Goal: Task Accomplishment & Management: Manage account settings

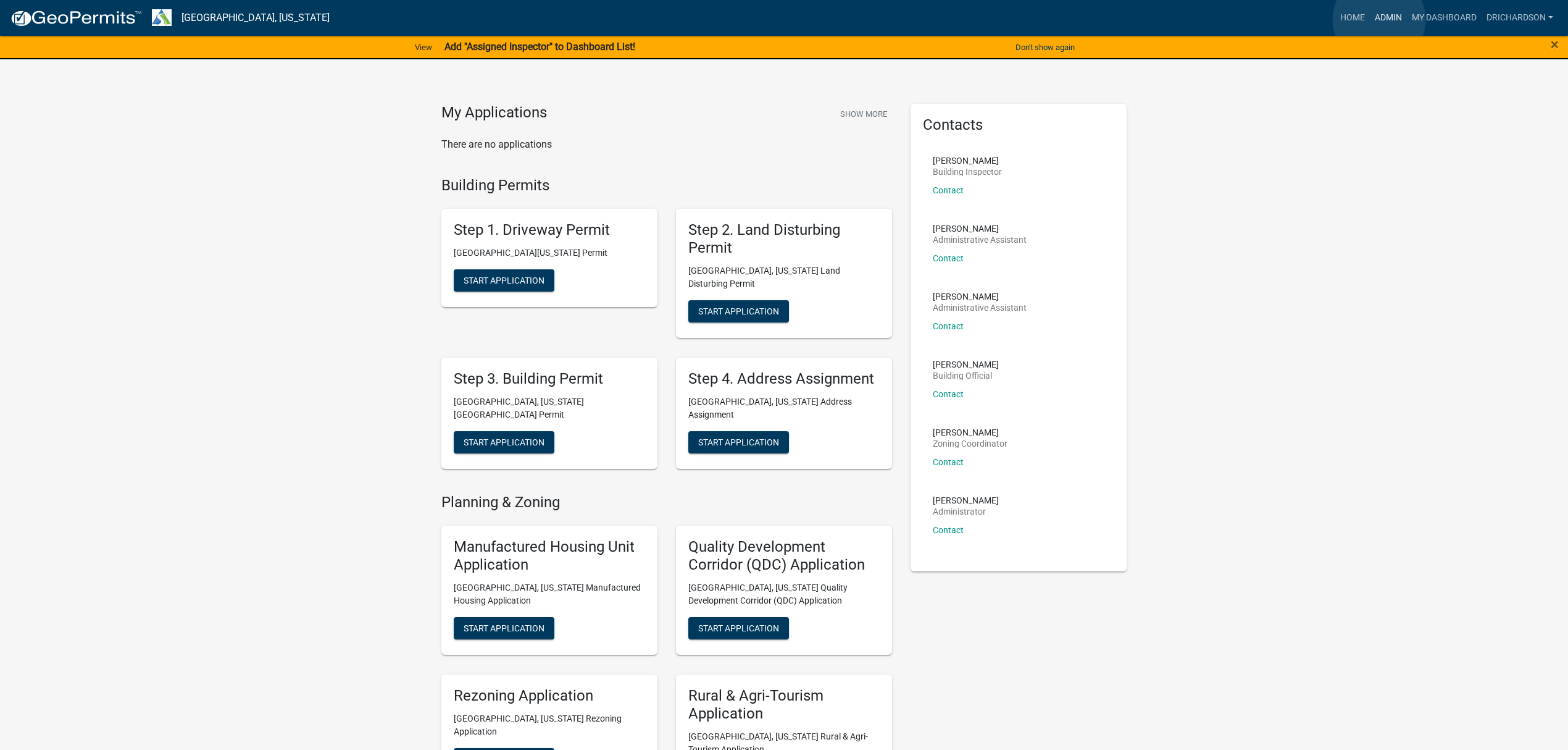
click at [1379, 20] on link "Admin" at bounding box center [1388, 18] width 37 height 23
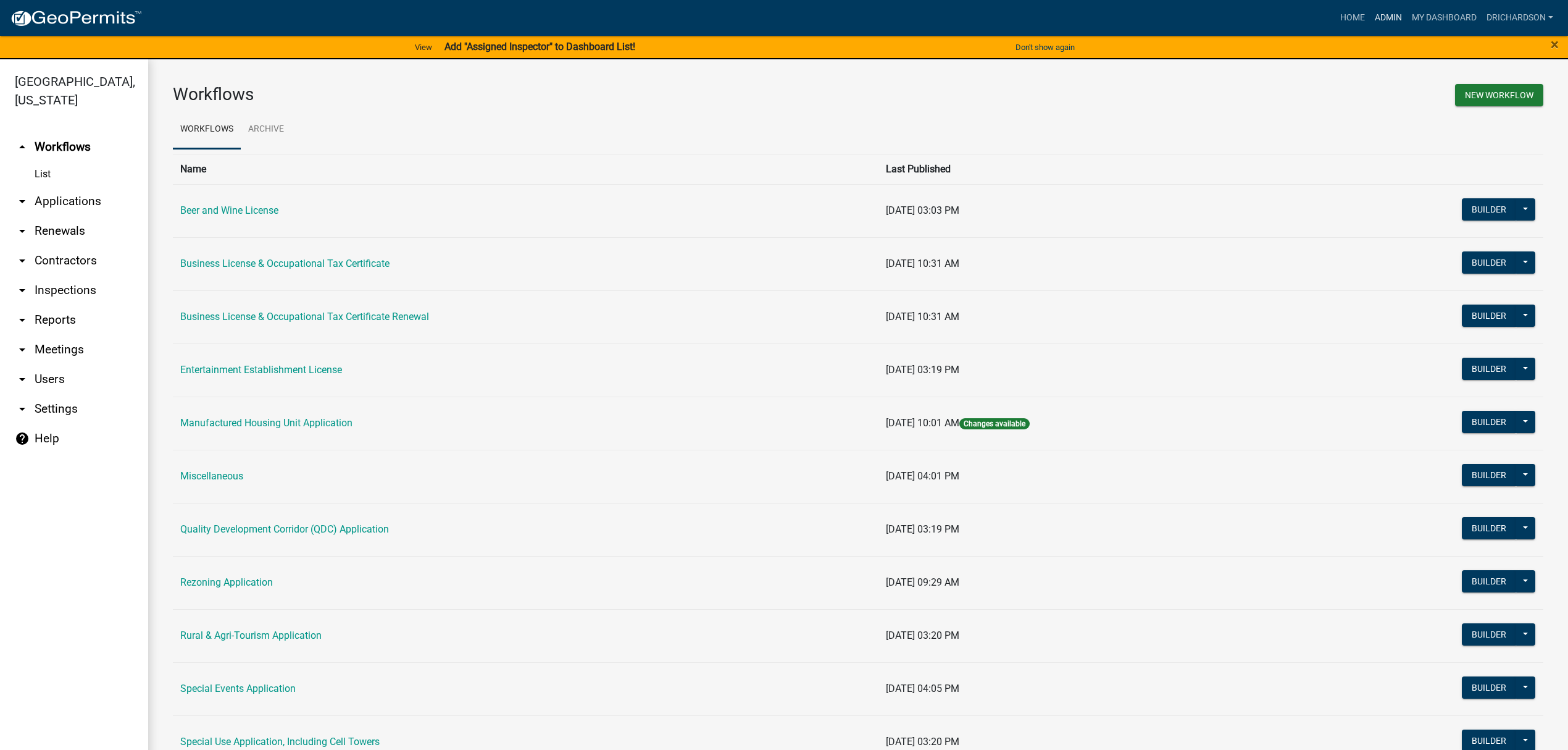
click at [1385, 8] on link "Admin" at bounding box center [1388, 18] width 37 height 23
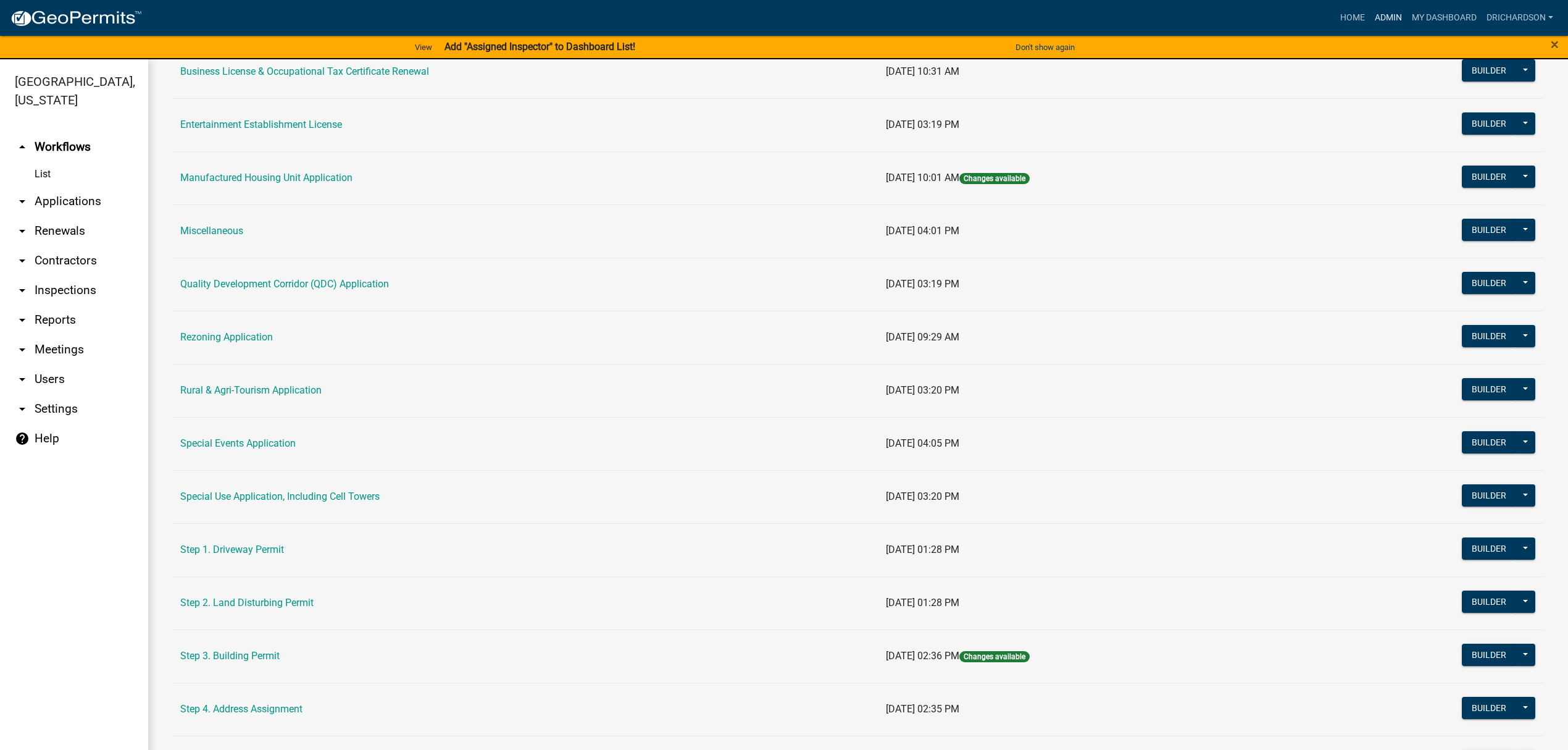
scroll to position [247, 0]
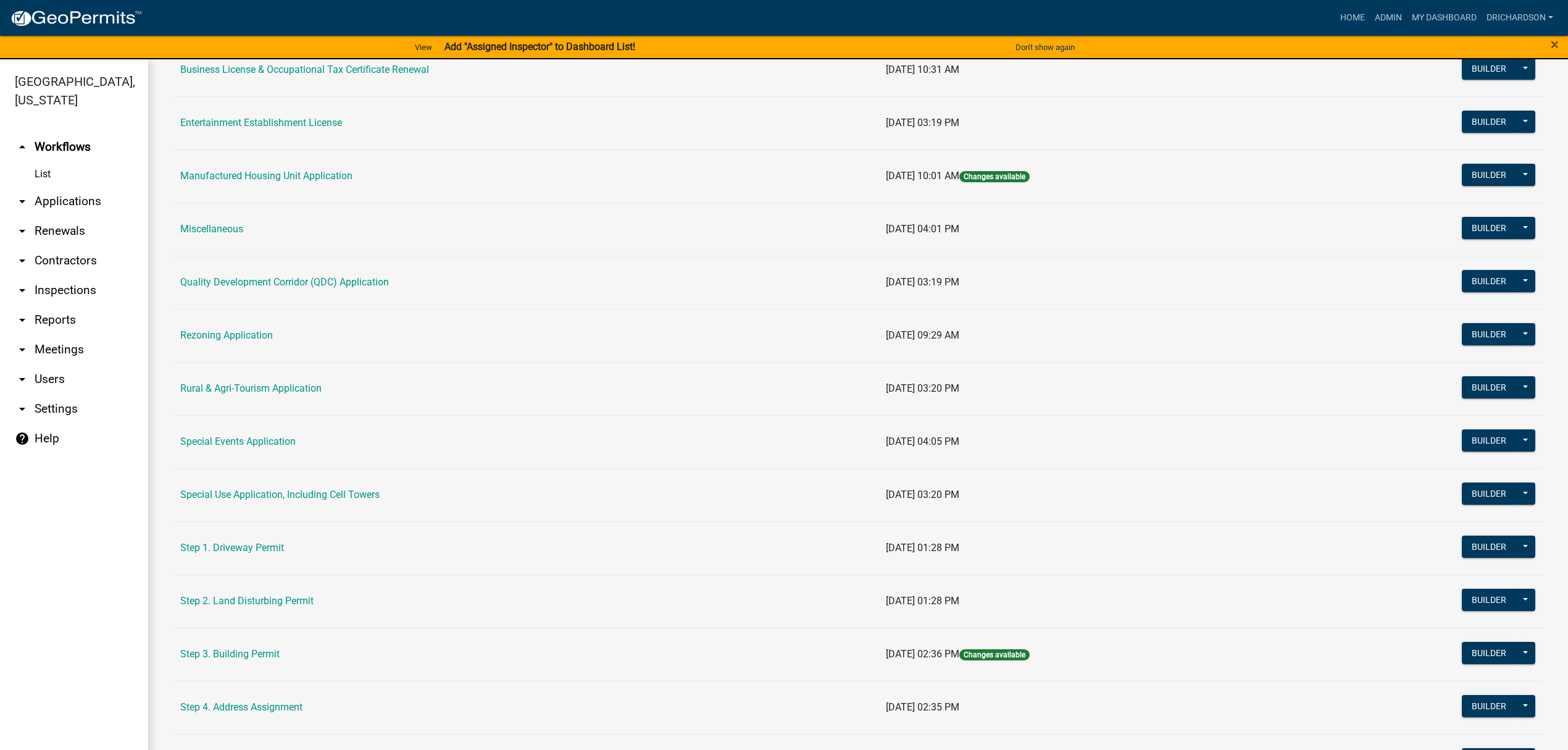
click at [59, 280] on link "arrow_drop_down Inspections" at bounding box center [74, 290] width 148 height 30
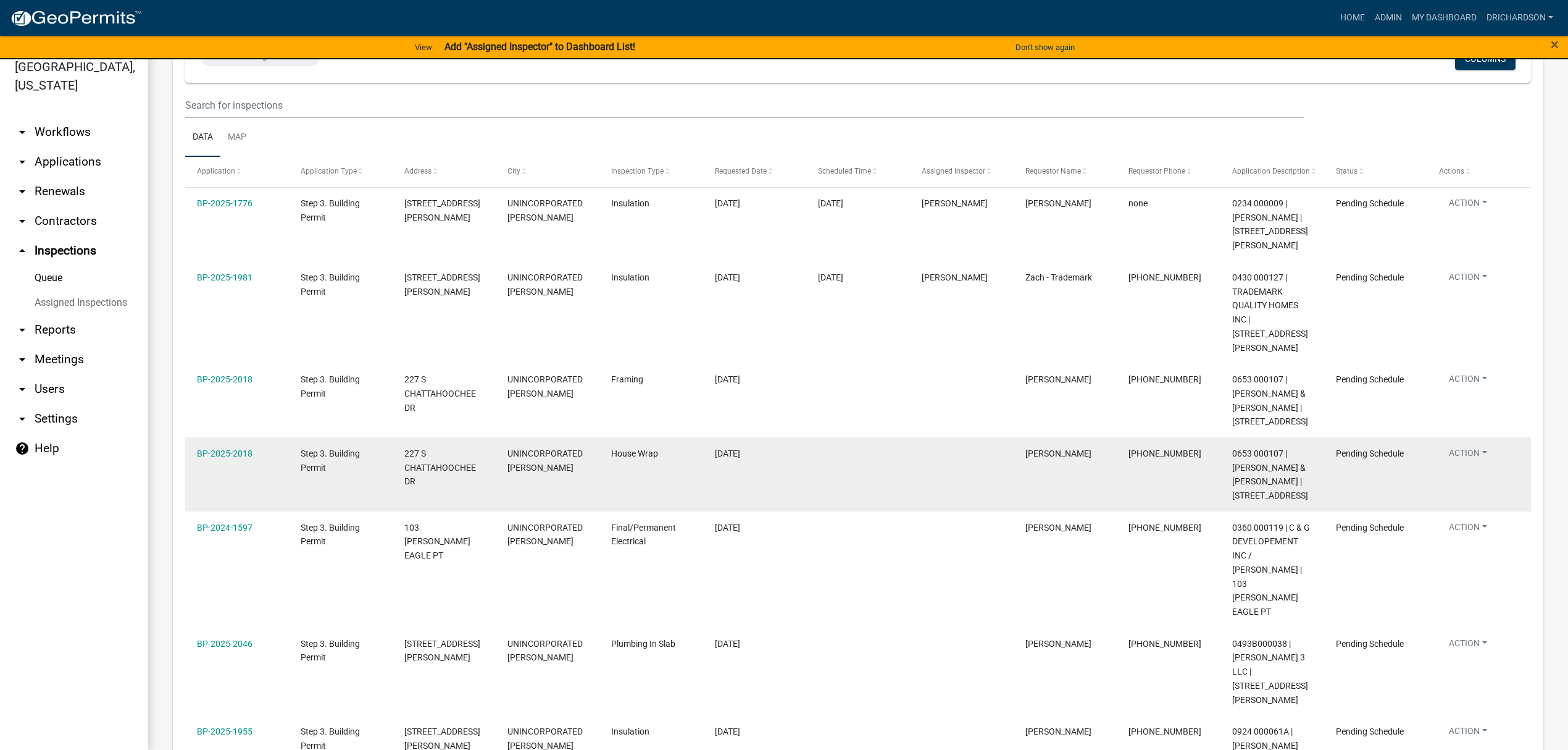
scroll to position [87, 0]
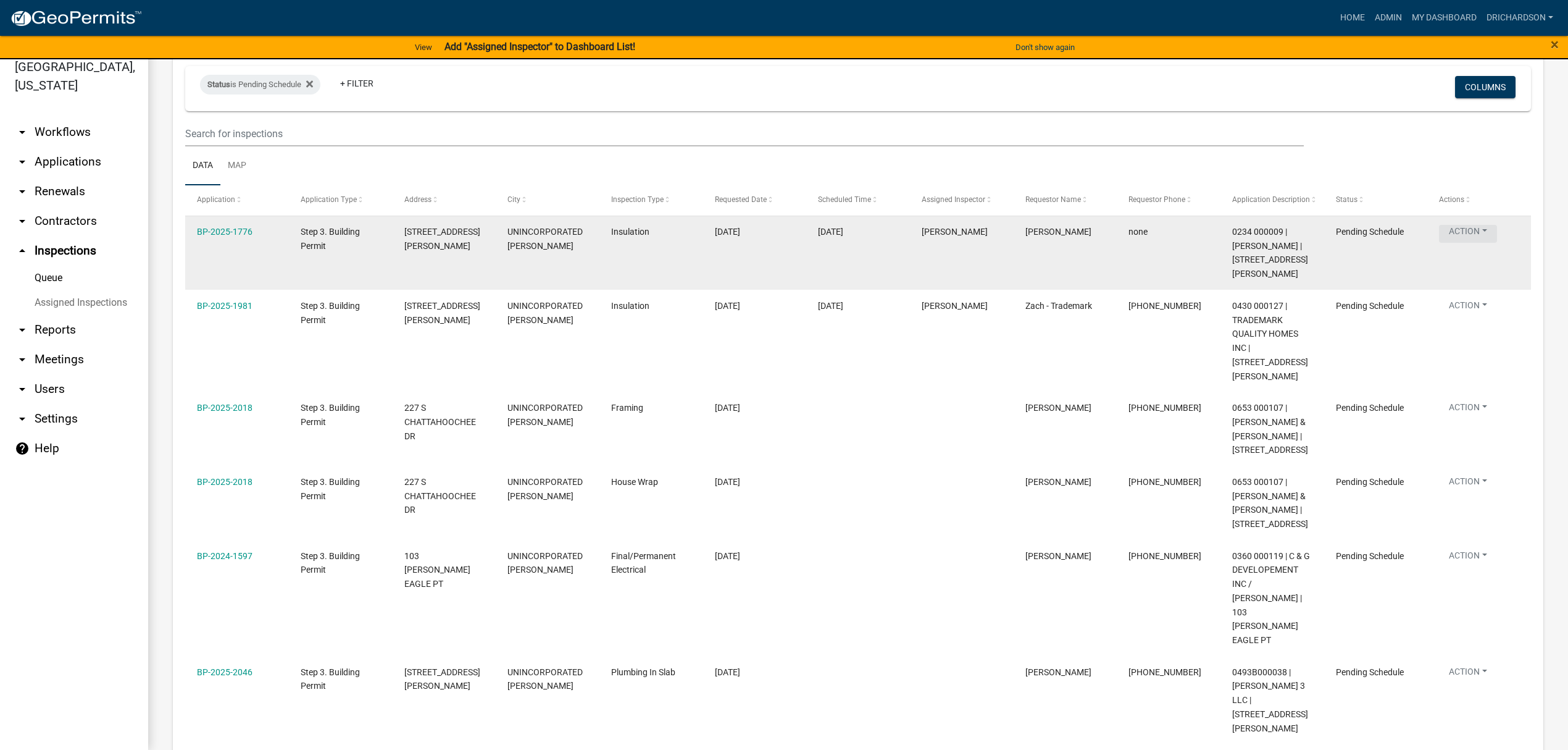
click at [1468, 230] on button "Action" at bounding box center [1468, 234] width 58 height 18
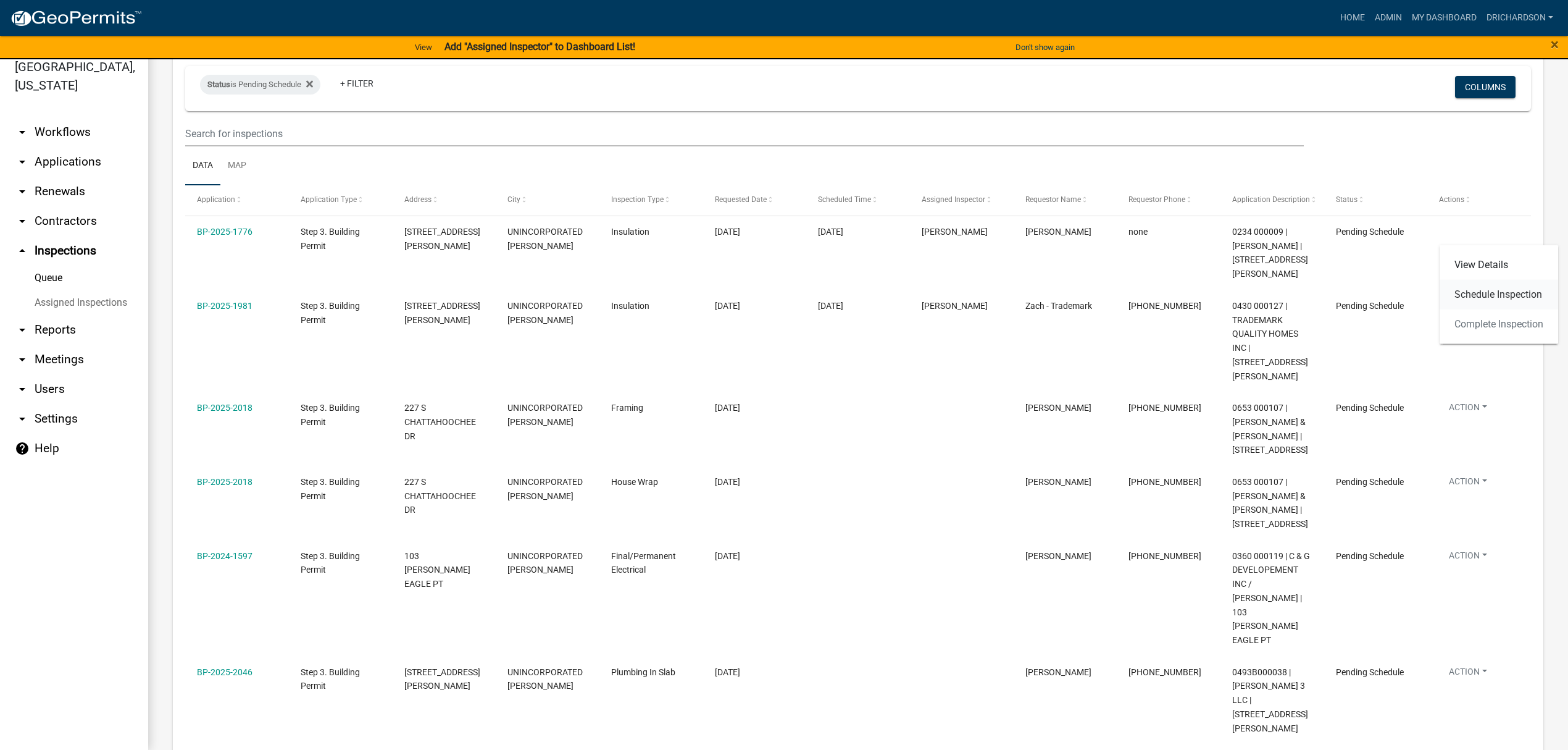
click at [1470, 292] on link "Schedule Inspection" at bounding box center [1499, 294] width 119 height 30
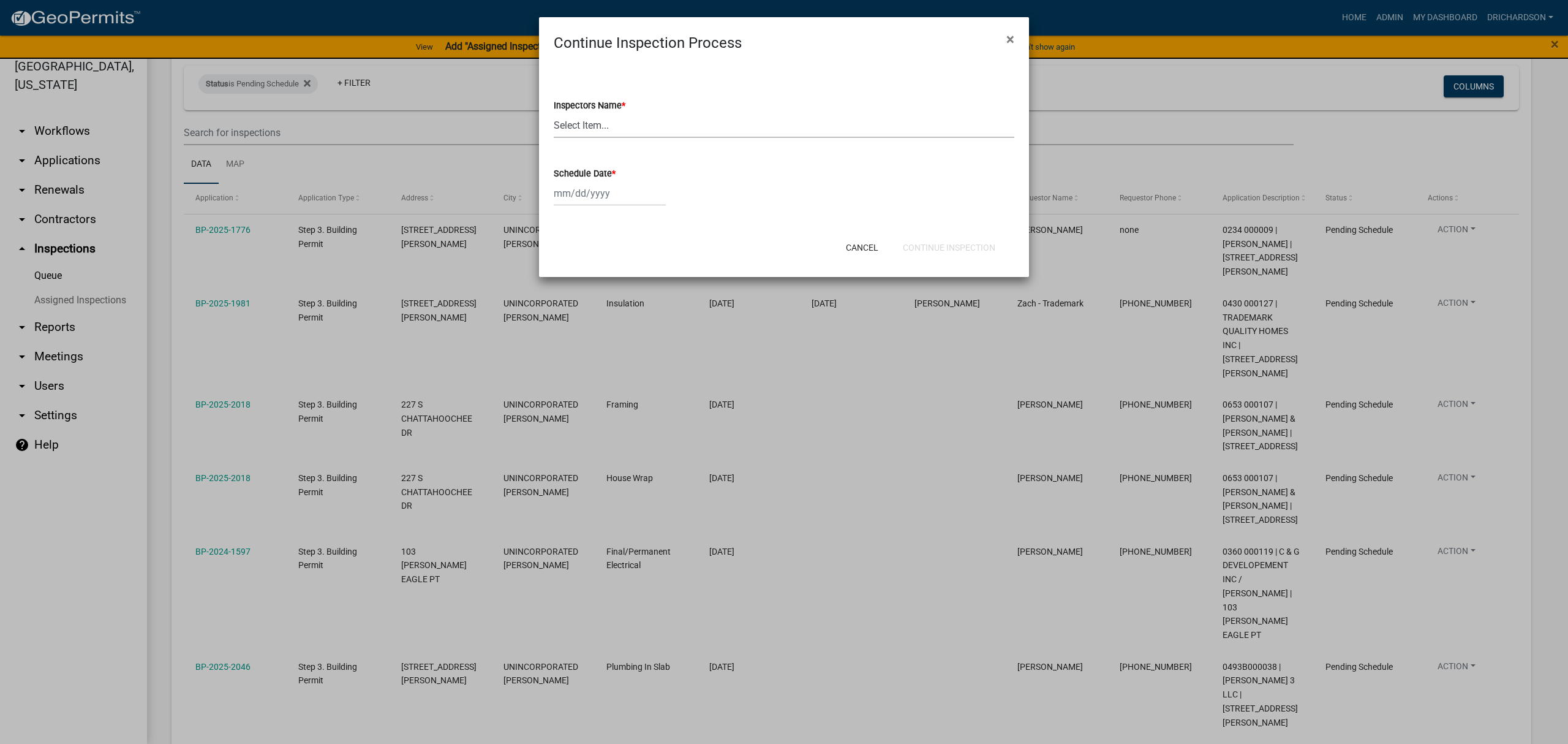
click at [581, 122] on select "Select Item... [PERSON_NAME] ([PERSON_NAME]) drichardson ([PERSON_NAME]) knorre…" at bounding box center [784, 125] width 461 height 25
click at [554, 113] on select "Select Item... [PERSON_NAME] ([PERSON_NAME]) drichardson ([PERSON_NAME]) knorre…" at bounding box center [784, 125] width 461 height 25
click at [620, 126] on select "Select Item... [PERSON_NAME] ([PERSON_NAME]) drichardson ([PERSON_NAME]) knorre…" at bounding box center [784, 125] width 461 height 25
select select "a5a5a9dc-14a5-4192-801a-4b6ec73e6000"
click at [554, 113] on select "Select Item... [PERSON_NAME] ([PERSON_NAME]) drichardson ([PERSON_NAME]) knorre…" at bounding box center [784, 125] width 461 height 25
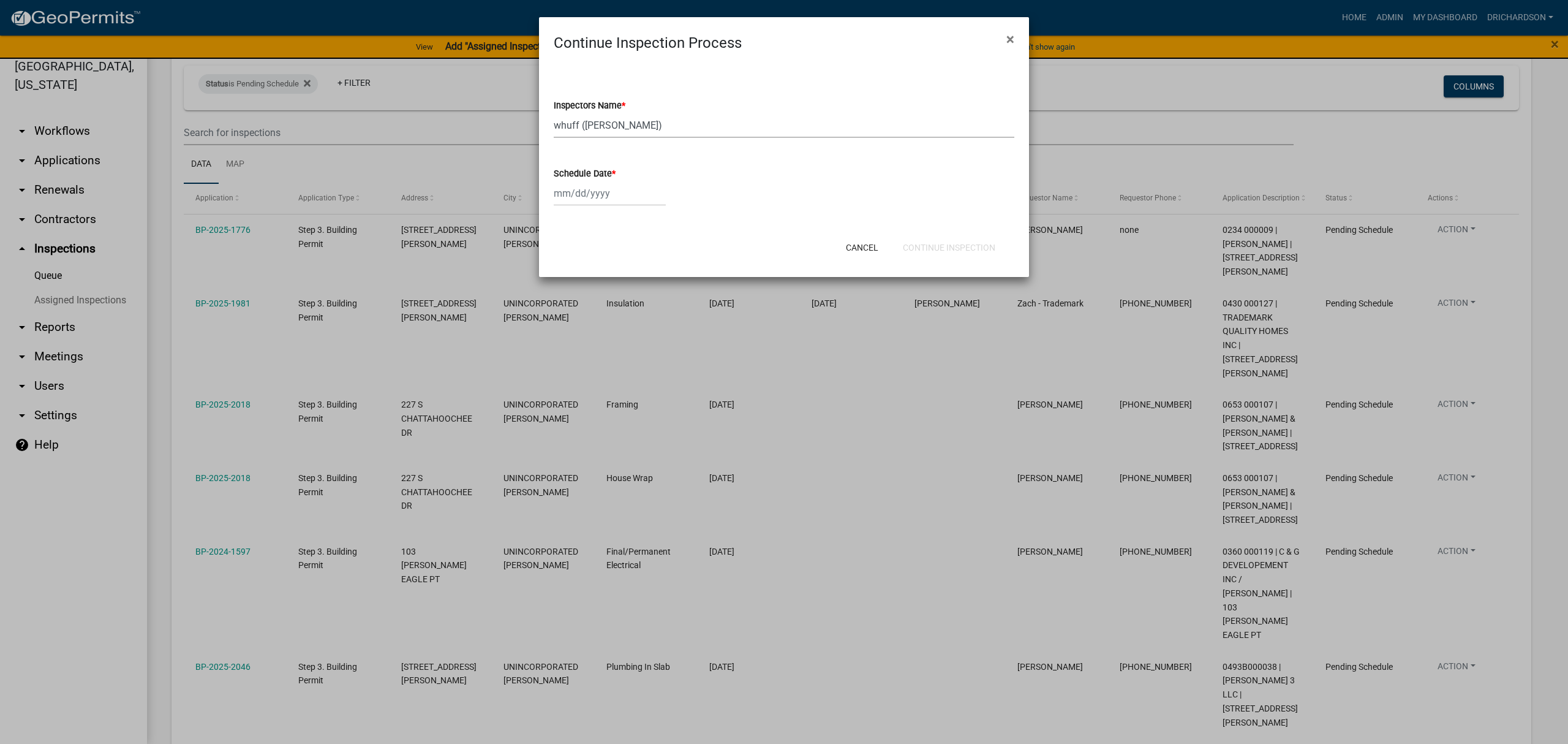
click at [599, 196] on div at bounding box center [610, 193] width 112 height 25
select select "8"
select select "2025"
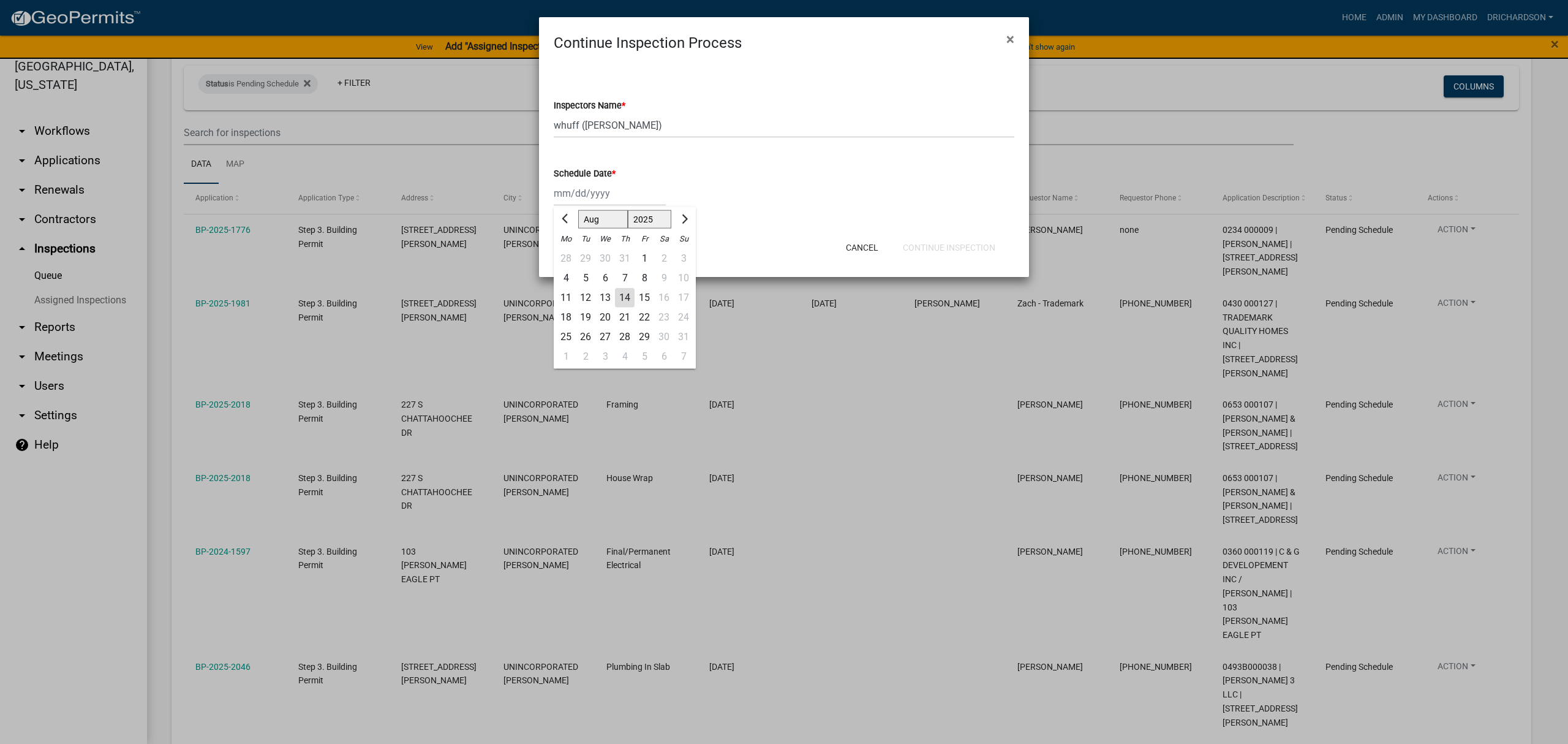
click at [621, 293] on div "14" at bounding box center [624, 297] width 19 height 19
type input "[DATE]"
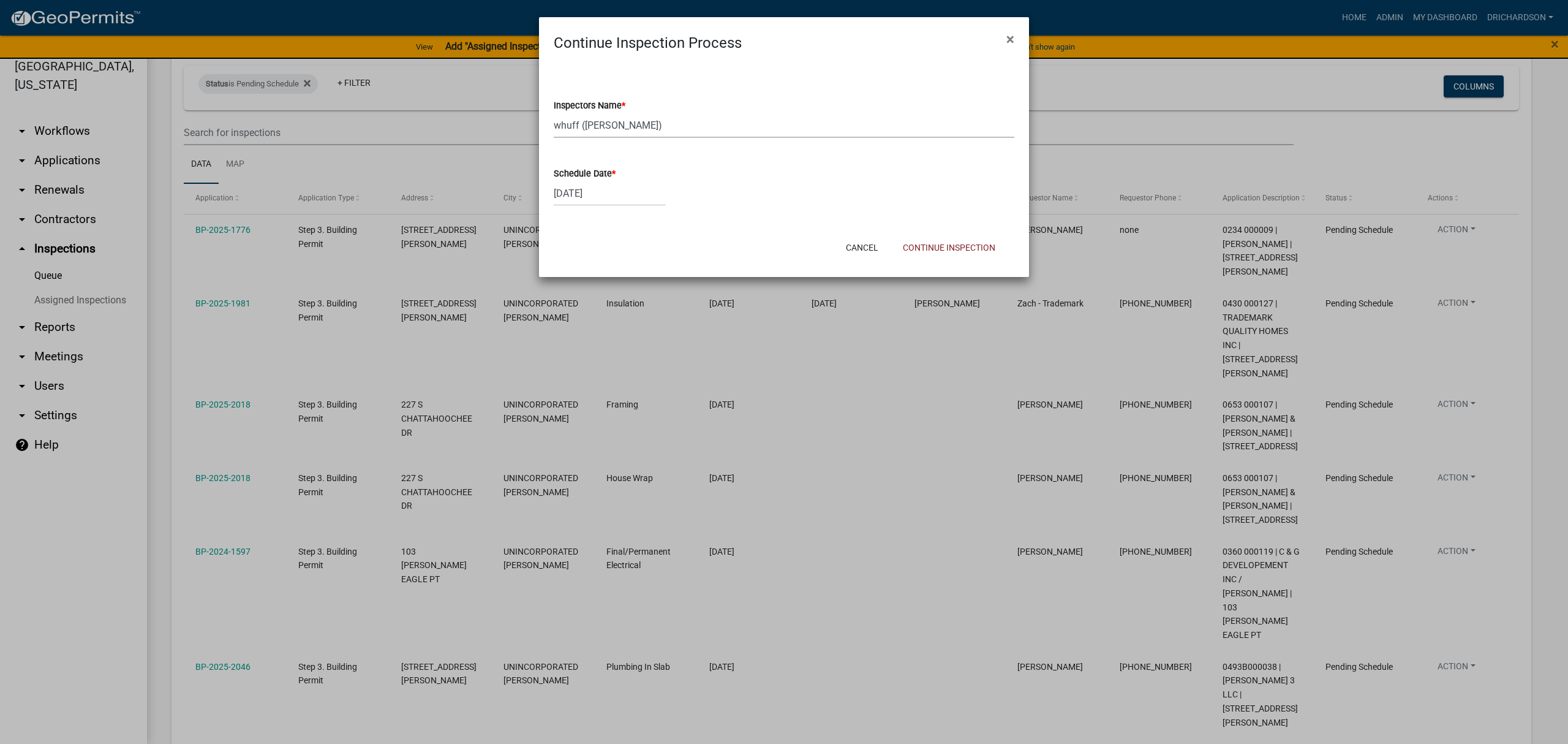
click at [622, 130] on select "Select Item... [PERSON_NAME] ([PERSON_NAME]) drichardson ([PERSON_NAME]) knorre…" at bounding box center [784, 125] width 461 height 25
select select "e20251c8-f858-4aed-a4a0-52e27fd5066e"
click at [554, 113] on select "Select Item... [PERSON_NAME] ([PERSON_NAME]) drichardson ([PERSON_NAME]) knorre…" at bounding box center [784, 125] width 461 height 25
click at [939, 238] on button "Continue Inspection" at bounding box center [949, 247] width 112 height 22
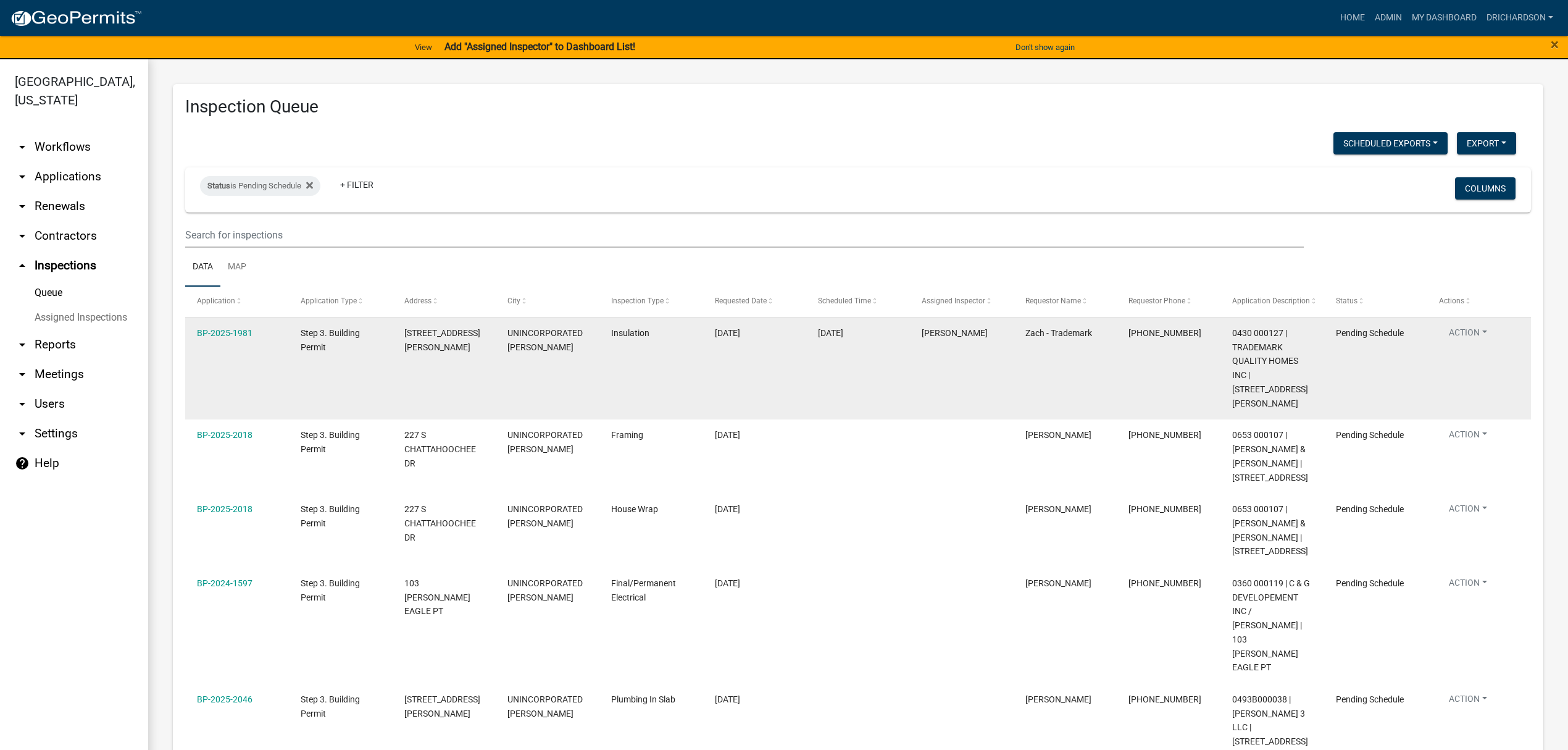
click at [1479, 337] on button "Action" at bounding box center [1468, 335] width 58 height 18
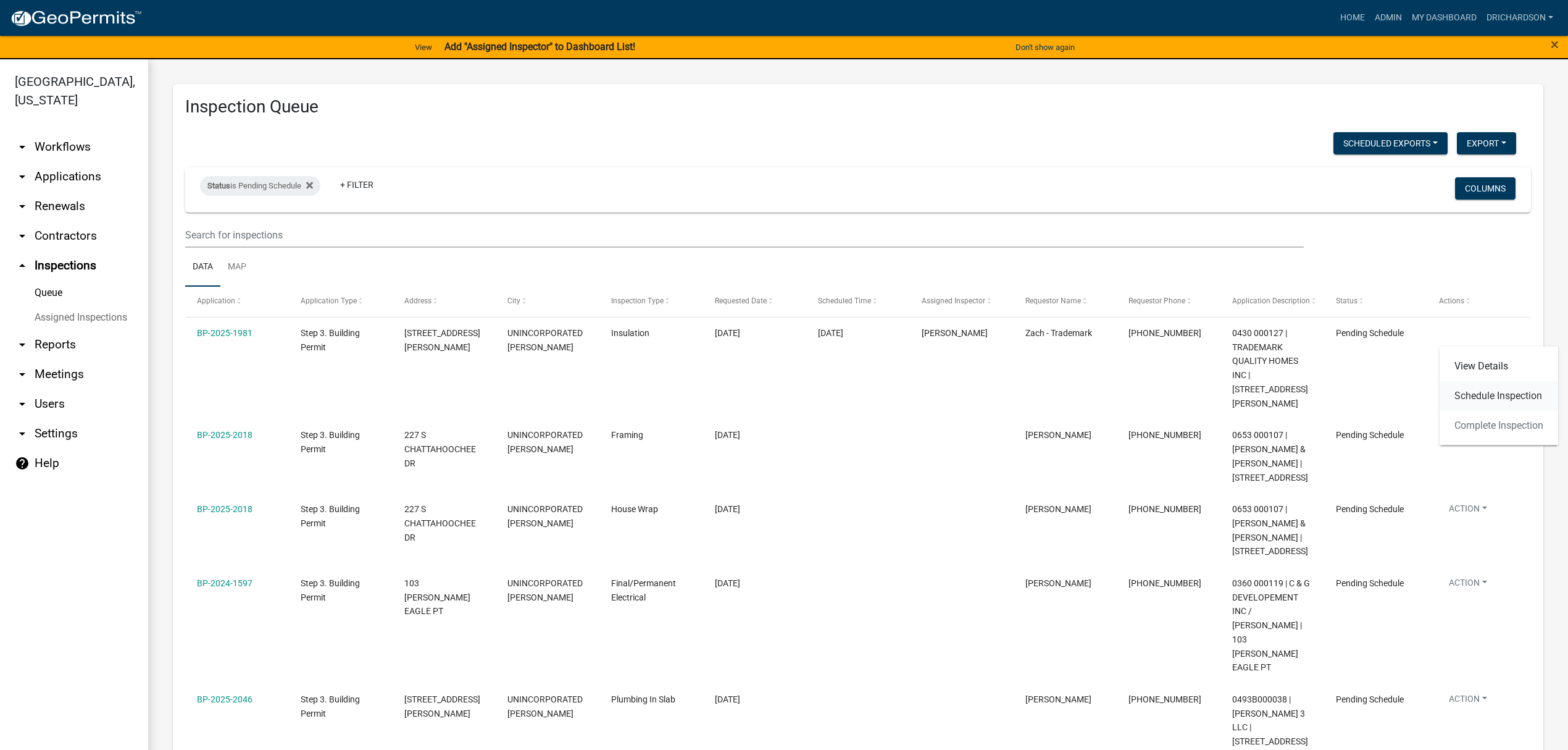
click at [1475, 397] on link "Schedule Inspection" at bounding box center [1499, 396] width 119 height 30
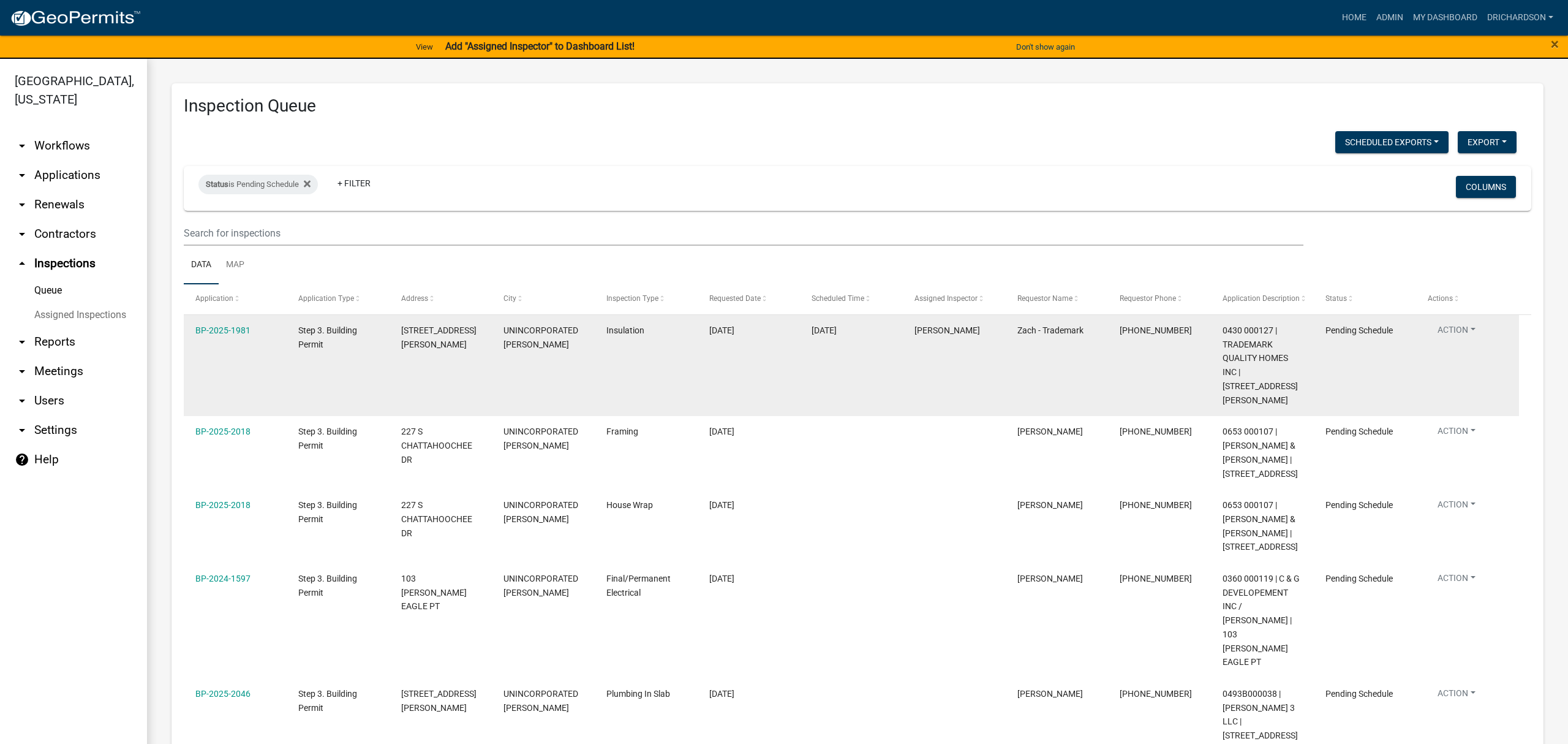
select select "a5a5a9dc-14a5-4192-801a-4b6ec73e6000"
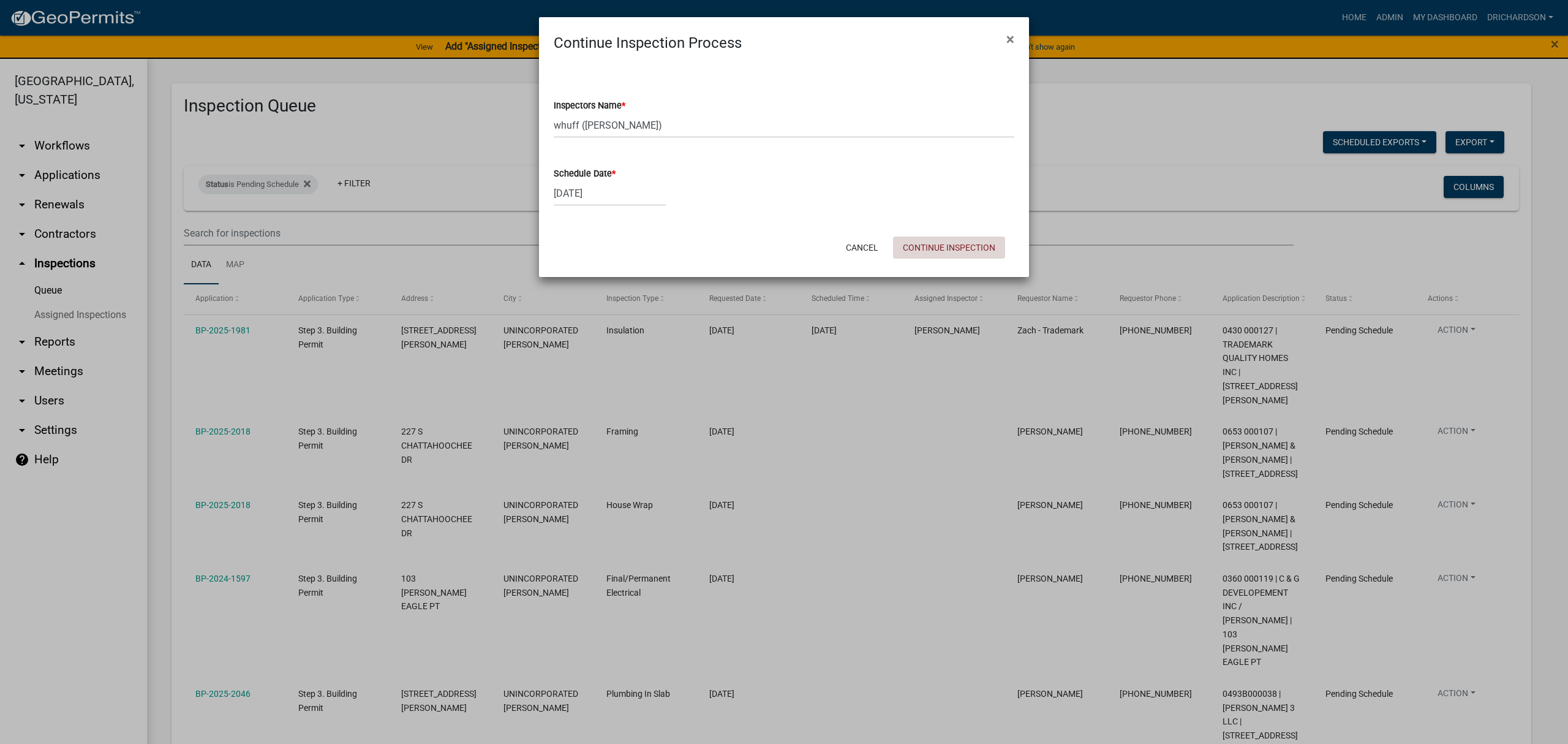
click at [928, 246] on button "Continue Inspection" at bounding box center [949, 247] width 112 height 22
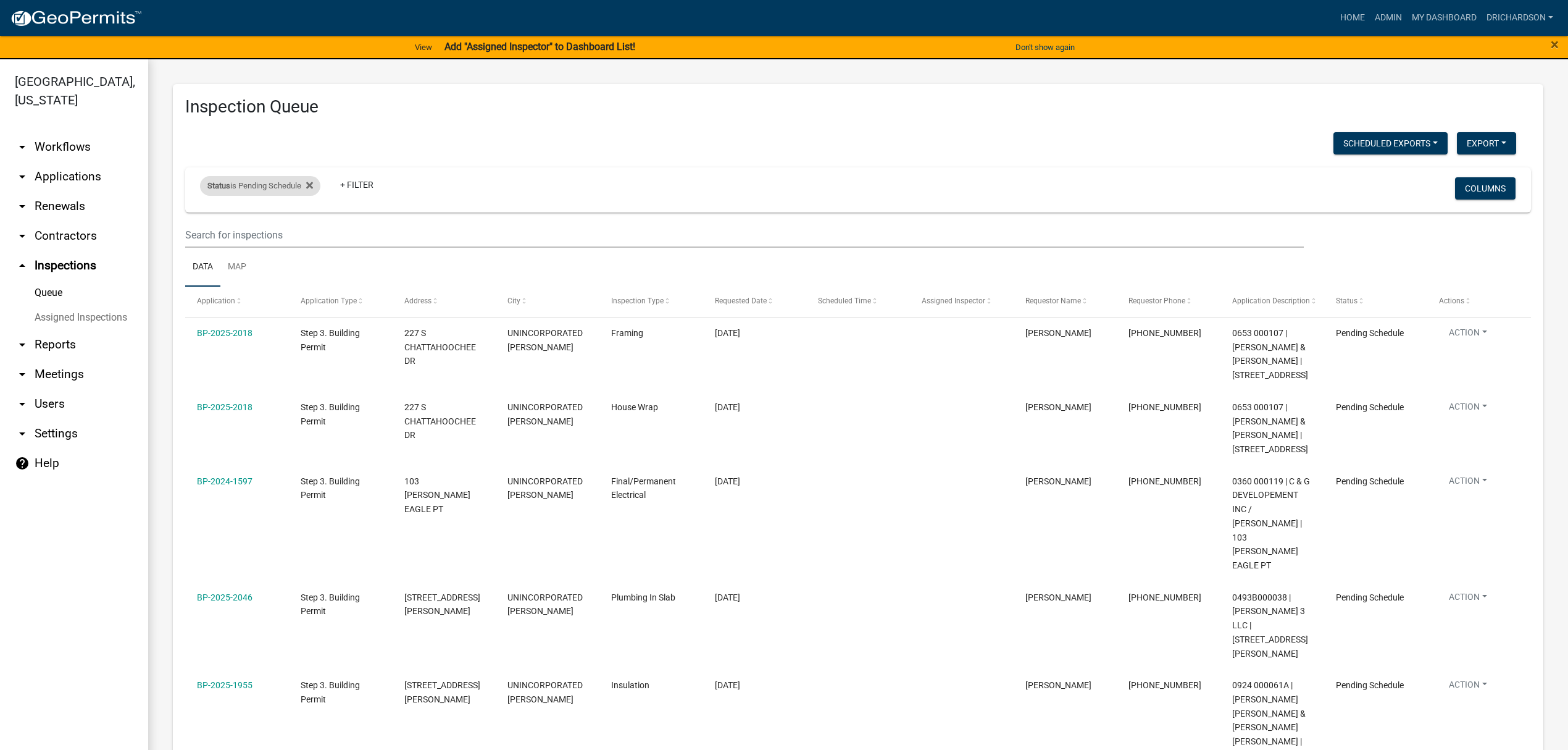
click at [266, 181] on div "Status is Pending Schedule" at bounding box center [260, 186] width 121 height 20
click at [277, 233] on select "Select an option Pending Schedule Pending Inspection Approved Denied Deleted Vo…" at bounding box center [261, 232] width 123 height 25
select select "1"
click at [203, 219] on select "Select an option Pending Schedule Pending Inspection Approved Denied Deleted Vo…" at bounding box center [261, 232] width 123 height 25
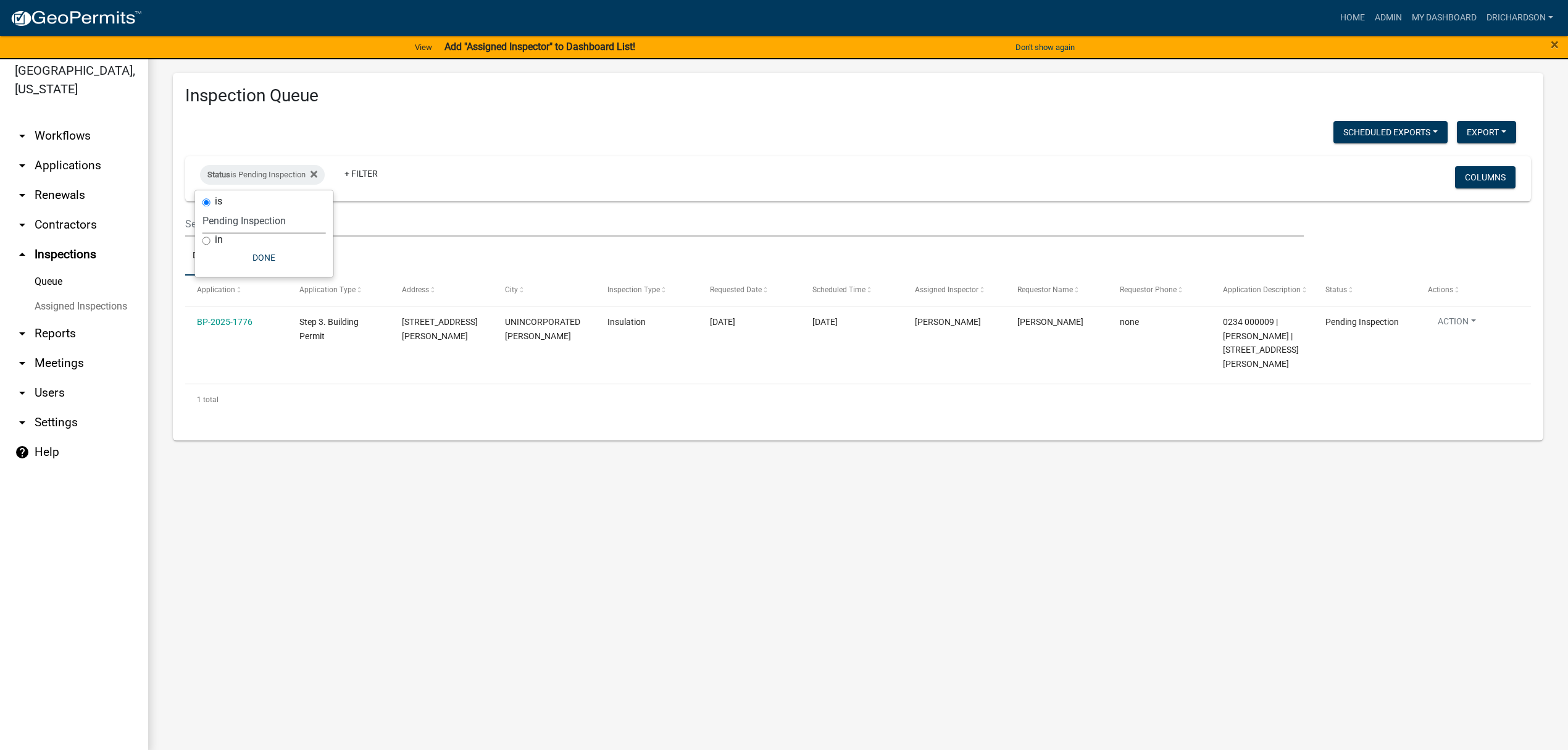
scroll to position [15, 0]
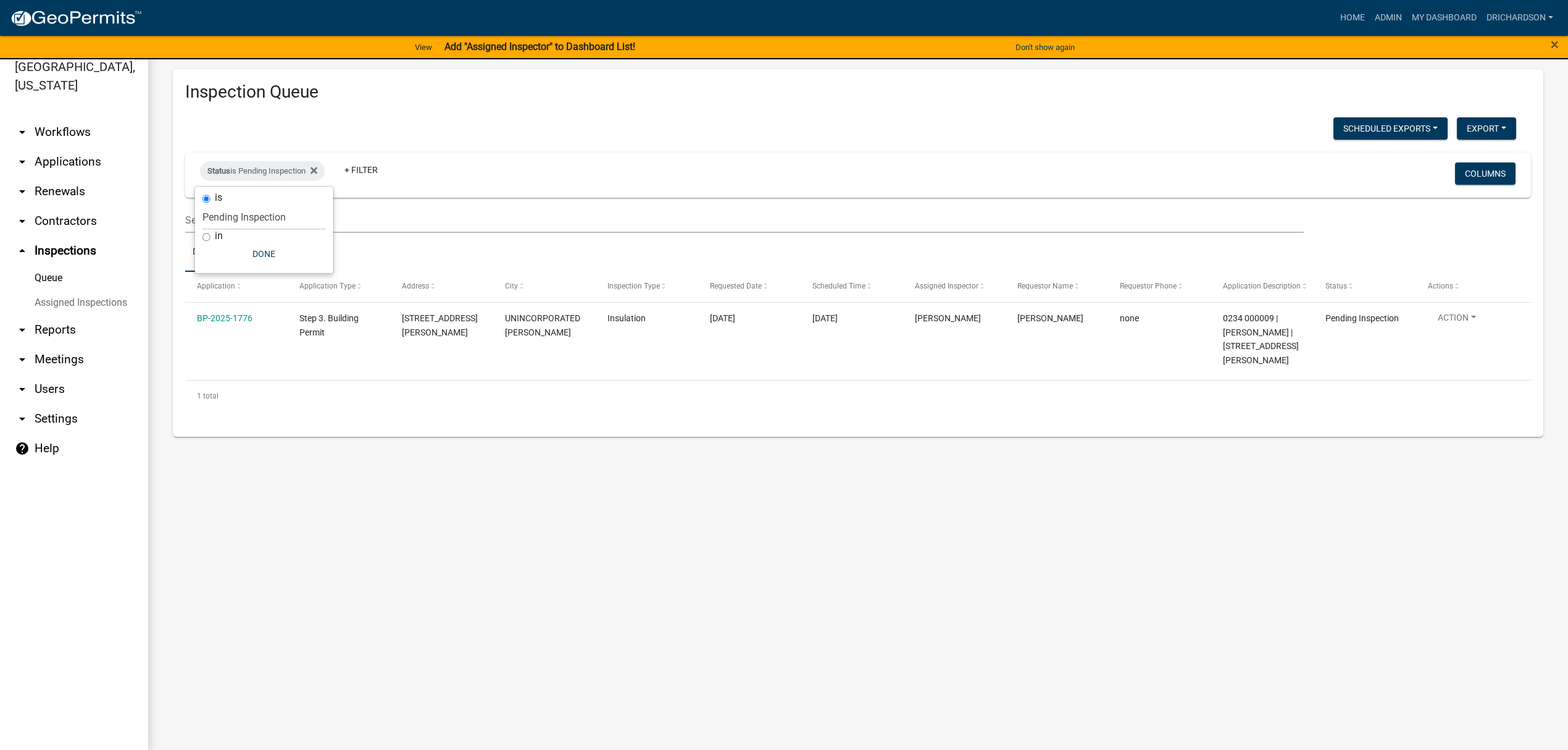
click at [500, 159] on div "Status is Pending Inspection + Filter" at bounding box center [635, 174] width 889 height 32
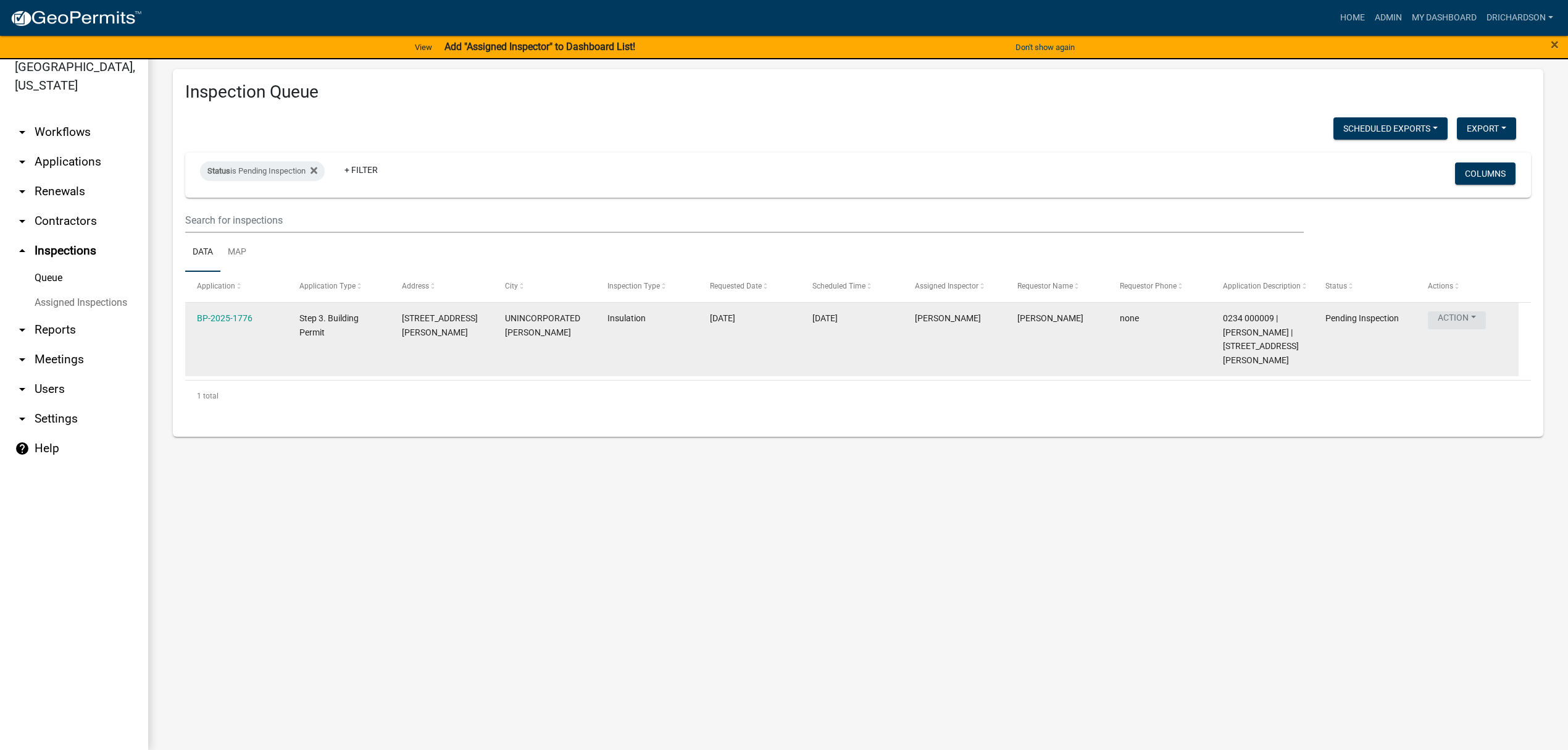
click at [1447, 311] on button "Action" at bounding box center [1457, 320] width 58 height 18
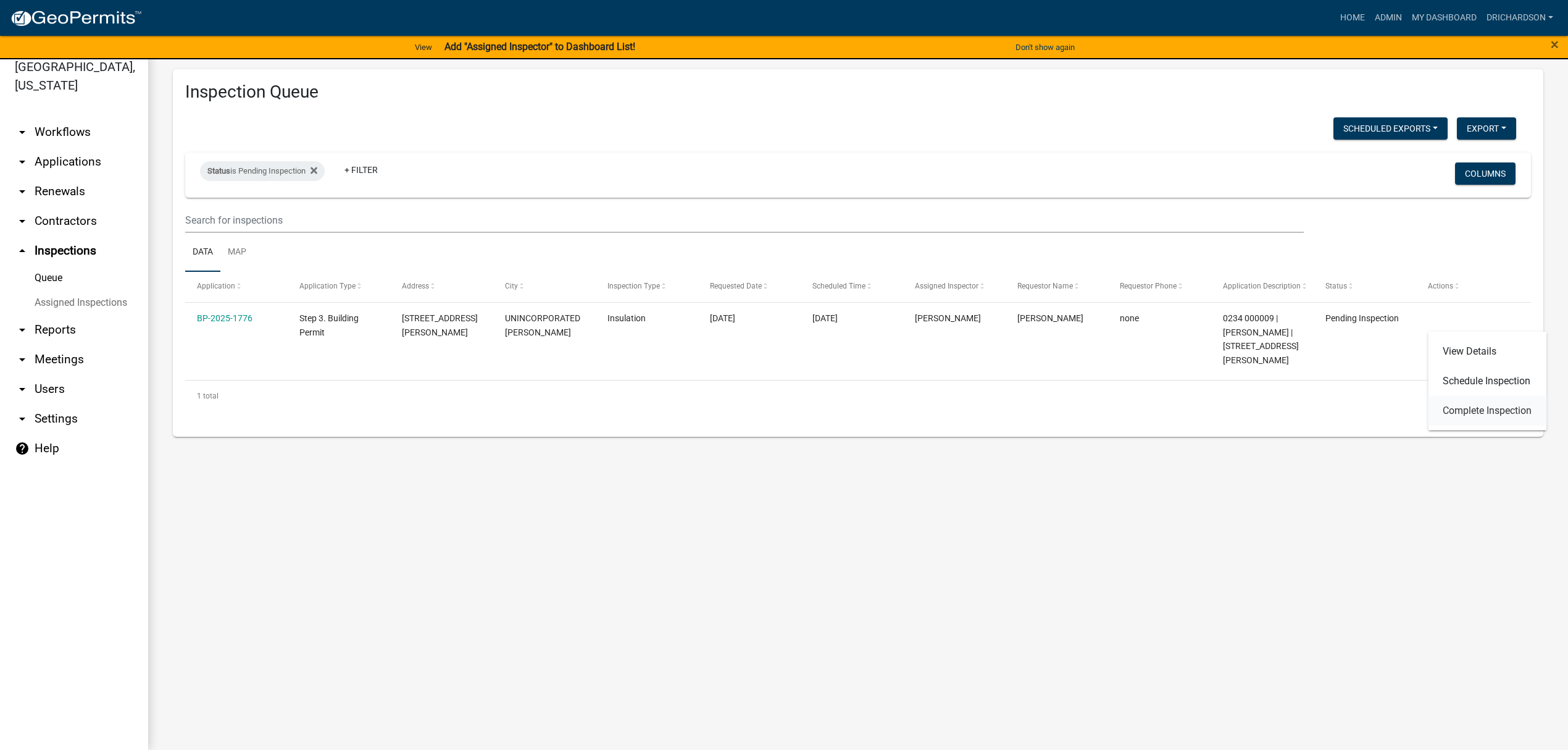
click at [1458, 401] on link "Complete Inspection" at bounding box center [1487, 411] width 119 height 30
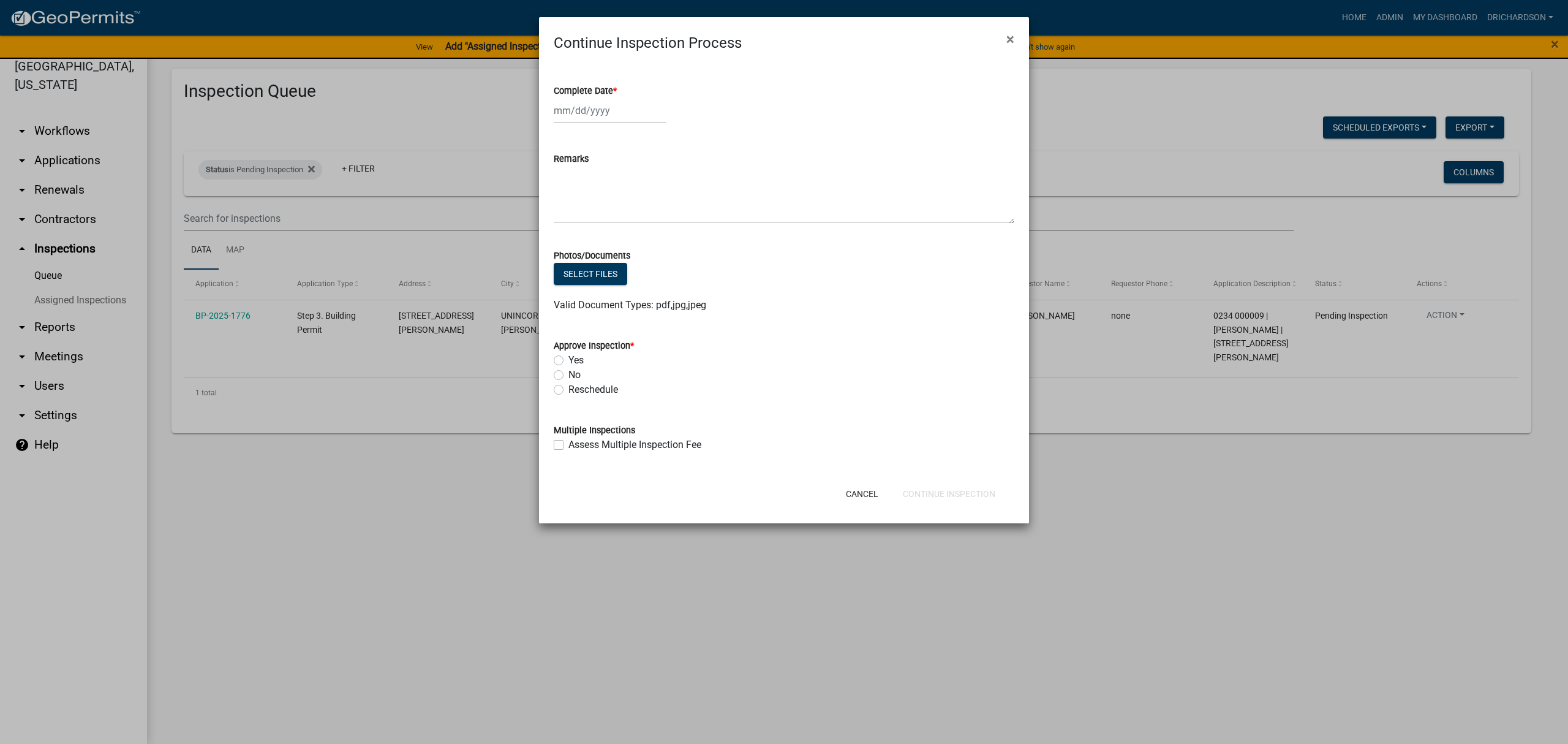
click at [568, 375] on label "No" at bounding box center [575, 374] width 13 height 14
click at [568, 375] on input "No" at bounding box center [572, 371] width 8 height 8
radio input "true"
select select "8"
select select "2025"
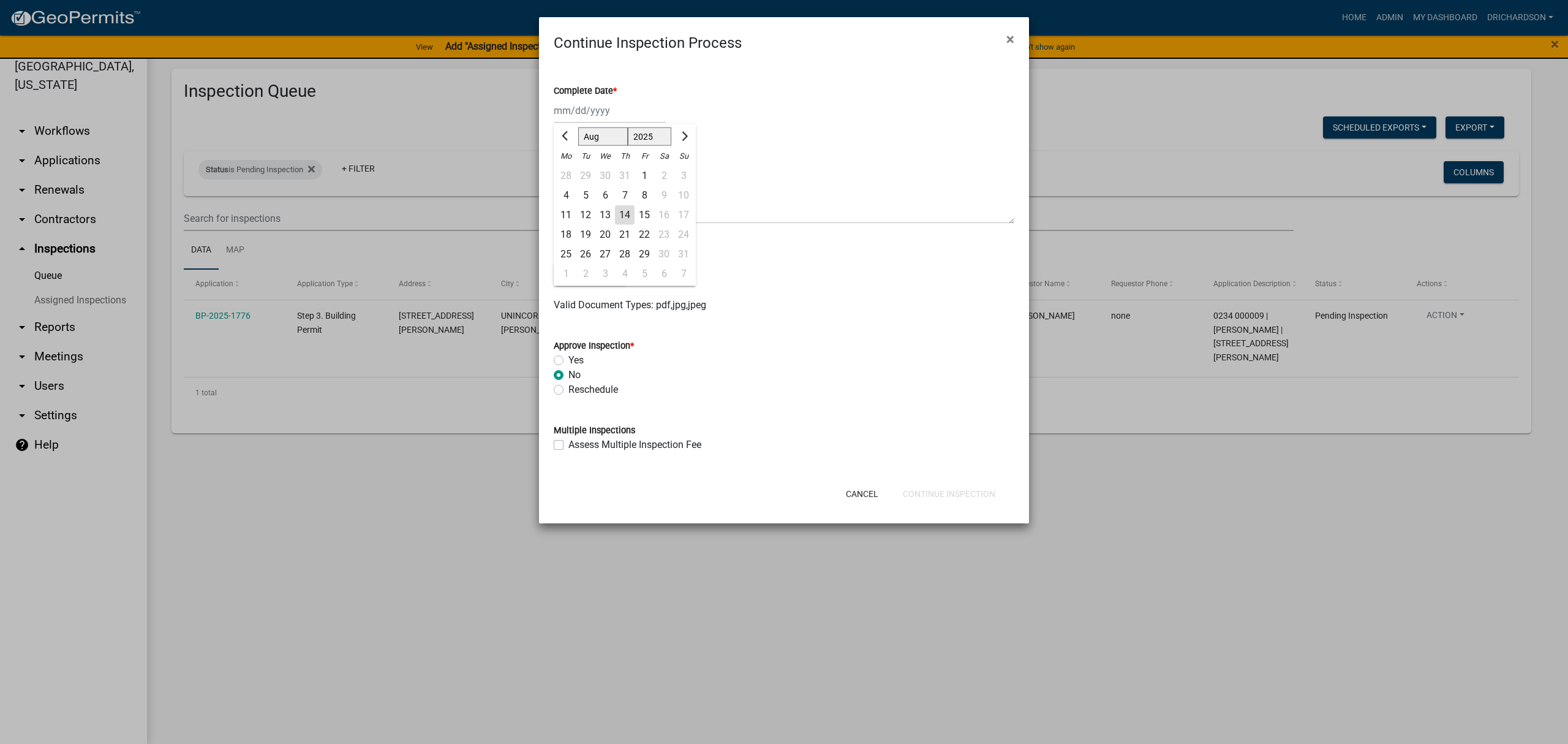
click at [581, 118] on div "Jan Feb Mar Apr May Jun Jul Aug Sep Oct Nov Dec 1525 1526 1527 1528 1529 1530 1…" at bounding box center [610, 110] width 112 height 25
click at [625, 212] on div "14" at bounding box center [624, 214] width 19 height 19
type input "08/14/2025"
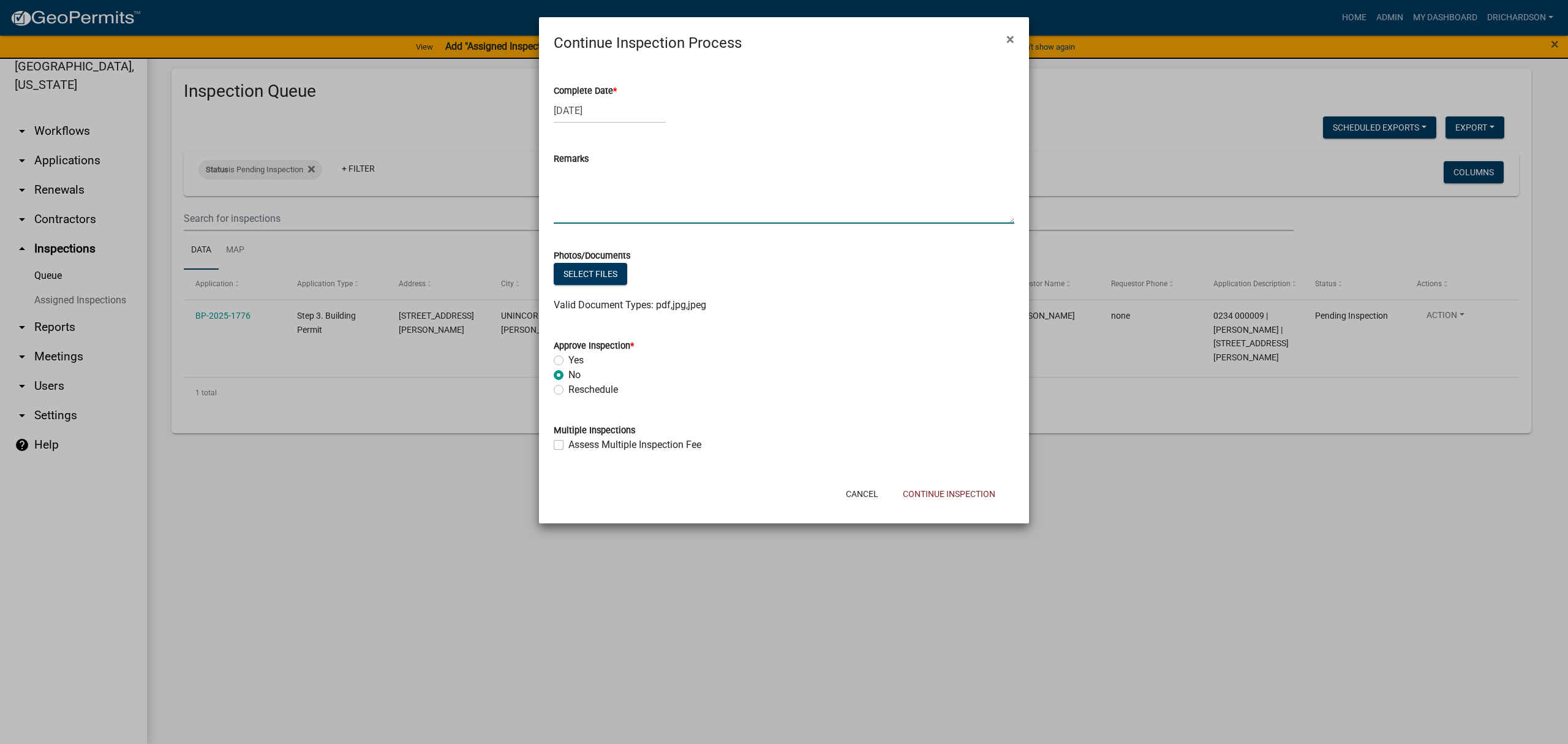
click at [585, 177] on textarea "Remarks" at bounding box center [784, 195] width 461 height 58
type textarea "-"
type textarea "N"
type textarea "Reschedule for later date."
click at [941, 496] on button "Continue Inspection" at bounding box center [949, 493] width 112 height 22
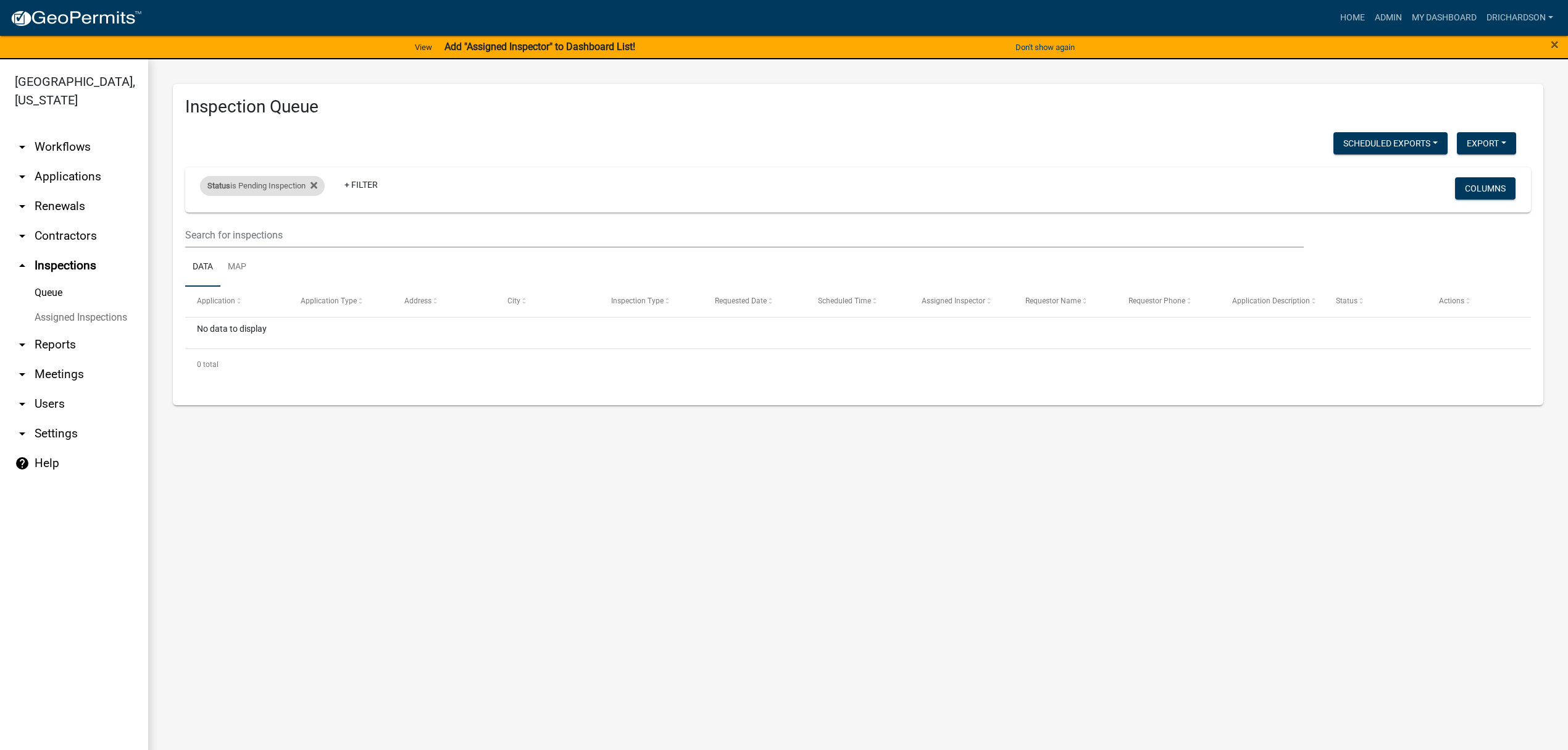
click at [279, 180] on div "Status is Pending Inspection" at bounding box center [262, 186] width 124 height 20
click at [273, 234] on select "Select an option Pending Schedule Pending Inspection Approved Denied Deleted Vo…" at bounding box center [264, 232] width 123 height 25
select select "0"
click at [203, 219] on select "Select an option Pending Schedule Pending Inspection Approved Denied Deleted Vo…" at bounding box center [264, 232] width 123 height 25
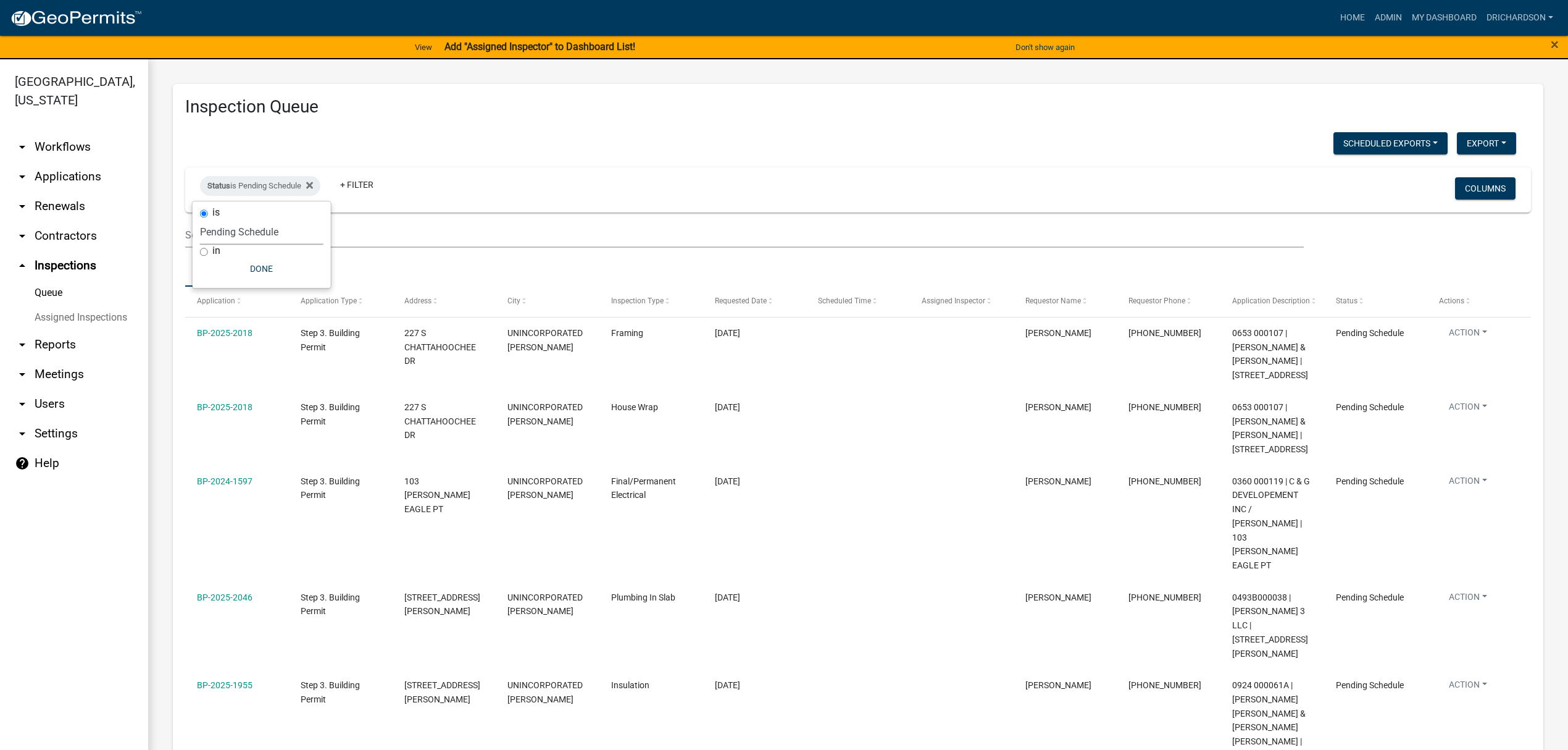
click at [581, 105] on h3 "Inspection Queue" at bounding box center [858, 106] width 1346 height 21
click at [250, 176] on div "Status is Pending Schedule" at bounding box center [260, 186] width 121 height 20
click at [257, 227] on select "Select an option Pending Schedule Pending Inspection Approved Denied Deleted Vo…" at bounding box center [261, 232] width 123 height 25
select select "1"
click at [203, 219] on select "Select an option Pending Schedule Pending Inspection Approved Denied Deleted Vo…" at bounding box center [261, 232] width 123 height 25
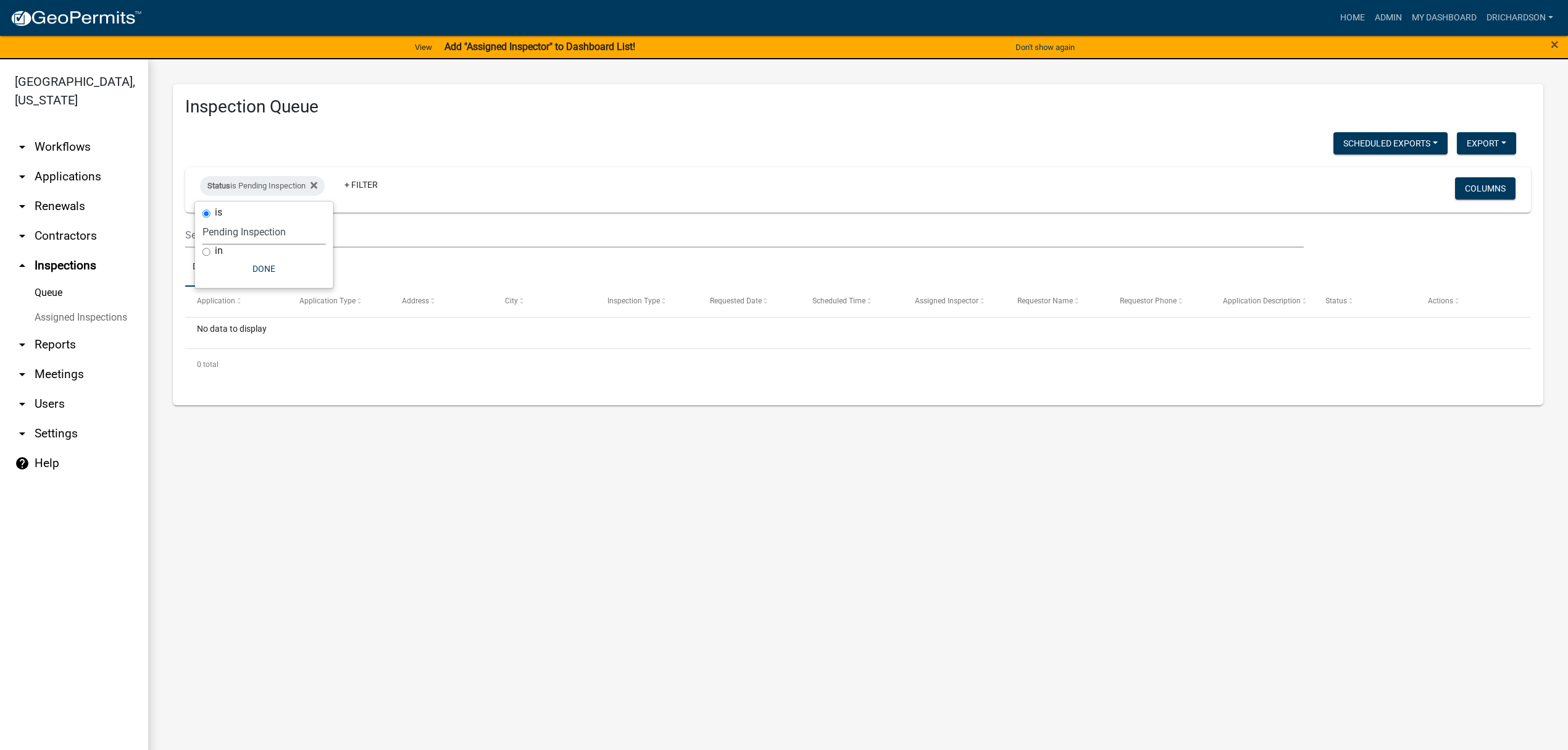
click at [395, 116] on h3 "Inspection Queue" at bounding box center [858, 106] width 1346 height 21
click at [257, 186] on div "Status is Pending Inspection" at bounding box center [262, 186] width 124 height 20
click at [265, 230] on select "Select an option Pending Schedule Pending Inspection Approved Denied Deleted Vo…" at bounding box center [264, 232] width 123 height 25
select select "0"
click at [203, 219] on select "Select an option Pending Schedule Pending Inspection Approved Denied Deleted Vo…" at bounding box center [264, 232] width 123 height 25
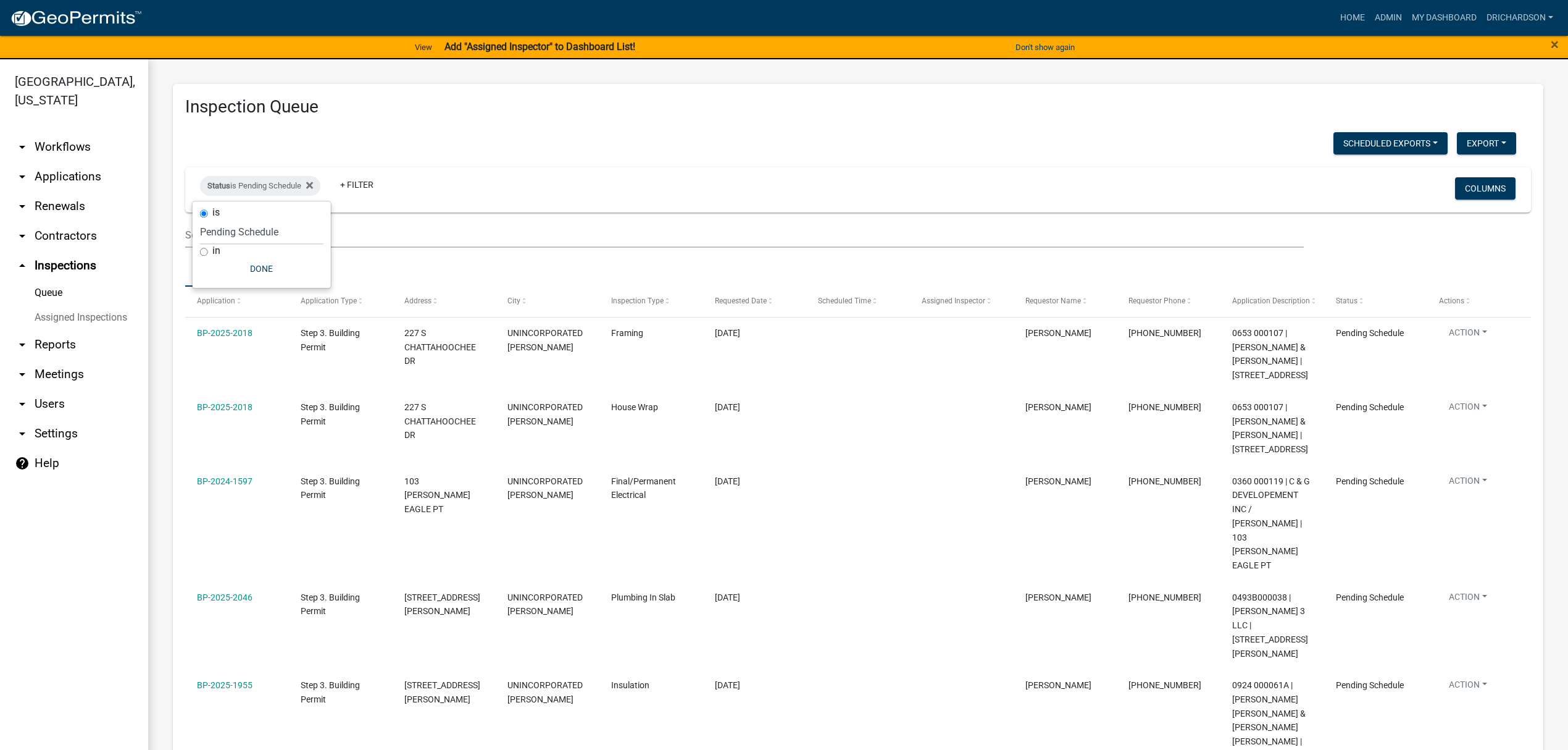
click at [393, 138] on div "Scheduled Exports + Create New Daily Inspection List Export Excel Format (.xlsx…" at bounding box center [851, 145] width 1350 height 25
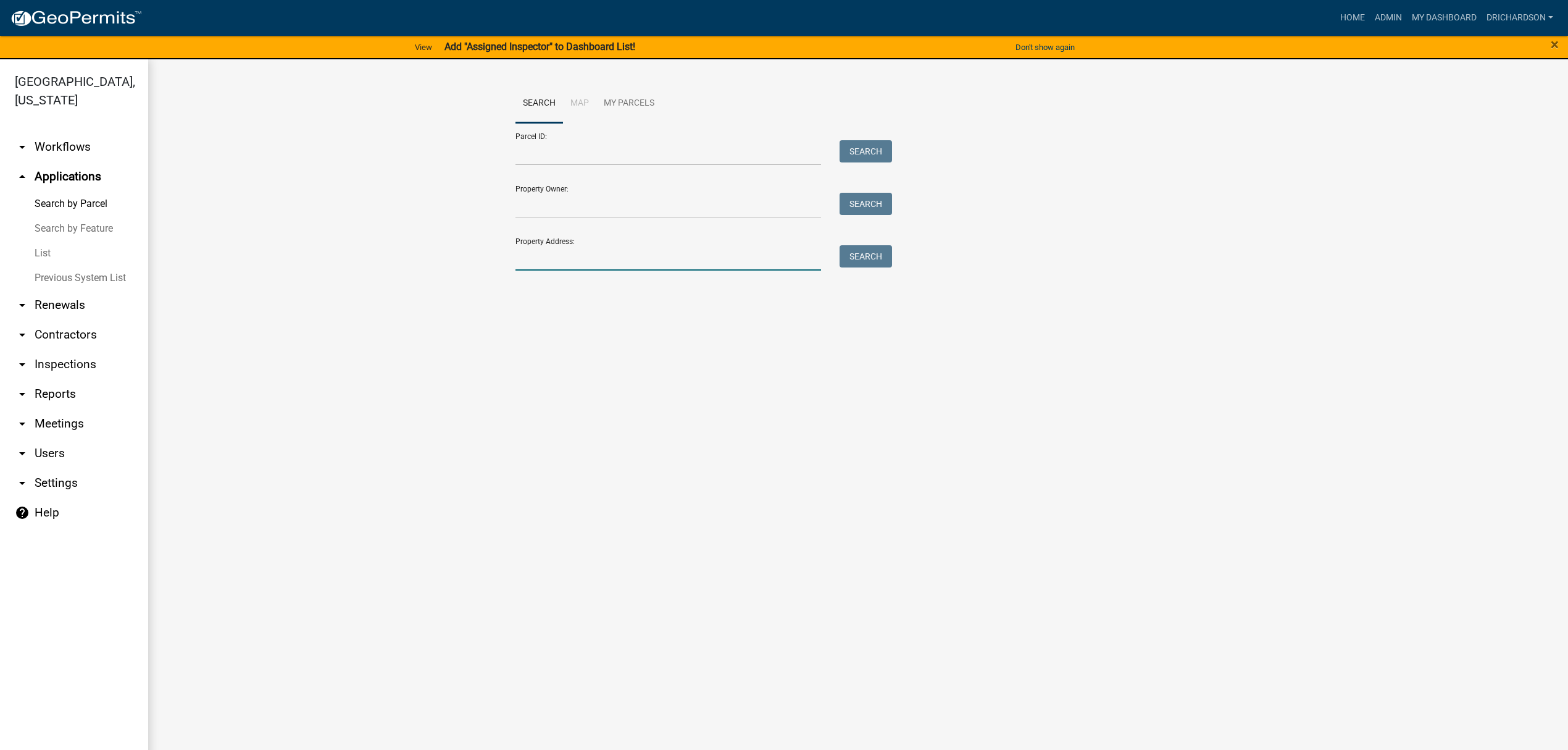
click at [611, 253] on input "Property Address:" at bounding box center [668, 258] width 306 height 25
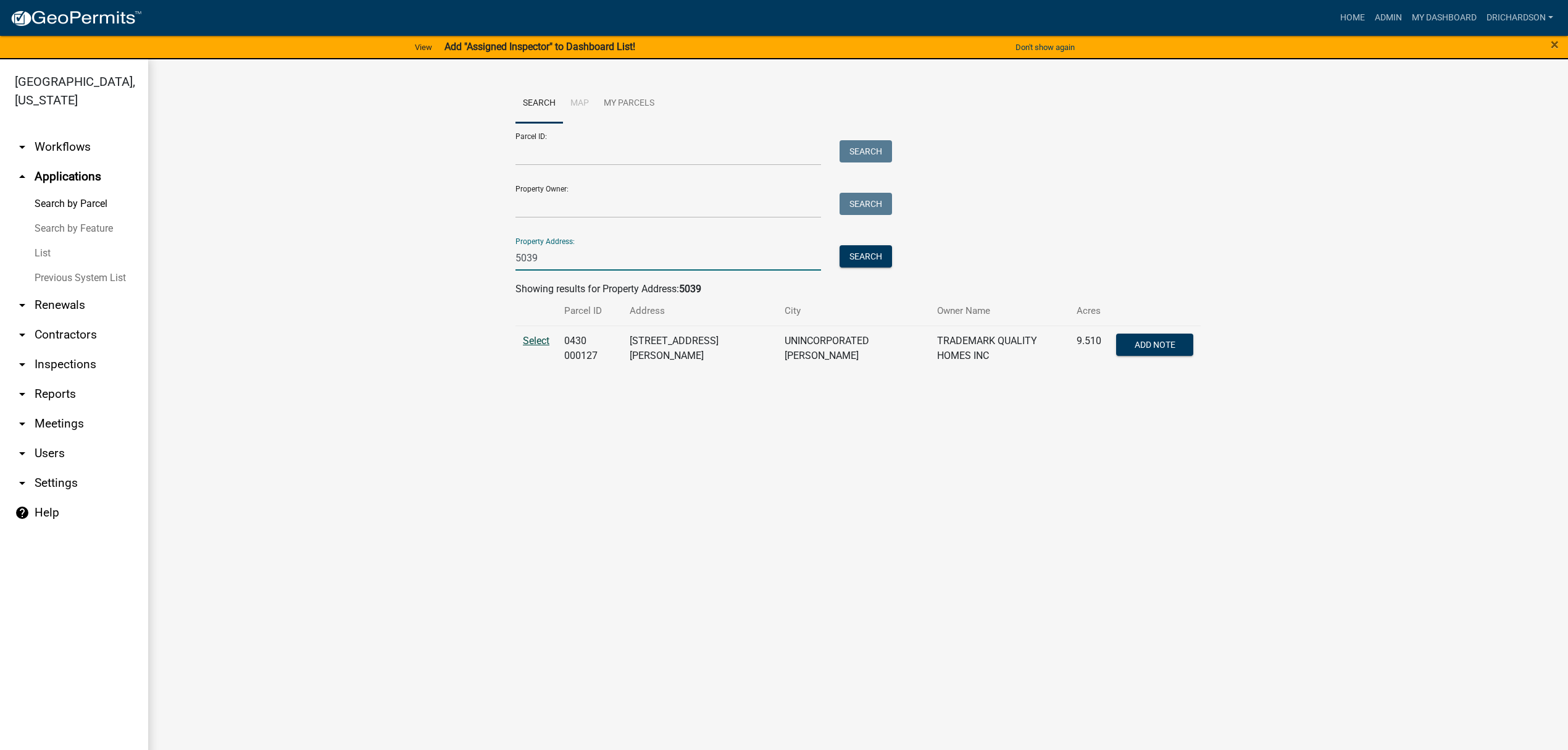
type input "5039"
click at [539, 344] on span "Select" at bounding box center [536, 341] width 27 height 12
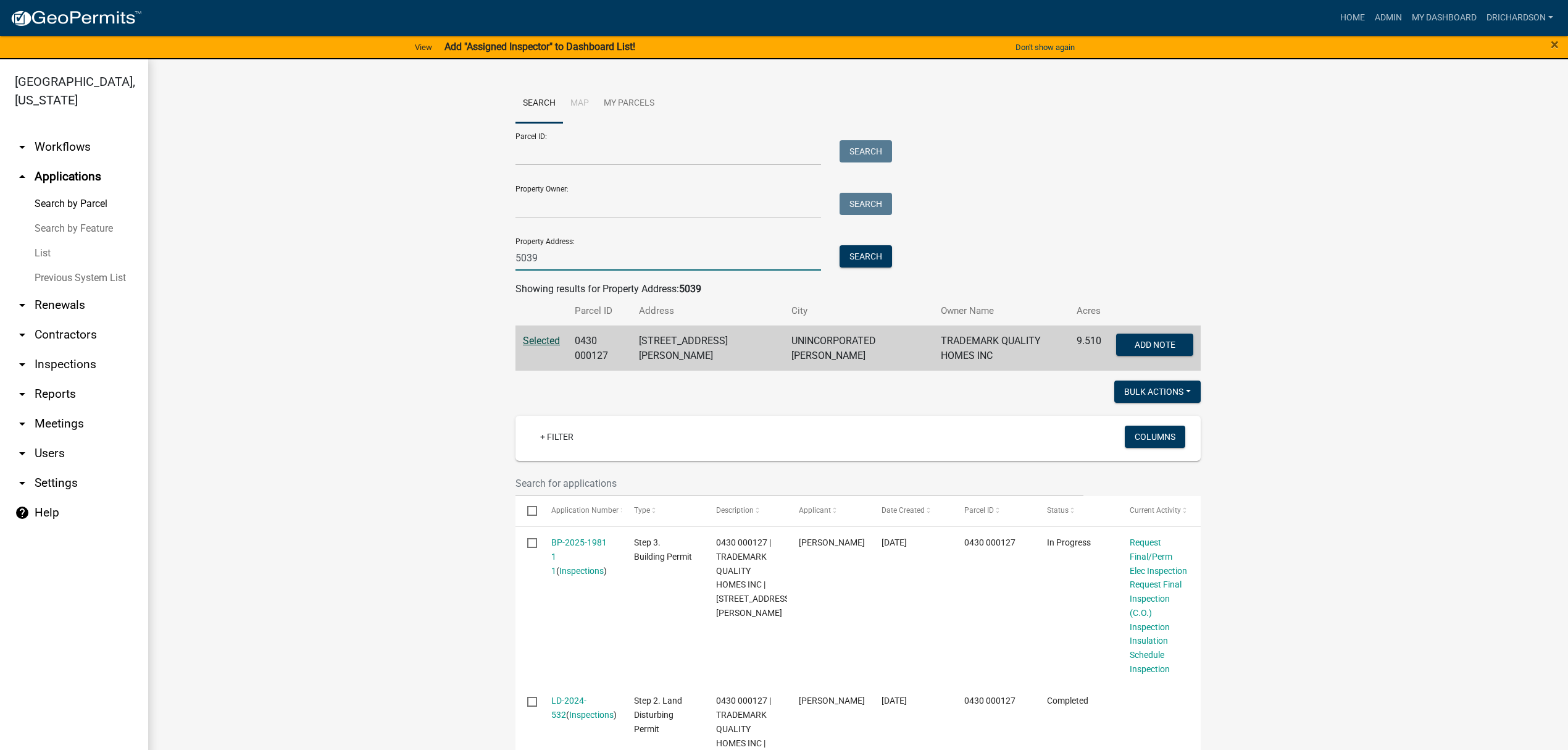
click at [585, 252] on input "5039" at bounding box center [668, 258] width 306 height 25
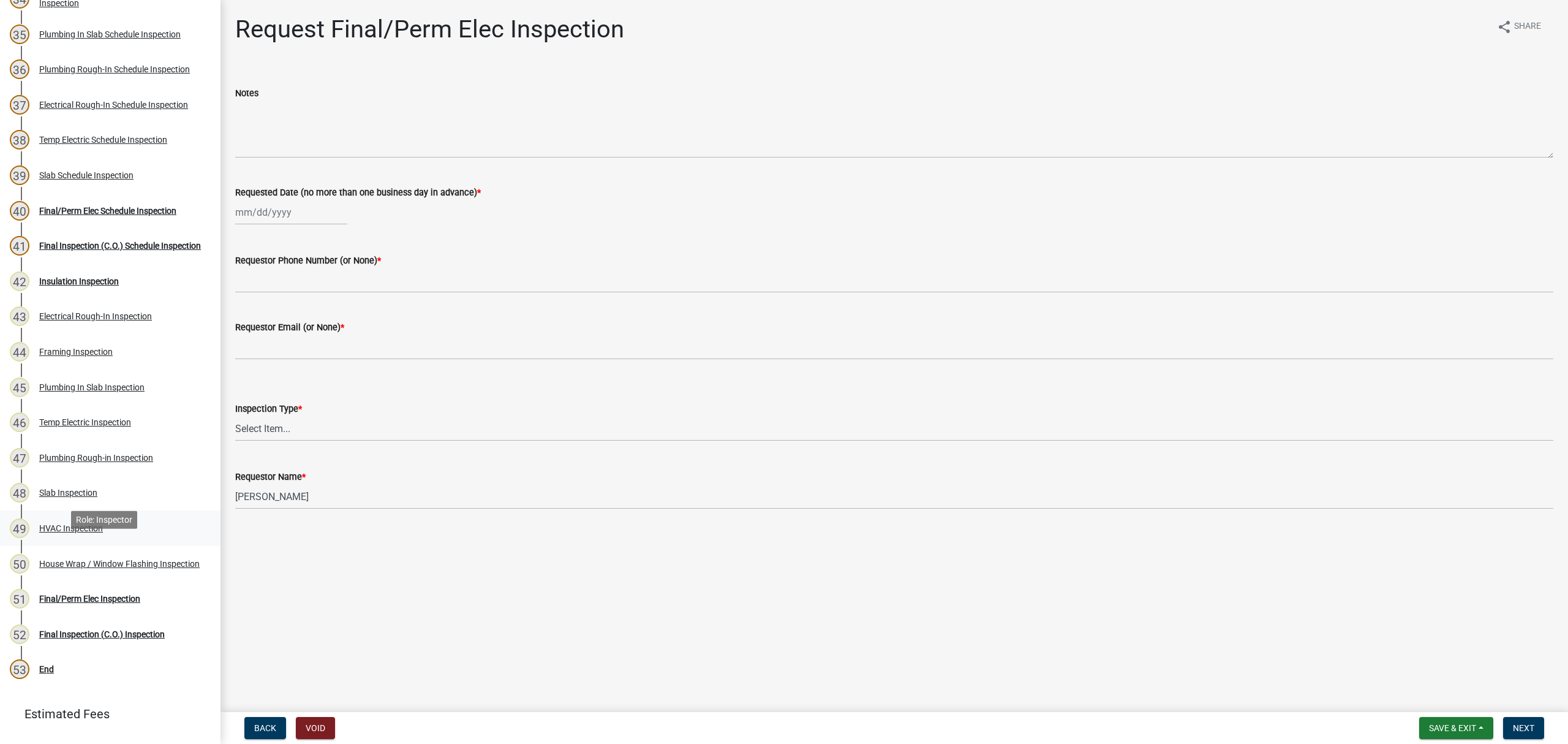
scroll to position [1326, 0]
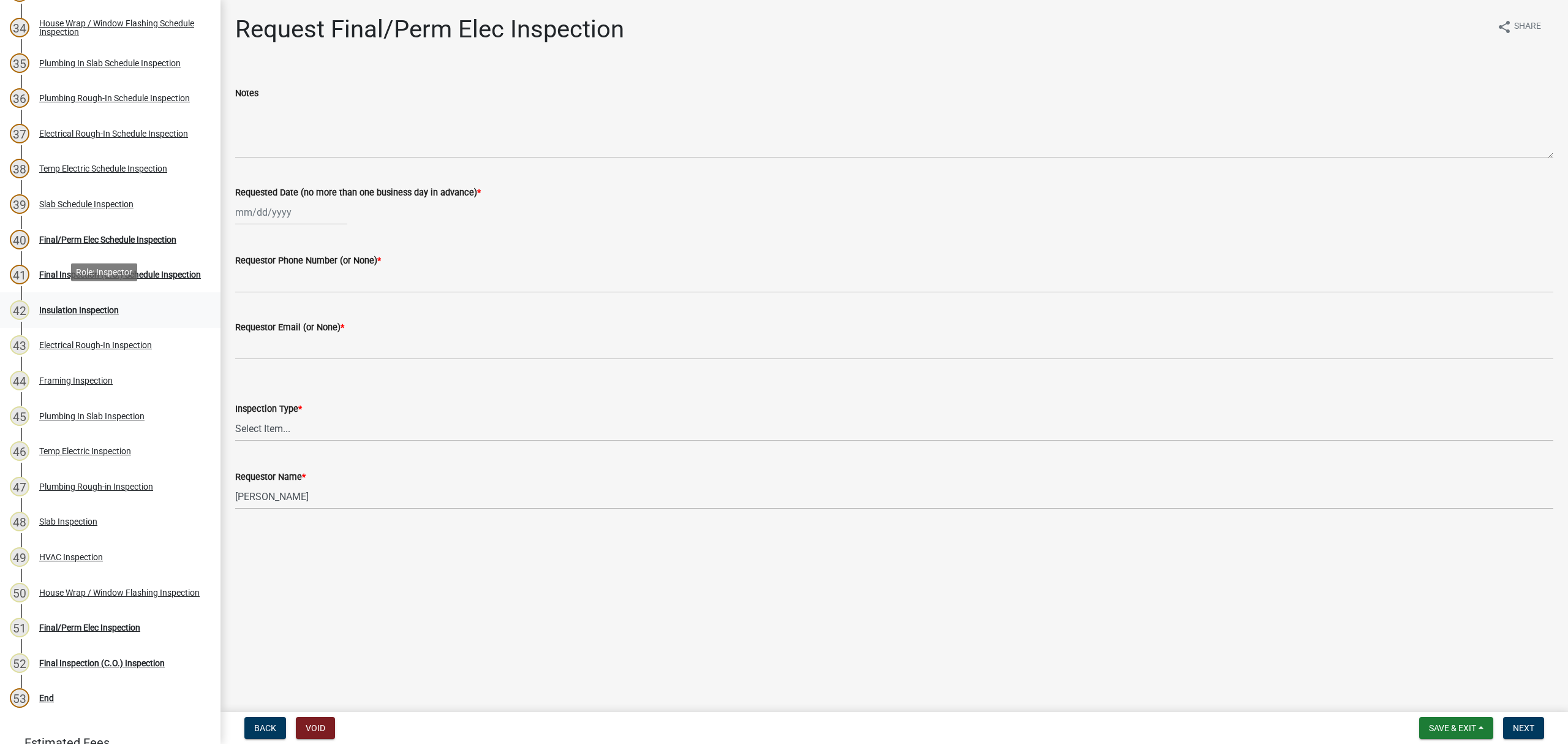
click at [93, 307] on div "Insulation Inspection" at bounding box center [79, 310] width 80 height 9
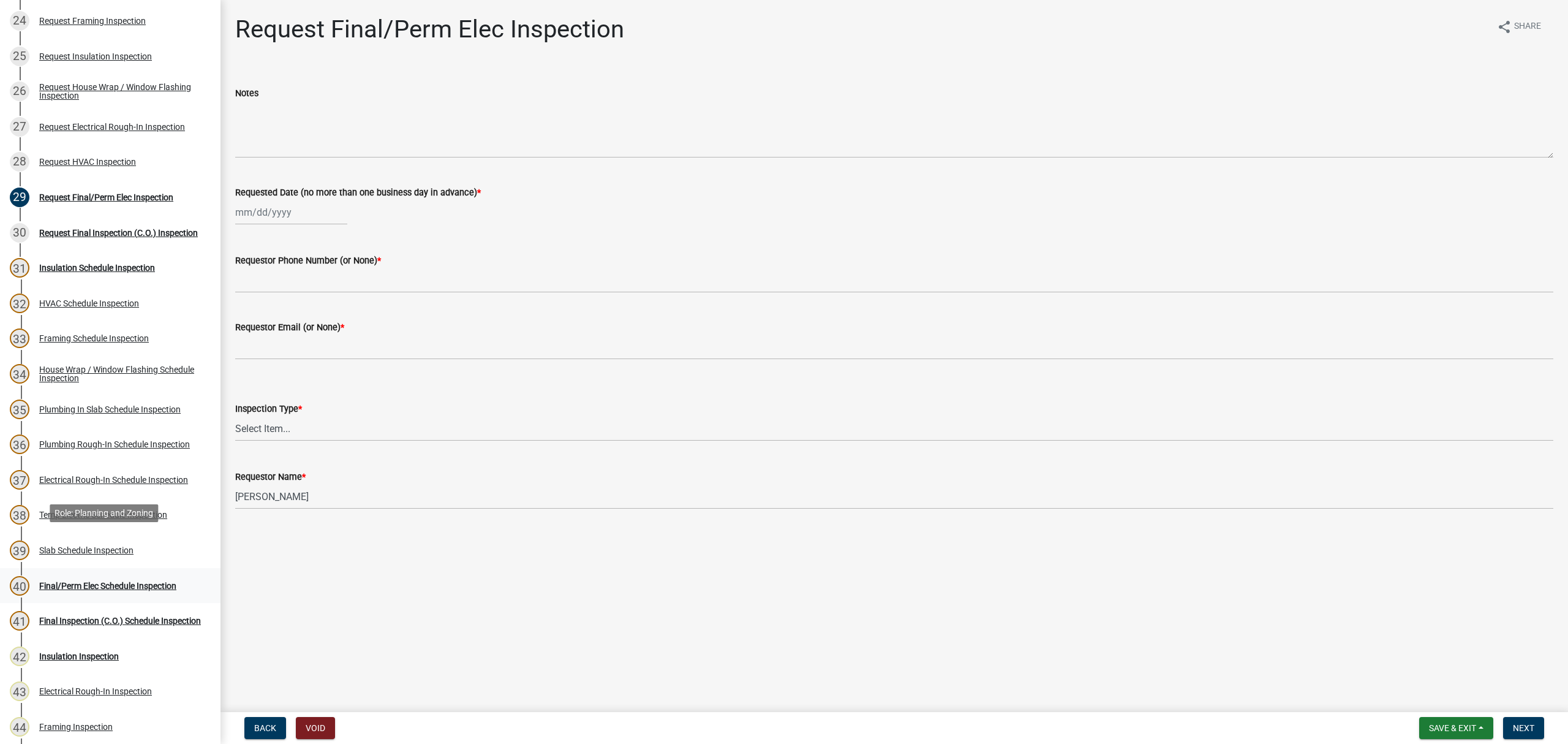
scroll to position [1062, 0]
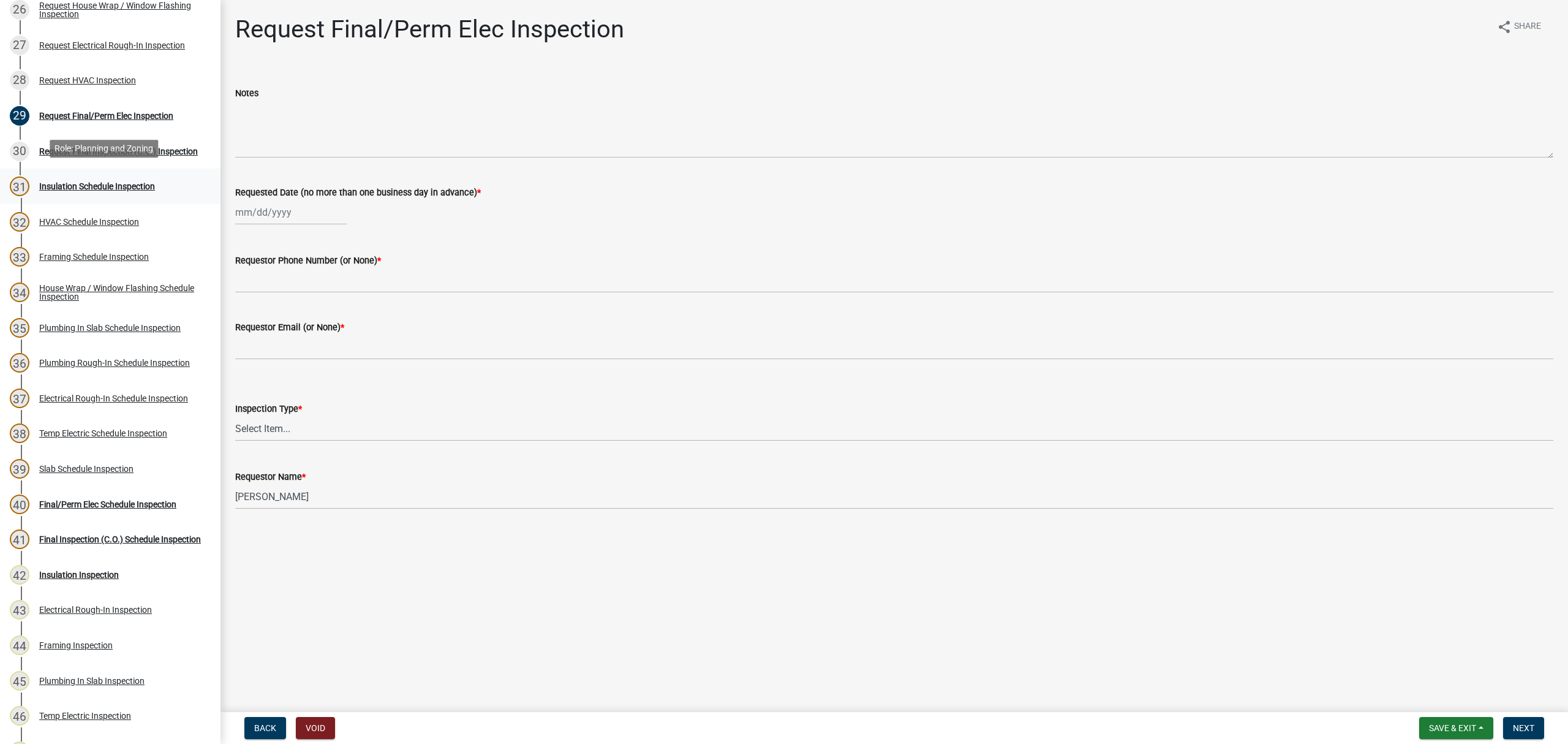
click at [127, 182] on div "Insulation Schedule Inspection" at bounding box center [97, 186] width 116 height 9
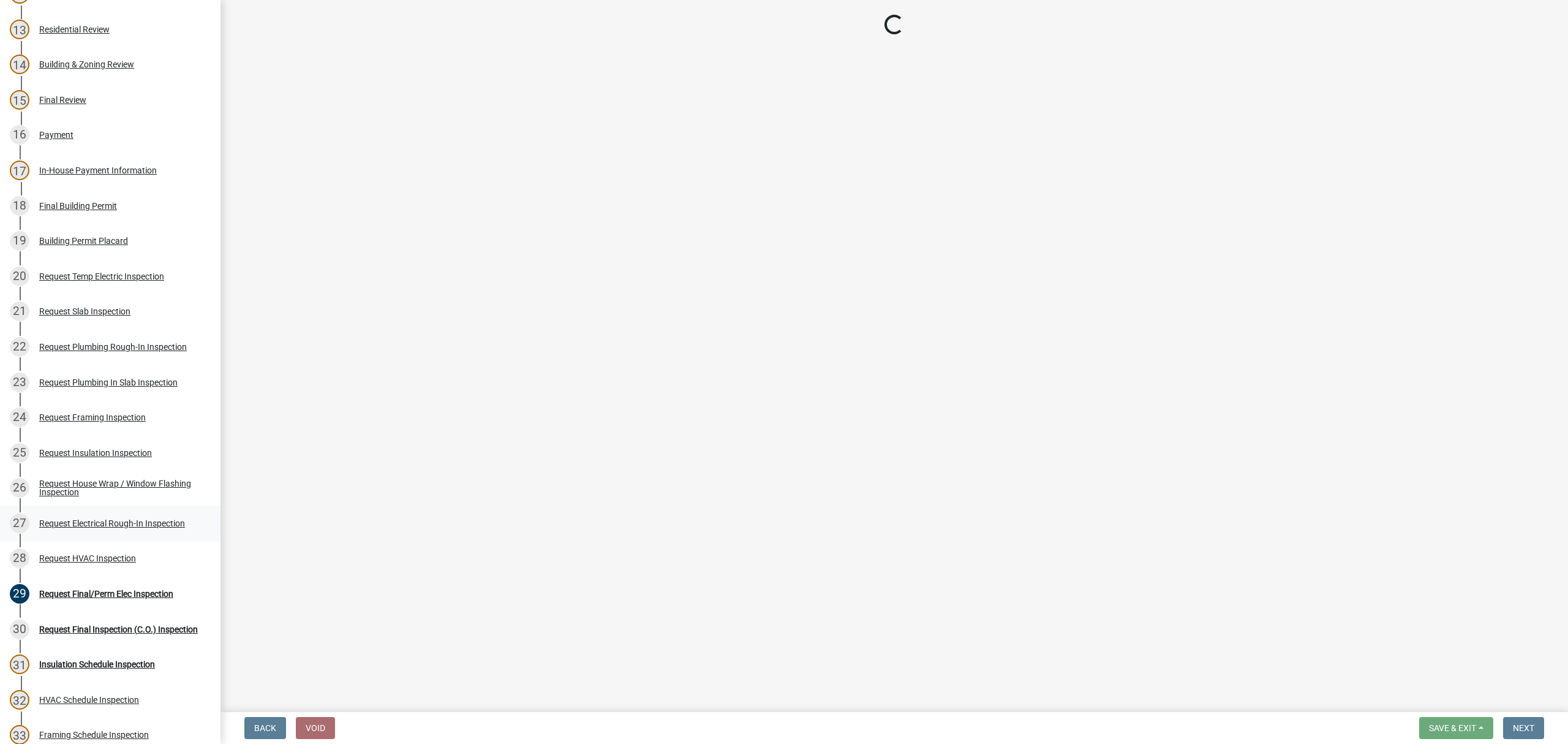
scroll to position [572, 0]
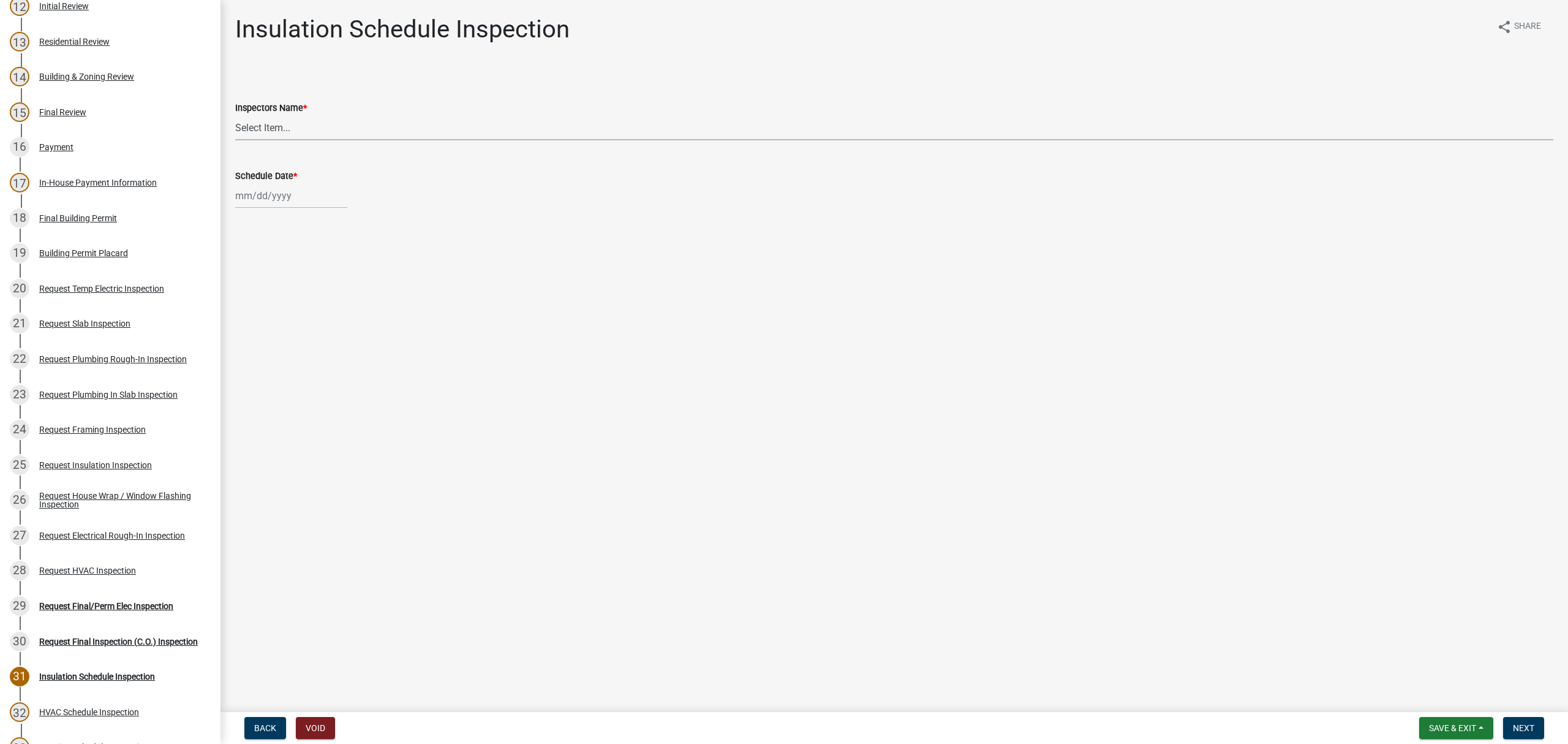
click at [295, 128] on select "Select Item... [PERSON_NAME] ([PERSON_NAME]) drichardson ([PERSON_NAME]) knorre…" at bounding box center [894, 128] width 1318 height 25
select select "e20251c8-f858-4aed-a4a0-52e27fd5066e"
click at [235, 115] on select "Select Item... [PERSON_NAME] ([PERSON_NAME]) drichardson ([PERSON_NAME]) knorre…" at bounding box center [894, 128] width 1318 height 25
select select "8"
select select "2025"
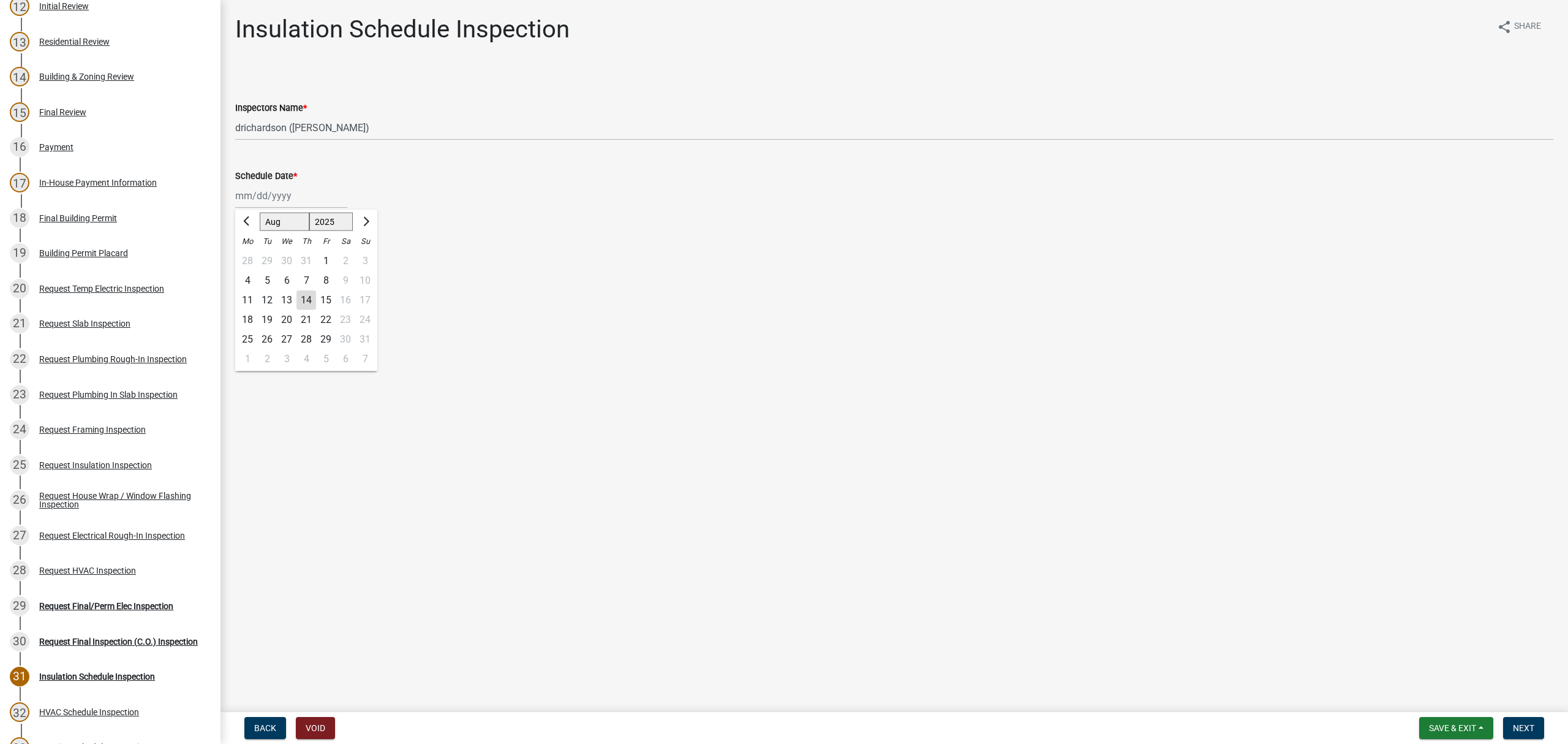
drag, startPoint x: 285, startPoint y: 195, endPoint x: 285, endPoint y: 208, distance: 13.0
click at [285, 197] on div "[PERSON_NAME] Feb Mar Apr [PERSON_NAME][DATE] Oct Nov [DATE] 1526 1527 1528 152…" at bounding box center [291, 196] width 112 height 25
click at [304, 299] on div "14" at bounding box center [306, 300] width 19 height 19
type input "[DATE]"
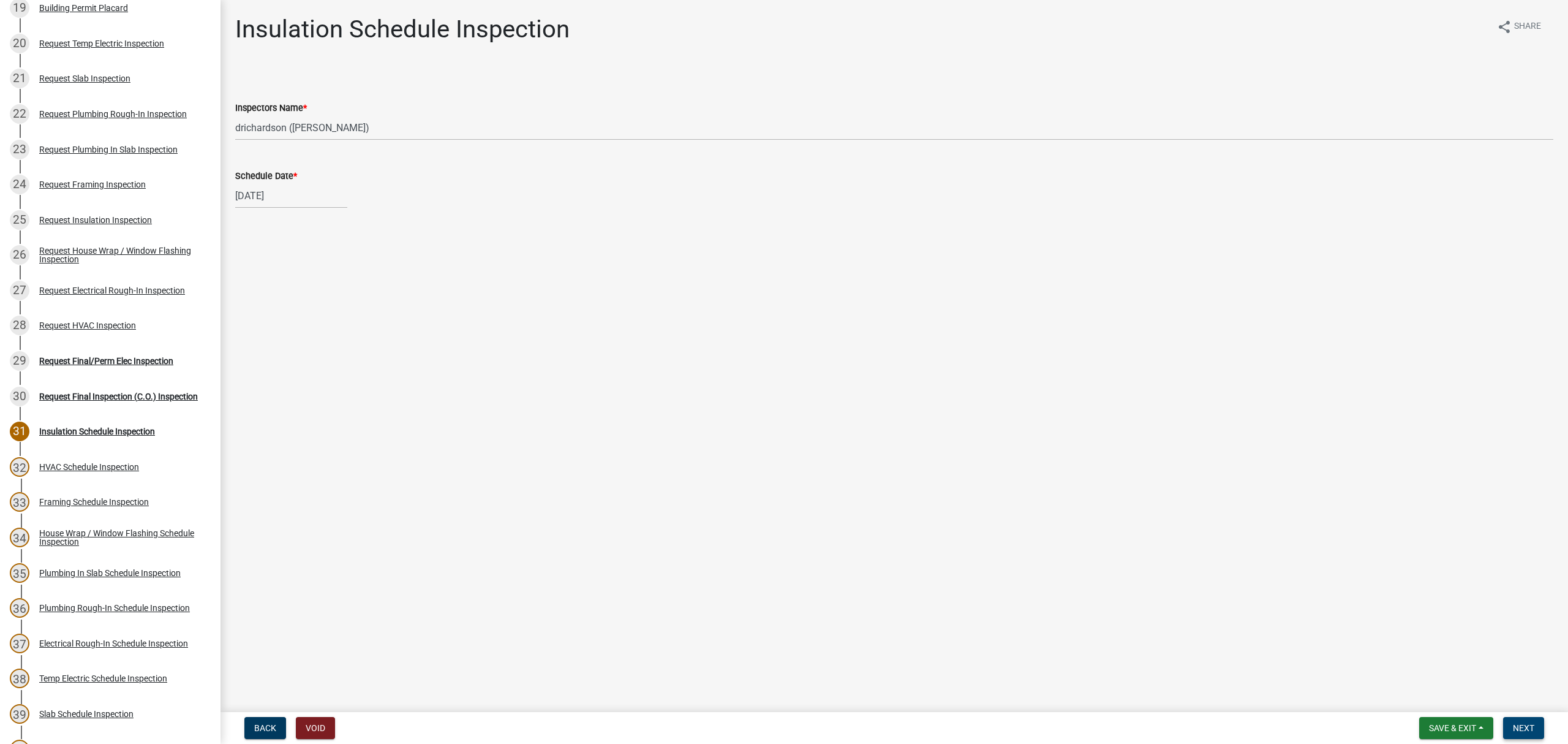
click at [1530, 726] on span "Next" at bounding box center [1524, 728] width 21 height 10
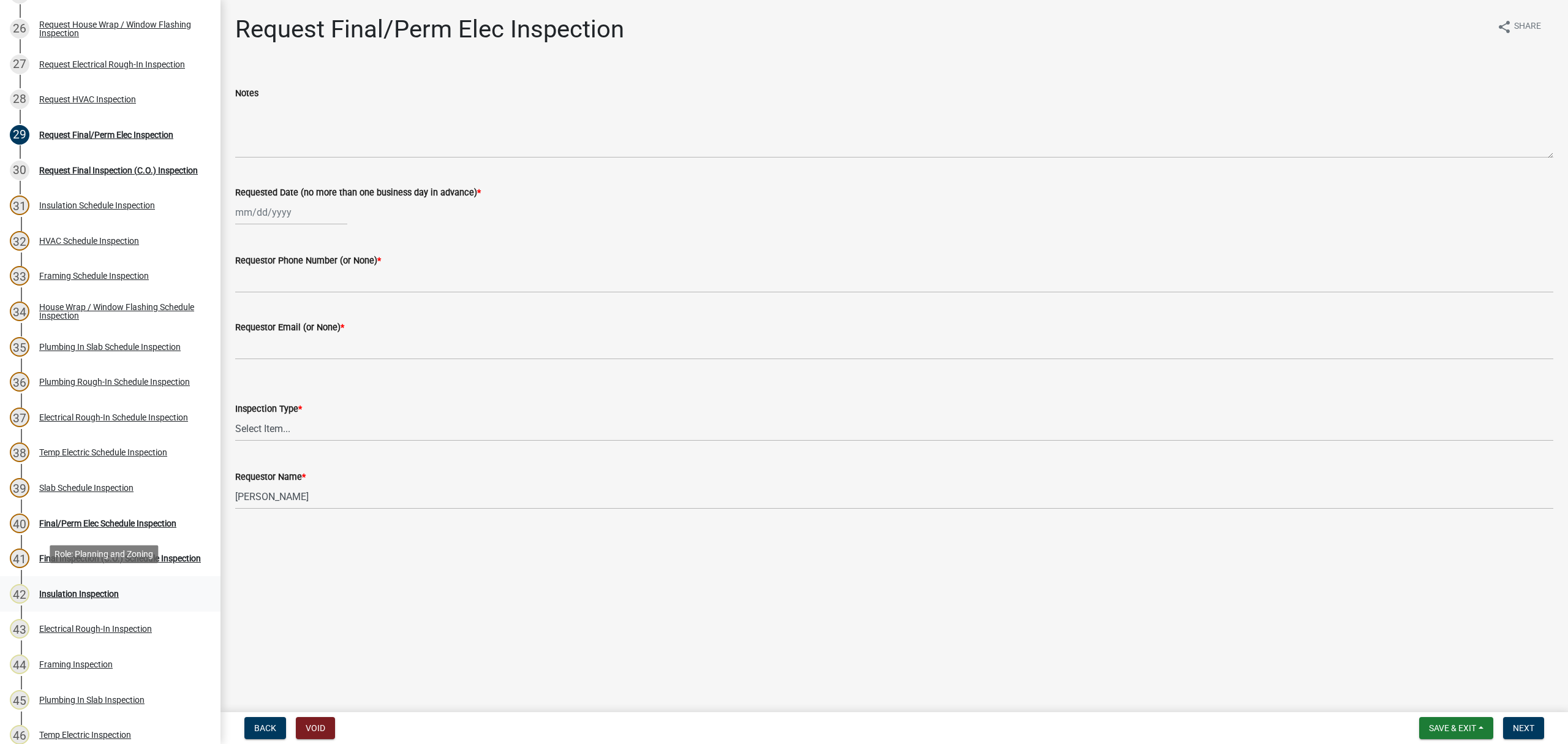
scroll to position [1062, 0]
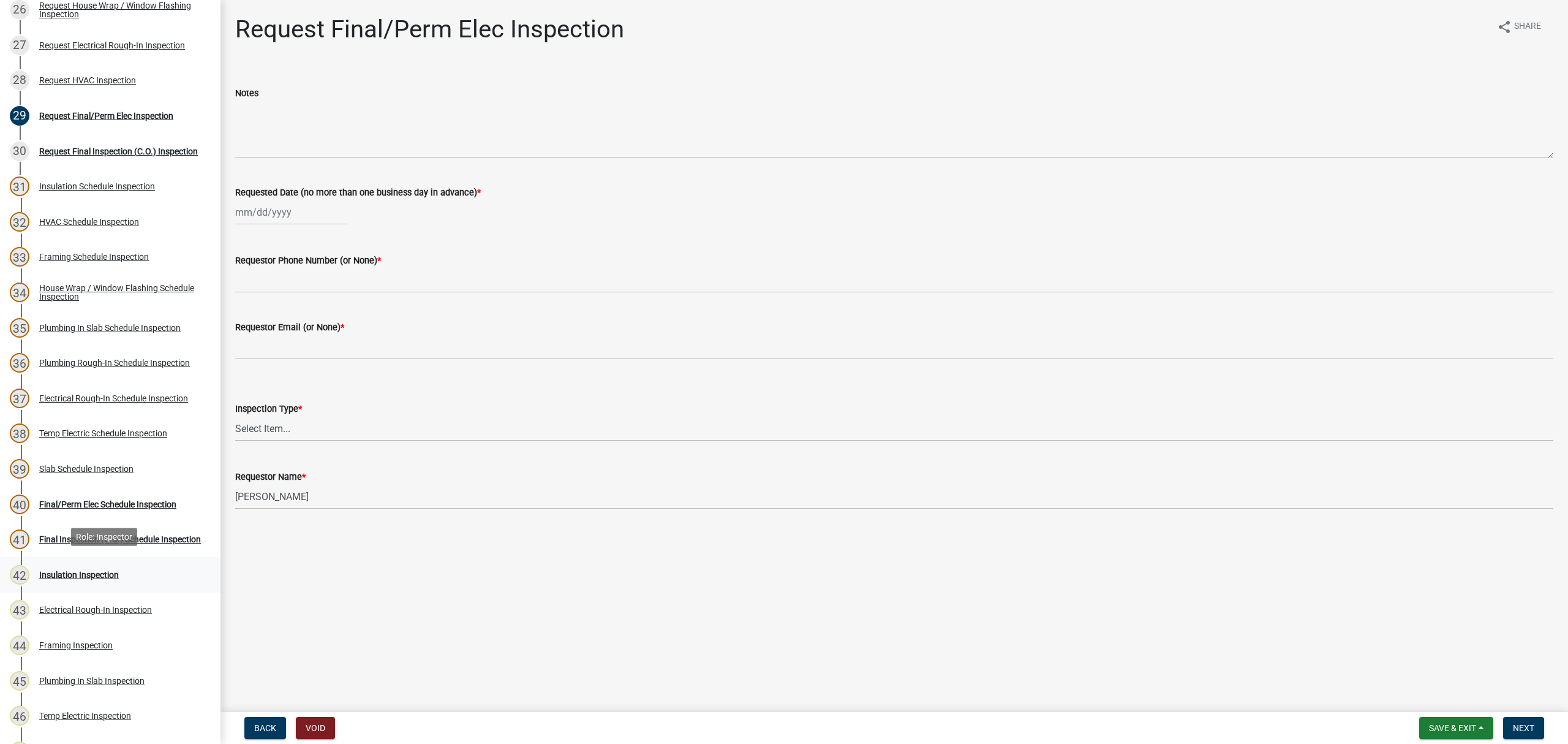
click at [105, 570] on div "Insulation Inspection" at bounding box center [79, 575] width 80 height 9
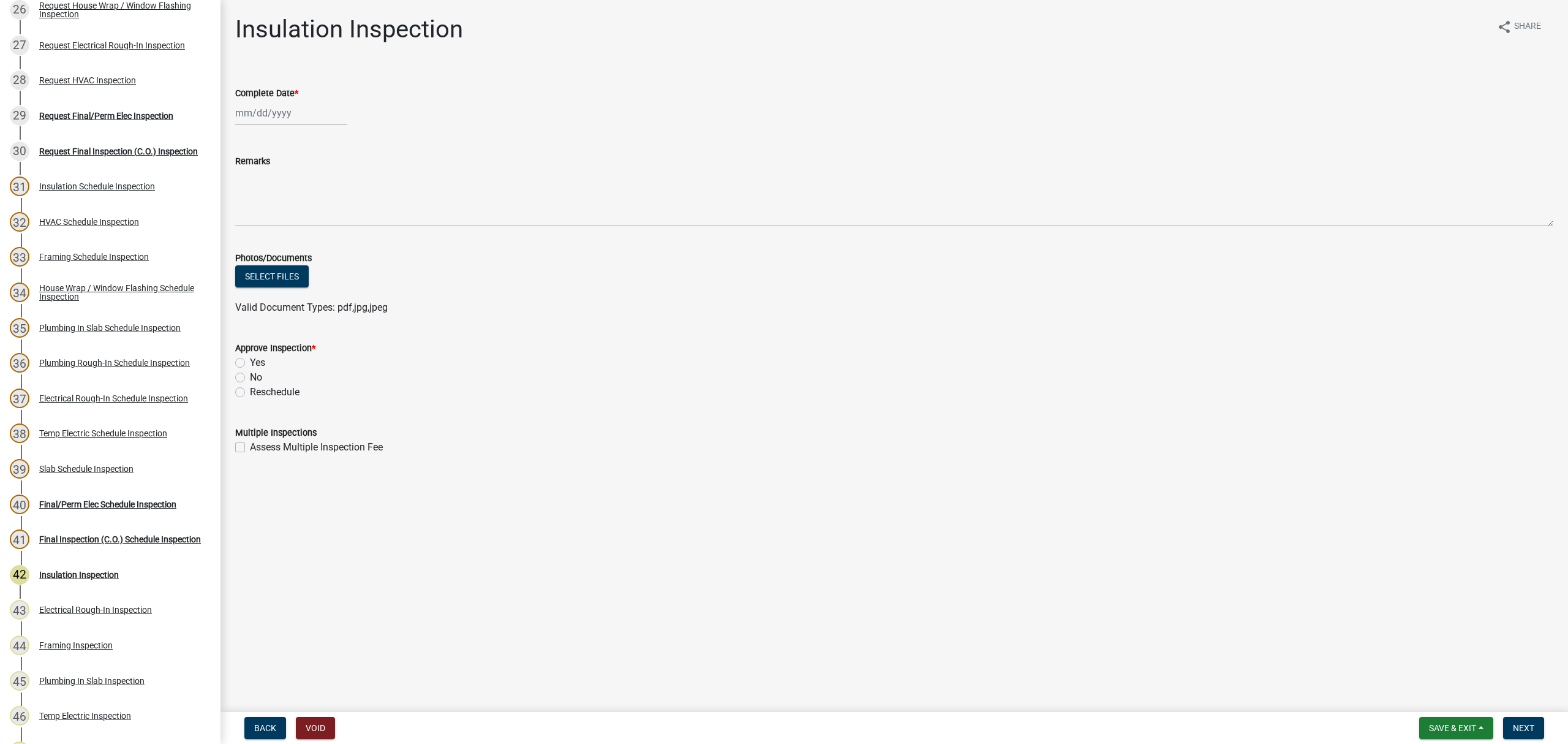
select select "8"
select select "2025"
drag, startPoint x: 254, startPoint y: 115, endPoint x: 258, endPoint y: 123, distance: 8.9
click at [254, 115] on div "Jan Feb Mar Apr May Jun Jul Aug Sep Oct Nov Dec 1525 1526 1527 1528 1529 1530 1…" at bounding box center [291, 113] width 112 height 25
click at [305, 212] on div "14" at bounding box center [306, 217] width 19 height 19
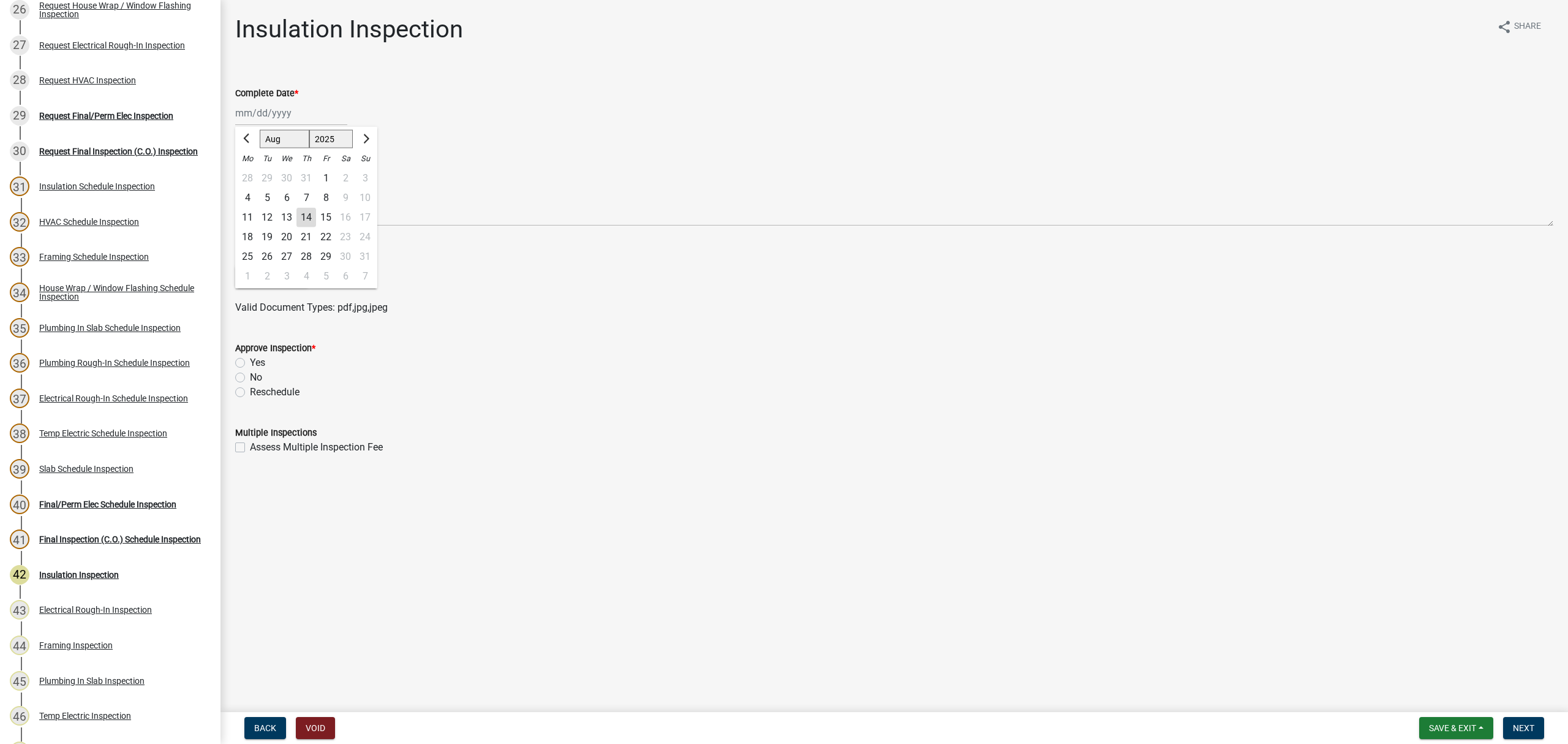
type input "08/14/2025"
click at [250, 374] on label "No" at bounding box center [256, 377] width 13 height 14
click at [250, 374] on input "No" at bounding box center [254, 374] width 8 height 8
radio input "true"
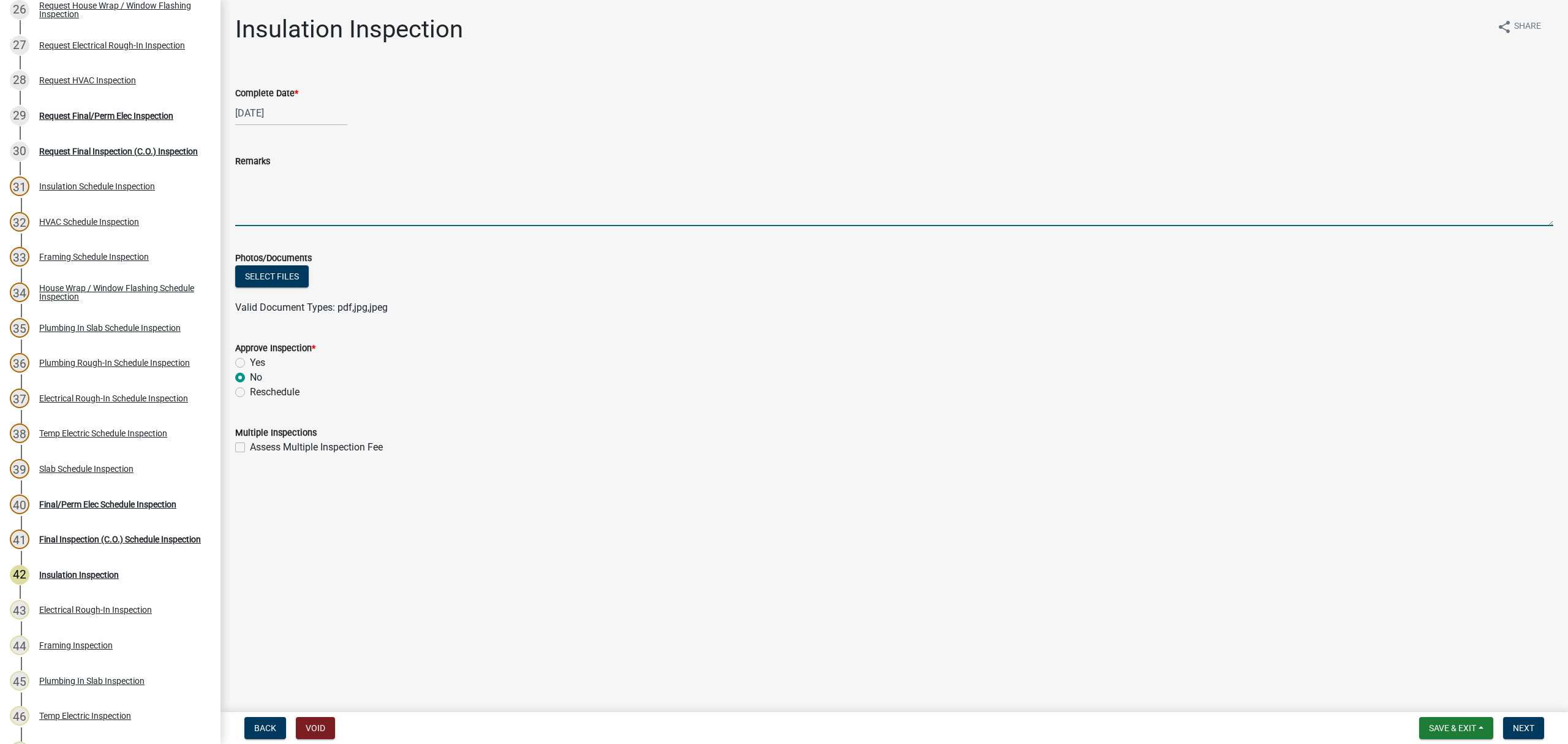
click at [290, 217] on textarea "Remarks" at bounding box center [894, 197] width 1318 height 58
click at [273, 177] on textarea "Reshedule when ready" at bounding box center [894, 197] width 1318 height 58
click at [348, 185] on textarea "Reschedule when ready" at bounding box center [894, 197] width 1318 height 58
type textarea "Reschedule when ready for inspection."
click at [1520, 726] on span "Next" at bounding box center [1524, 728] width 21 height 10
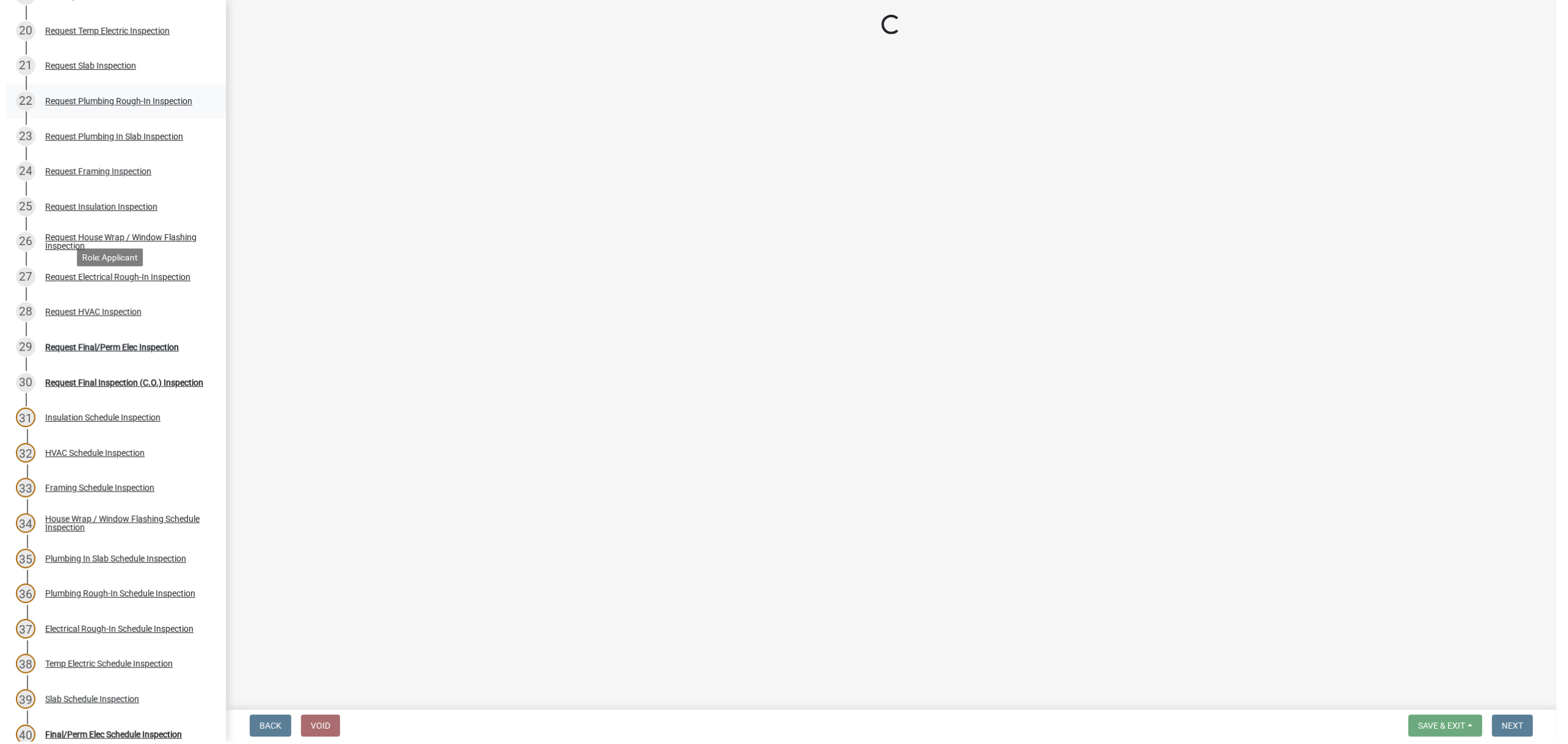
scroll to position [572, 0]
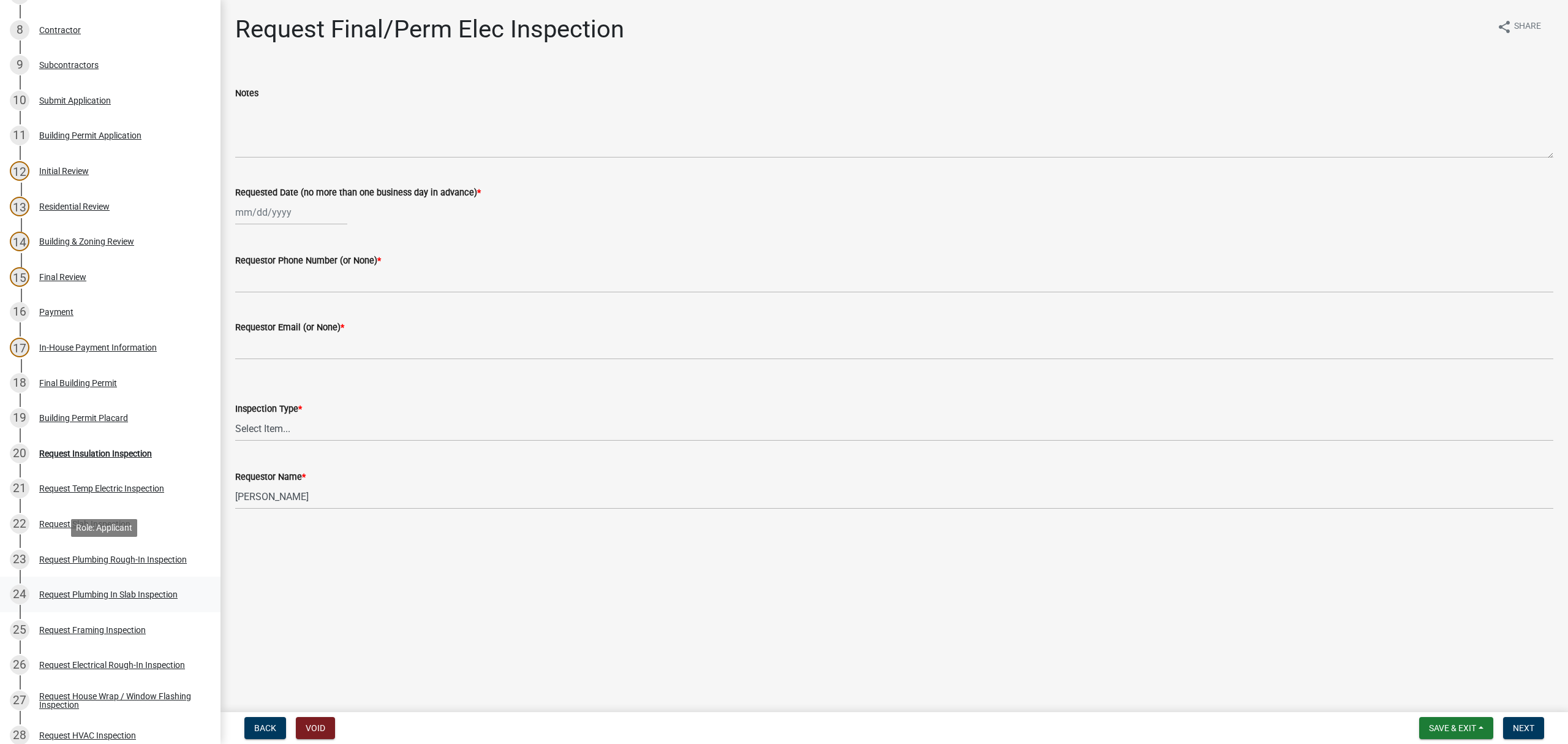
scroll to position [408, 0]
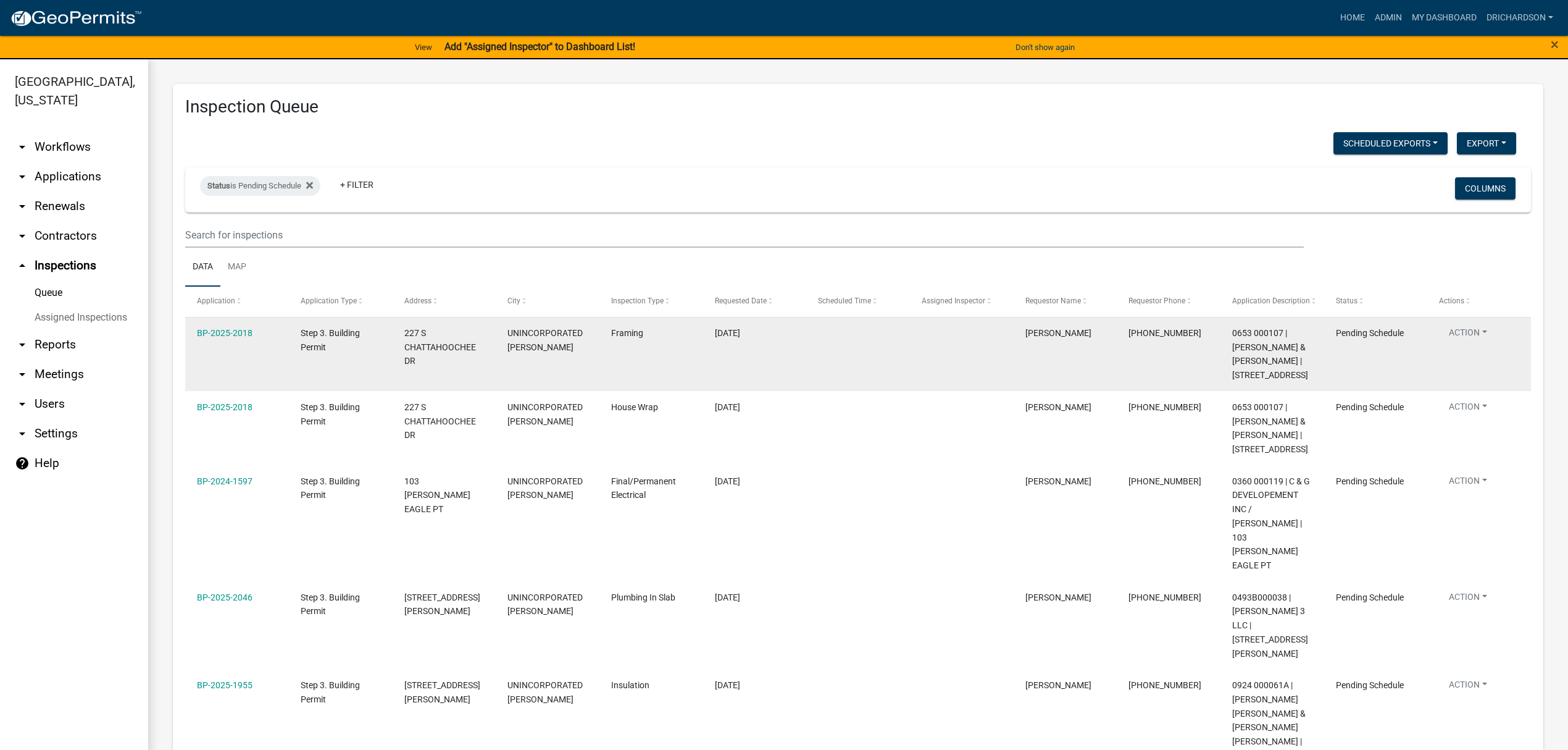
click at [1466, 334] on button "Action" at bounding box center [1468, 335] width 58 height 18
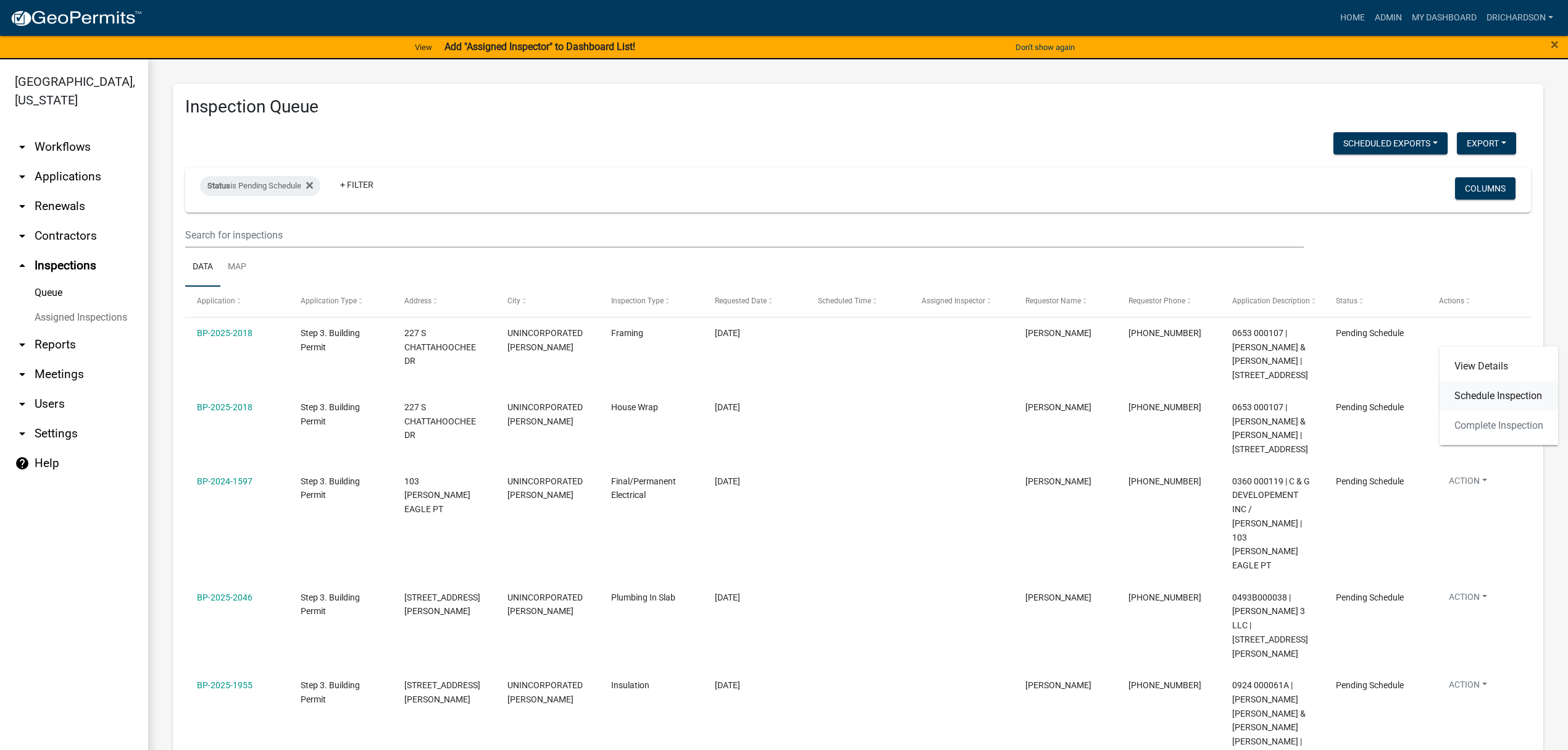
click at [1466, 391] on link "Schedule Inspection" at bounding box center [1499, 396] width 119 height 30
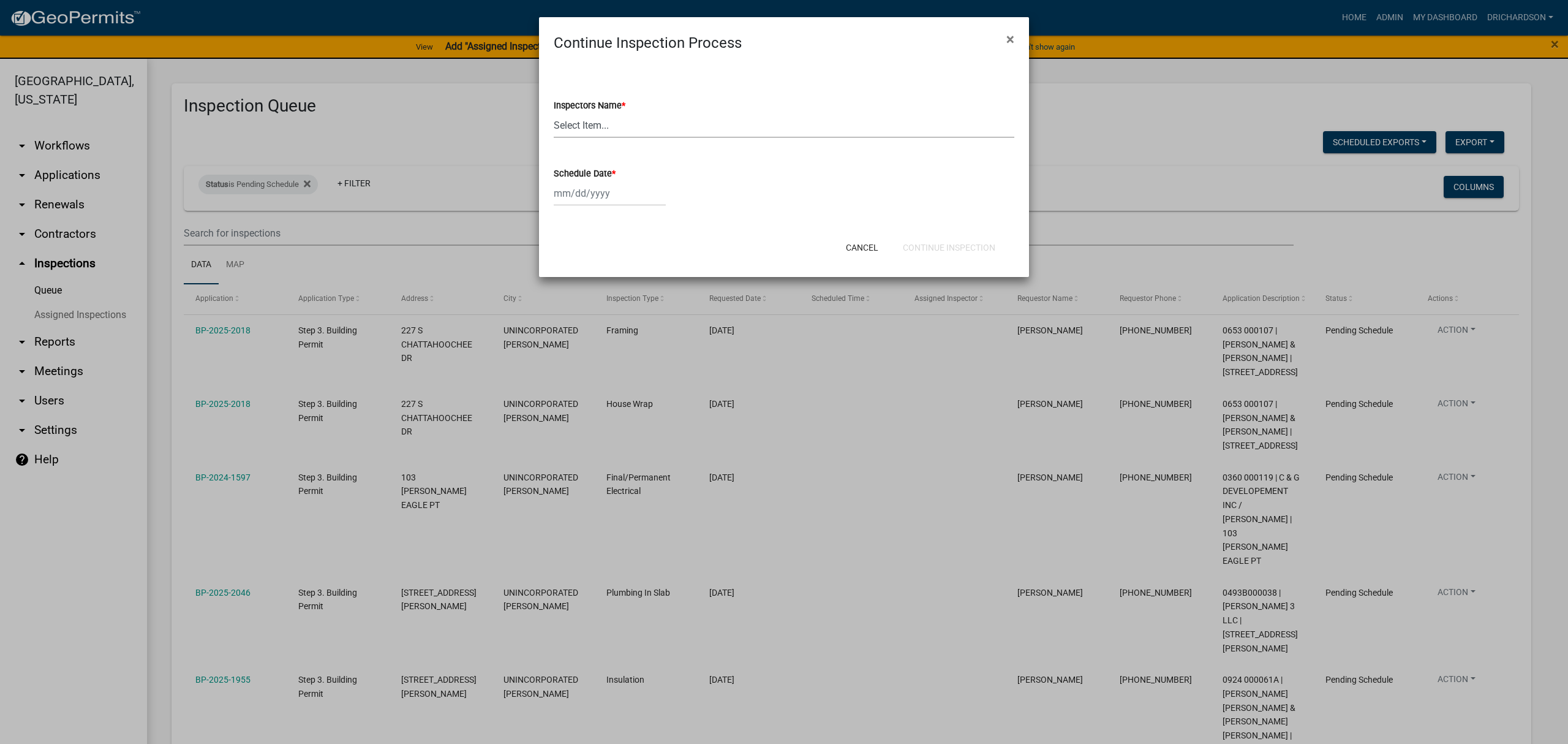
click at [576, 119] on select "Select Item... [PERSON_NAME] ([PERSON_NAME]) drichardson ([PERSON_NAME]) knorre…" at bounding box center [784, 125] width 461 height 25
select select "e20251c8-f858-4aed-a4a0-52e27fd5066e"
click at [554, 113] on select "Select Item... [PERSON_NAME] ([PERSON_NAME]) drichardson ([PERSON_NAME]) knorre…" at bounding box center [784, 125] width 461 height 25
click at [611, 187] on div at bounding box center [610, 193] width 112 height 25
select select "8"
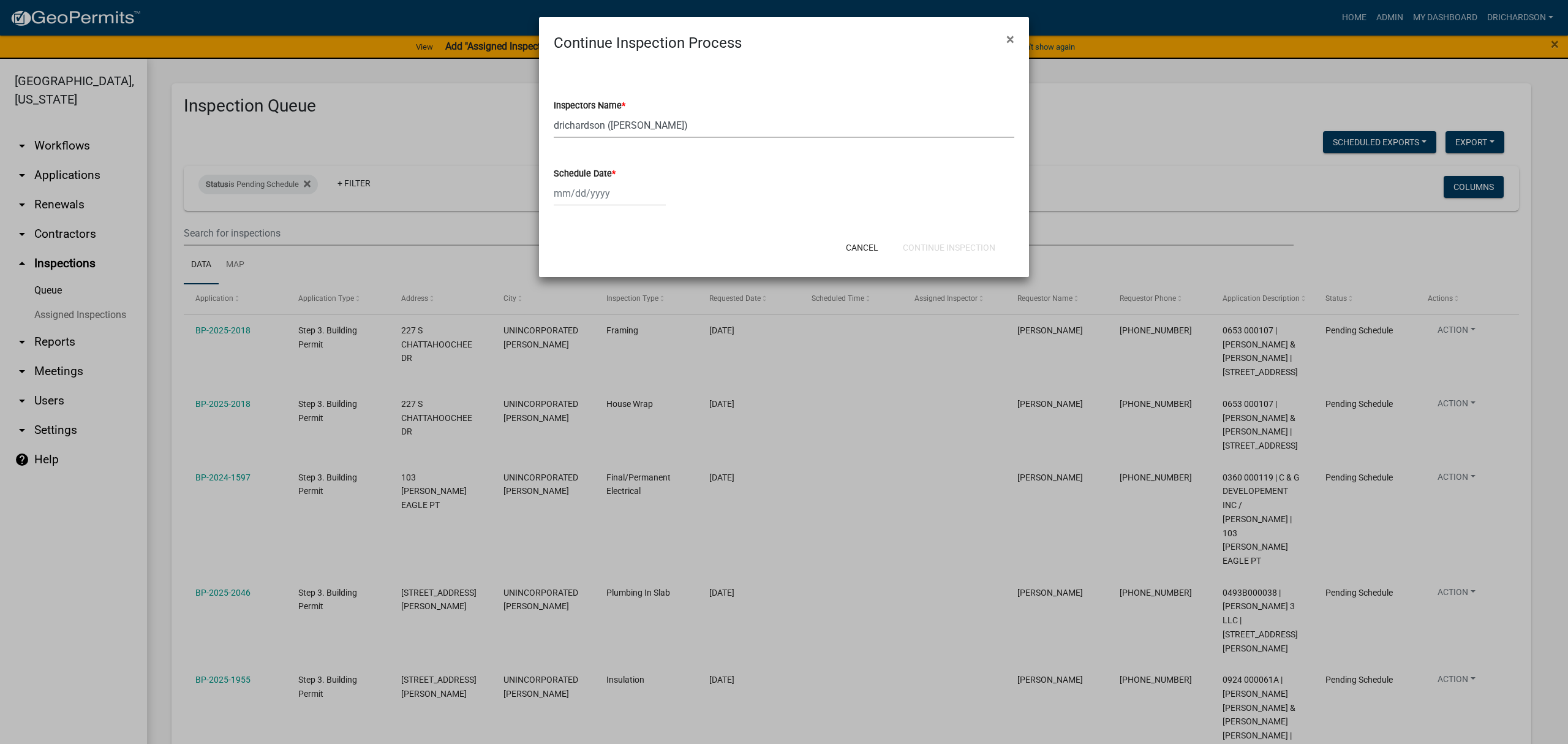
select select "2025"
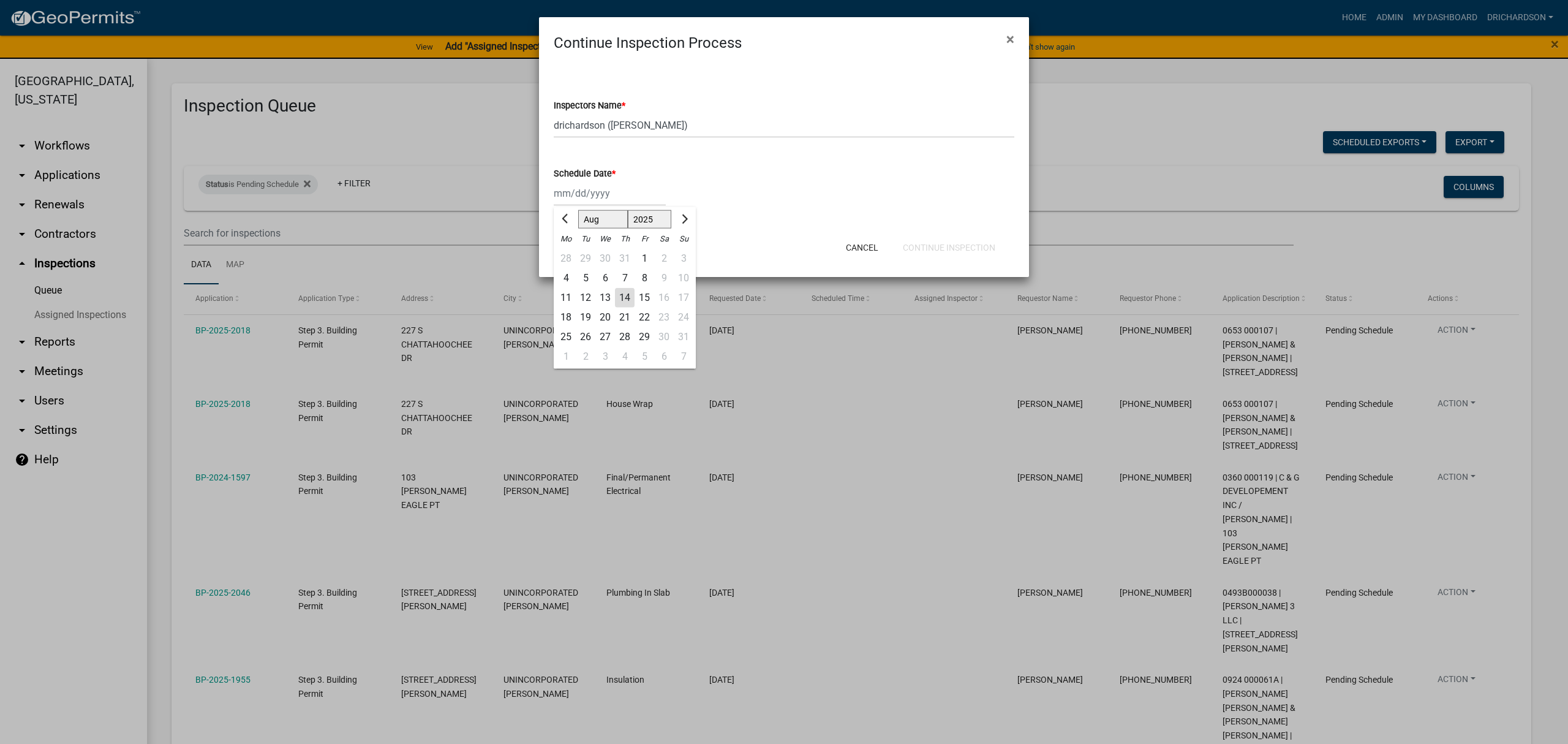
click at [626, 297] on div "14" at bounding box center [624, 297] width 19 height 19
type input "[DATE]"
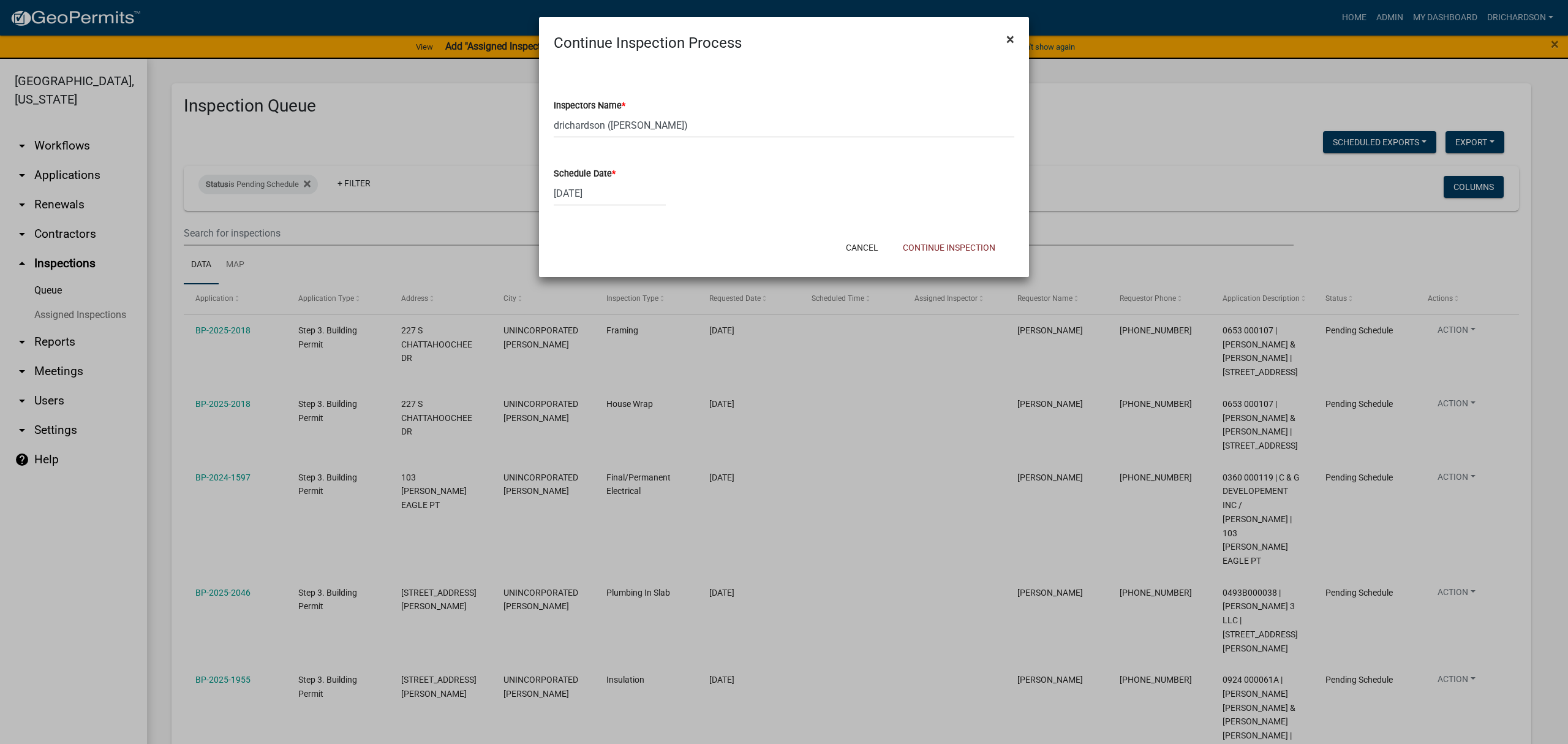
drag, startPoint x: 1005, startPoint y: 38, endPoint x: 973, endPoint y: 55, distance: 36.2
click at [1003, 38] on button "×" at bounding box center [1010, 39] width 28 height 34
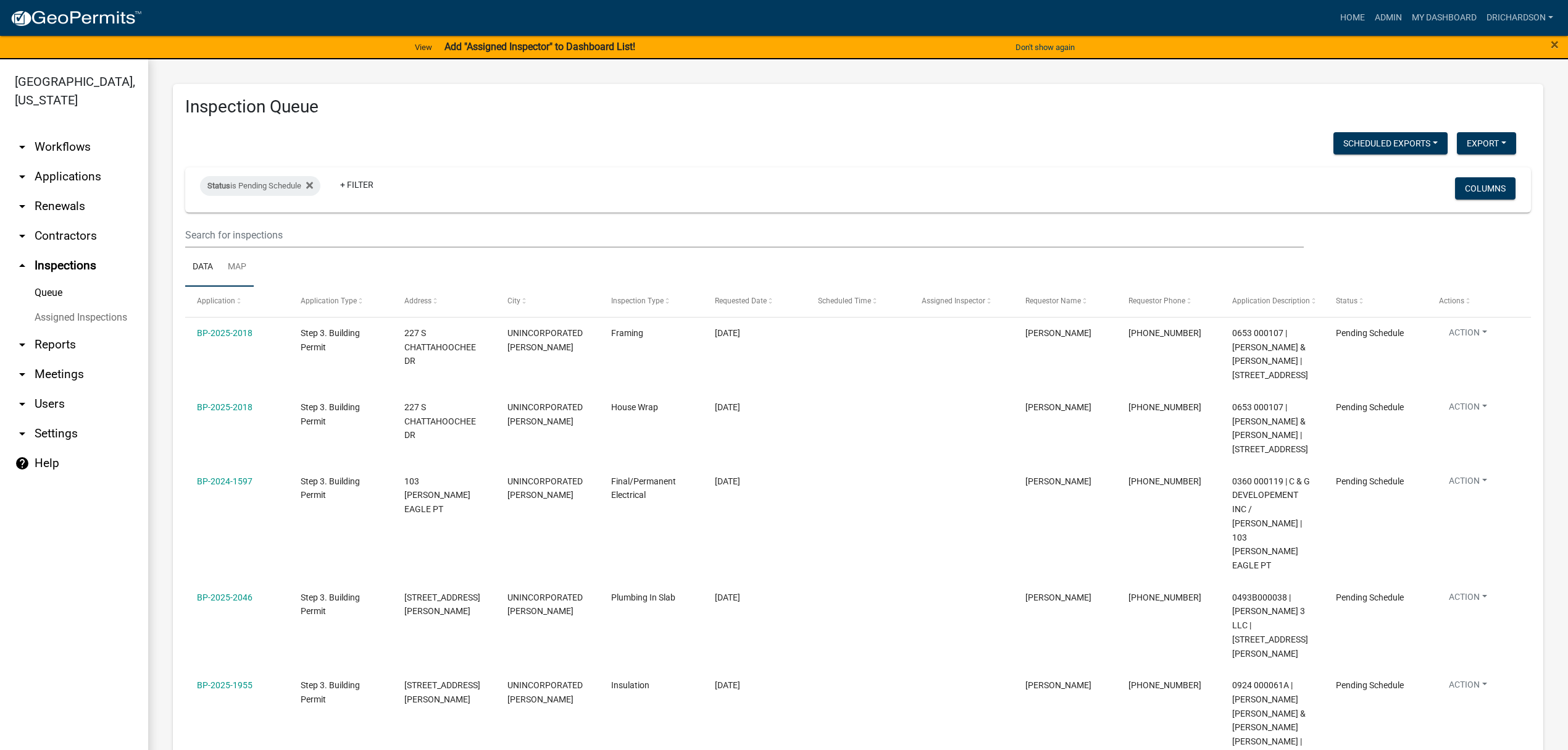
click at [237, 262] on link "Map" at bounding box center [237, 267] width 33 height 40
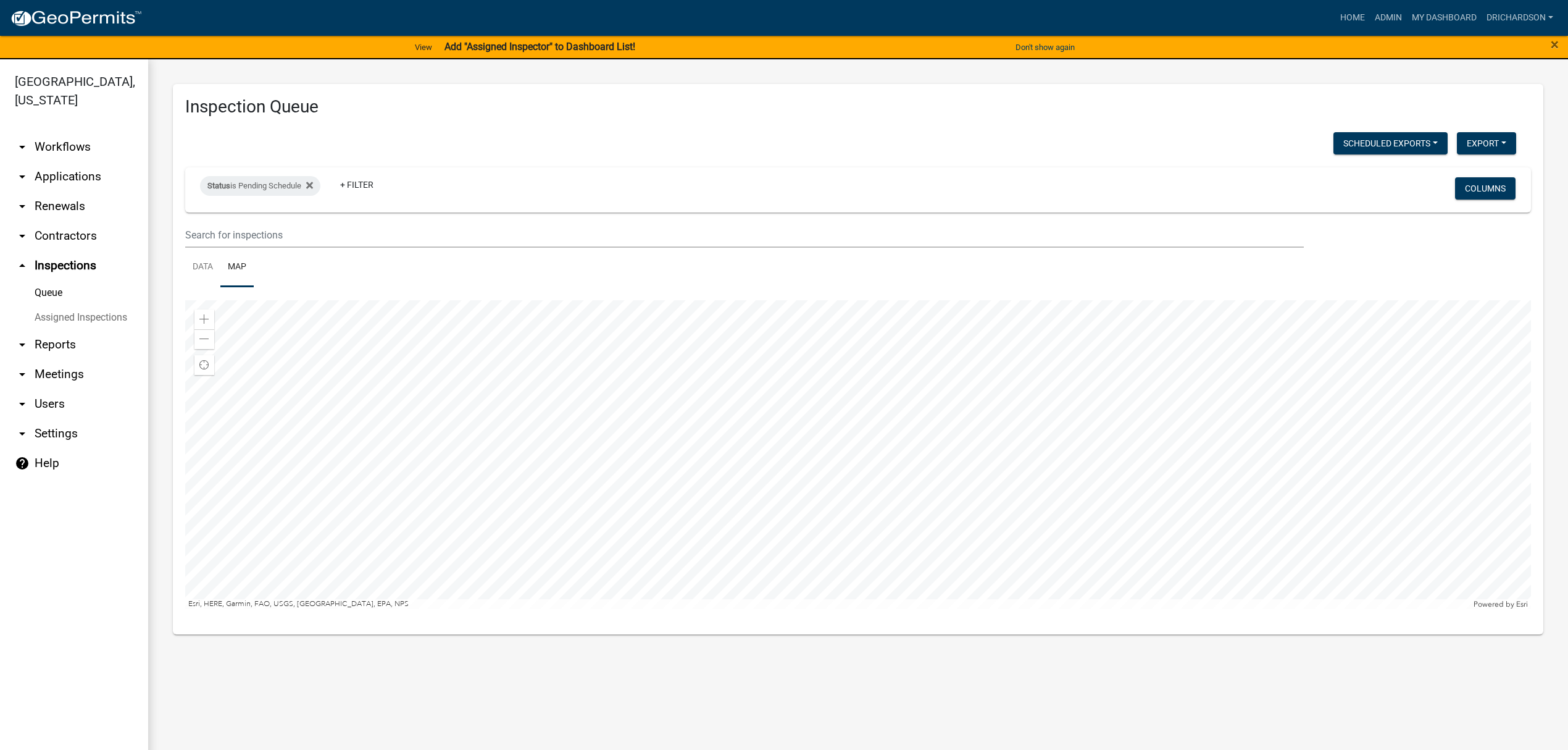
click at [943, 450] on div at bounding box center [858, 454] width 1346 height 309
click at [798, 300] on div at bounding box center [858, 454] width 1346 height 309
click at [810, 533] on div at bounding box center [858, 454] width 1346 height 309
click at [745, 512] on div at bounding box center [858, 454] width 1346 height 309
click at [746, 497] on div at bounding box center [858, 454] width 1346 height 309
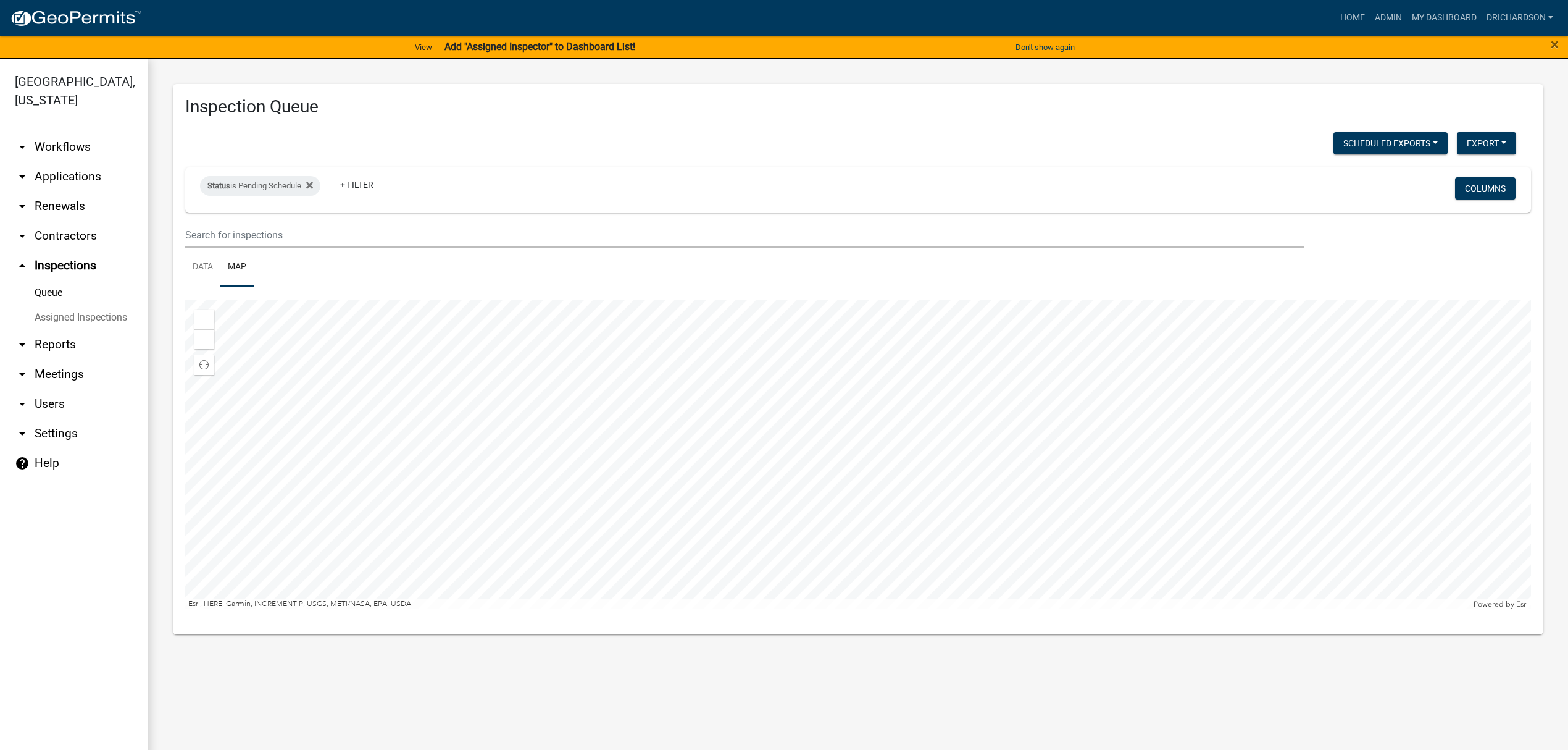
click at [880, 423] on div at bounding box center [858, 454] width 1346 height 309
click at [791, 351] on div at bounding box center [858, 454] width 1346 height 309
click at [777, 430] on div at bounding box center [858, 454] width 1346 height 309
click at [667, 535] on div at bounding box center [858, 454] width 1346 height 309
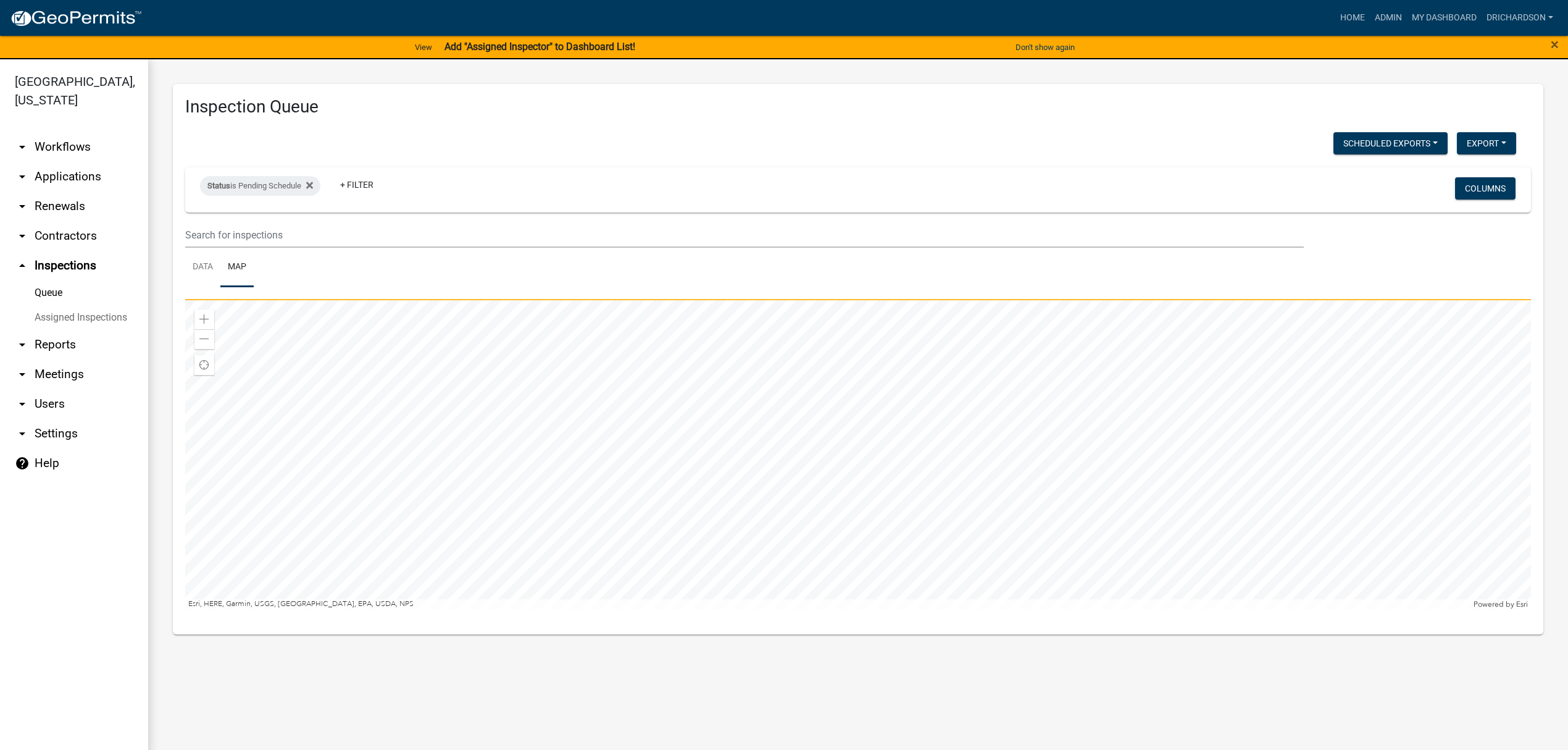
click at [779, 300] on div at bounding box center [858, 454] width 1346 height 309
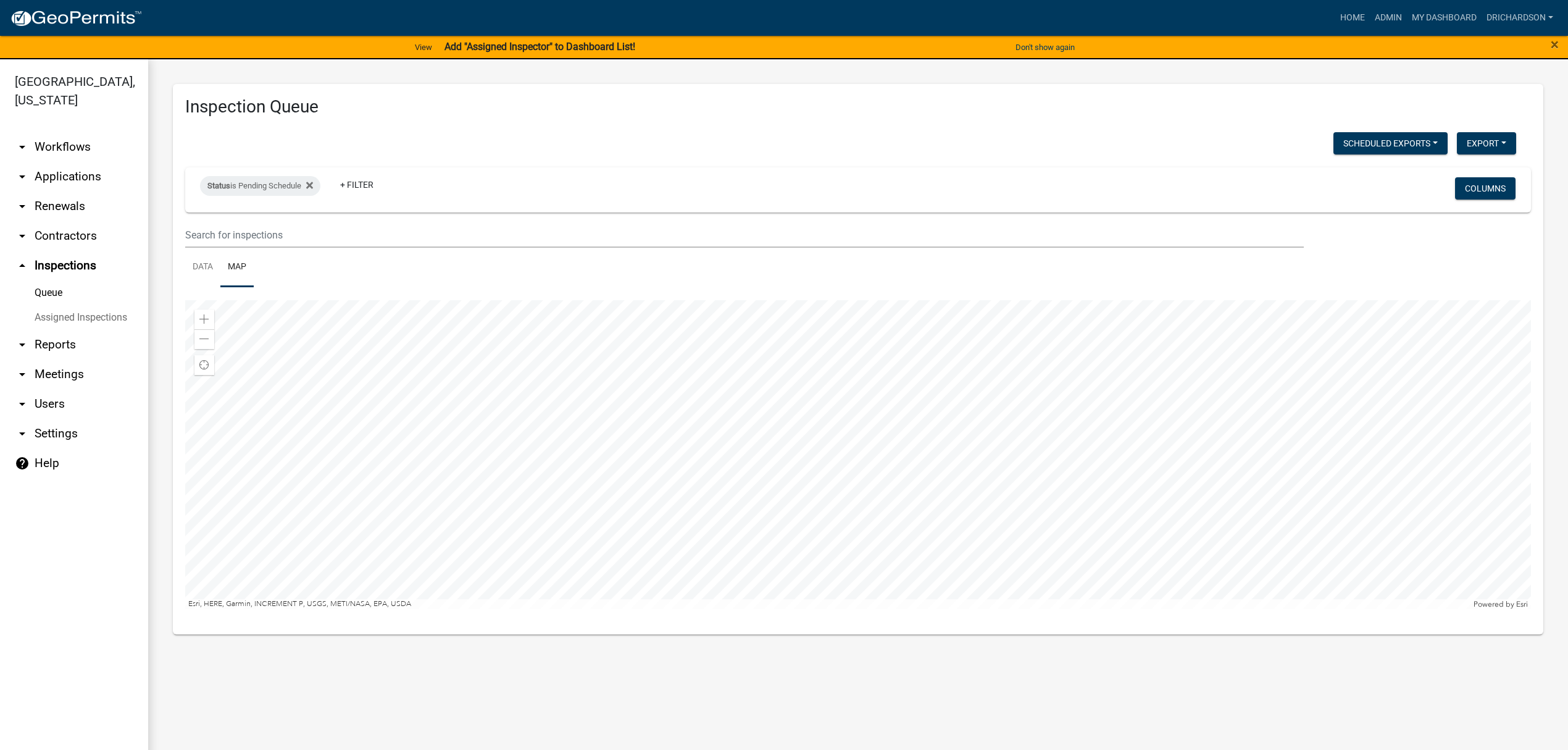
click at [810, 418] on div at bounding box center [858, 454] width 1346 height 309
click at [215, 257] on link "Data" at bounding box center [203, 267] width 35 height 40
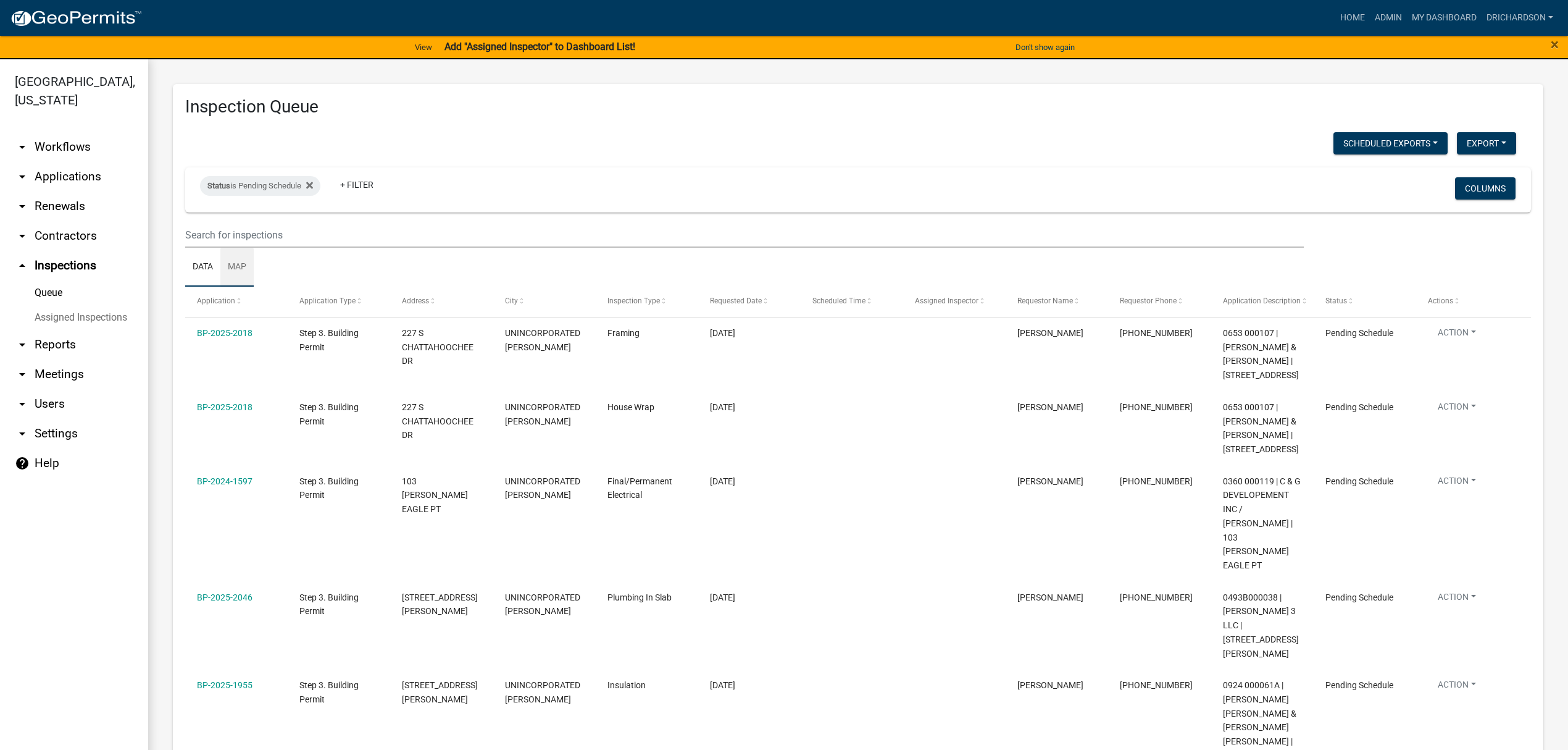
drag, startPoint x: 248, startPoint y: 267, endPoint x: 242, endPoint y: 277, distance: 11.7
click at [248, 267] on link "Map" at bounding box center [237, 267] width 33 height 40
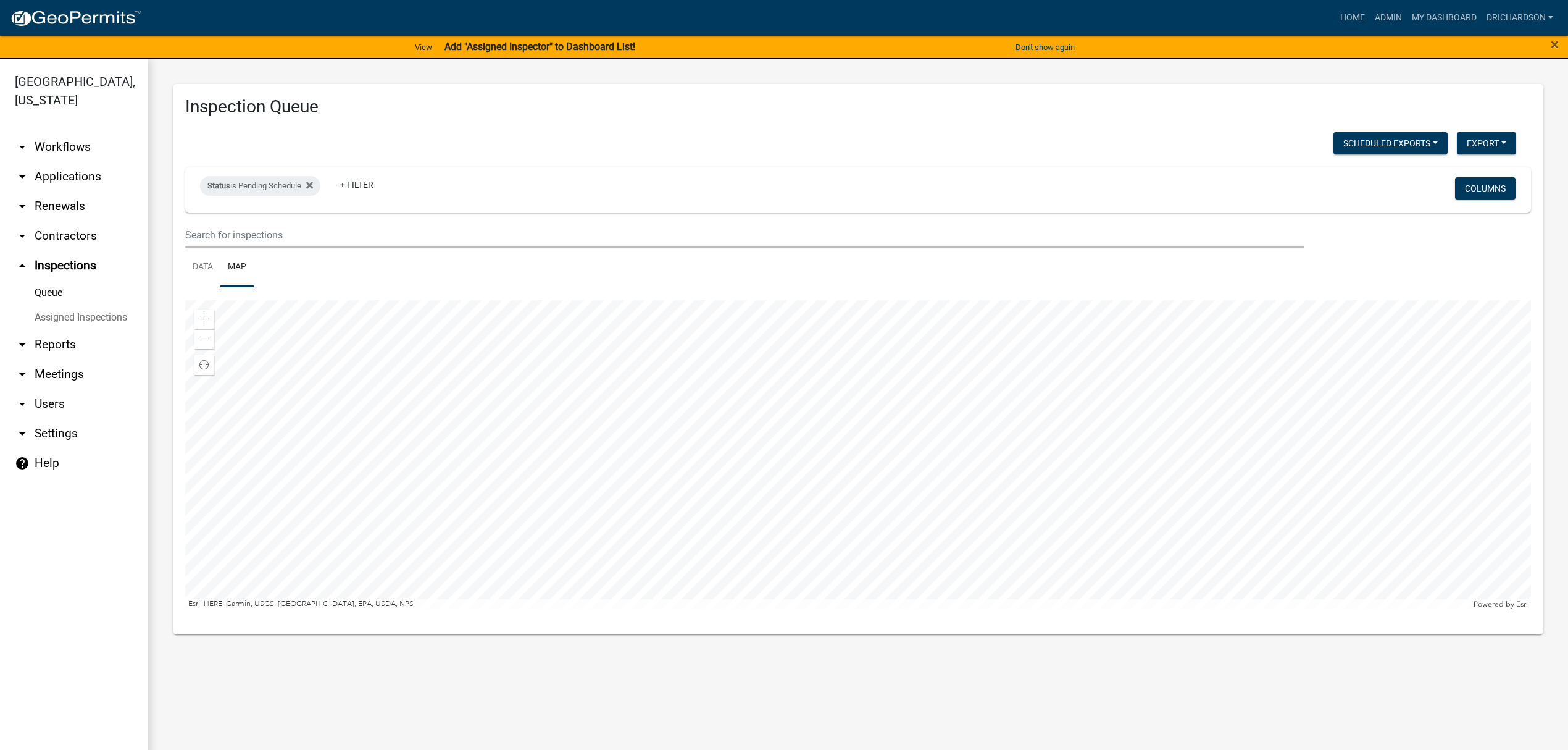
click at [963, 554] on div at bounding box center [858, 454] width 1346 height 309
click at [1161, 512] on div at bounding box center [858, 454] width 1346 height 309
click at [196, 265] on link "Data" at bounding box center [203, 267] width 35 height 40
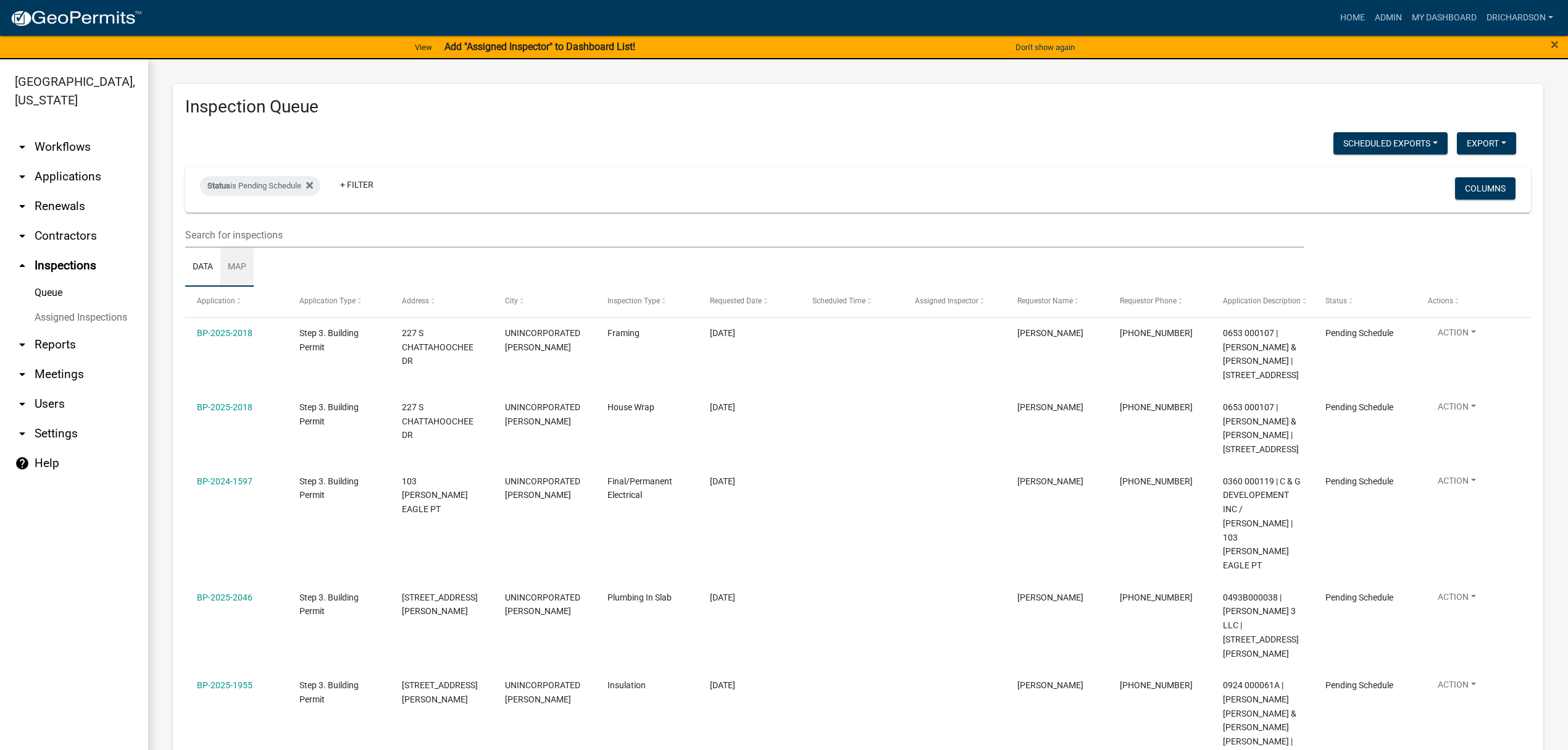
click at [243, 264] on link "Map" at bounding box center [237, 267] width 33 height 40
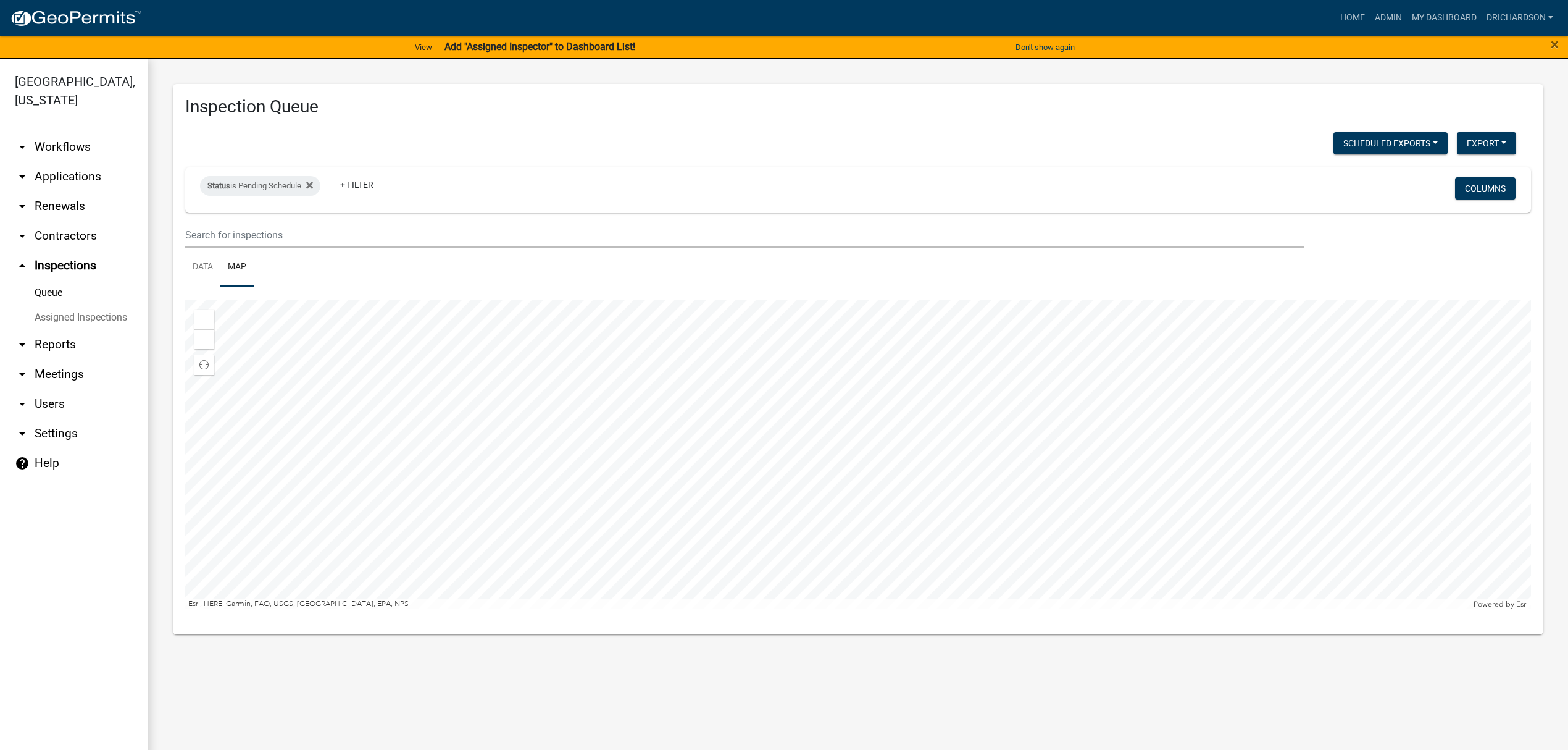
click at [896, 509] on div at bounding box center [858, 454] width 1346 height 309
click at [971, 584] on div at bounding box center [858, 454] width 1346 height 309
click at [786, 300] on div at bounding box center [858, 454] width 1346 height 309
click at [875, 609] on div at bounding box center [858, 454] width 1346 height 309
click at [975, 582] on div at bounding box center [858, 454] width 1346 height 309
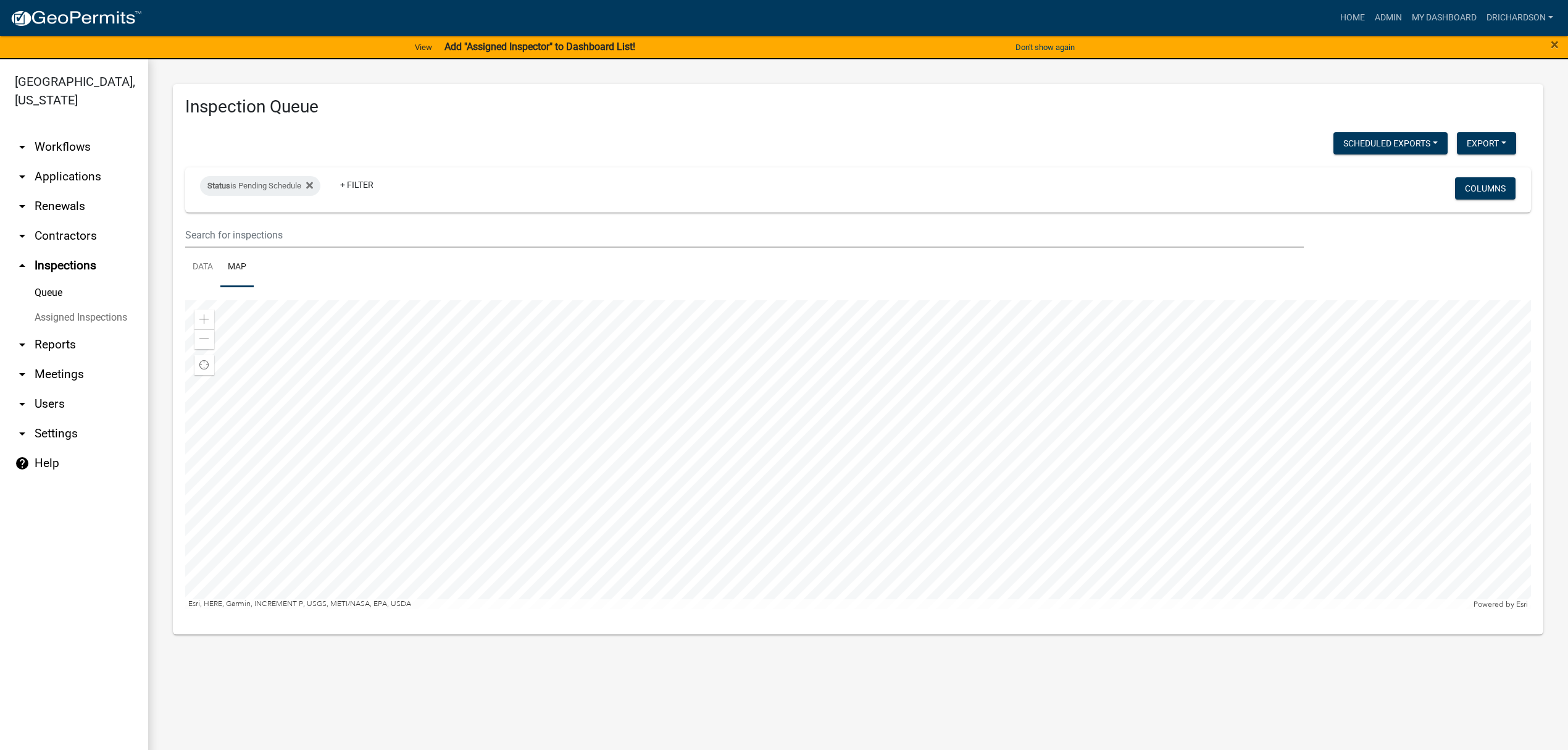
click at [935, 300] on div at bounding box center [858, 454] width 1346 height 309
click at [940, 310] on div at bounding box center [858, 454] width 1346 height 309
click at [940, 342] on div at bounding box center [858, 454] width 1346 height 309
click at [842, 300] on div at bounding box center [858, 454] width 1346 height 309
click at [1015, 418] on div at bounding box center [858, 454] width 1346 height 309
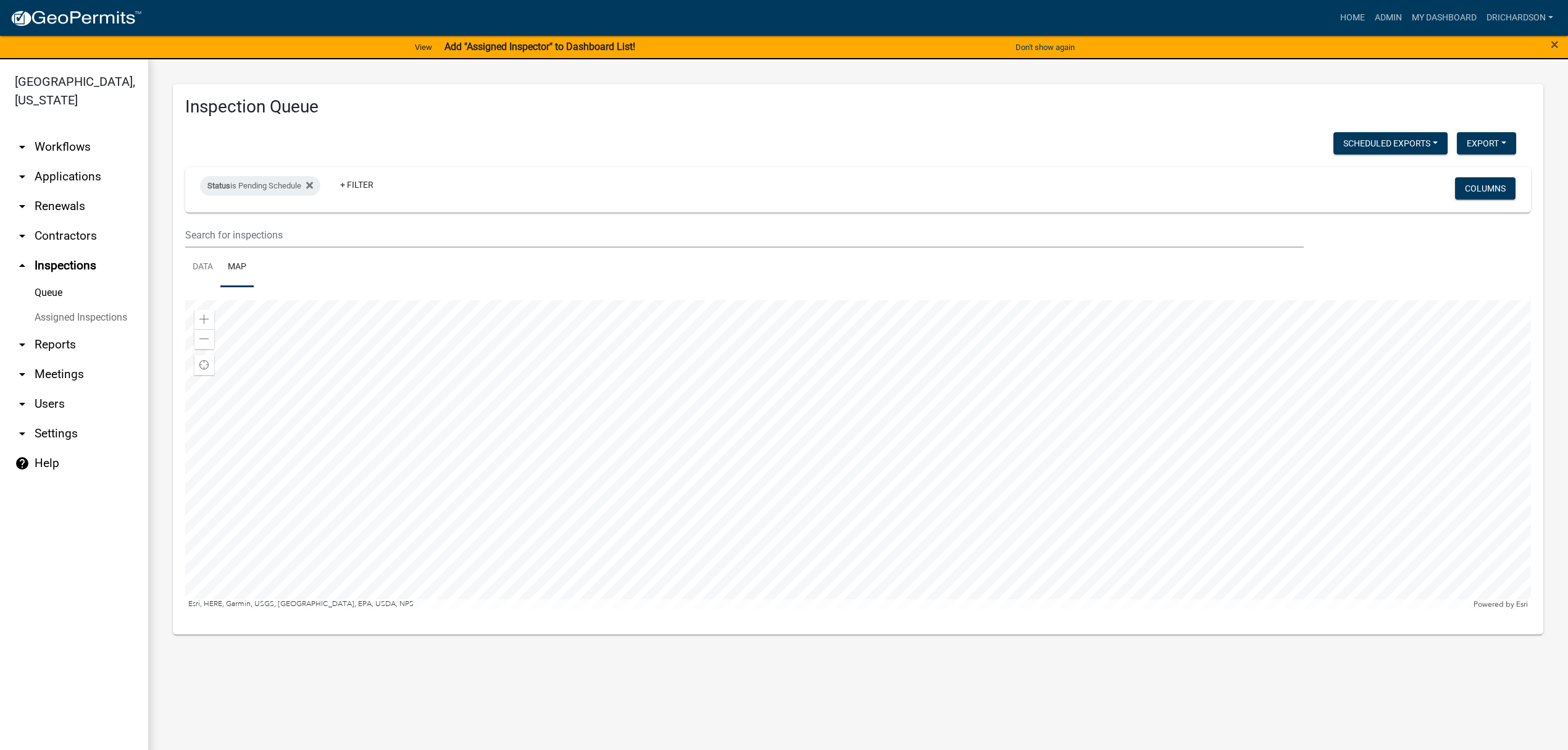
click at [1109, 475] on div at bounding box center [858, 454] width 1346 height 309
click at [834, 352] on div at bounding box center [858, 454] width 1346 height 309
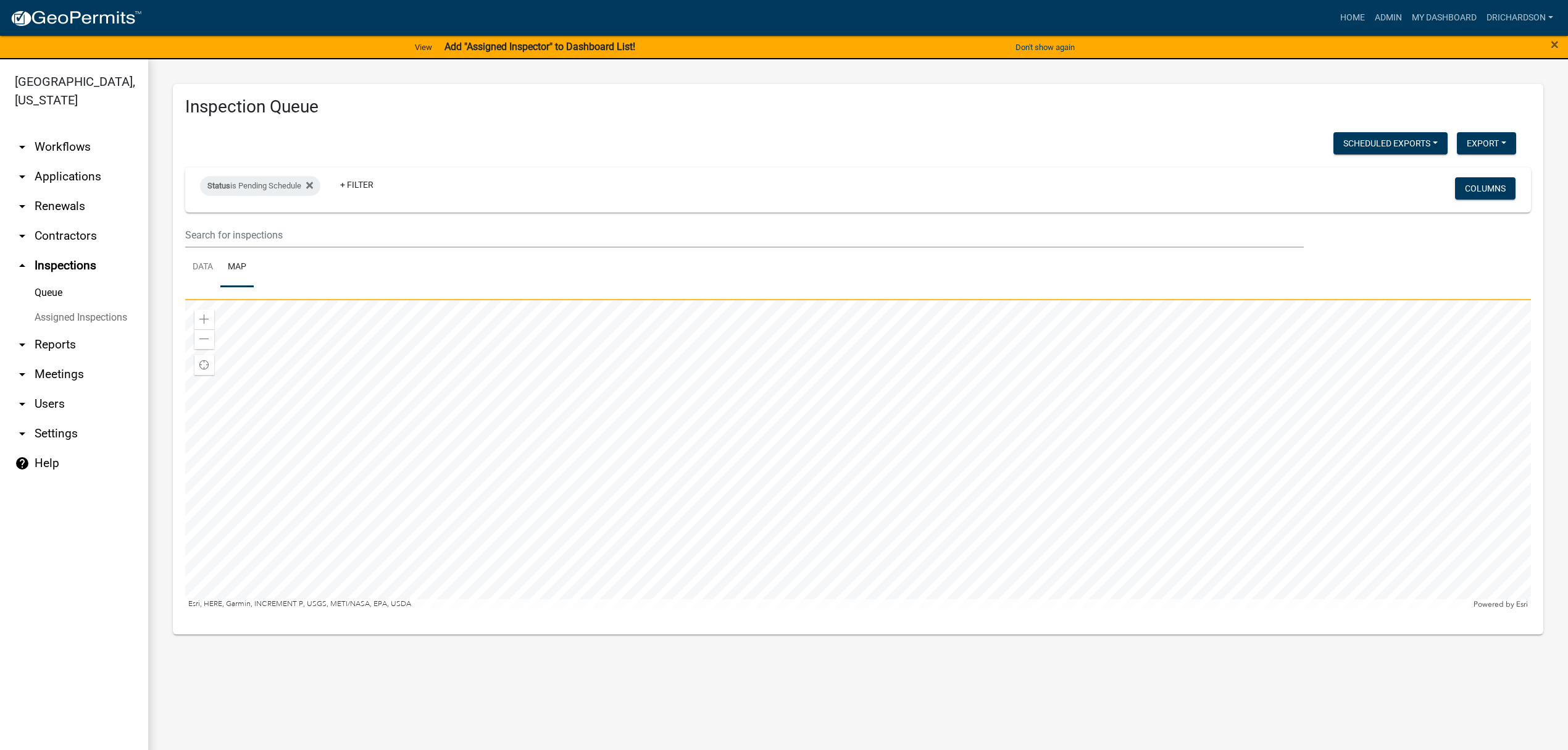
click at [894, 416] on div at bounding box center [858, 454] width 1346 height 309
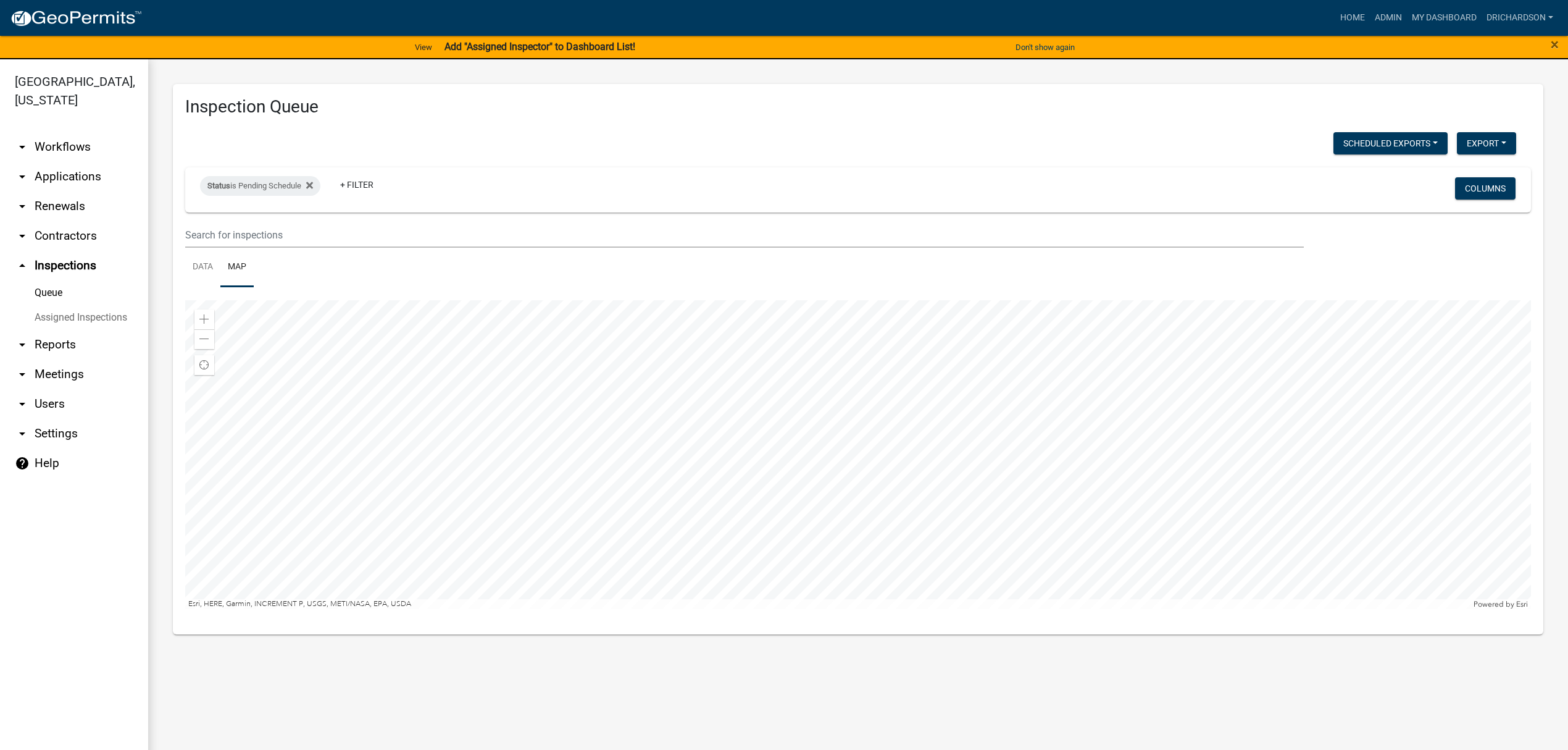
click at [1084, 536] on div at bounding box center [858, 454] width 1346 height 309
click at [203, 269] on link "Data" at bounding box center [203, 267] width 35 height 40
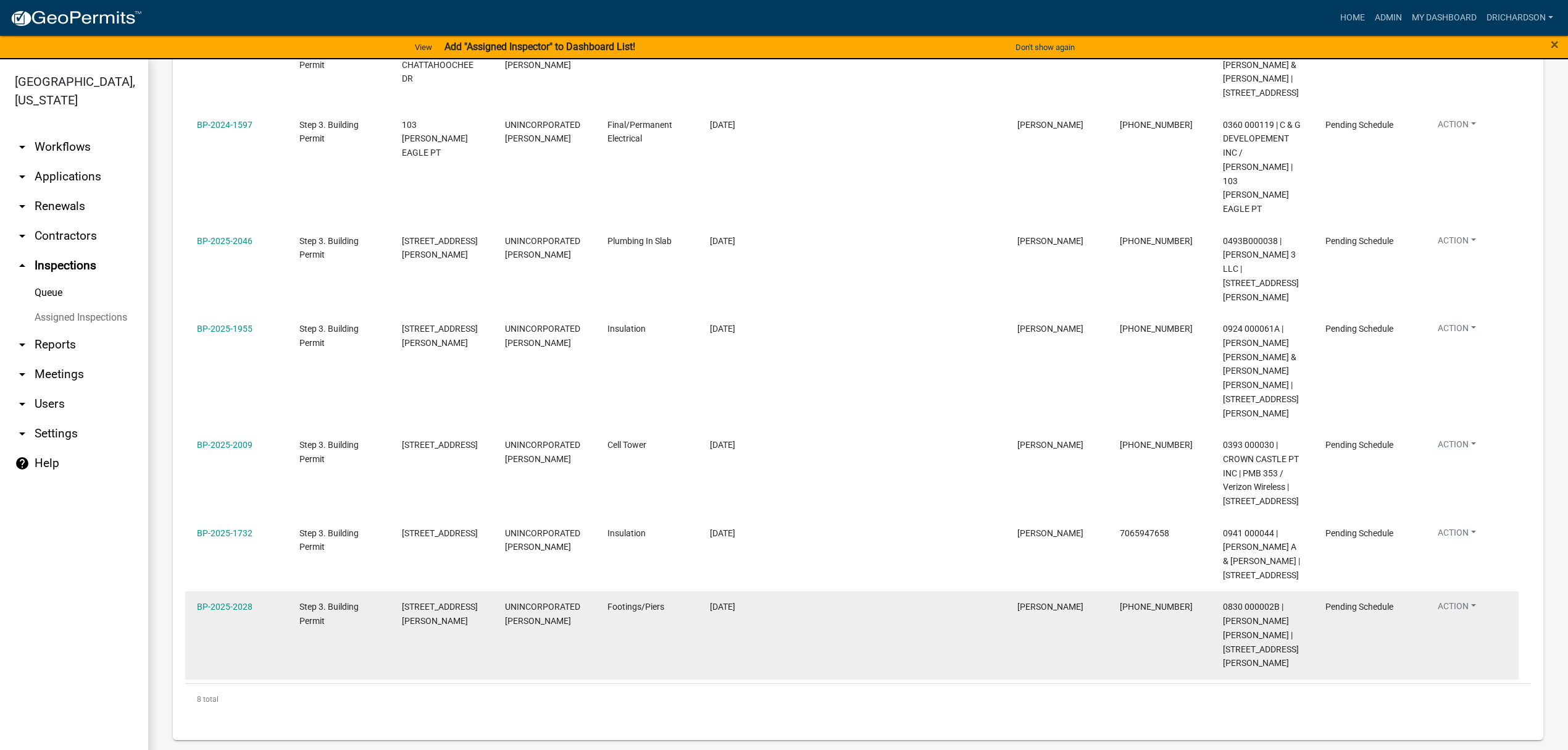
scroll to position [369, 0]
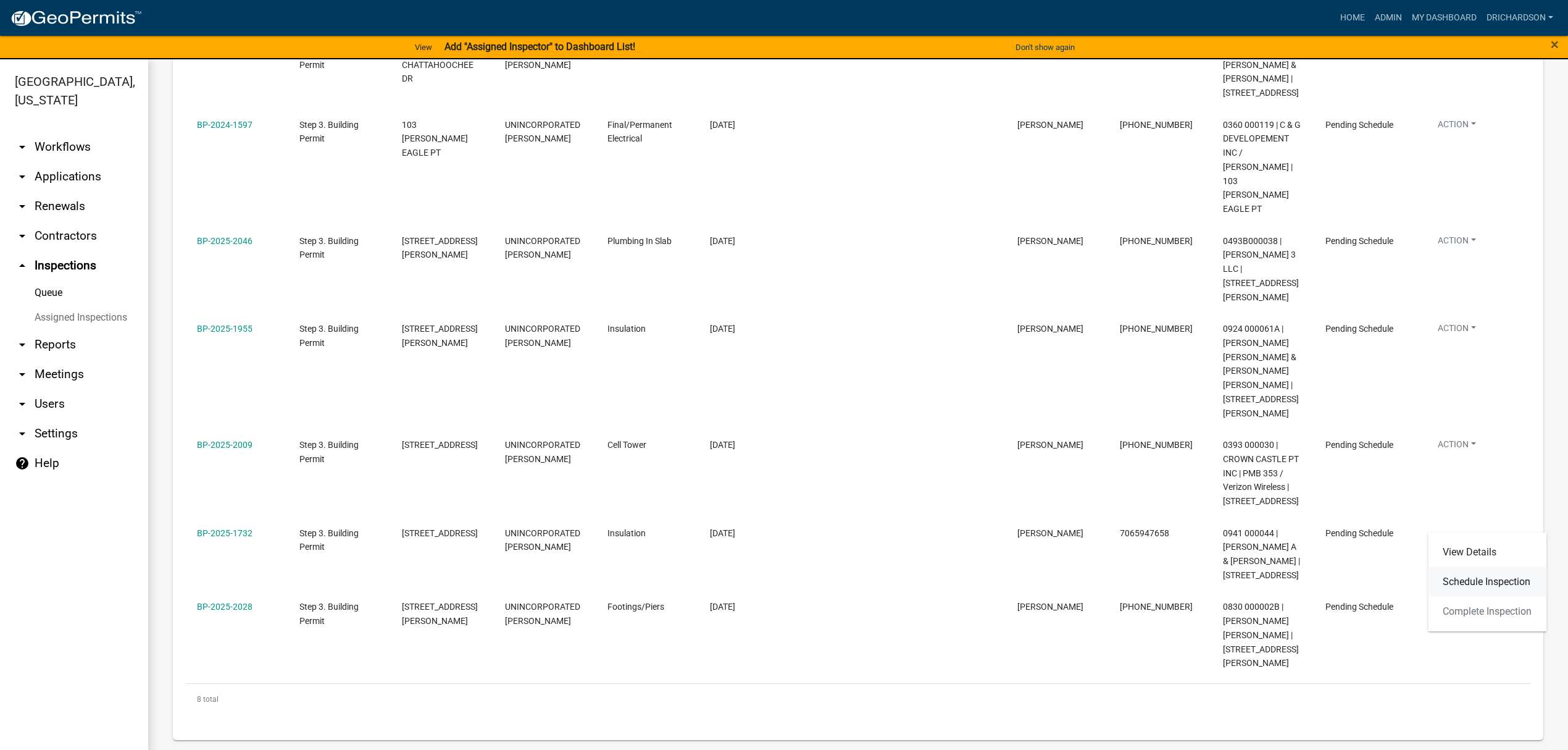
click at [1460, 576] on link "Schedule Inspection" at bounding box center [1487, 581] width 119 height 30
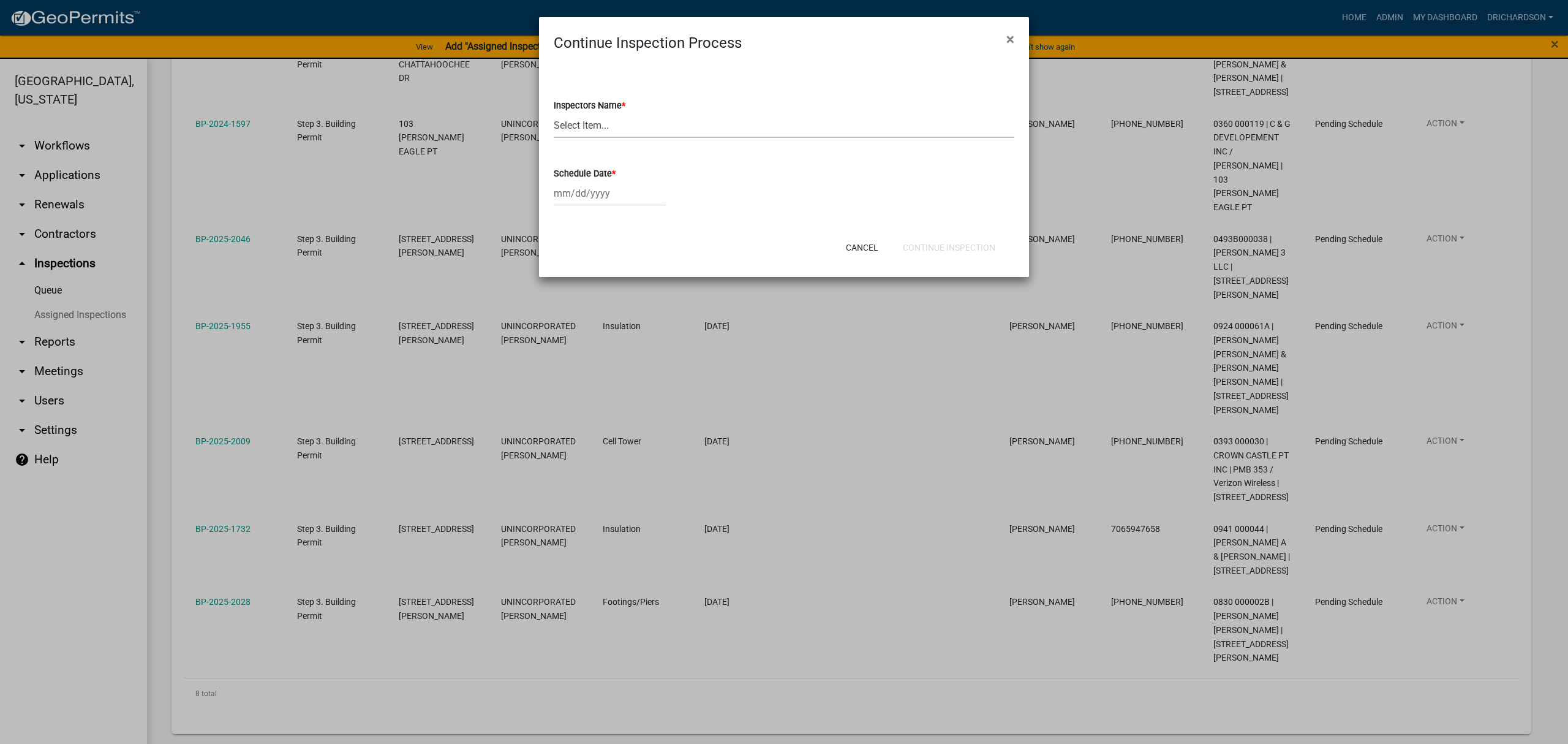
click at [602, 126] on select "Select Item... whuff (William Huff) drichardson (Douglas Richardson) knorred (K…" at bounding box center [784, 125] width 461 height 25
click at [554, 113] on select "Select Item... whuff (William Huff) drichardson (Douglas Richardson) knorred (K…" at bounding box center [784, 125] width 461 height 25
drag, startPoint x: 600, startPoint y: 125, endPoint x: 600, endPoint y: 137, distance: 12.0
click at [600, 126] on select "Select Item... whuff (William Huff) drichardson (Douglas Richardson) knorred (K…" at bounding box center [784, 125] width 461 height 25
select select "a5a5a9dc-14a5-4192-801a-4b6ec73e6000"
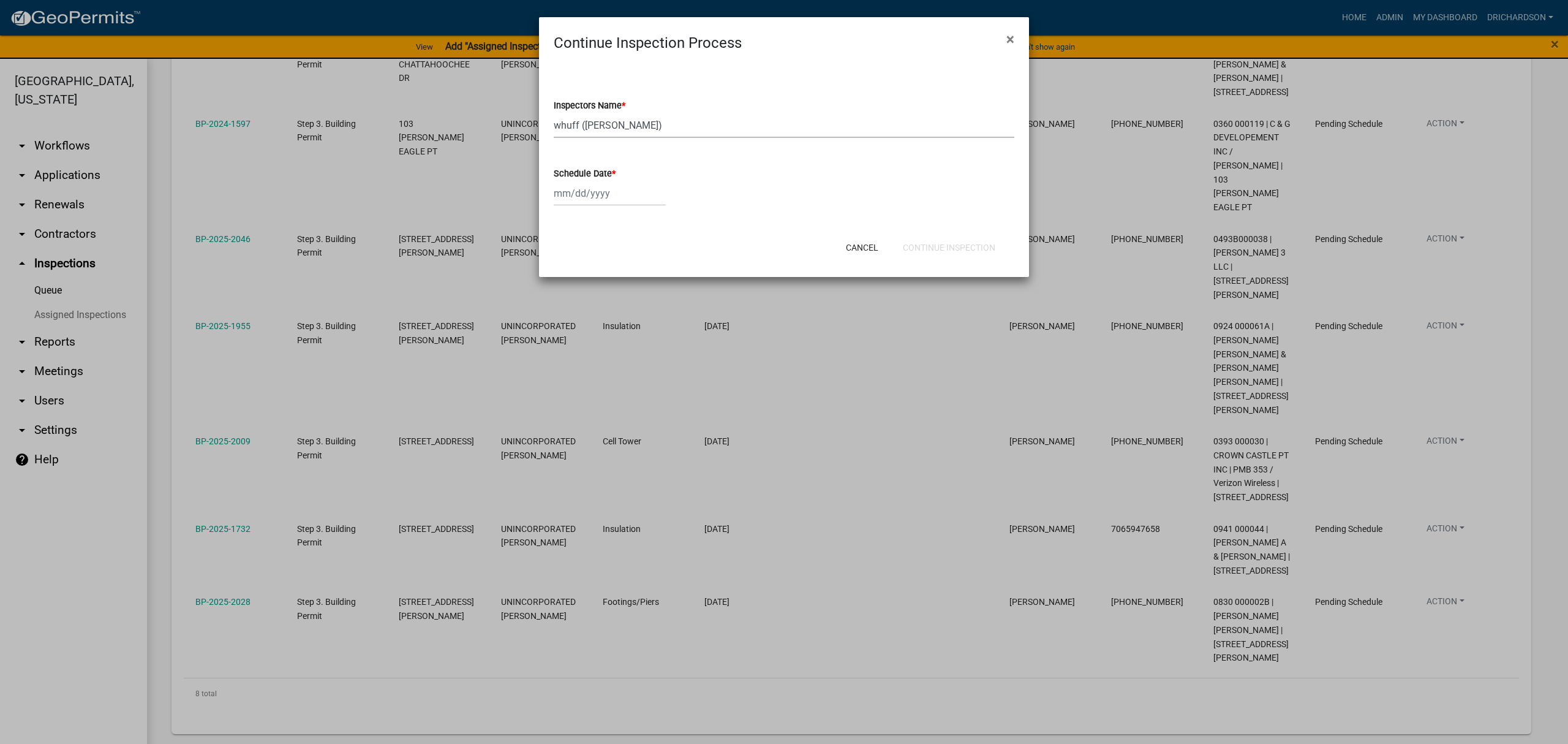
click at [554, 113] on select "Select Item... whuff (William Huff) drichardson (Douglas Richardson) knorred (K…" at bounding box center [784, 125] width 461 height 25
click at [598, 192] on div at bounding box center [610, 193] width 112 height 25
select select "8"
select select "2025"
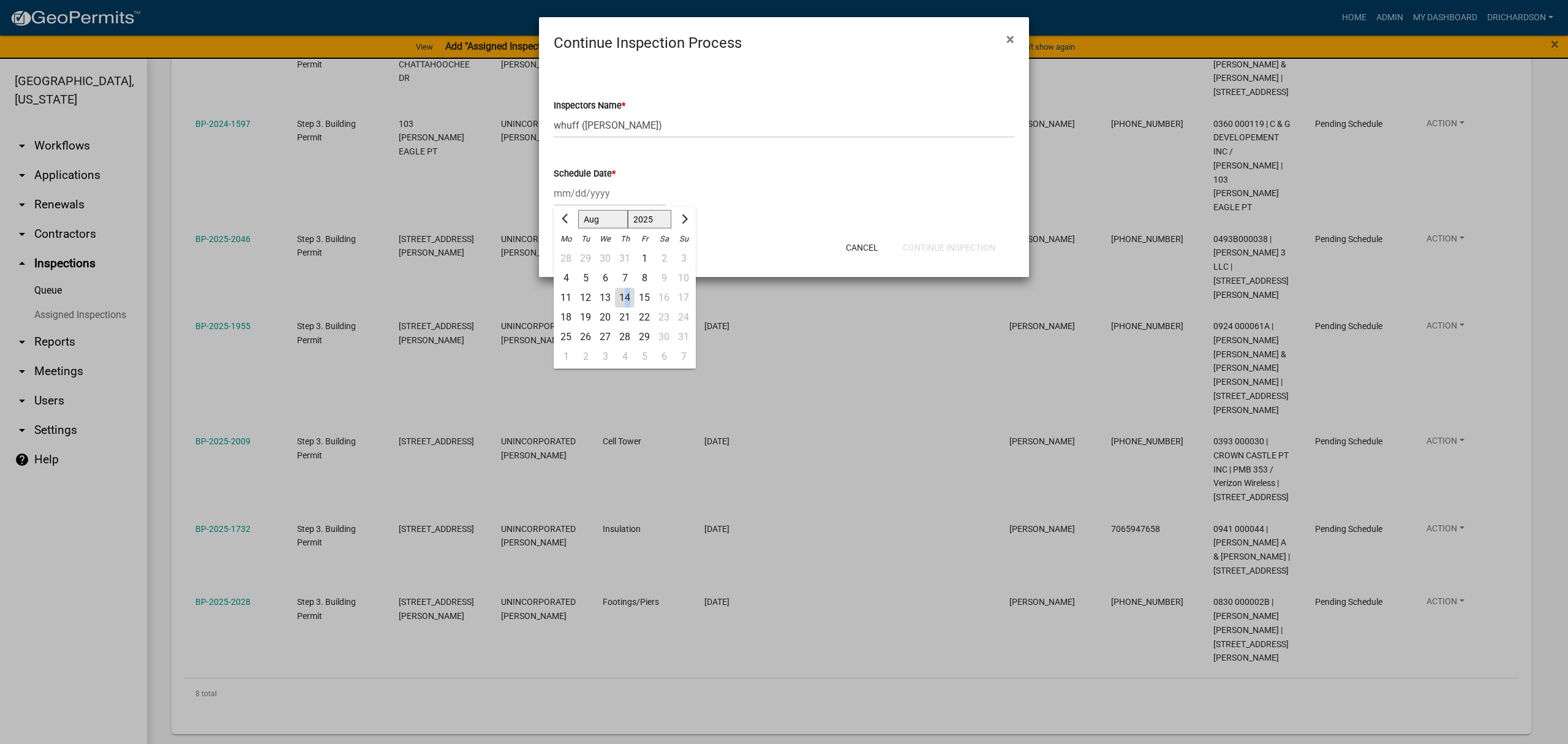
click at [627, 296] on div "14" at bounding box center [624, 297] width 19 height 19
type input "[DATE]"
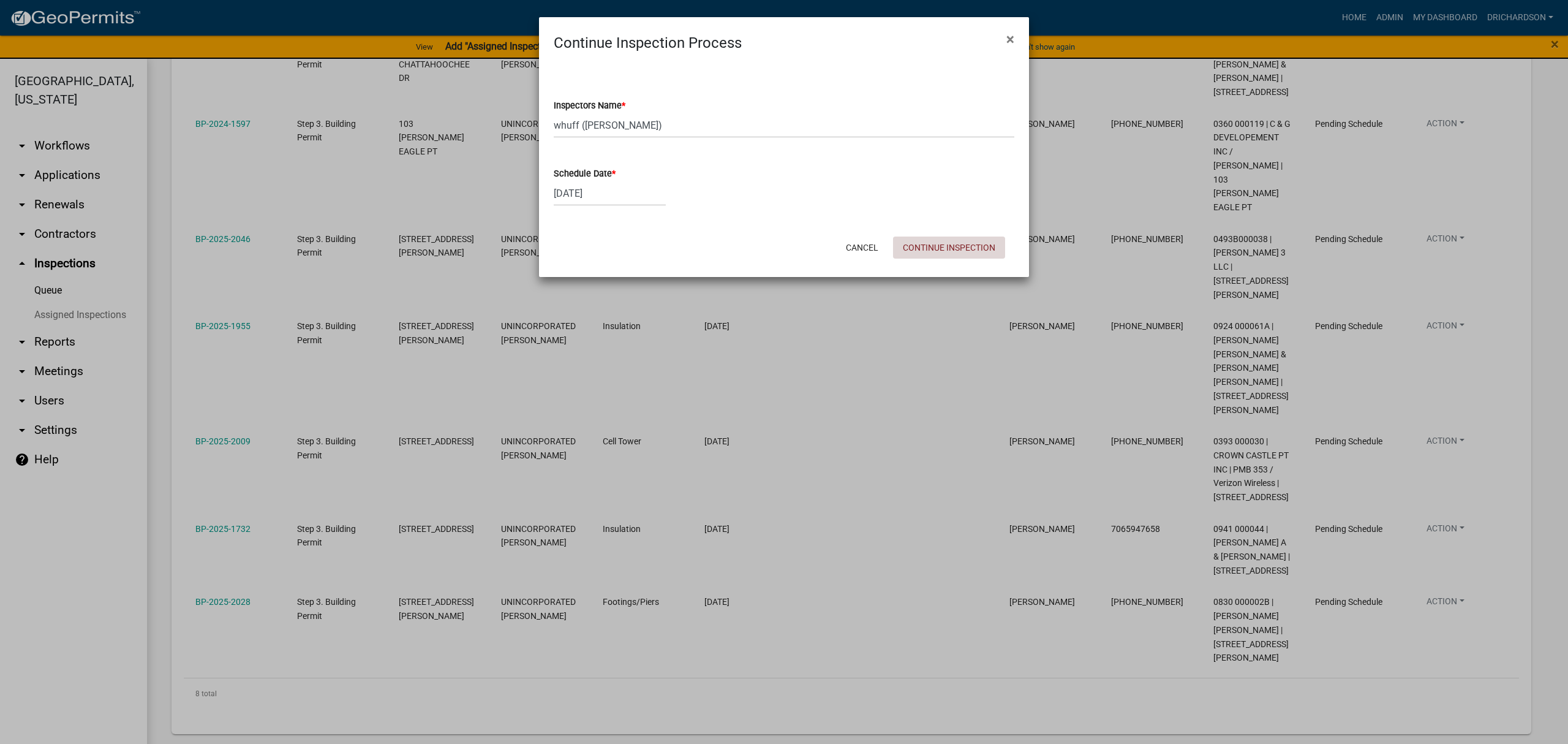
click at [910, 243] on button "Continue Inspection" at bounding box center [949, 247] width 112 height 22
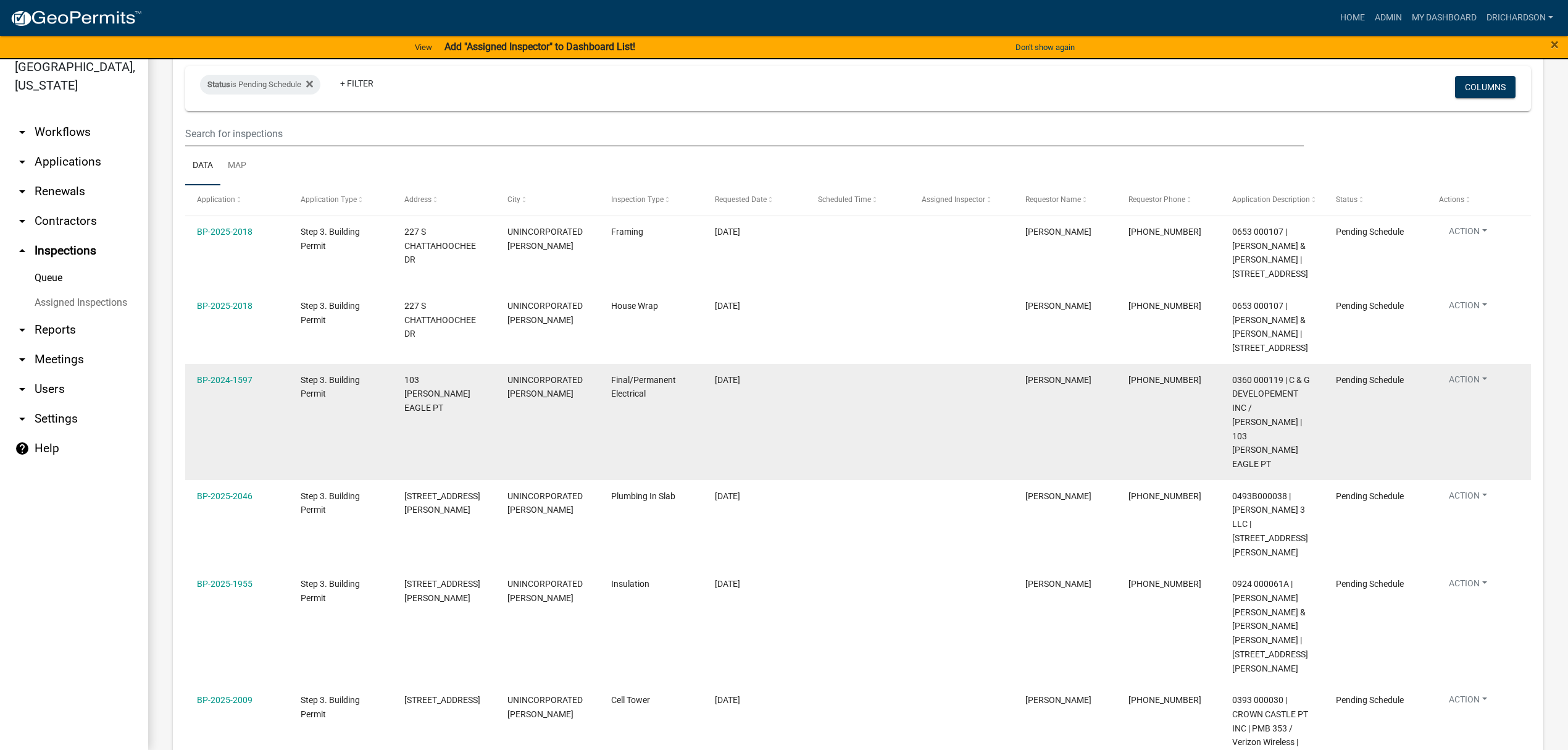
scroll to position [75, 0]
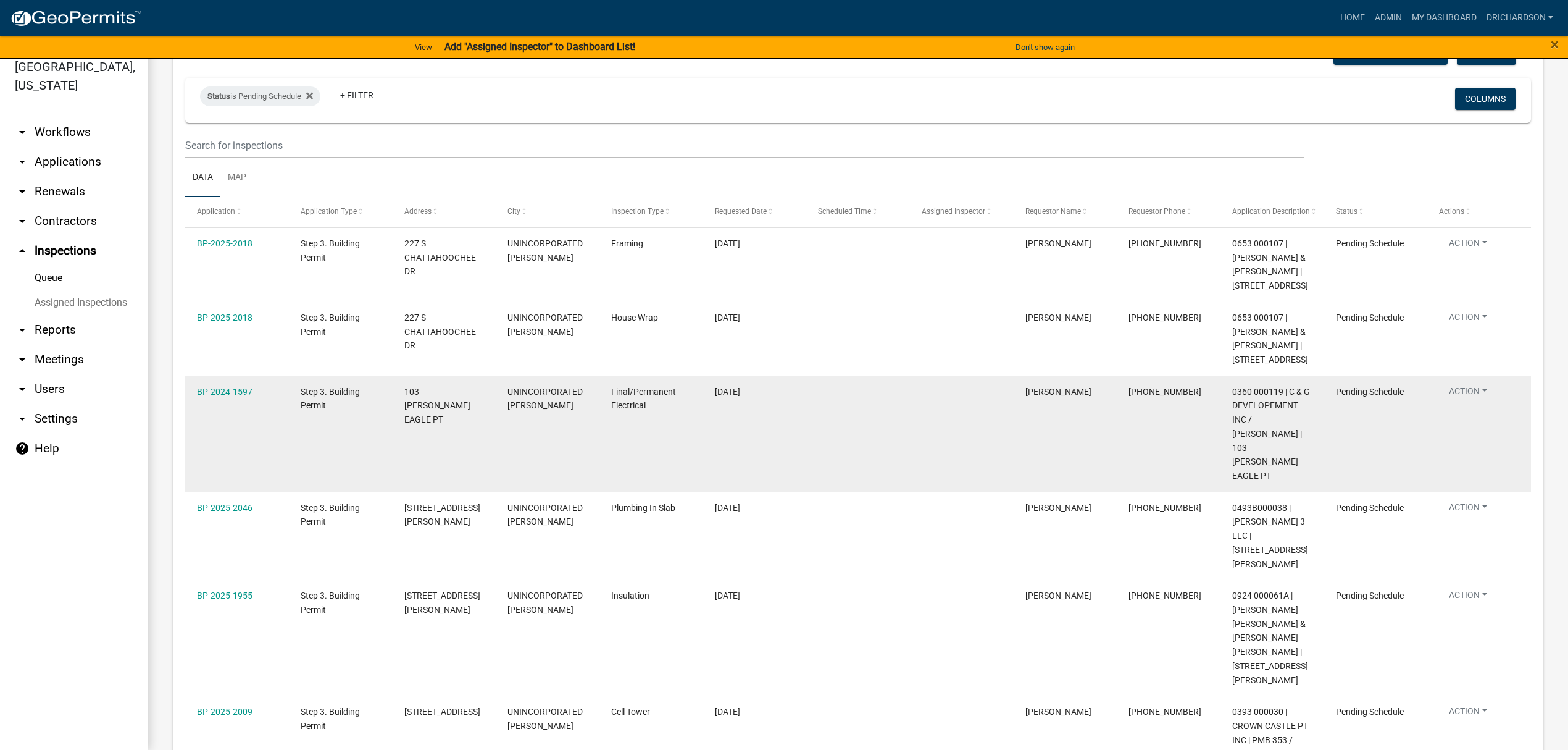
click at [1458, 255] on button "Action" at bounding box center [1468, 245] width 58 height 18
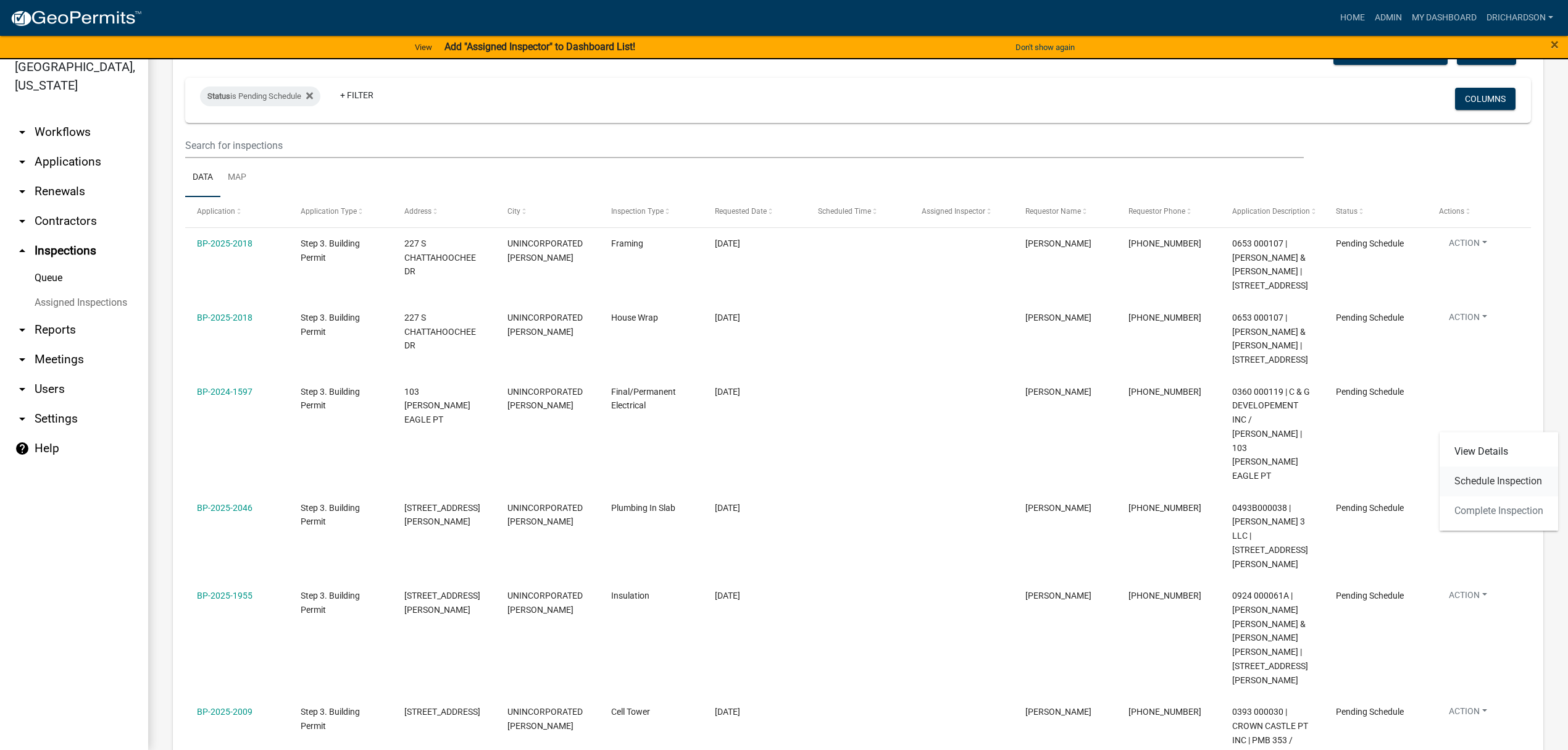
click at [1473, 494] on link "Schedule Inspection" at bounding box center [1499, 481] width 119 height 30
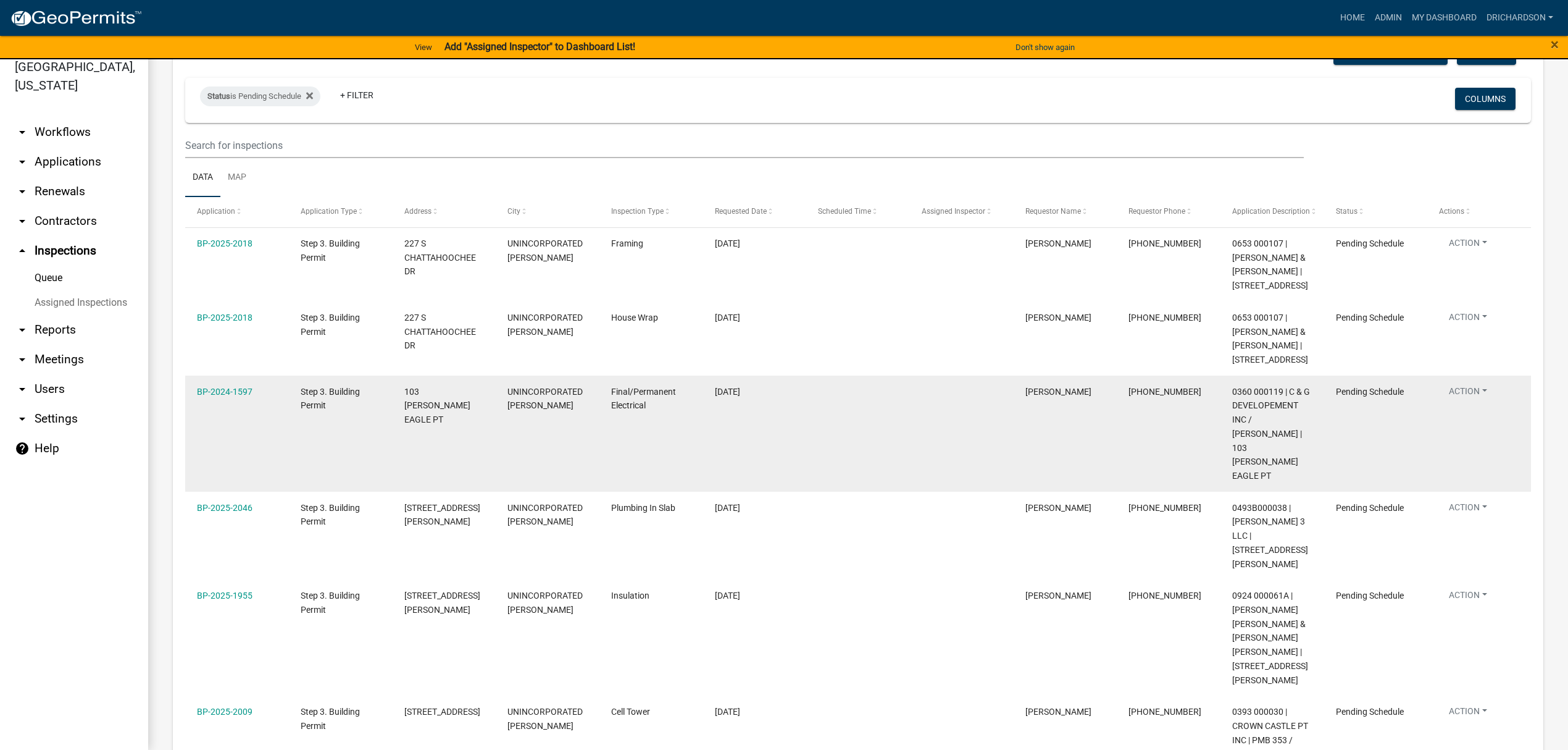
click at [1460, 255] on button "Action" at bounding box center [1468, 245] width 58 height 18
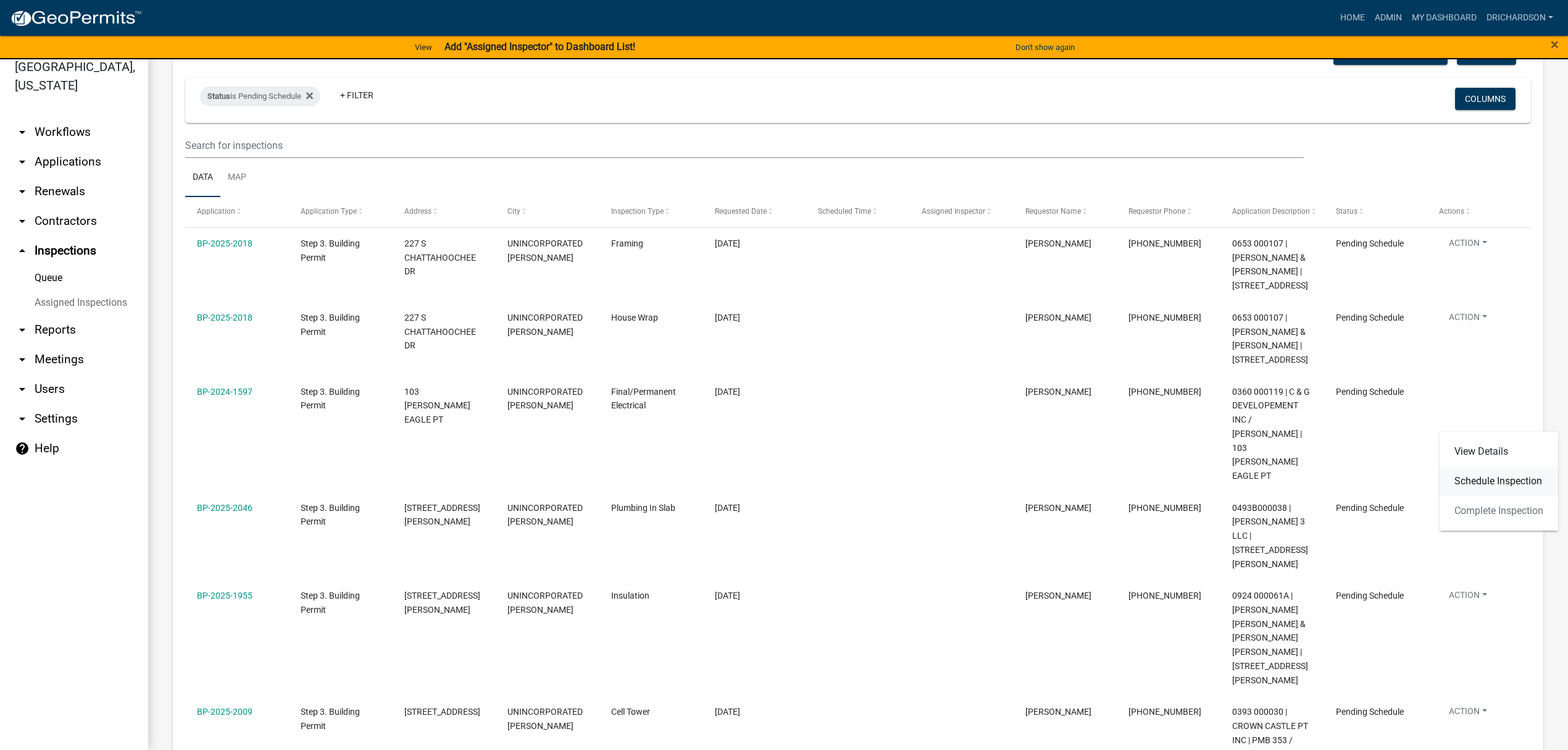
click at [1467, 485] on link "Schedule Inspection" at bounding box center [1499, 481] width 119 height 30
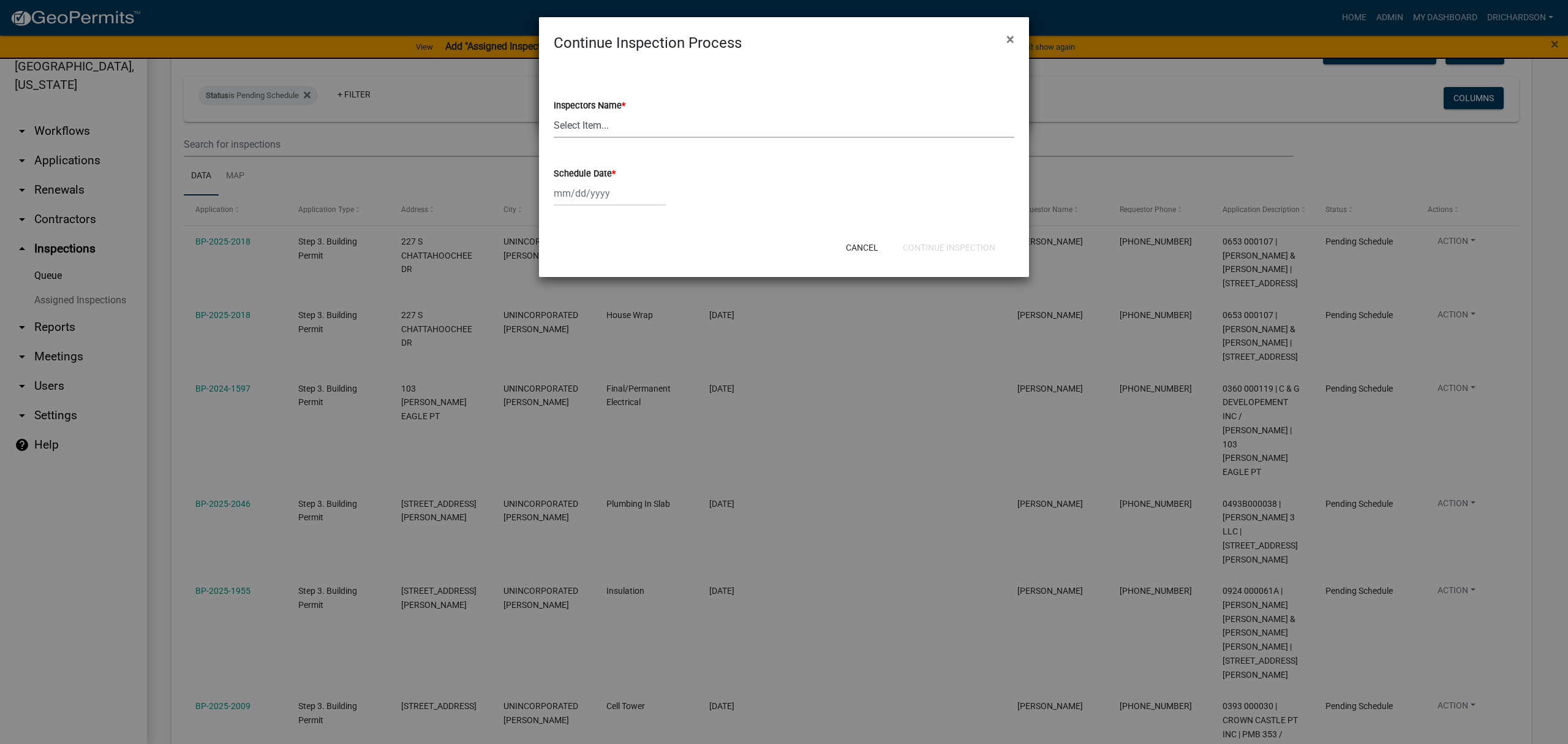
click at [593, 128] on select "Select Item... [PERSON_NAME] ([PERSON_NAME]) drichardson ([PERSON_NAME]) knorre…" at bounding box center [784, 125] width 461 height 25
select select "a5a5a9dc-14a5-4192-801a-4b6ec73e6000"
click at [554, 113] on select "Select Item... [PERSON_NAME] ([PERSON_NAME]) drichardson ([PERSON_NAME]) knorre…" at bounding box center [784, 125] width 461 height 25
click at [603, 192] on div at bounding box center [610, 193] width 112 height 25
select select "8"
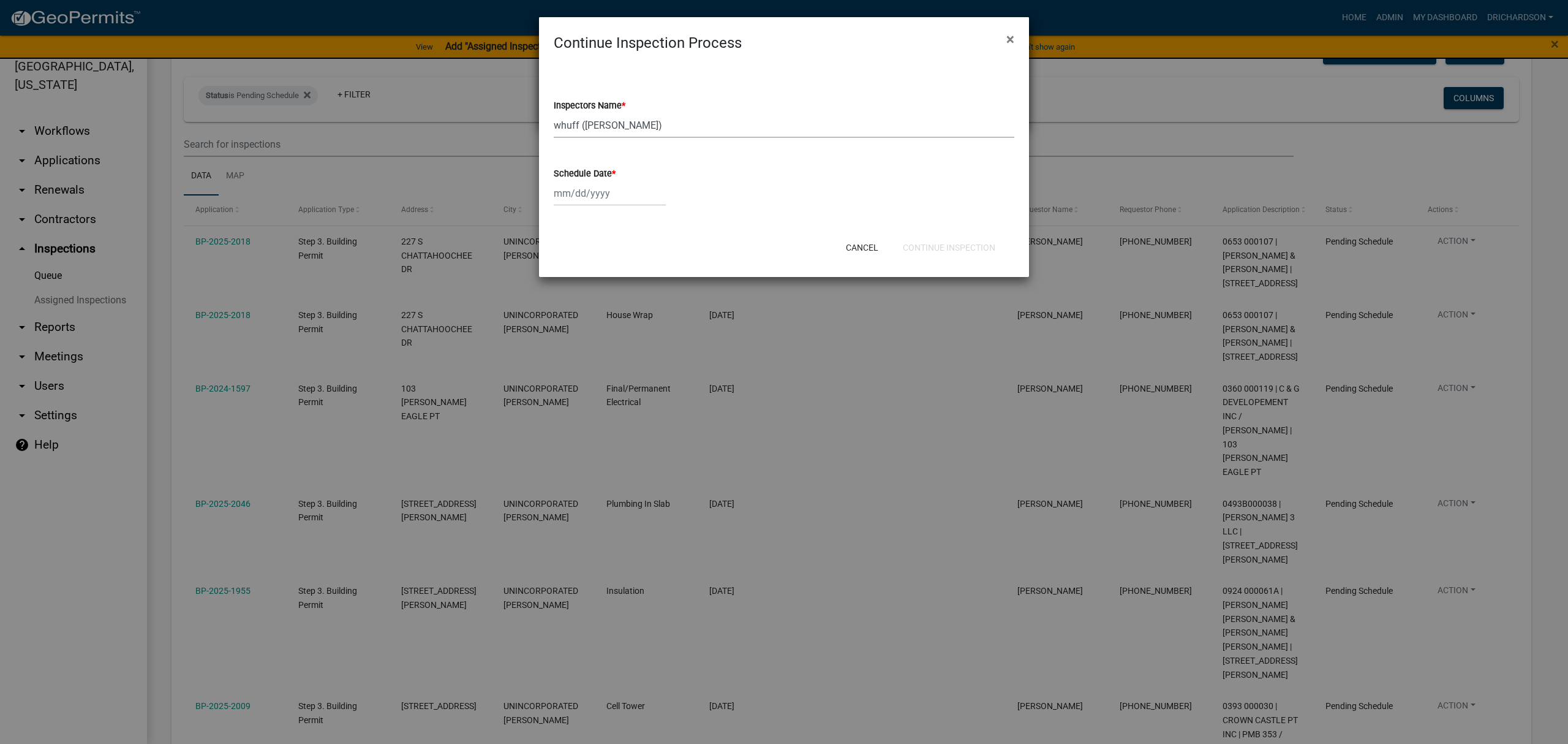
select select "2025"
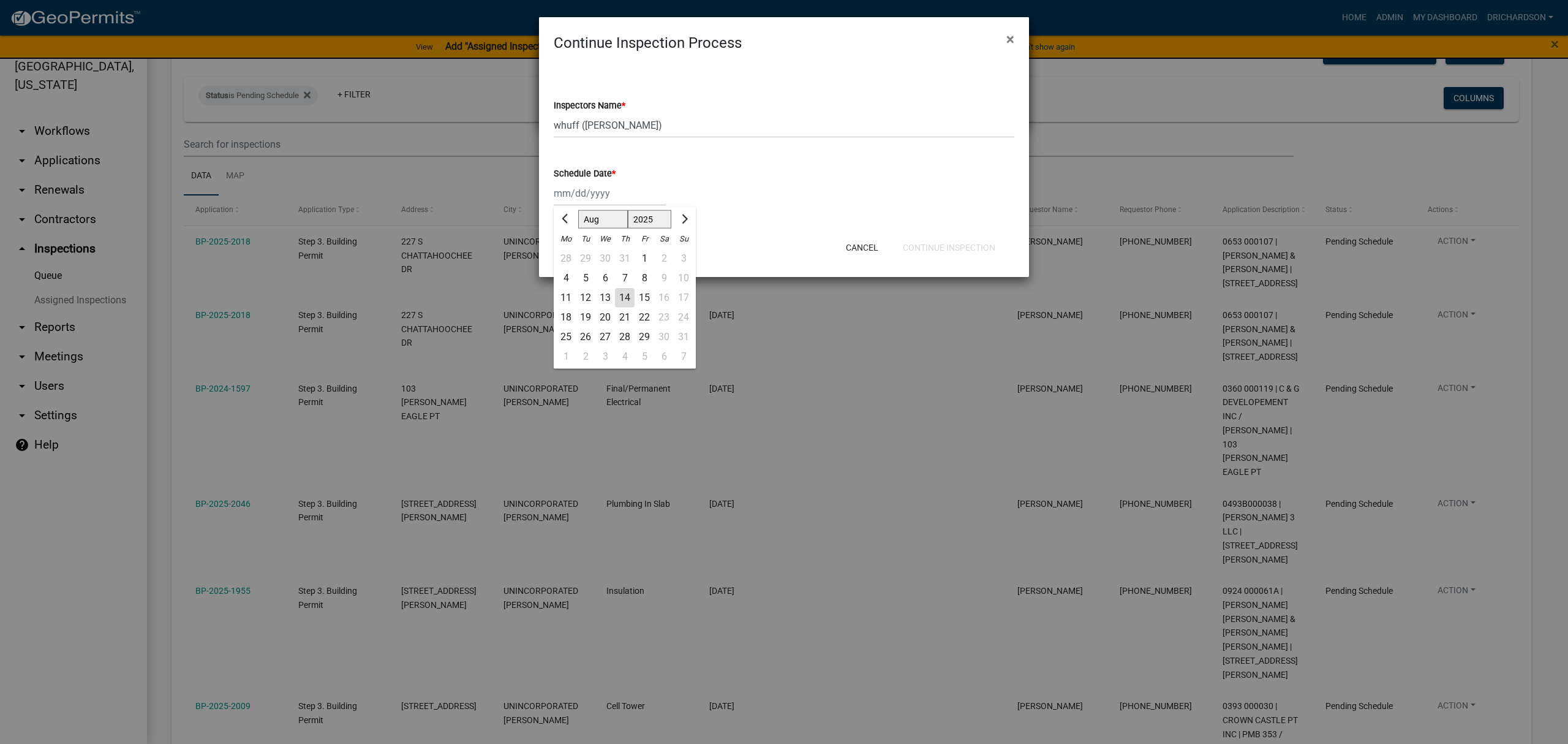
click at [626, 295] on div "14" at bounding box center [624, 297] width 19 height 19
type input "[DATE]"
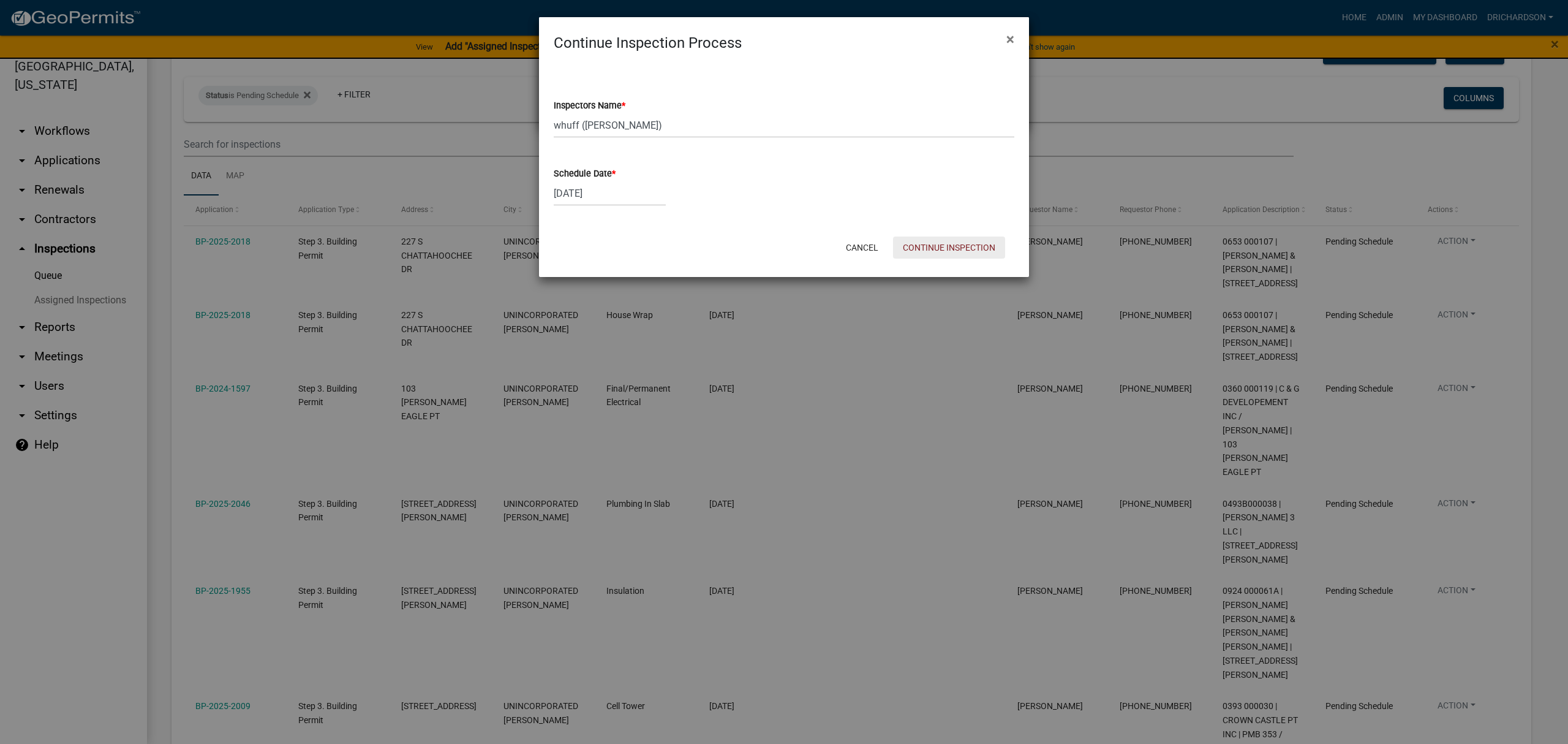
click at [917, 243] on button "Continue Inspection" at bounding box center [949, 247] width 112 height 22
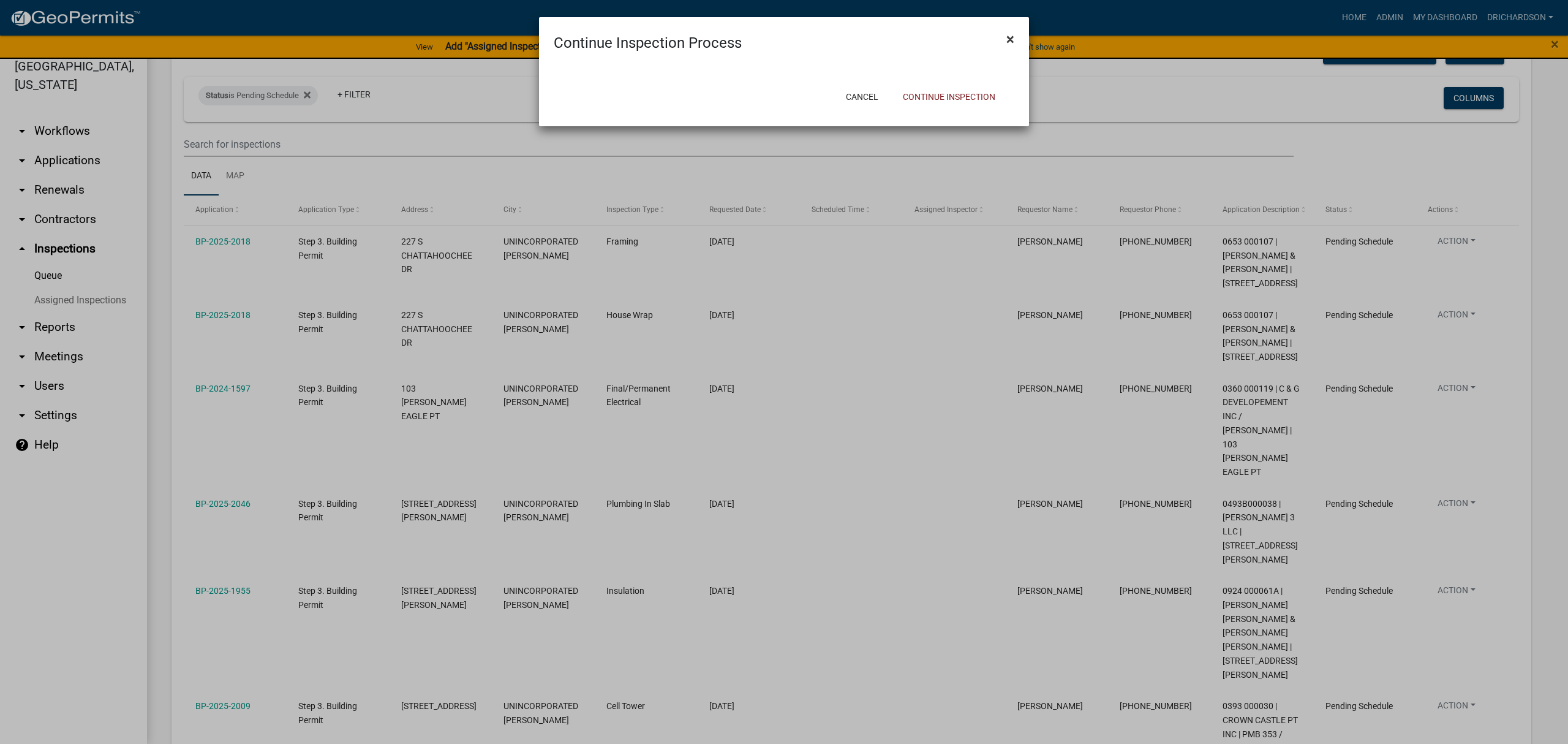
click at [1010, 40] on span "×" at bounding box center [1010, 39] width 8 height 17
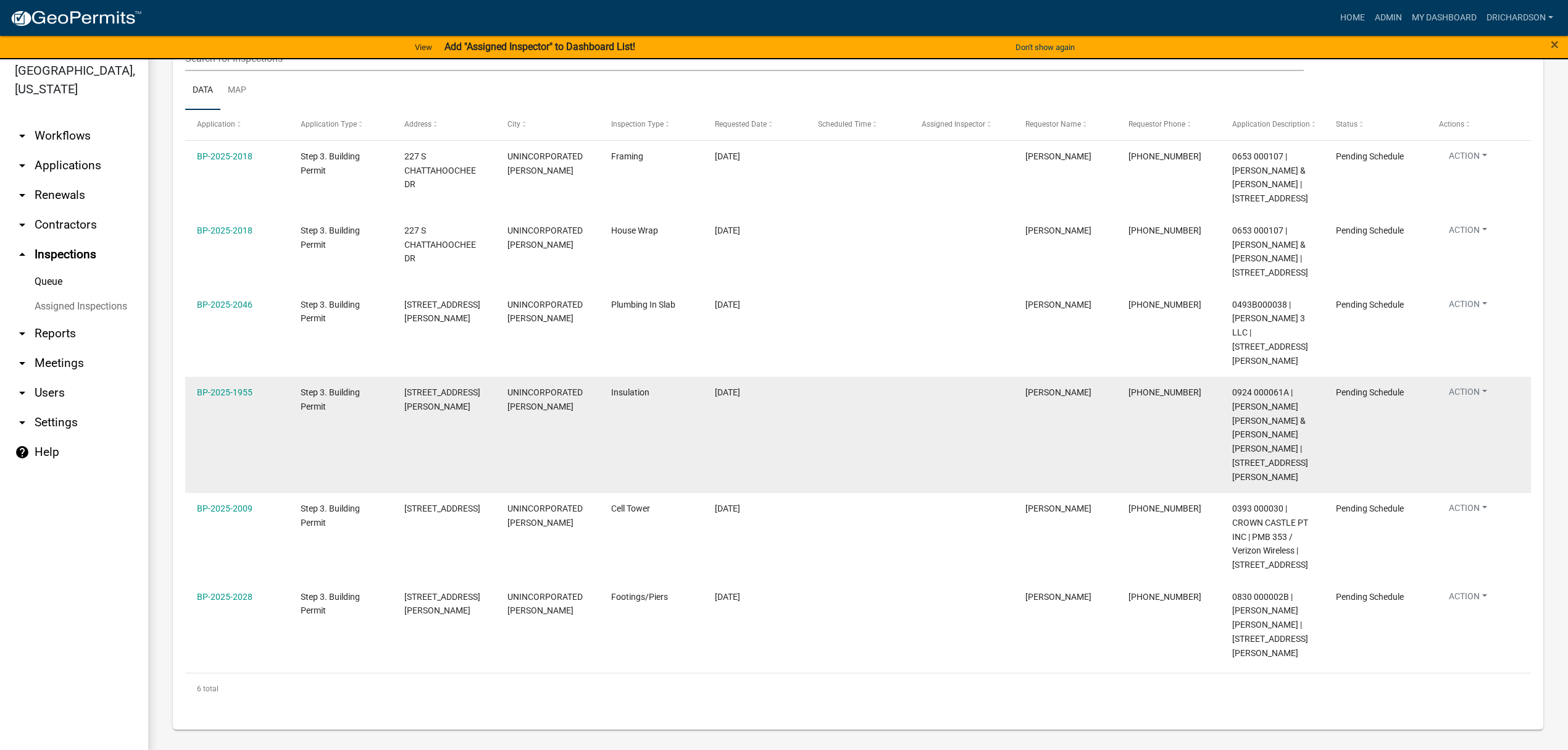
scroll to position [15, 0]
drag, startPoint x: 1471, startPoint y: 399, endPoint x: 1474, endPoint y: 418, distance: 19.2
click at [1471, 238] on button "Action" at bounding box center [1468, 229] width 58 height 18
click at [1480, 464] on link "Schedule Inspection" at bounding box center [1499, 465] width 119 height 30
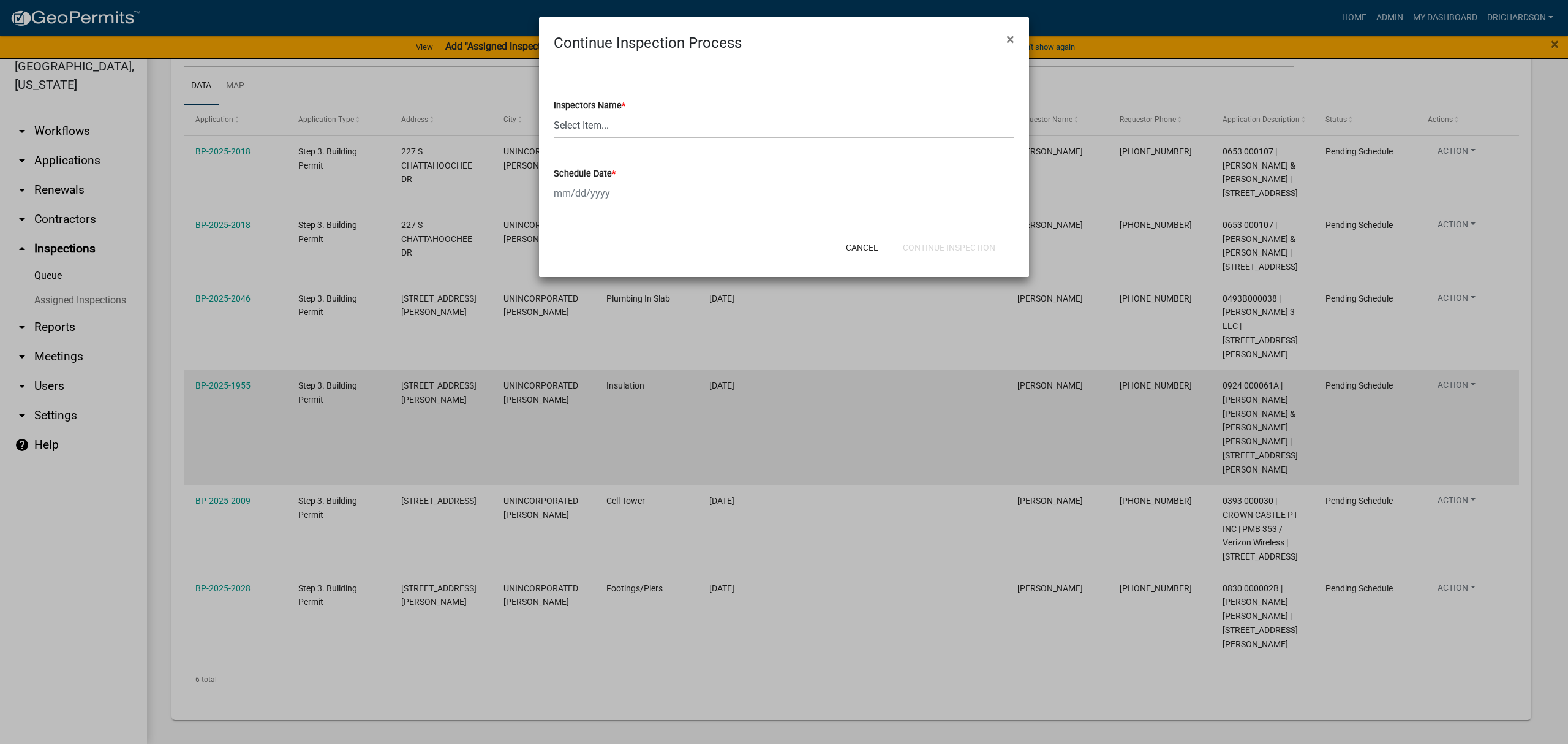
click at [603, 122] on select "Select Item... [PERSON_NAME] ([PERSON_NAME]) drichardson ([PERSON_NAME]) knorre…" at bounding box center [784, 125] width 461 height 25
select select "a5a5a9dc-14a5-4192-801a-4b6ec73e6000"
click at [554, 113] on select "Select Item... [PERSON_NAME] ([PERSON_NAME]) drichardson ([PERSON_NAME]) knorre…" at bounding box center [784, 125] width 461 height 25
select select "8"
select select "2025"
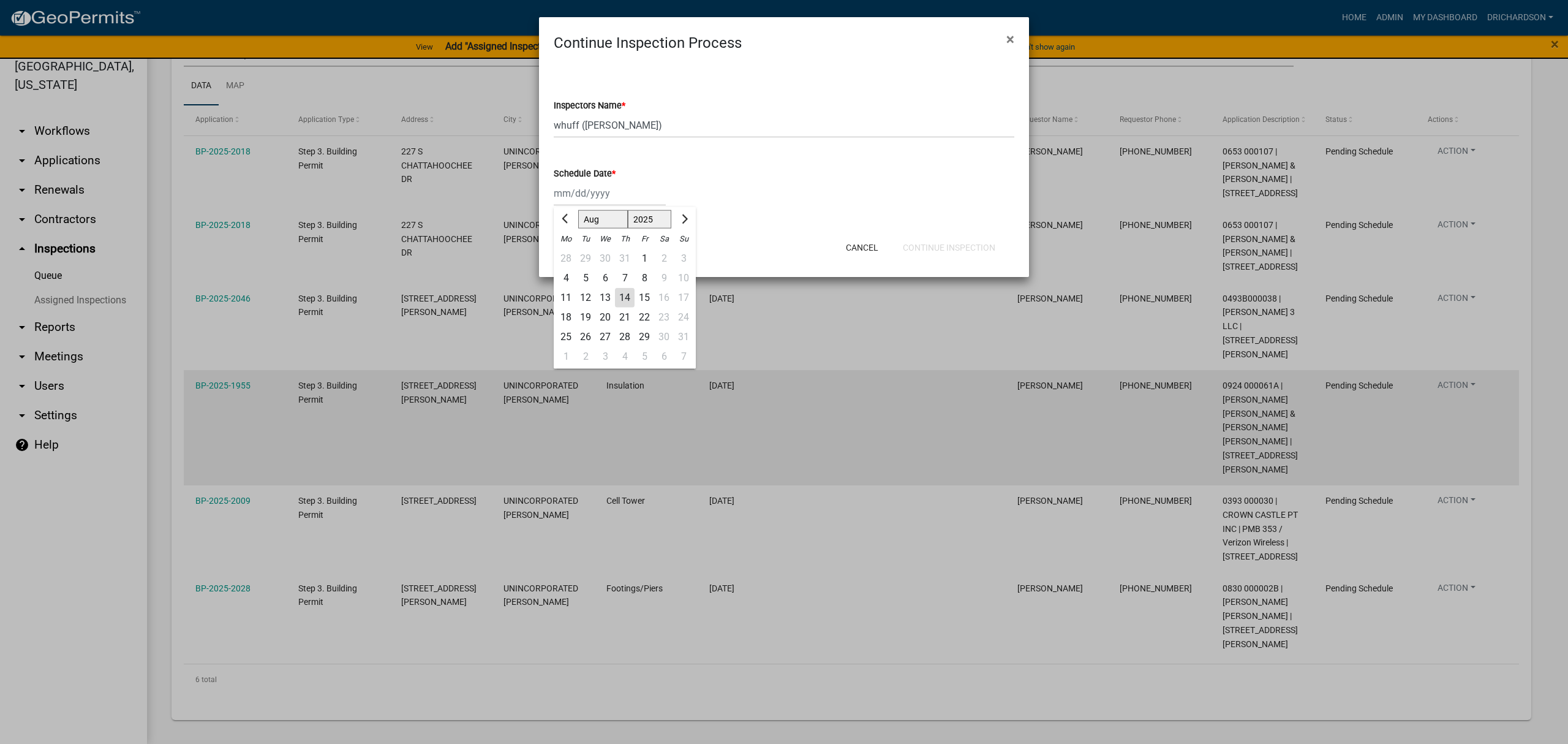
click at [617, 192] on div "Jan Feb Mar Apr May Jun Jul Aug Sep Oct Nov Dec 1525 1526 1527 1528 1529 1530 1…" at bounding box center [610, 193] width 112 height 25
click at [620, 296] on div "14" at bounding box center [624, 297] width 19 height 19
type input "[DATE]"
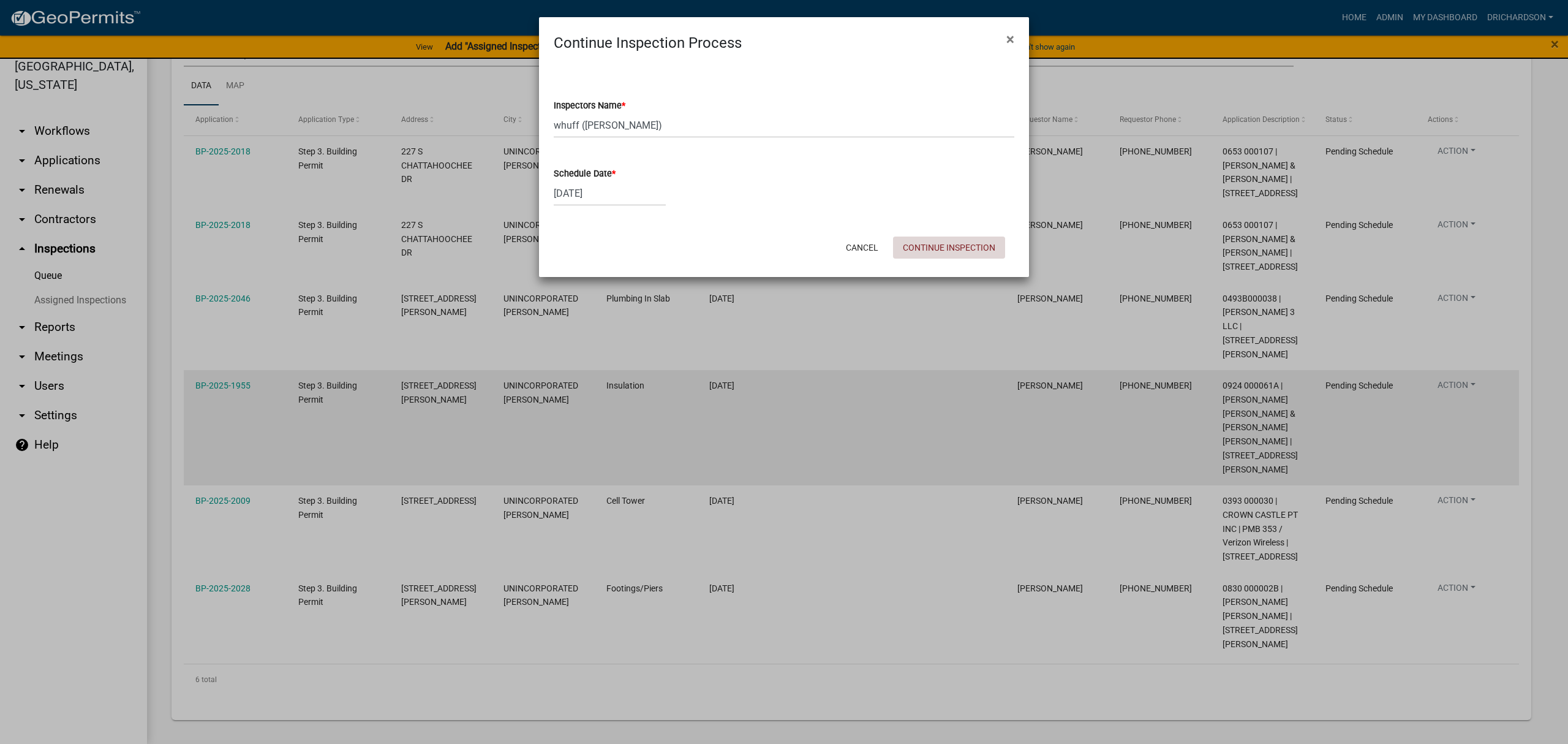
click at [929, 244] on button "Continue Inspection" at bounding box center [949, 247] width 112 height 22
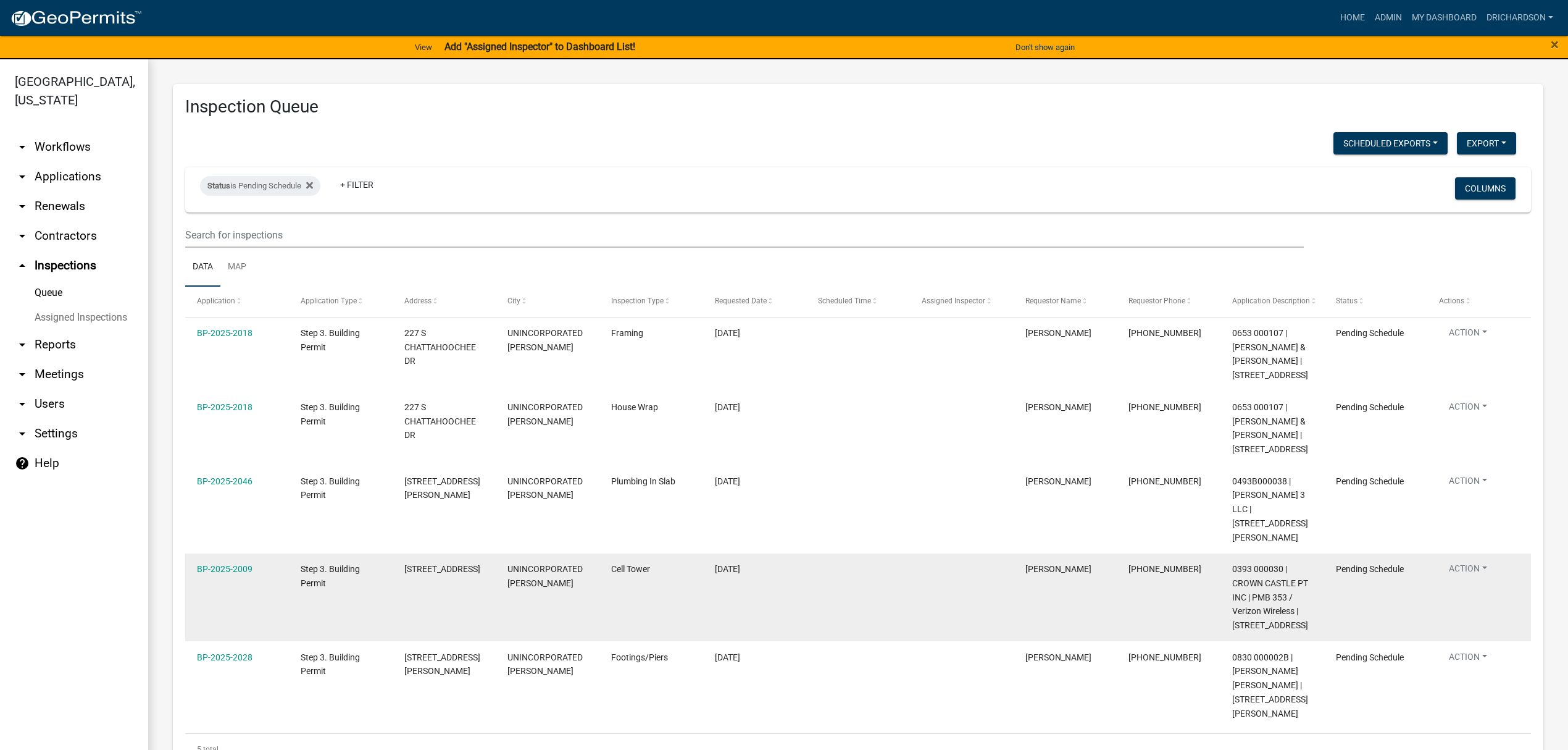
scroll to position [63, 0]
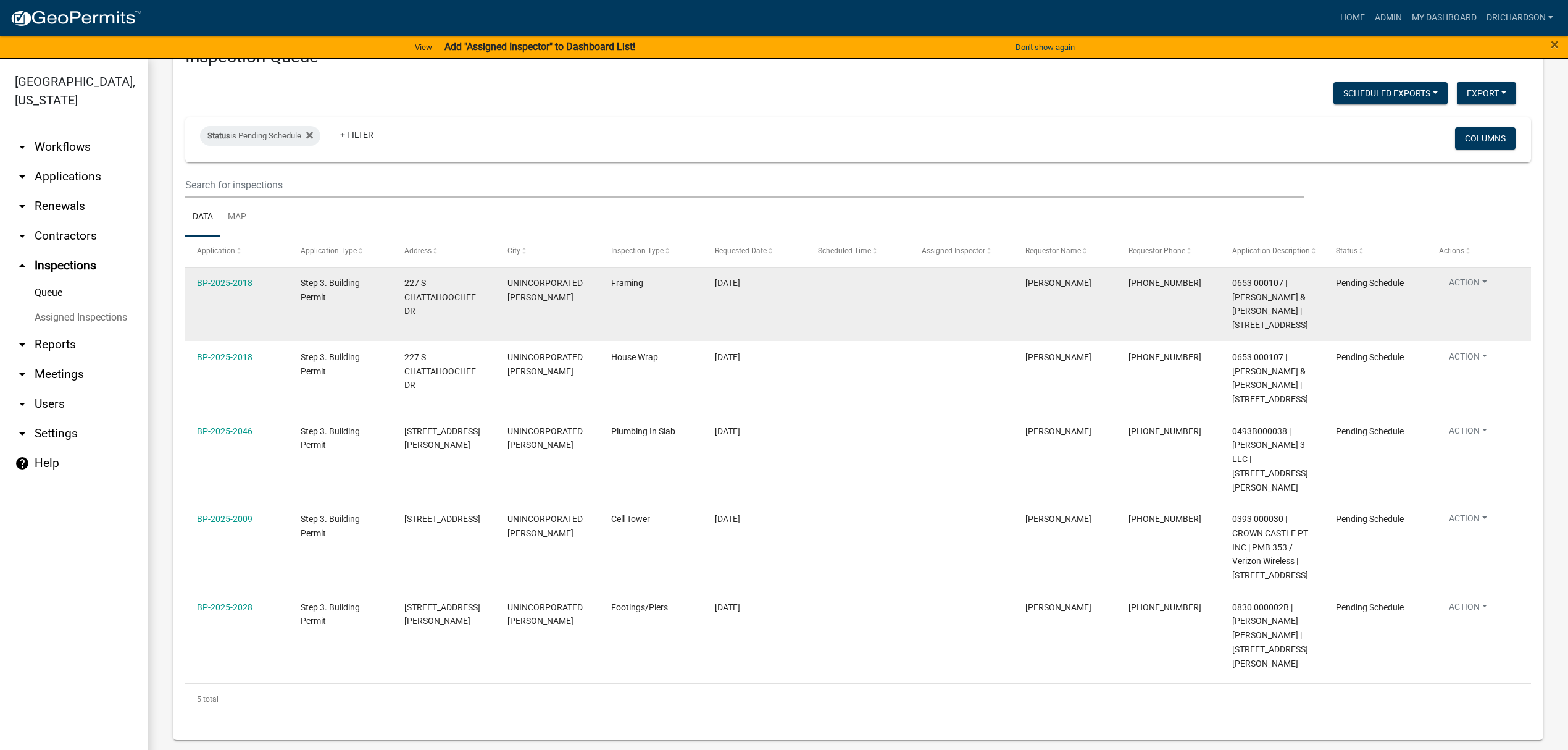
click at [1480, 276] on button "Action" at bounding box center [1468, 285] width 58 height 18
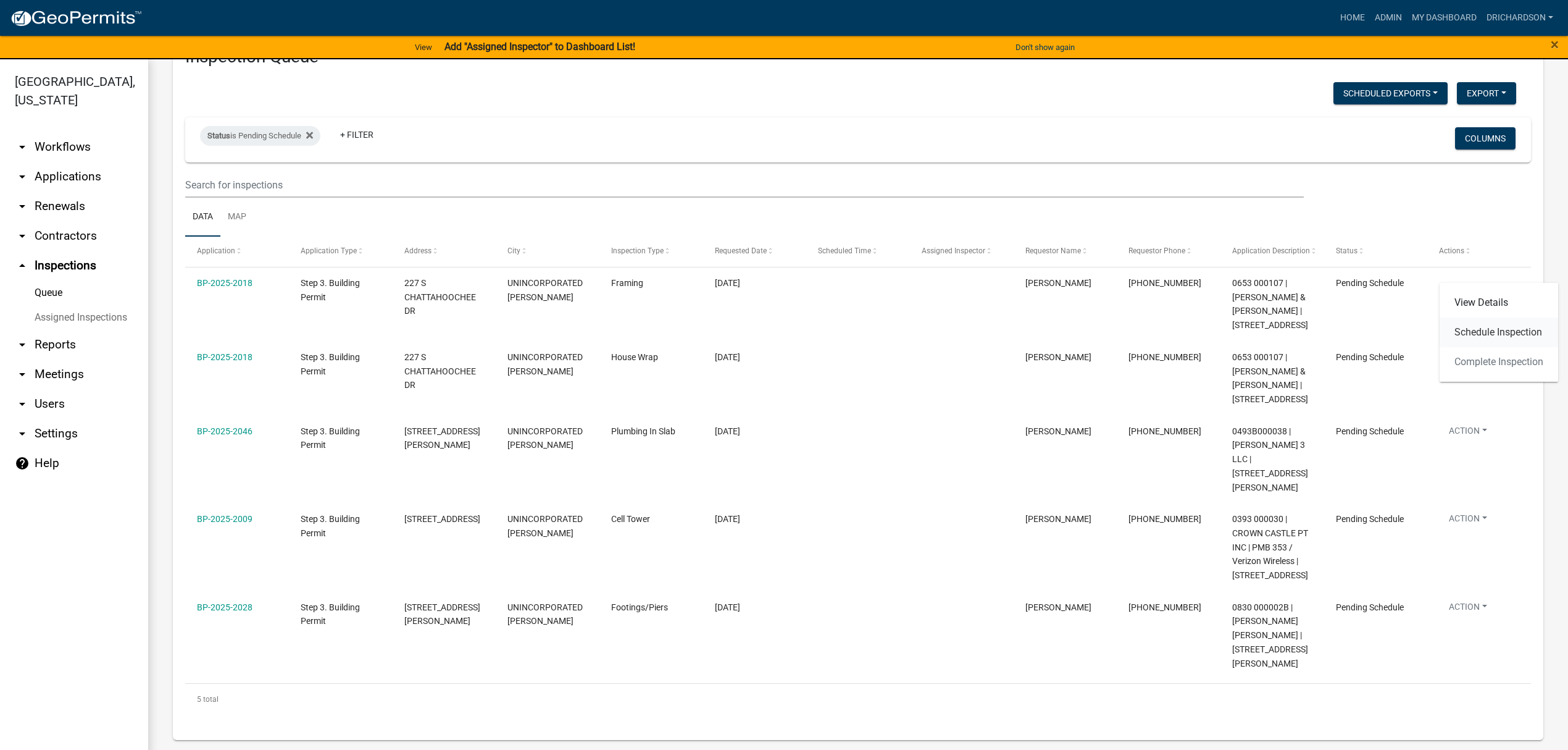
click at [1490, 342] on link "Schedule Inspection" at bounding box center [1499, 332] width 119 height 30
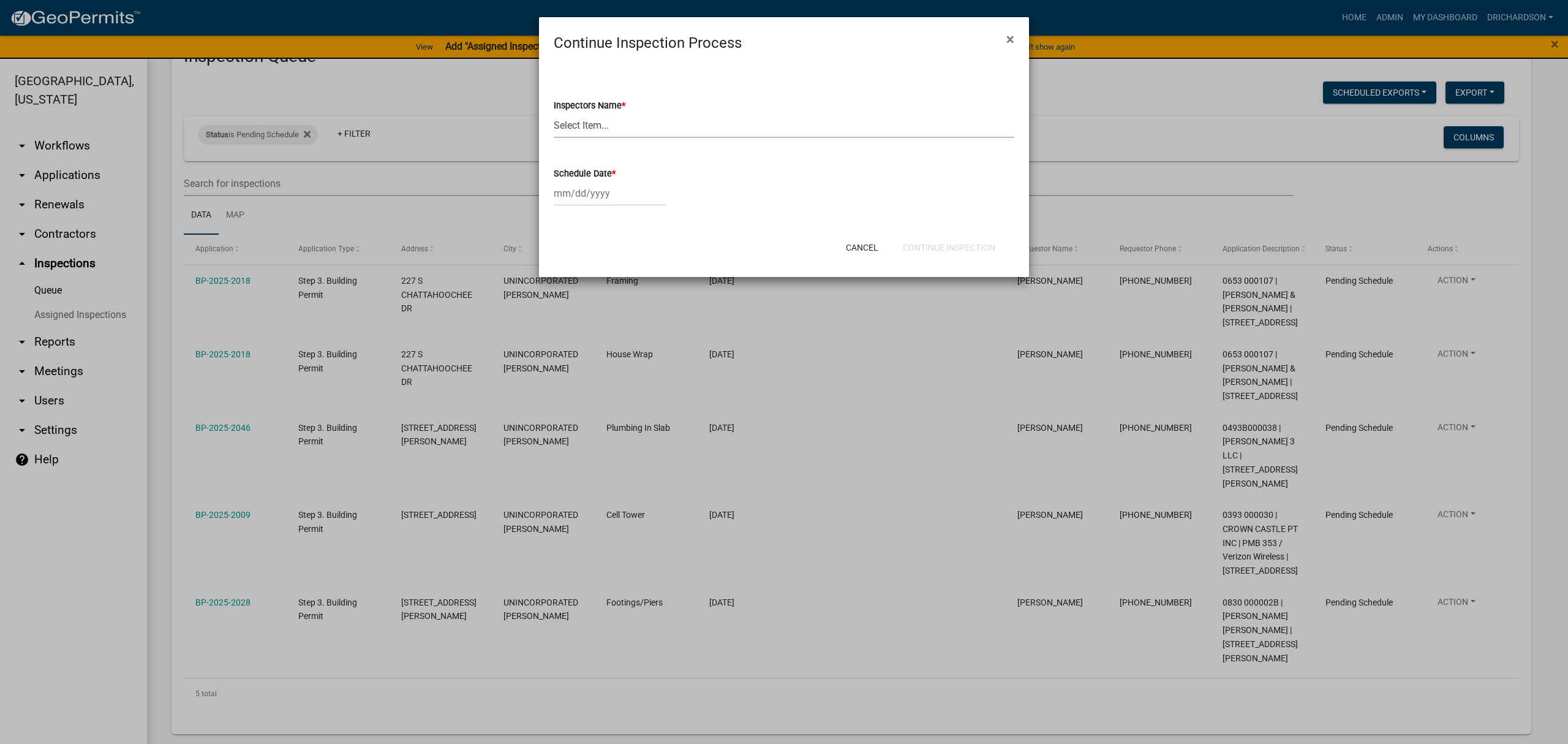
click at [610, 130] on select "Select Item... [PERSON_NAME] ([PERSON_NAME]) drichardson ([PERSON_NAME]) knorre…" at bounding box center [784, 125] width 461 height 25
select select "e20251c8-f858-4aed-a4a0-52e27fd5066e"
click at [554, 113] on select "Select Item... [PERSON_NAME] ([PERSON_NAME]) drichardson ([PERSON_NAME]) knorre…" at bounding box center [784, 125] width 461 height 25
click at [609, 199] on div at bounding box center [610, 193] width 112 height 25
select select "8"
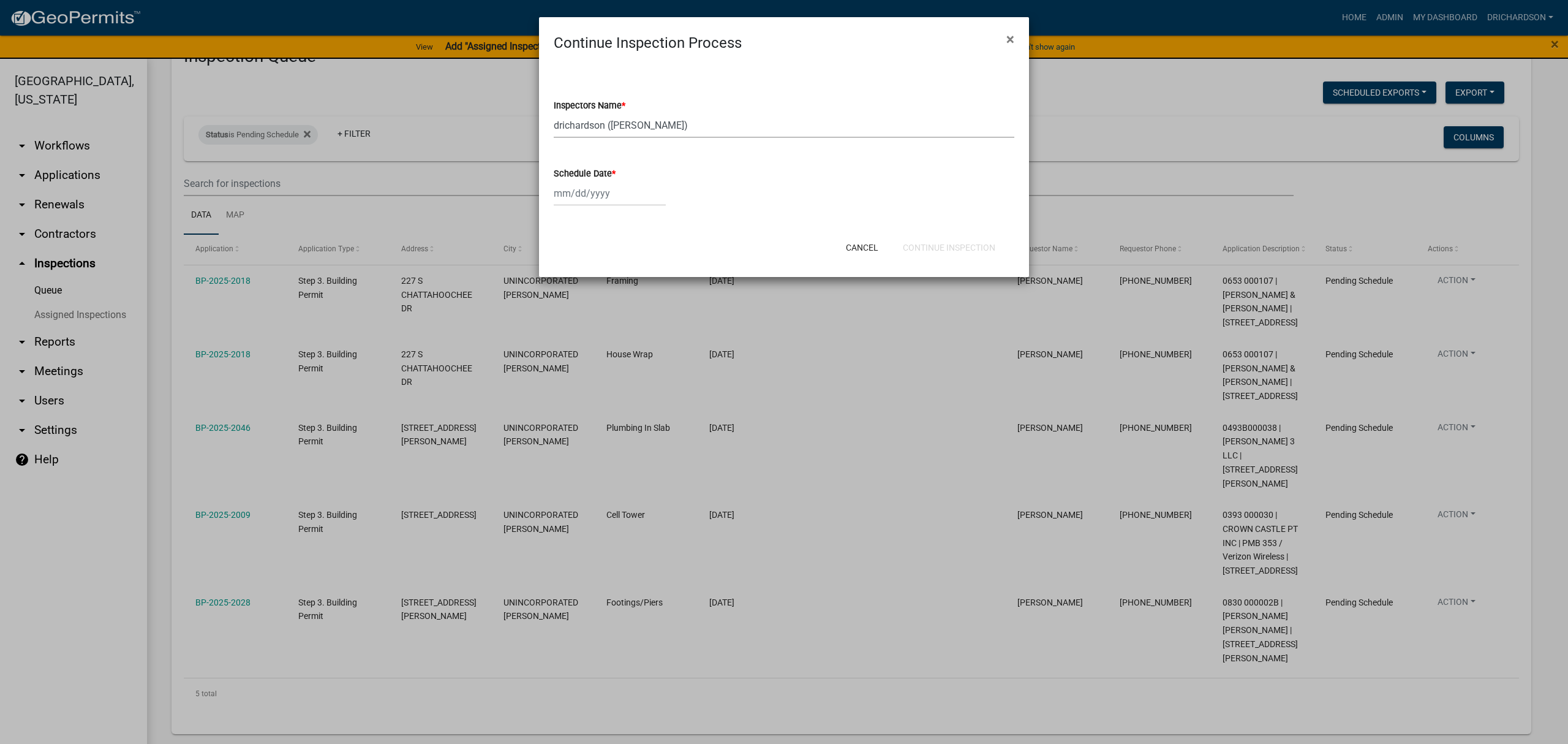
select select "2025"
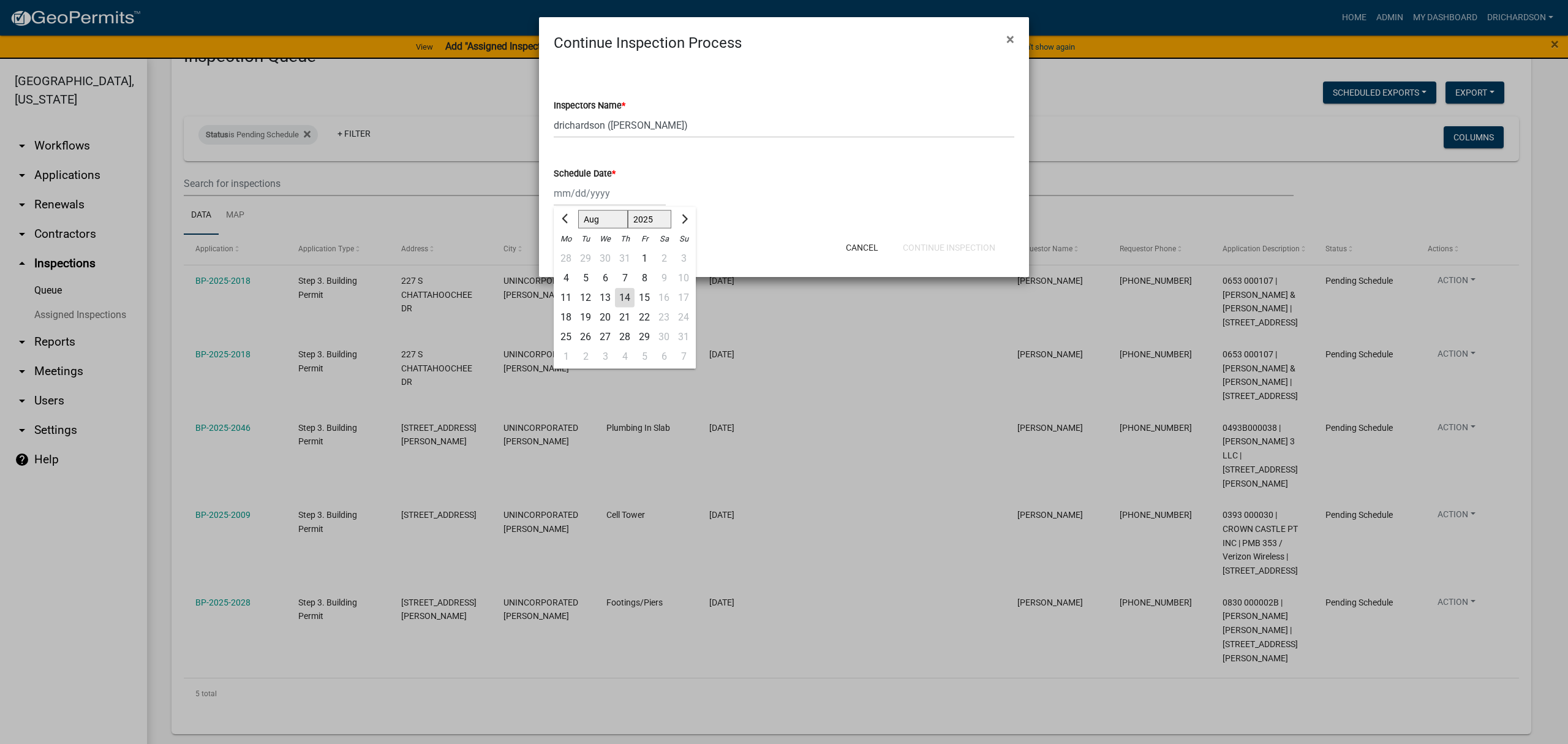
click at [626, 299] on div "14" at bounding box center [624, 297] width 19 height 19
type input "[DATE]"
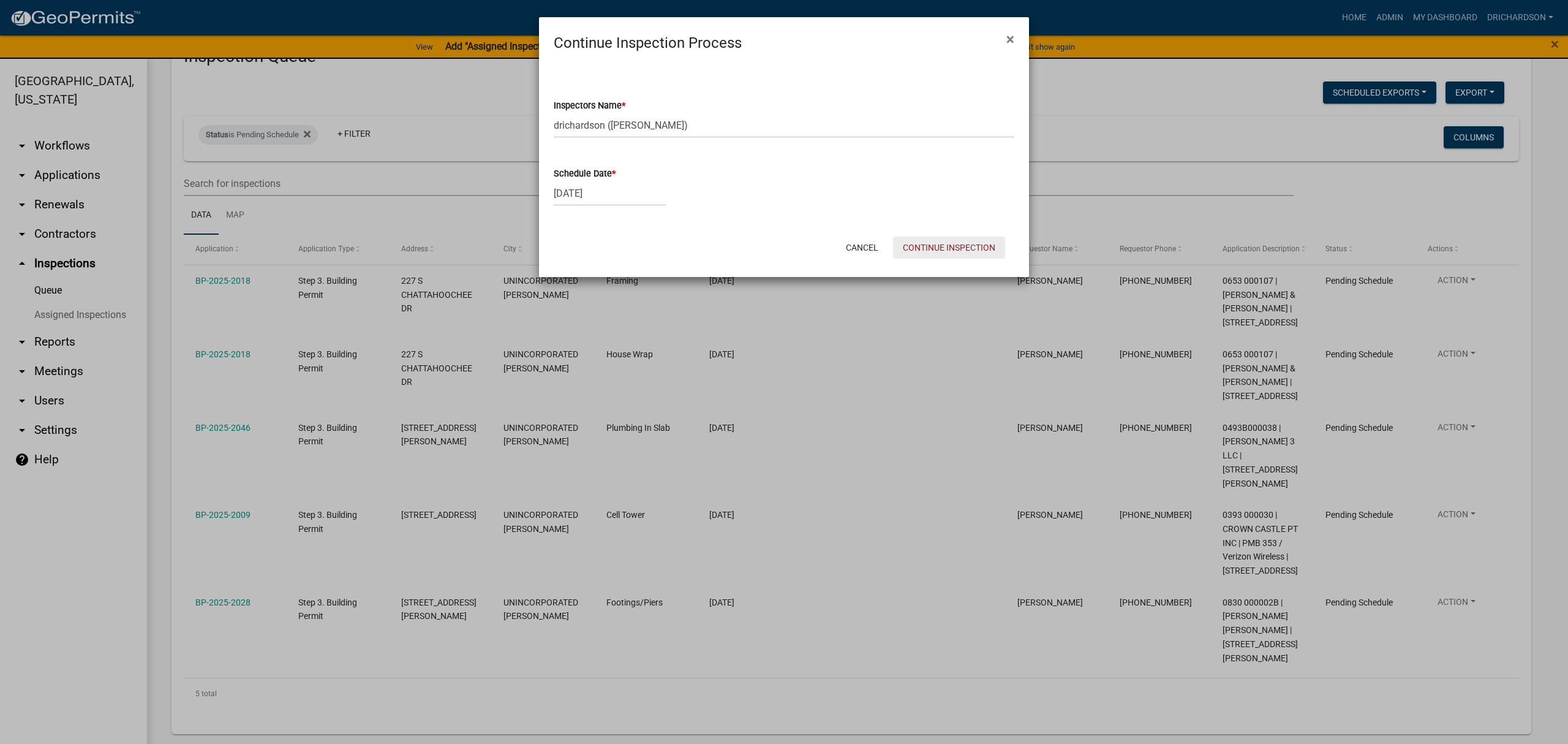
click at [961, 244] on button "Continue Inspection" at bounding box center [949, 247] width 112 height 22
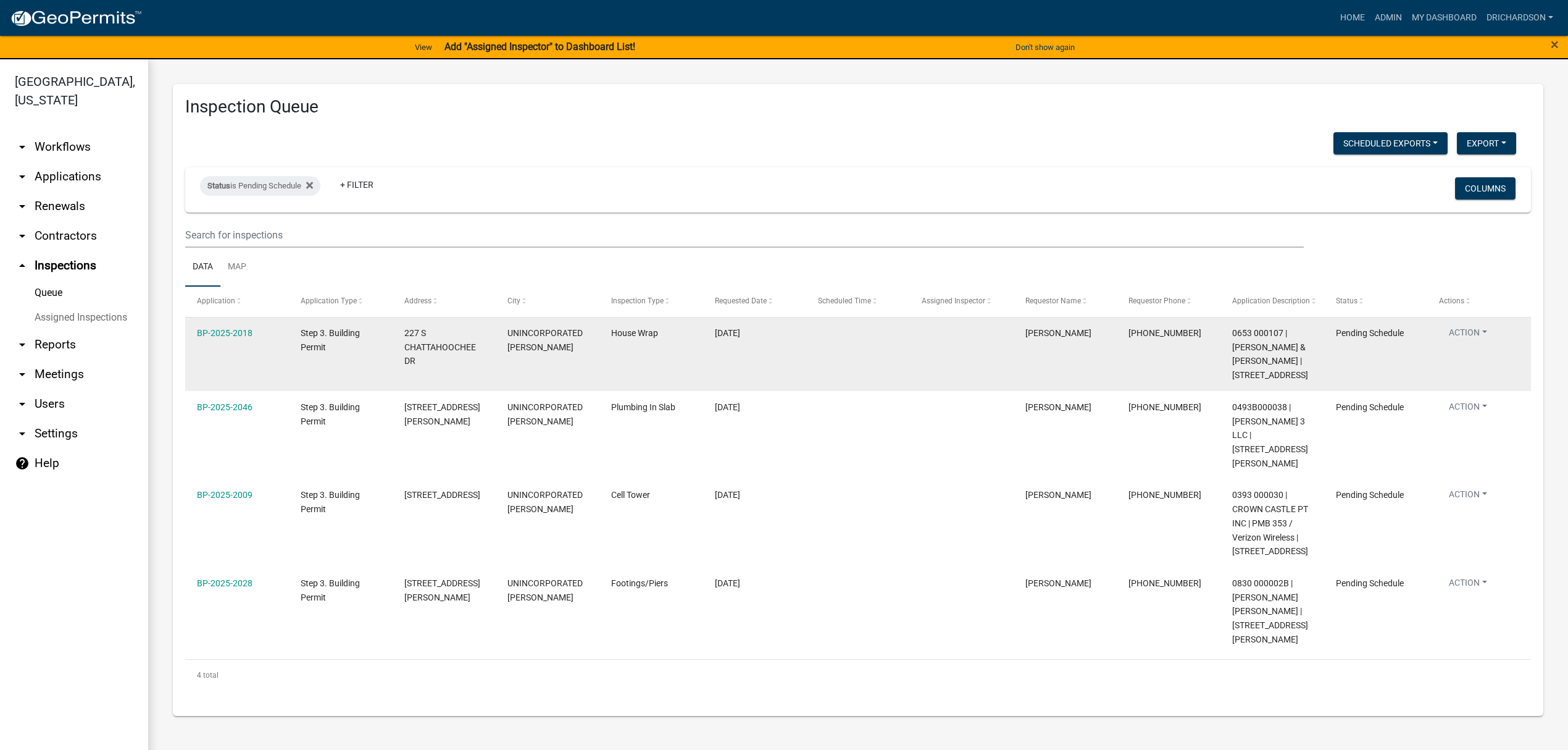
click at [1481, 332] on button "Action" at bounding box center [1468, 335] width 58 height 18
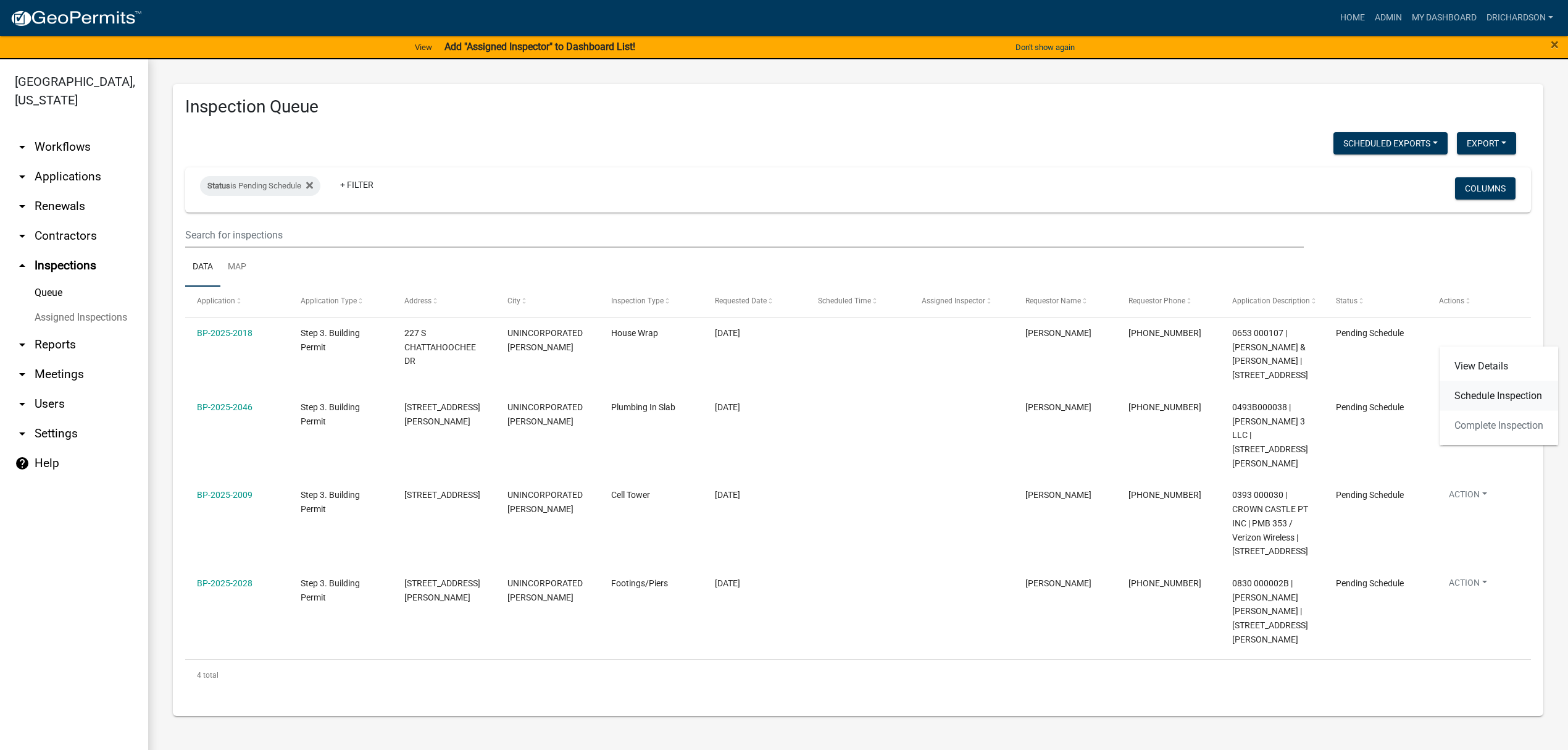
click at [1475, 402] on link "Schedule Inspection" at bounding box center [1499, 396] width 119 height 30
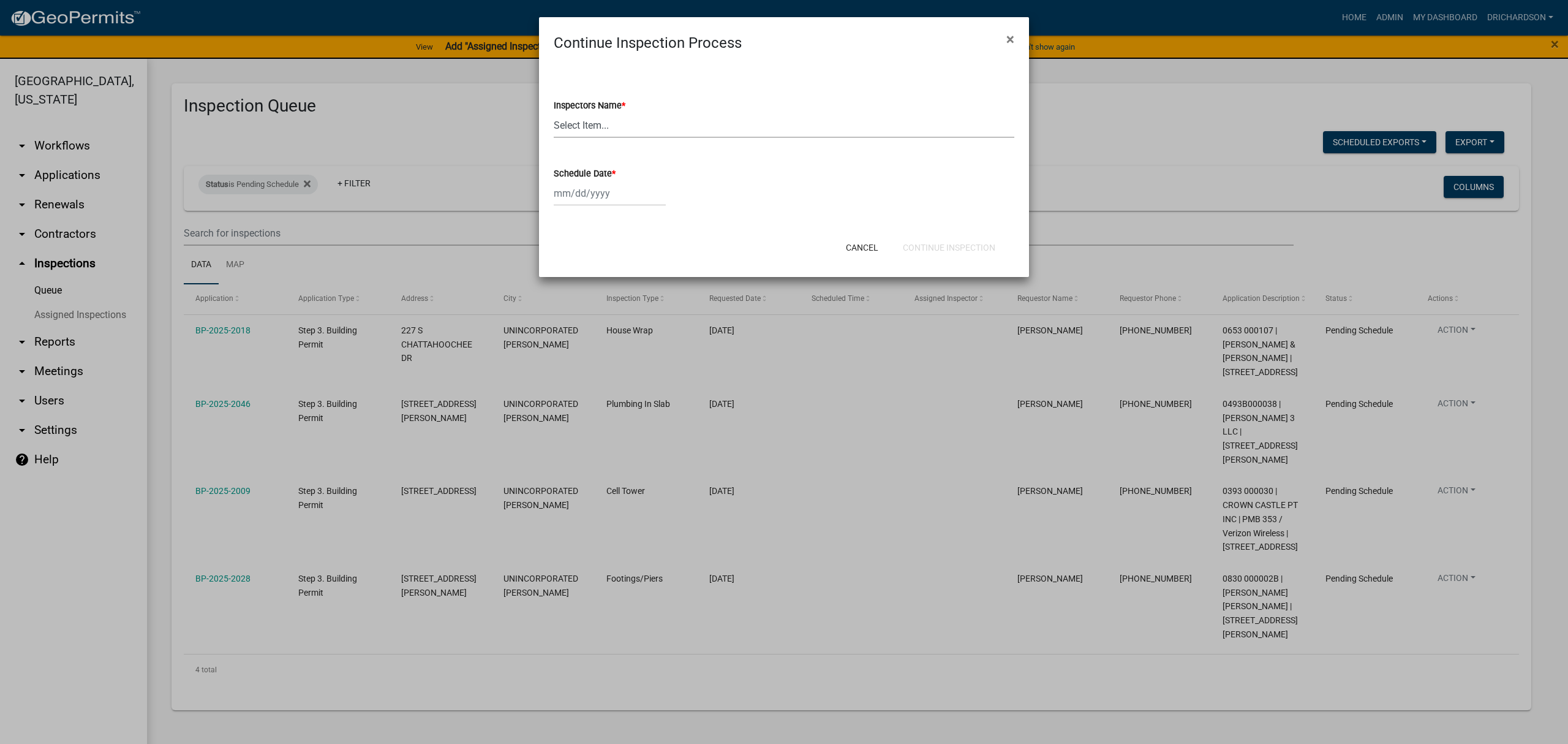
drag, startPoint x: 591, startPoint y: 131, endPoint x: 593, endPoint y: 139, distance: 8.2
click at [593, 139] on wm-data-entity-input "Inspectors Name * Select Item... whuff (William Huff) drichardson (Douglas Rich…" at bounding box center [784, 108] width 461 height 83
select select "e20251c8-f858-4aed-a4a0-52e27fd5066e"
click at [554, 113] on select "Select Item... [PERSON_NAME] ([PERSON_NAME]) drichardson ([PERSON_NAME]) knorre…" at bounding box center [784, 125] width 461 height 25
select select "8"
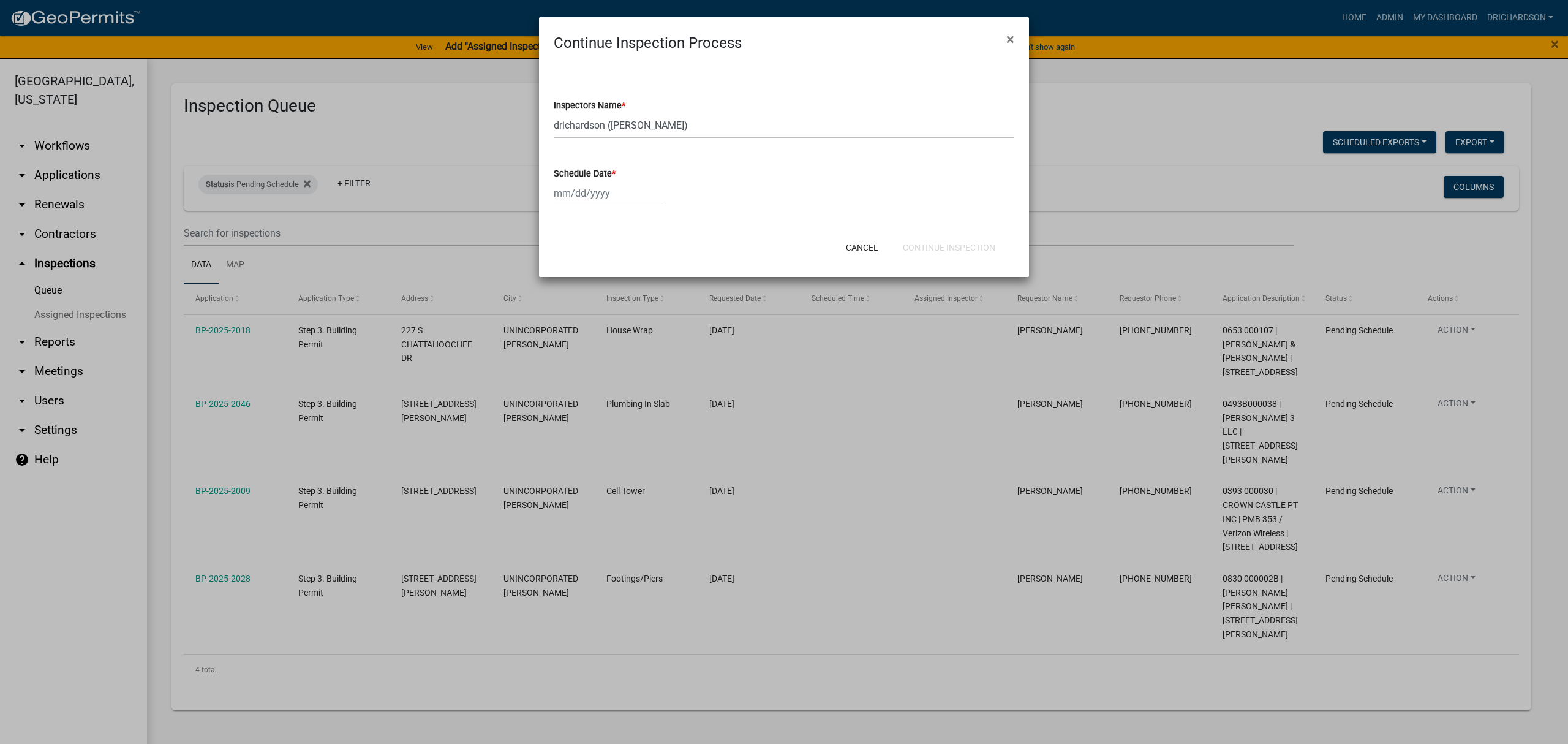
select select "2025"
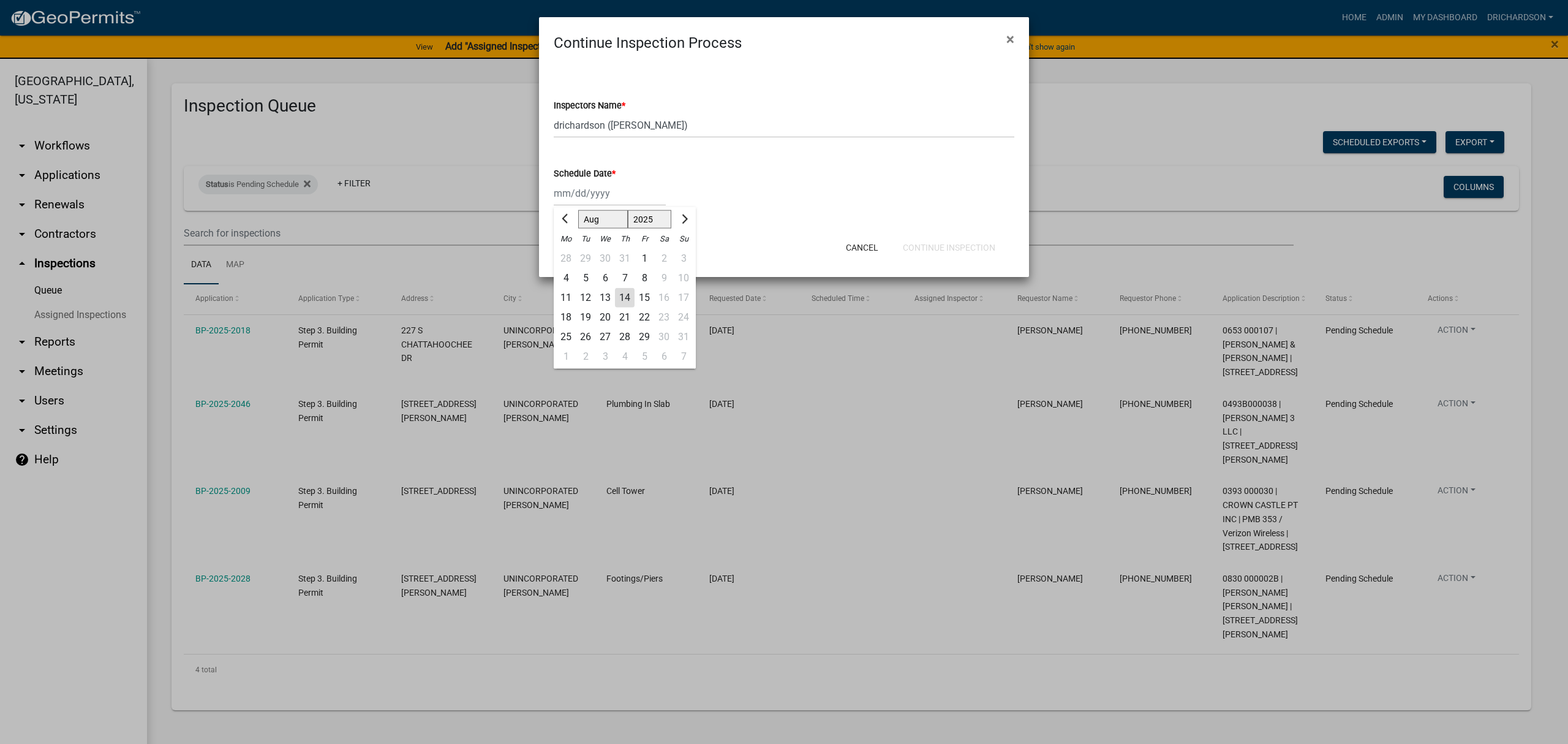
drag, startPoint x: 593, startPoint y: 194, endPoint x: 596, endPoint y: 206, distance: 12.4
click at [593, 194] on div "[PERSON_NAME] Feb Mar Apr [PERSON_NAME][DATE] Oct Nov [DATE] 1526 1527 1528 152…" at bounding box center [610, 193] width 112 height 25
click at [620, 290] on div "14" at bounding box center [624, 297] width 19 height 19
type input "[DATE]"
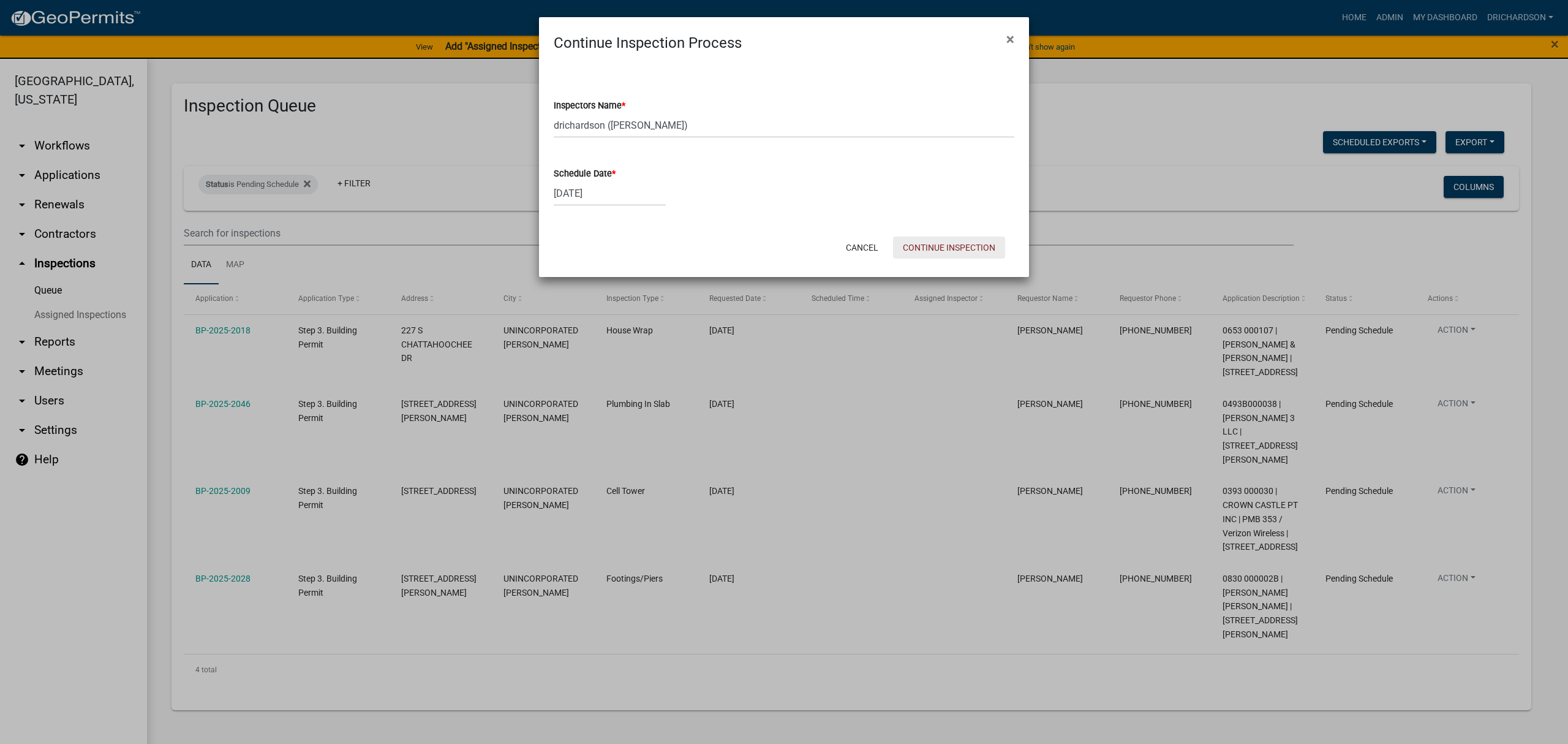
click at [944, 258] on button "Continue Inspection" at bounding box center [949, 247] width 112 height 22
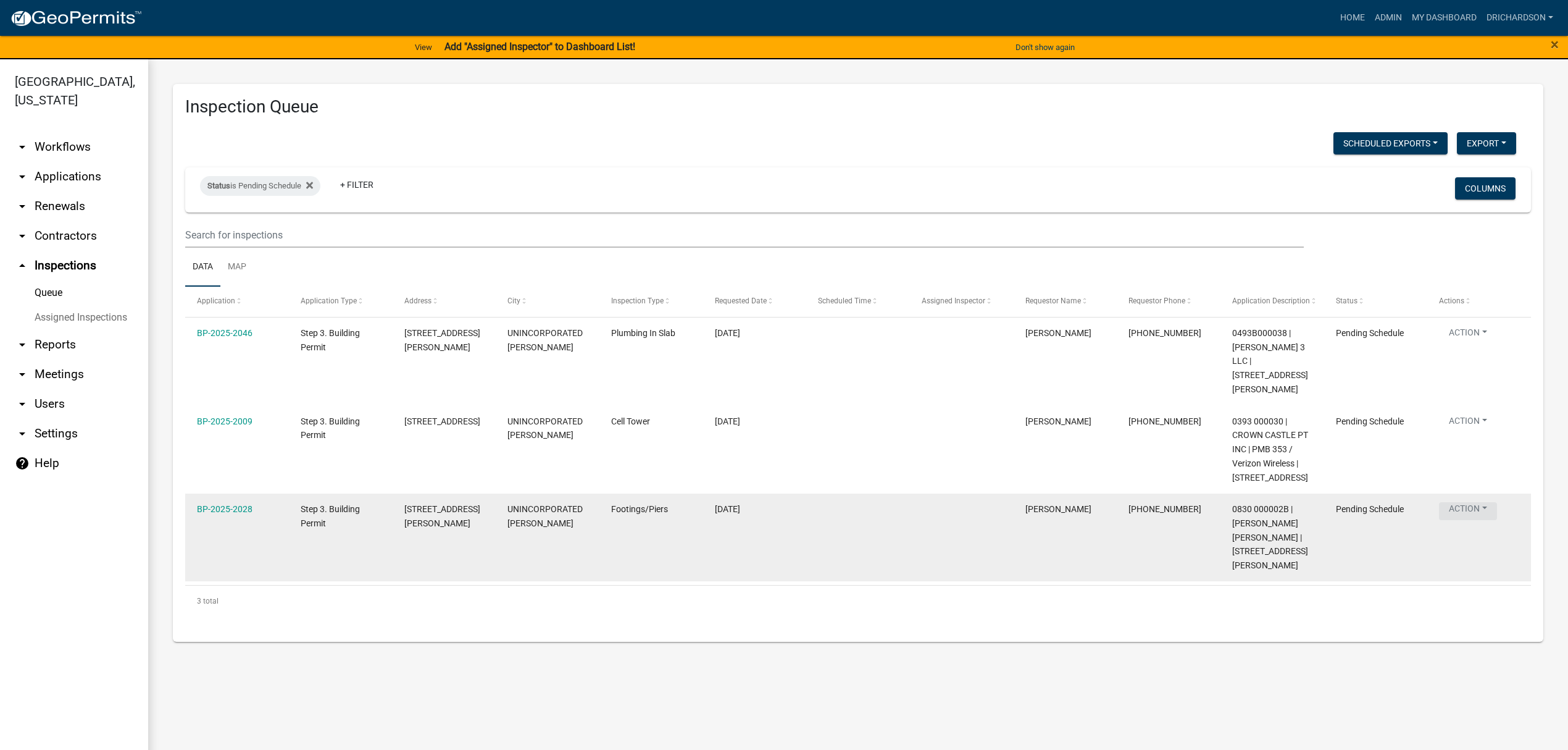
click at [1451, 344] on button "Action" at bounding box center [1468, 335] width 58 height 18
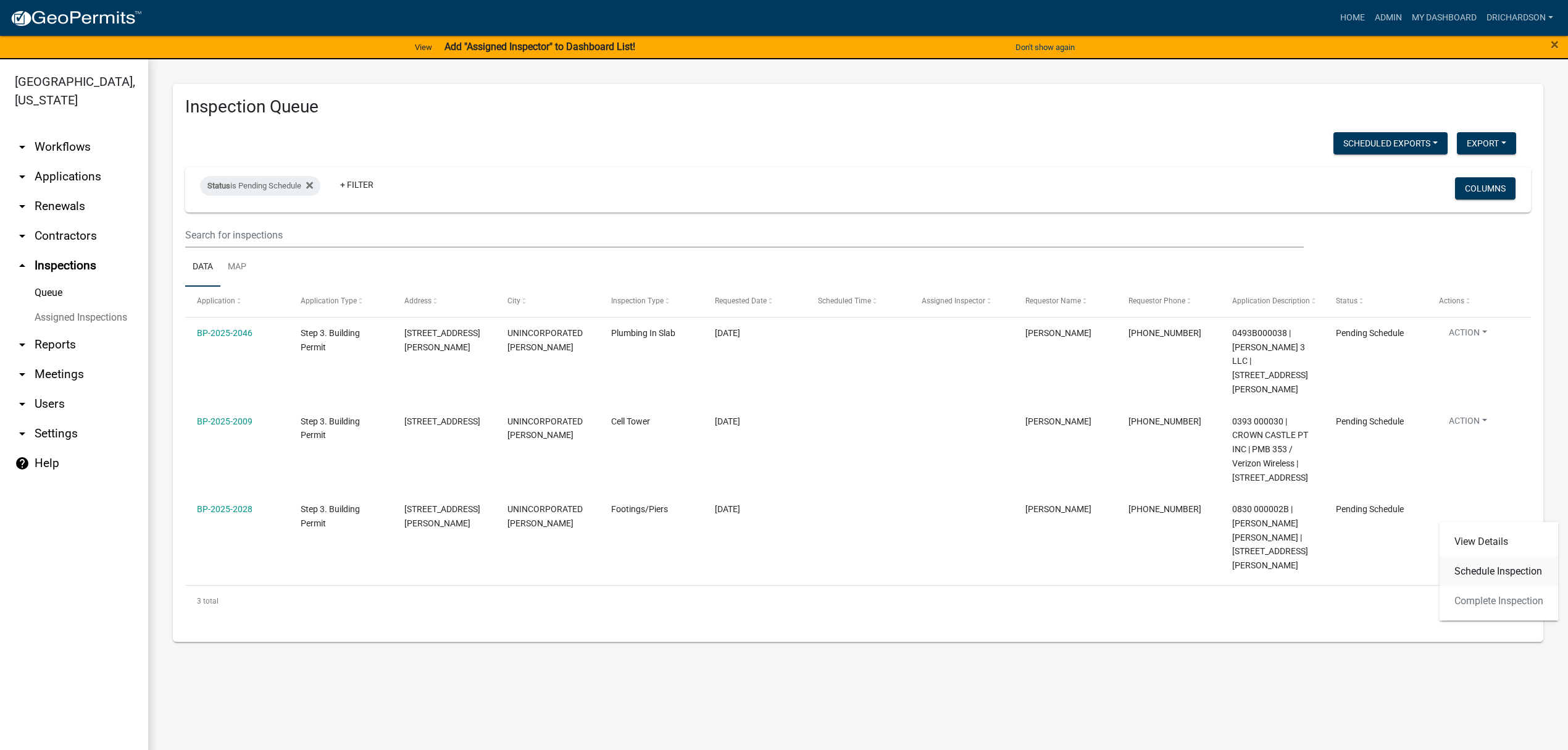
click at [1485, 566] on link "Schedule Inspection" at bounding box center [1499, 571] width 119 height 30
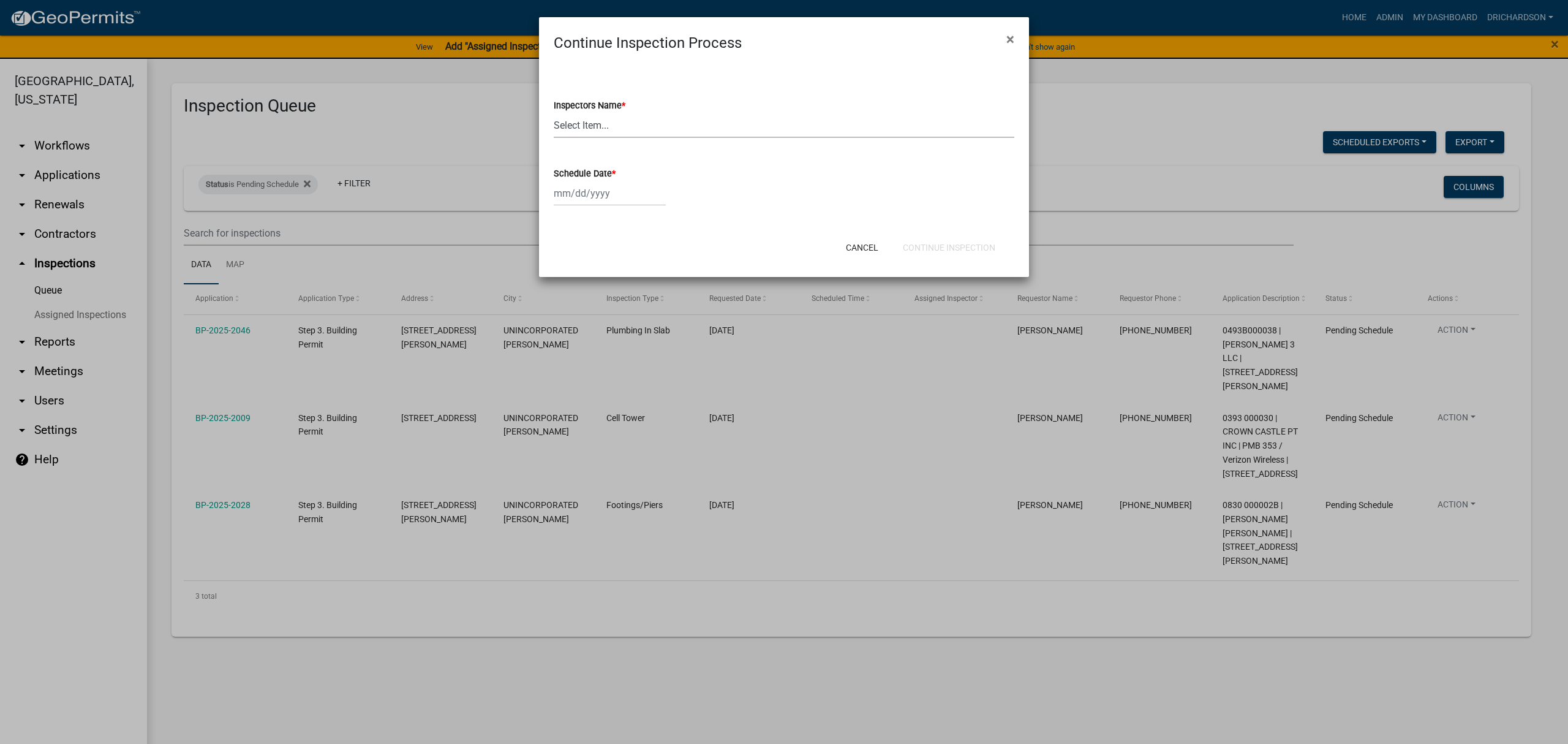
click at [583, 133] on select "Select Item... [PERSON_NAME] ([PERSON_NAME]) drichardson ([PERSON_NAME]) knorre…" at bounding box center [784, 125] width 461 height 25
select select "e20251c8-f858-4aed-a4a0-52e27fd5066e"
click at [554, 113] on select "Select Item... [PERSON_NAME] ([PERSON_NAME]) drichardson ([PERSON_NAME]) knorre…" at bounding box center [784, 125] width 461 height 25
click at [585, 194] on div at bounding box center [610, 193] width 112 height 25
select select "8"
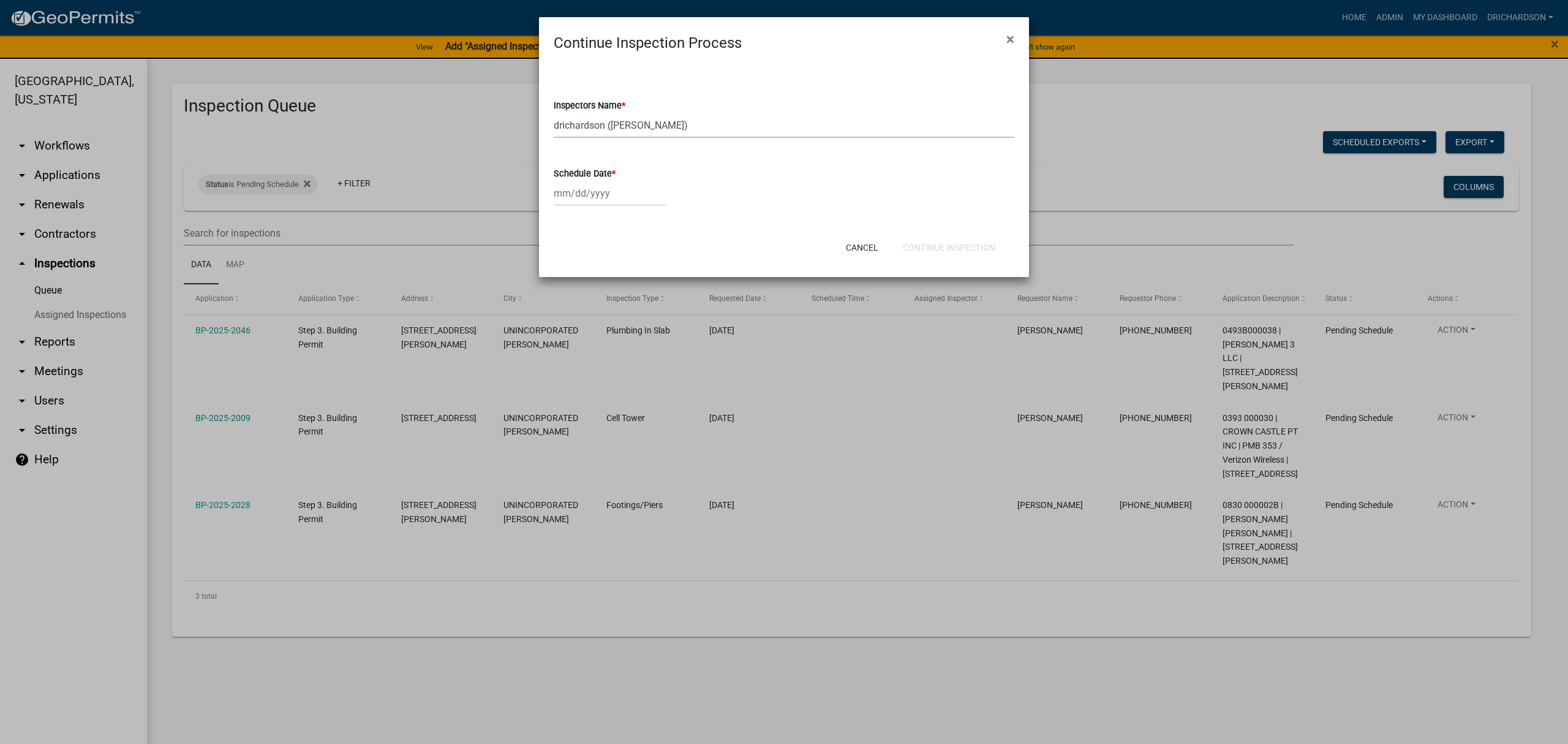
select select "2025"
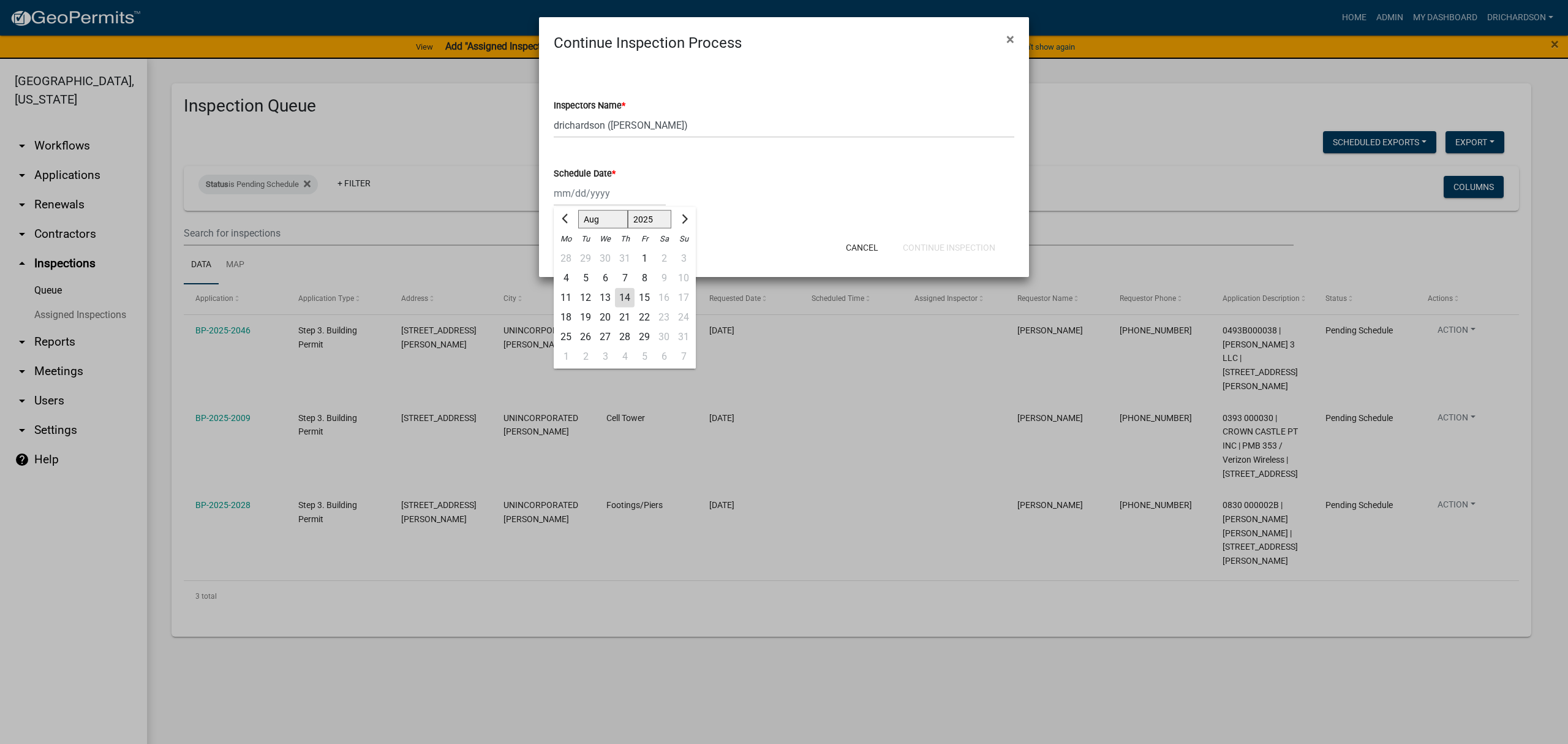
click at [627, 300] on div "14" at bounding box center [624, 297] width 19 height 19
type input "[DATE]"
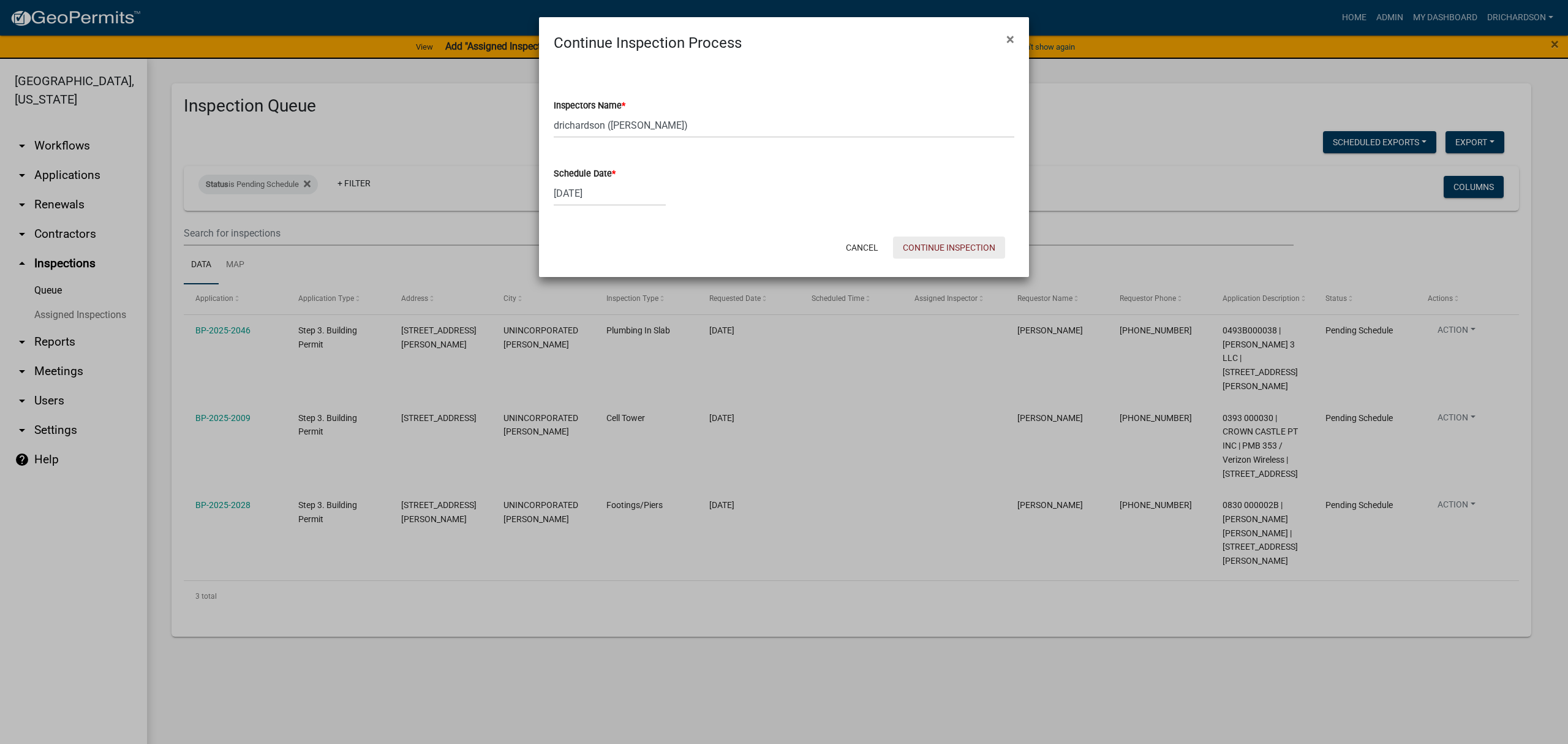
click at [946, 241] on button "Continue Inspection" at bounding box center [949, 247] width 112 height 22
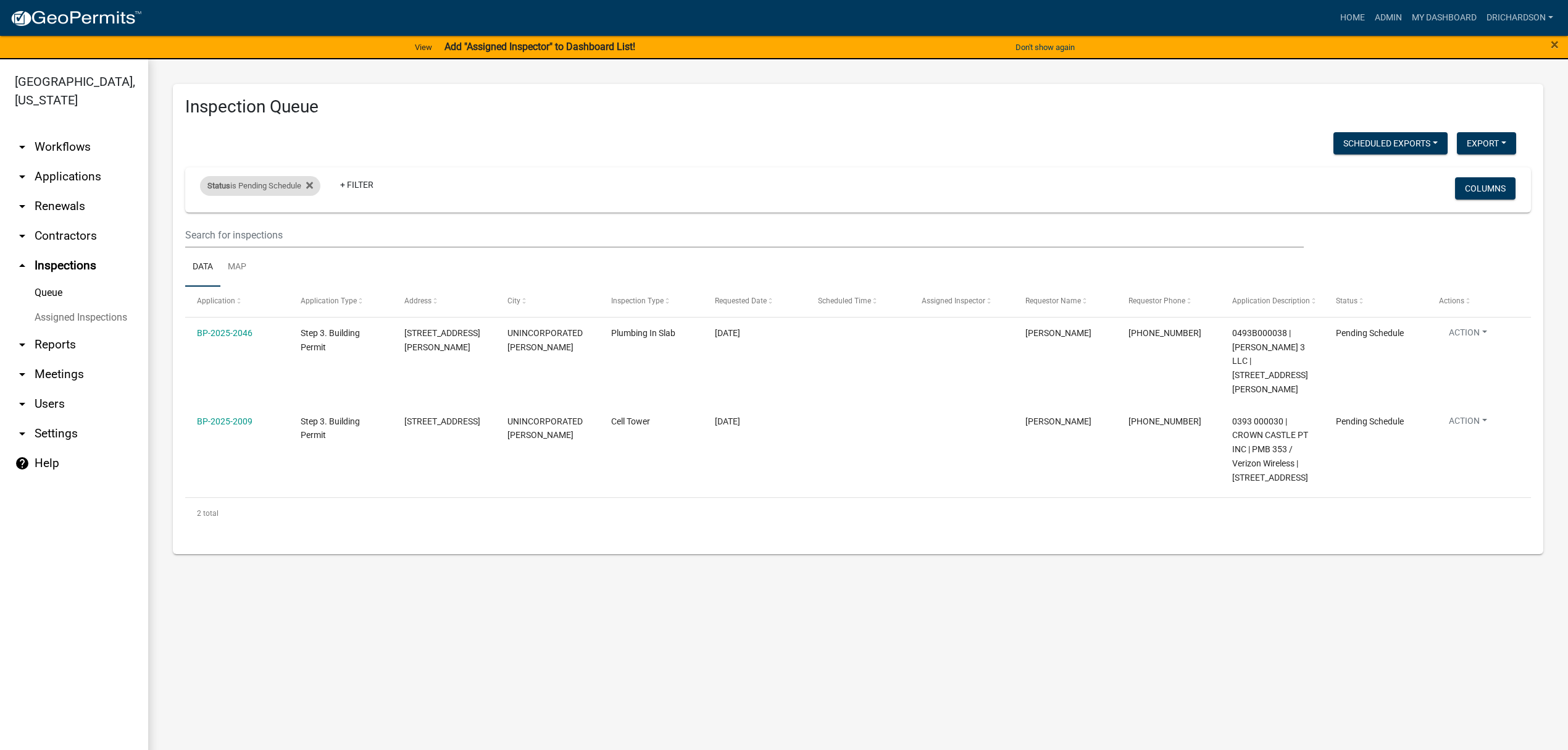
click at [246, 190] on div "Status is Pending Schedule" at bounding box center [260, 186] width 121 height 20
click at [257, 234] on select "Select an option Pending Schedule Pending Inspection Approved Denied Deleted Vo…" at bounding box center [261, 232] width 123 height 25
select select "1"
click at [203, 219] on select "Select an option Pending Schedule Pending Inspection Approved Denied Deleted Vo…" at bounding box center [261, 232] width 123 height 25
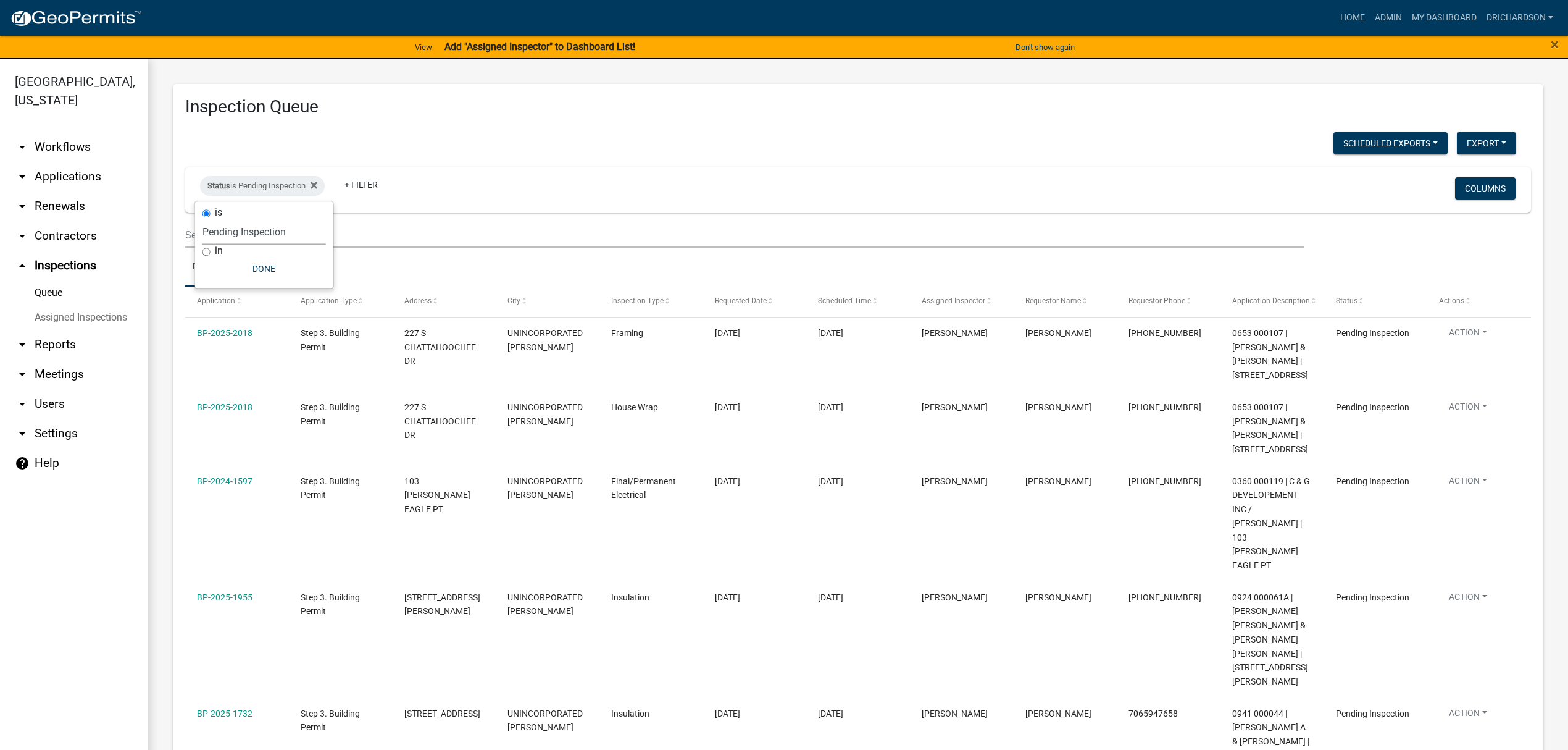
click at [588, 147] on div "Scheduled Exports + Create New Daily Inspection List Export Excel Format (.xlsx…" at bounding box center [851, 145] width 1350 height 25
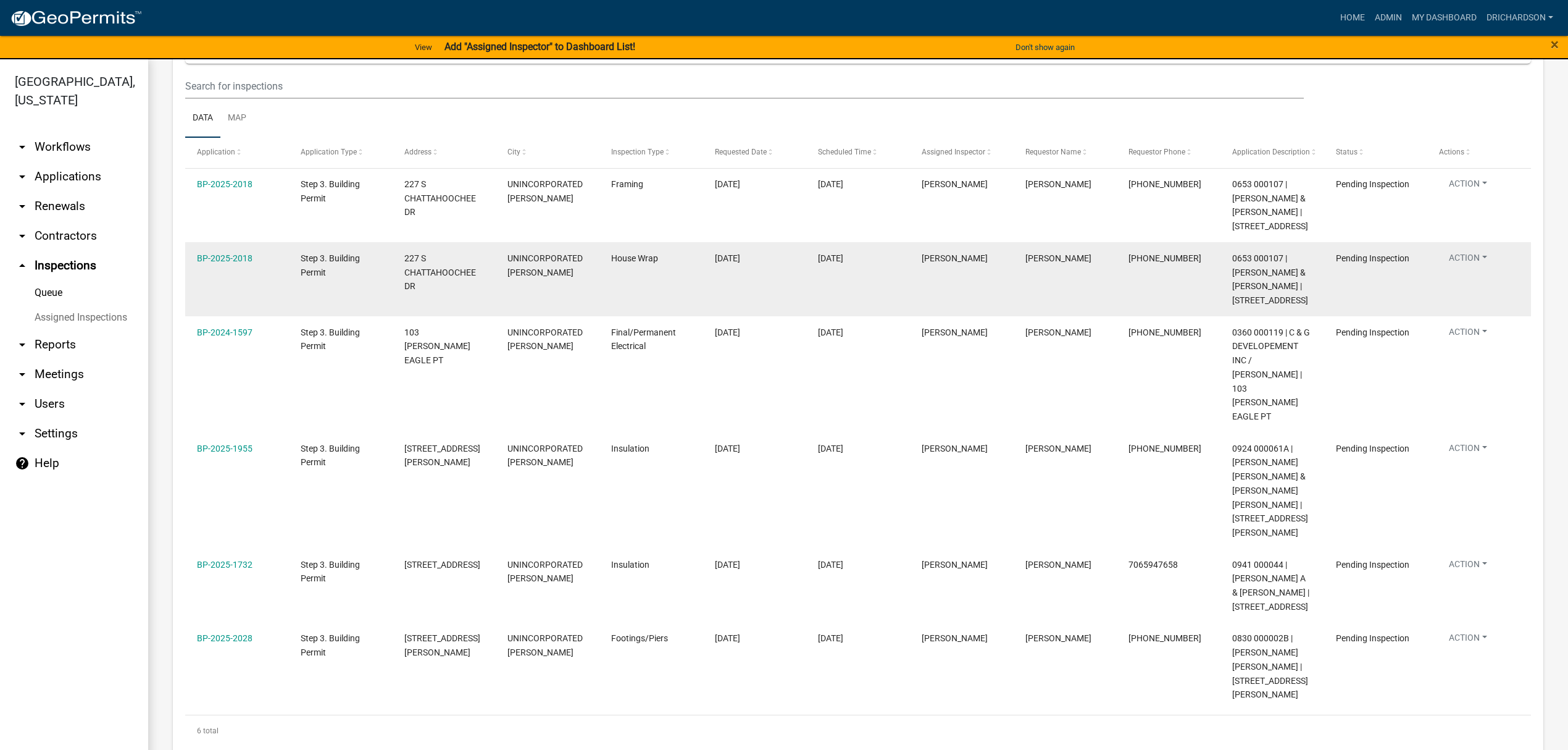
scroll to position [166, 0]
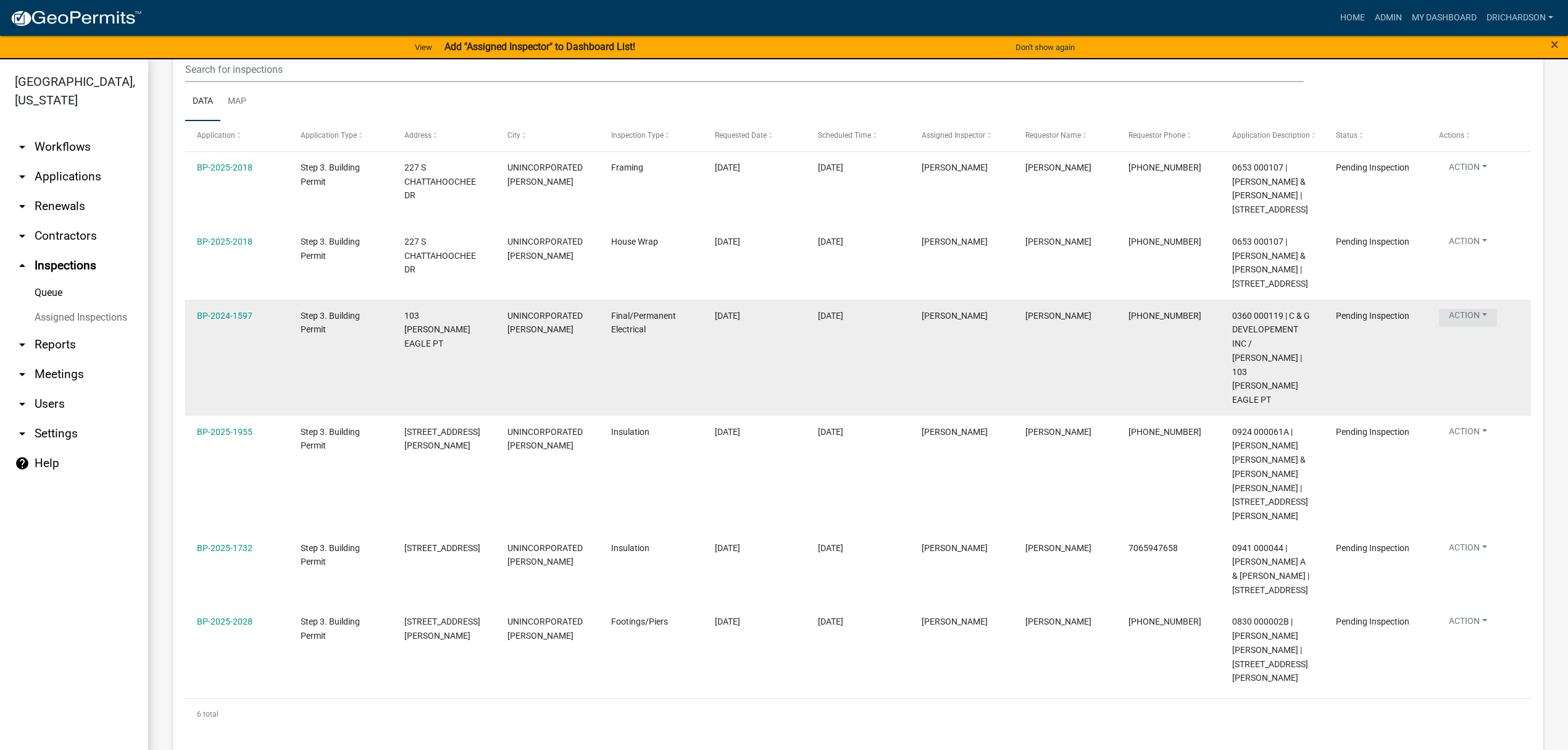
click at [1475, 178] on button "Action" at bounding box center [1468, 169] width 58 height 18
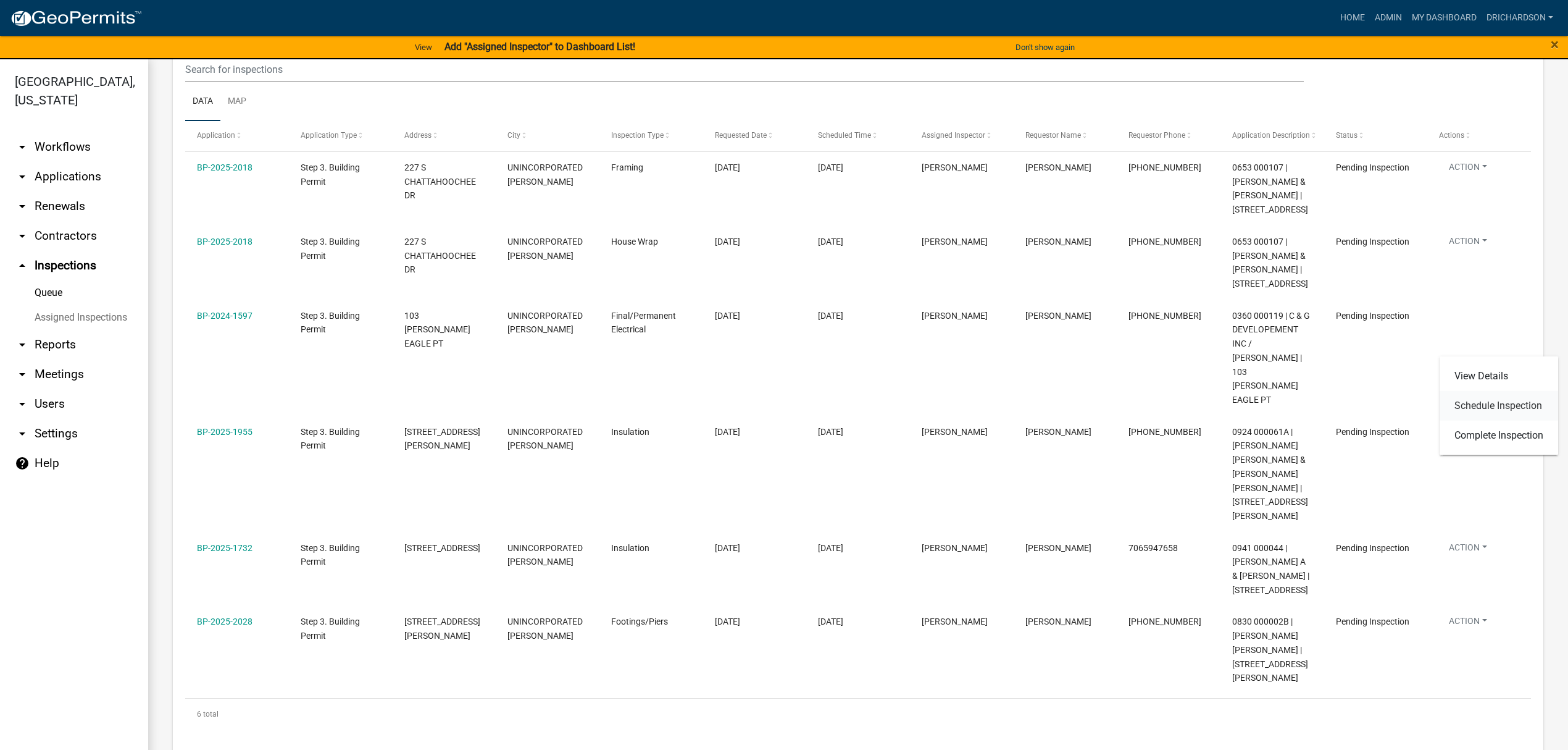
click at [1516, 400] on link "Schedule Inspection" at bounding box center [1499, 406] width 119 height 30
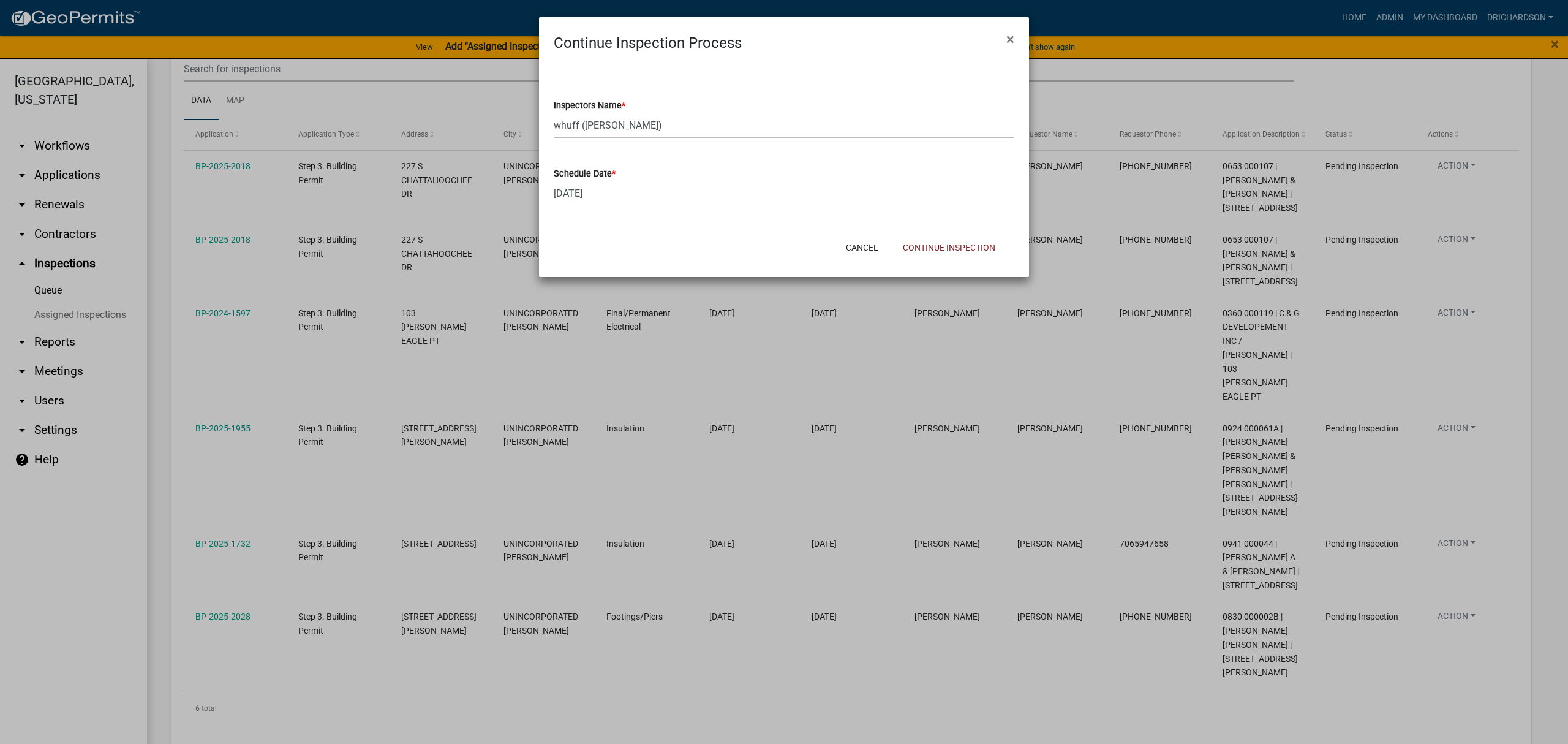
click at [635, 136] on select "Select Item... [PERSON_NAME] ([PERSON_NAME]) drichardson ([PERSON_NAME]) knorre…" at bounding box center [784, 125] width 461 height 25
select select "e20251c8-f858-4aed-a4a0-52e27fd5066e"
click at [554, 113] on select "Select Item... [PERSON_NAME] ([PERSON_NAME]) drichardson ([PERSON_NAME]) knorre…" at bounding box center [784, 125] width 461 height 25
click at [941, 243] on button "Continue Inspection" at bounding box center [949, 247] width 112 height 22
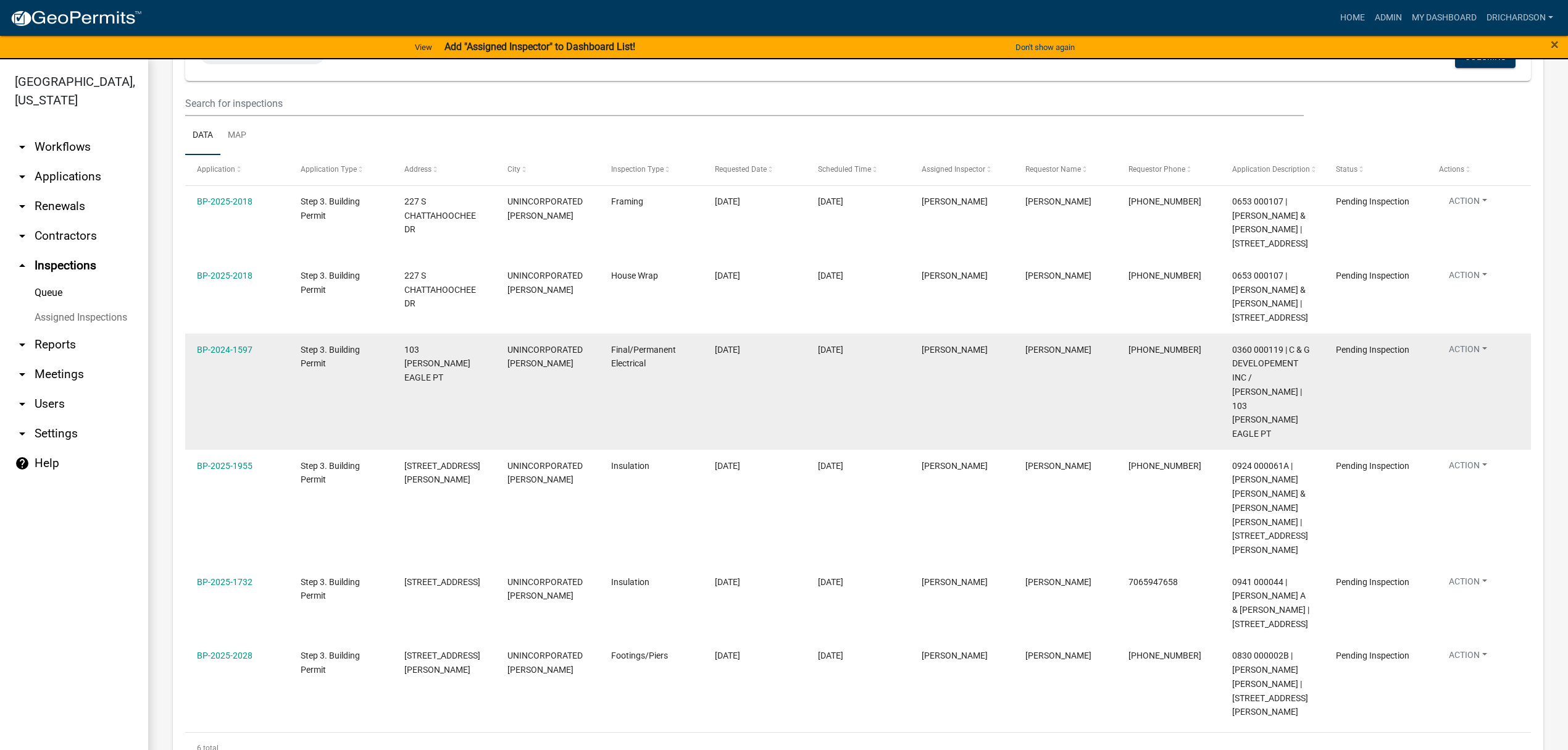
scroll to position [166, 0]
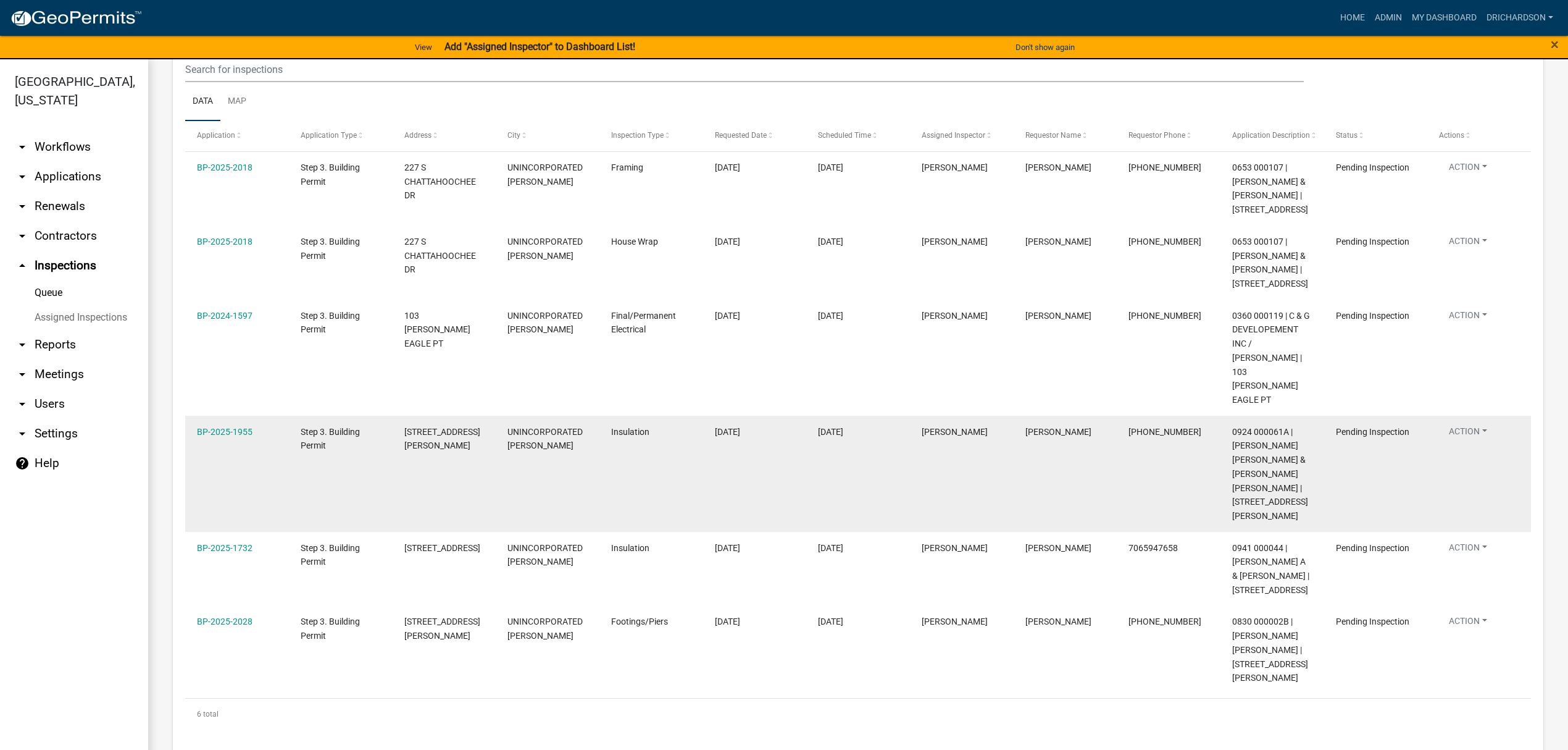
click at [1488, 253] on button "Action" at bounding box center [1468, 243] width 58 height 18
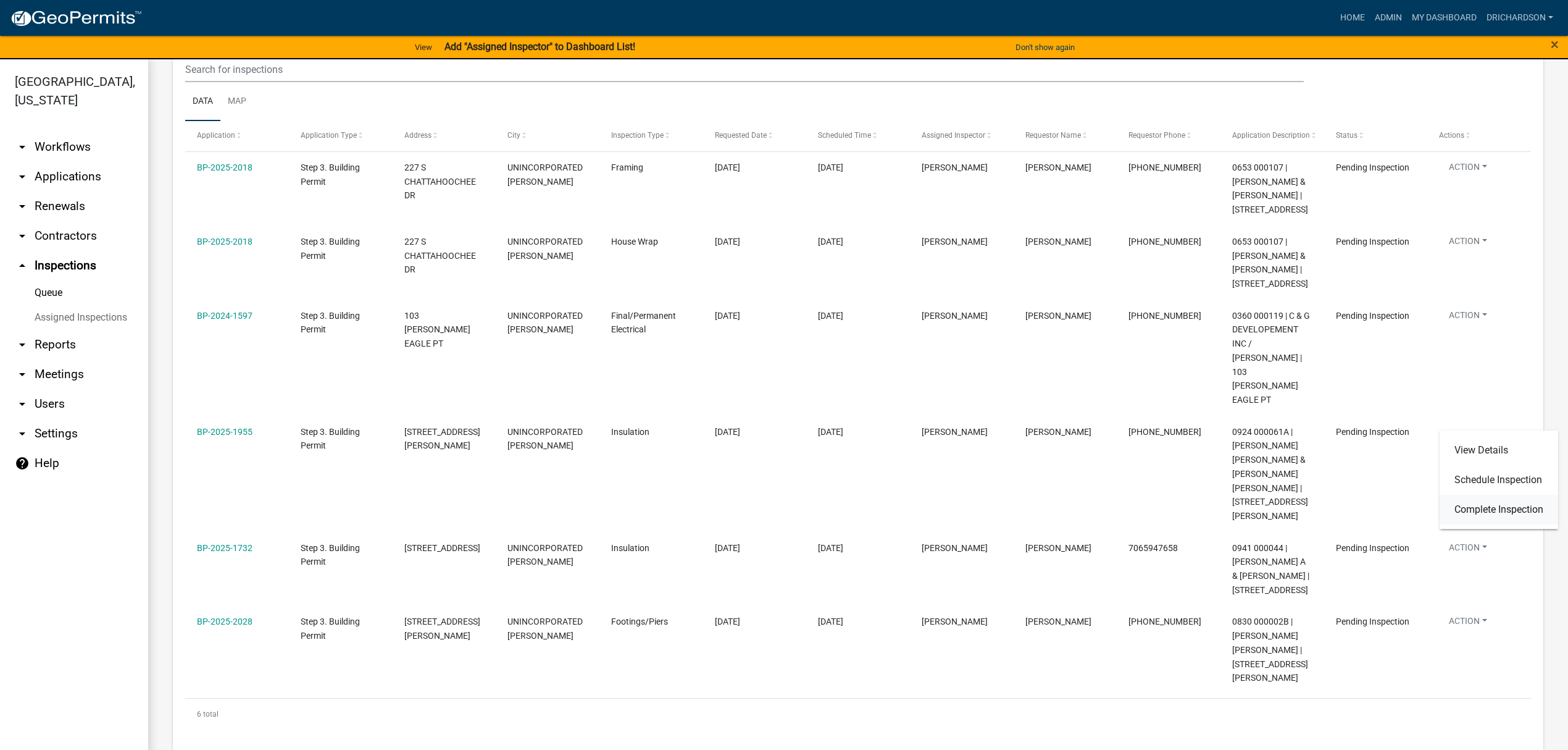
click at [1494, 505] on link "Complete Inspection" at bounding box center [1499, 509] width 119 height 30
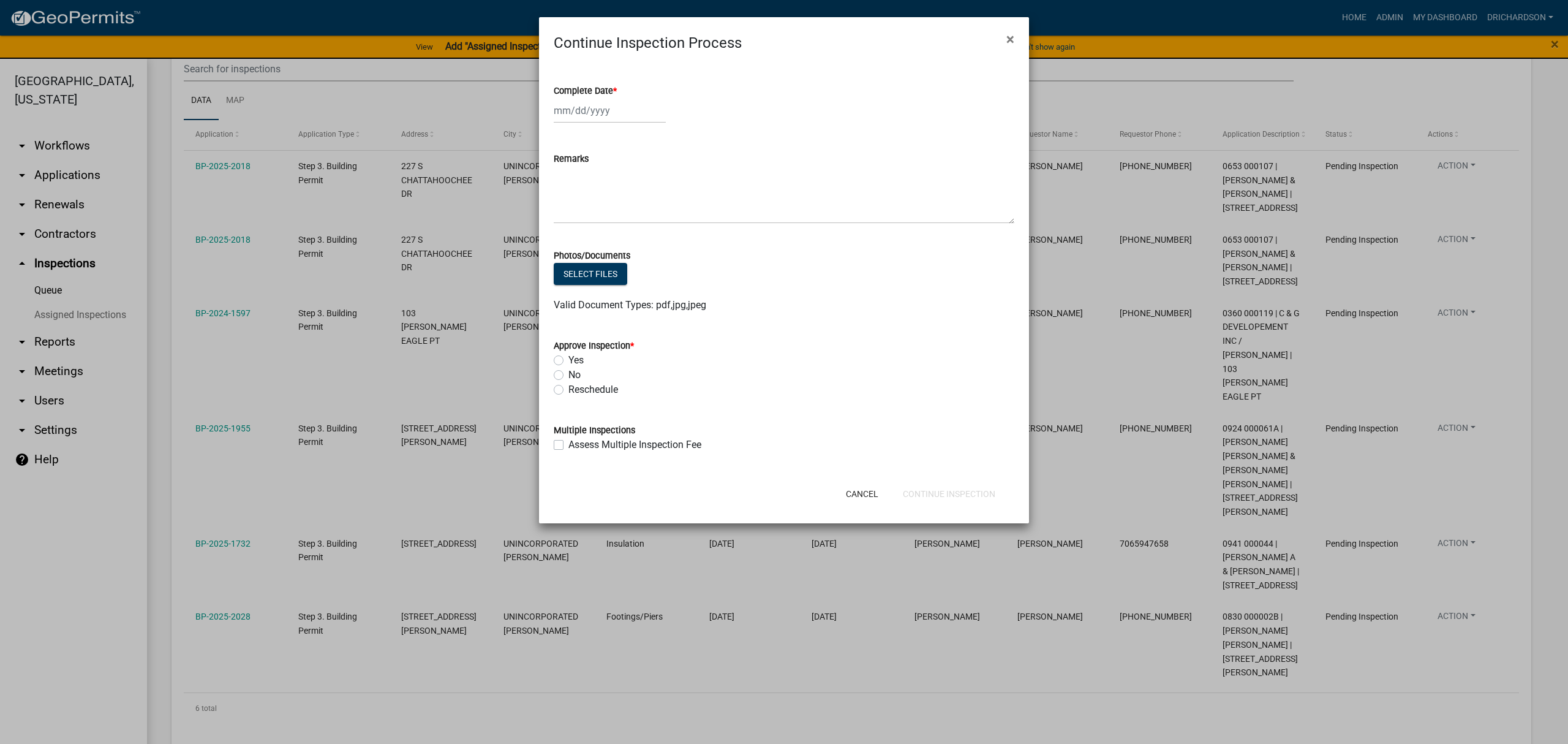
select select "8"
select select "2025"
click at [596, 116] on div "[PERSON_NAME] Feb Mar Apr [PERSON_NAME][DATE] Oct Nov [DATE] 1526 1527 1528 152…" at bounding box center [610, 110] width 112 height 25
click at [1010, 39] on span "×" at bounding box center [1010, 39] width 8 height 17
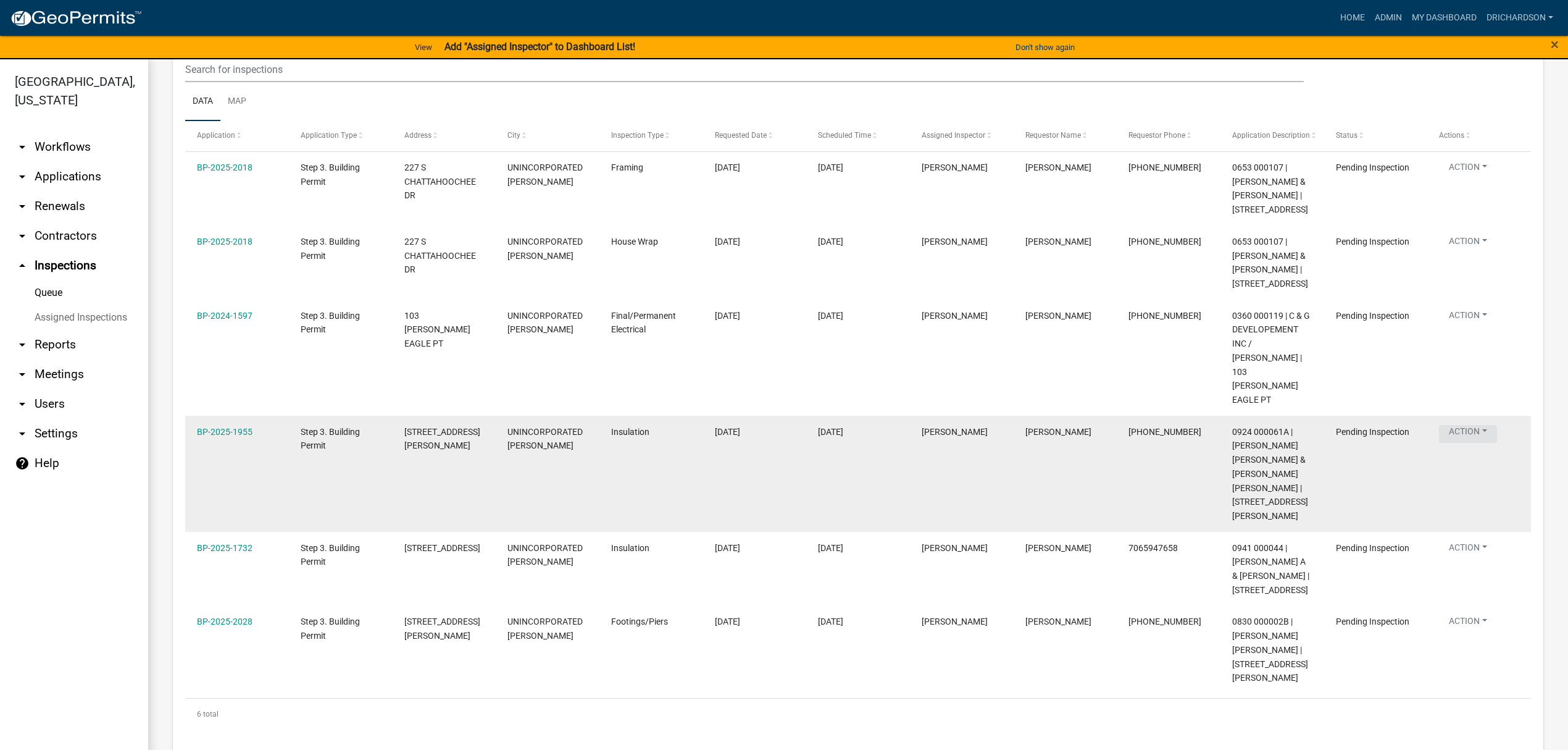
click at [1466, 253] on button "Action" at bounding box center [1468, 243] width 58 height 18
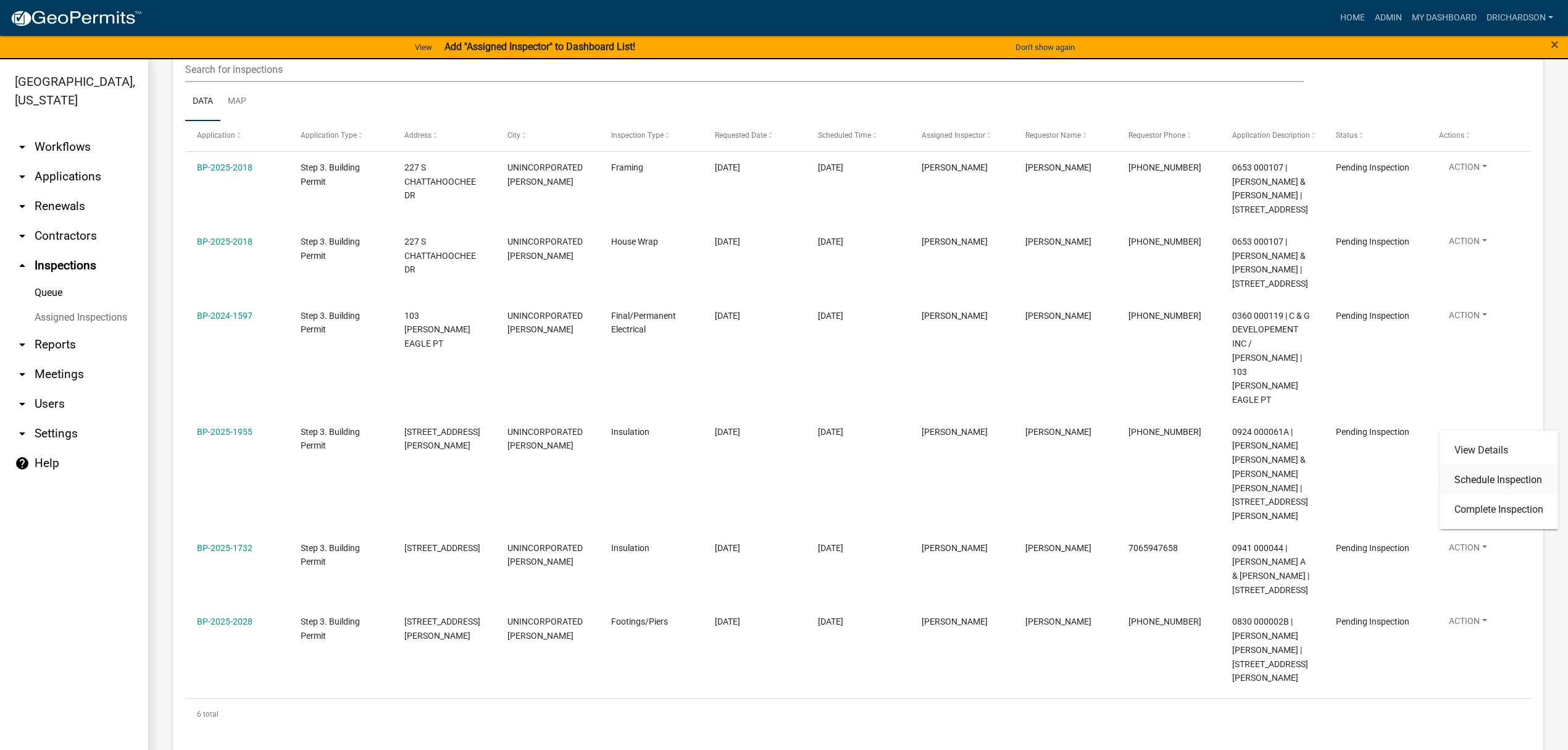
click at [1482, 477] on link "Schedule Inspection" at bounding box center [1499, 480] width 119 height 30
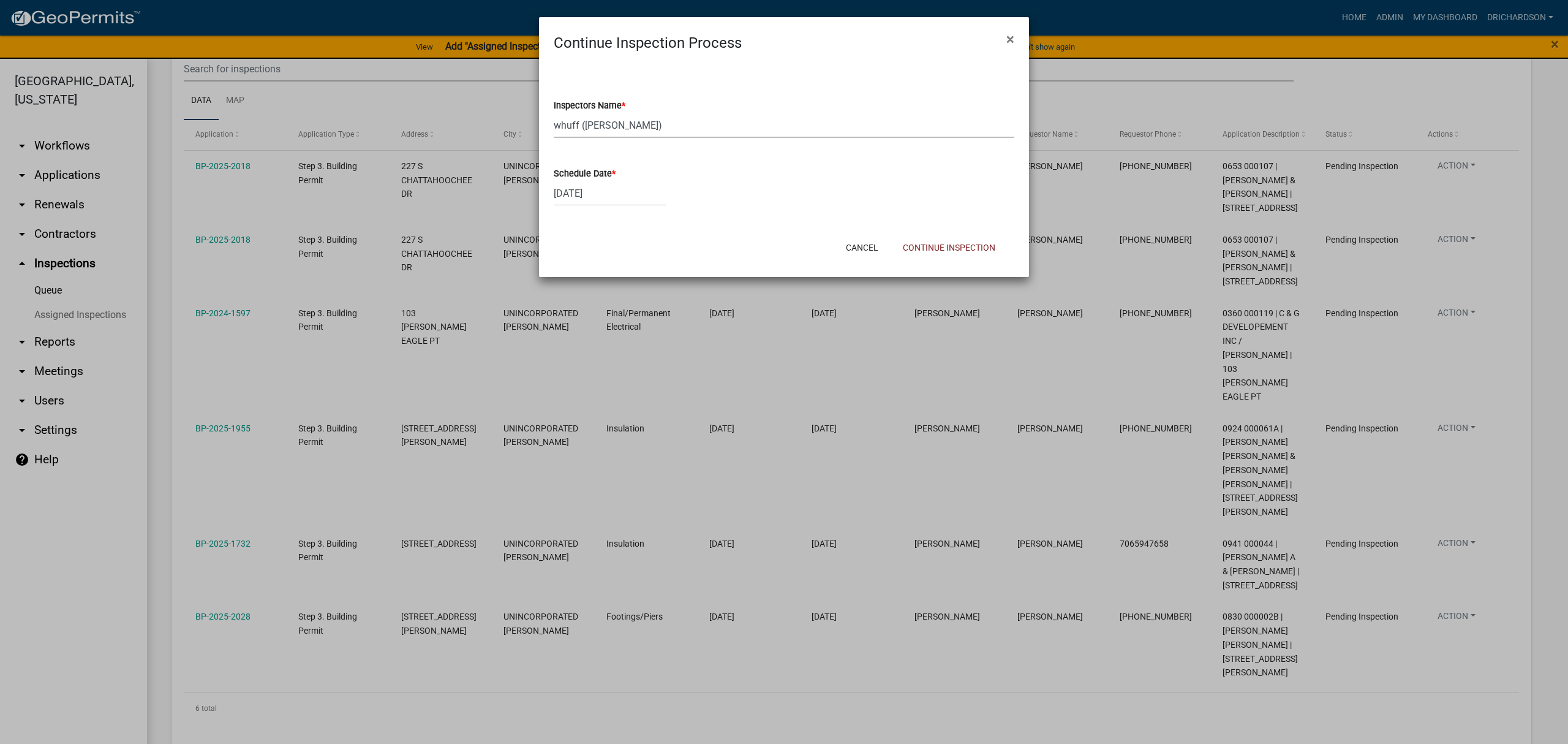
click at [645, 134] on select "Select Item... [PERSON_NAME] ([PERSON_NAME]) drichardson ([PERSON_NAME]) knorre…" at bounding box center [784, 125] width 461 height 25
select select "e20251c8-f858-4aed-a4a0-52e27fd5066e"
click at [554, 113] on select "Select Item... [PERSON_NAME] ([PERSON_NAME]) drichardson ([PERSON_NAME]) knorre…" at bounding box center [784, 125] width 461 height 25
click at [992, 248] on button "Continue Inspection" at bounding box center [949, 247] width 112 height 22
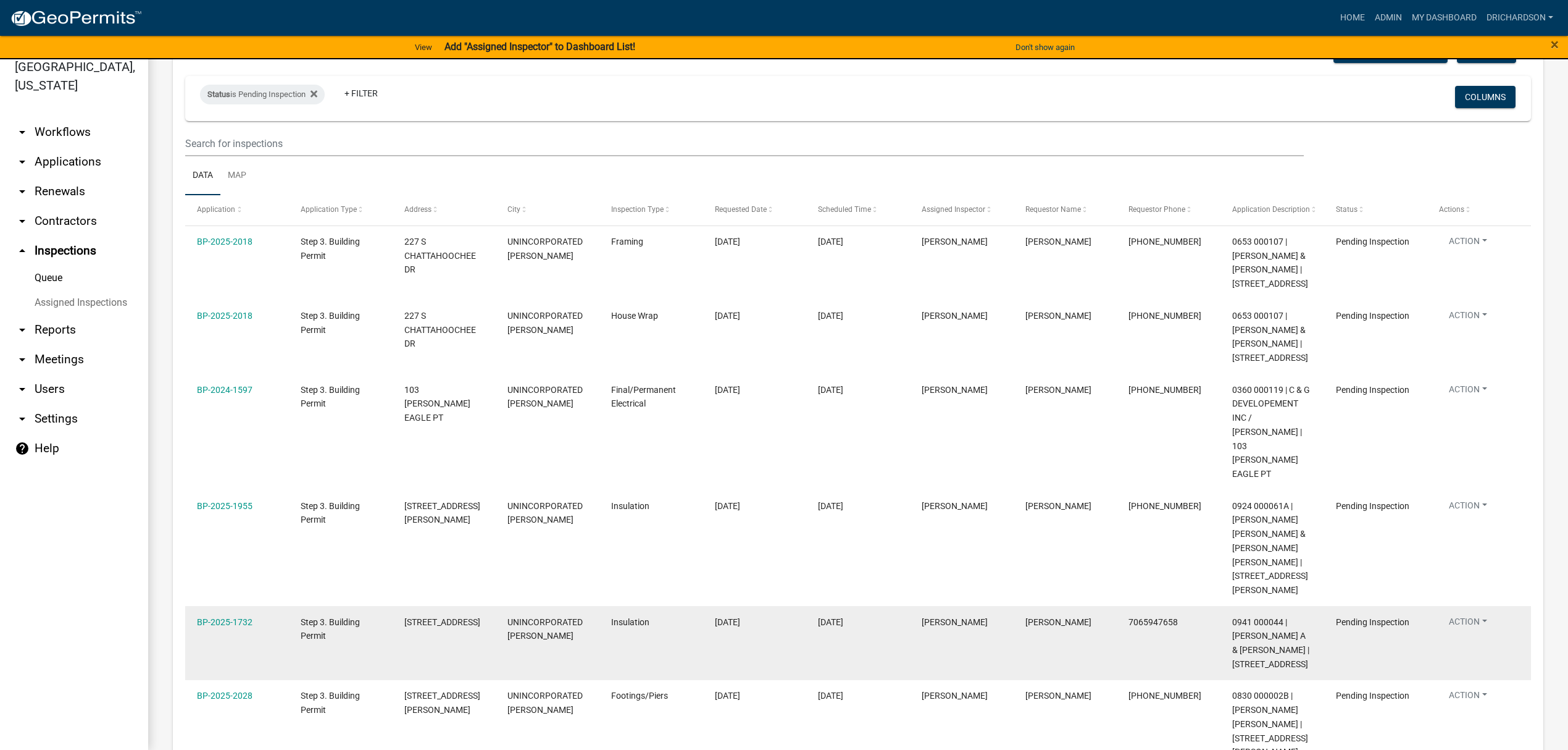
scroll to position [166, 0]
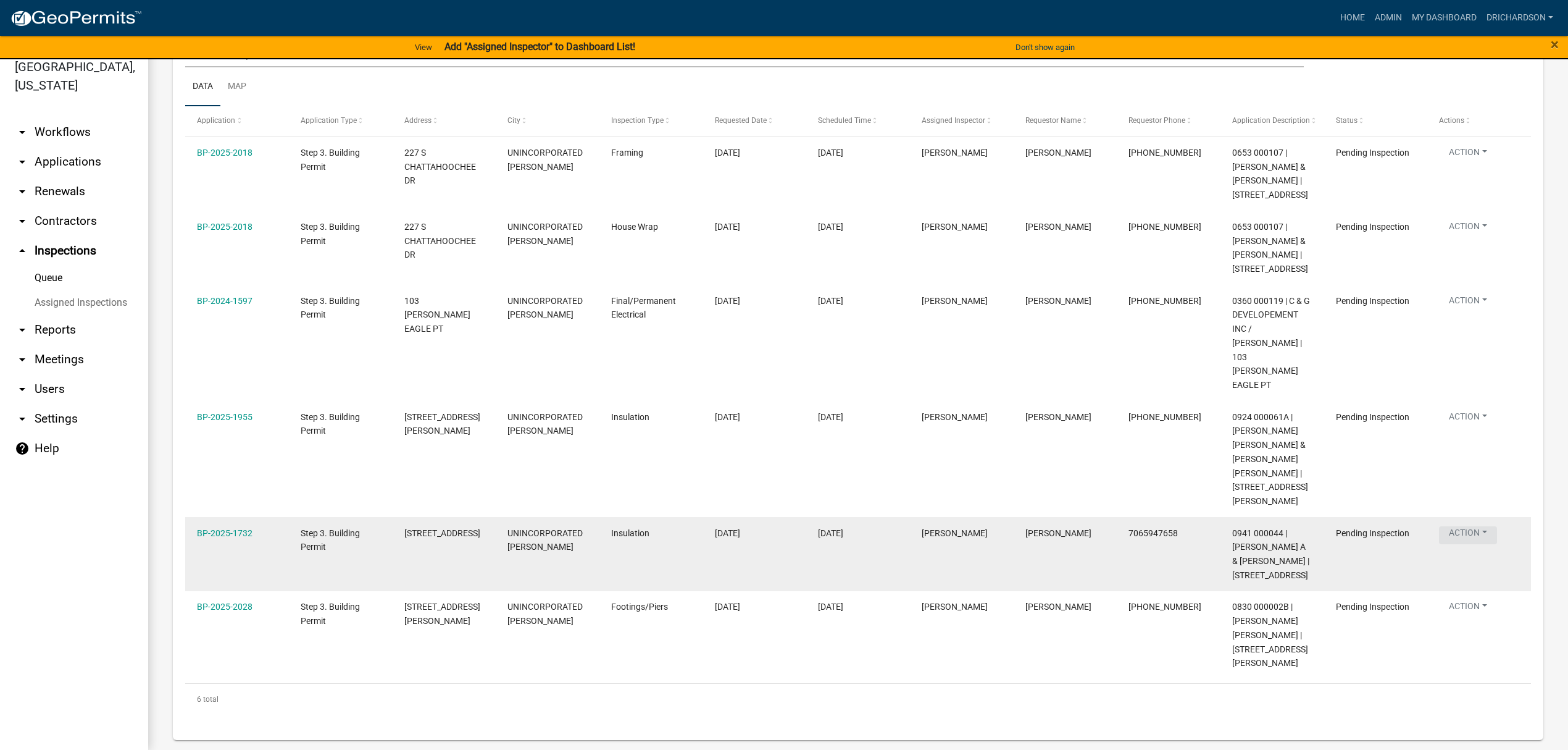
drag, startPoint x: 1474, startPoint y: 500, endPoint x: 1480, endPoint y: 523, distance: 23.8
click at [1474, 164] on button "Action" at bounding box center [1468, 155] width 58 height 18
click at [1491, 554] on link "Schedule Inspection" at bounding box center [1499, 567] width 119 height 30
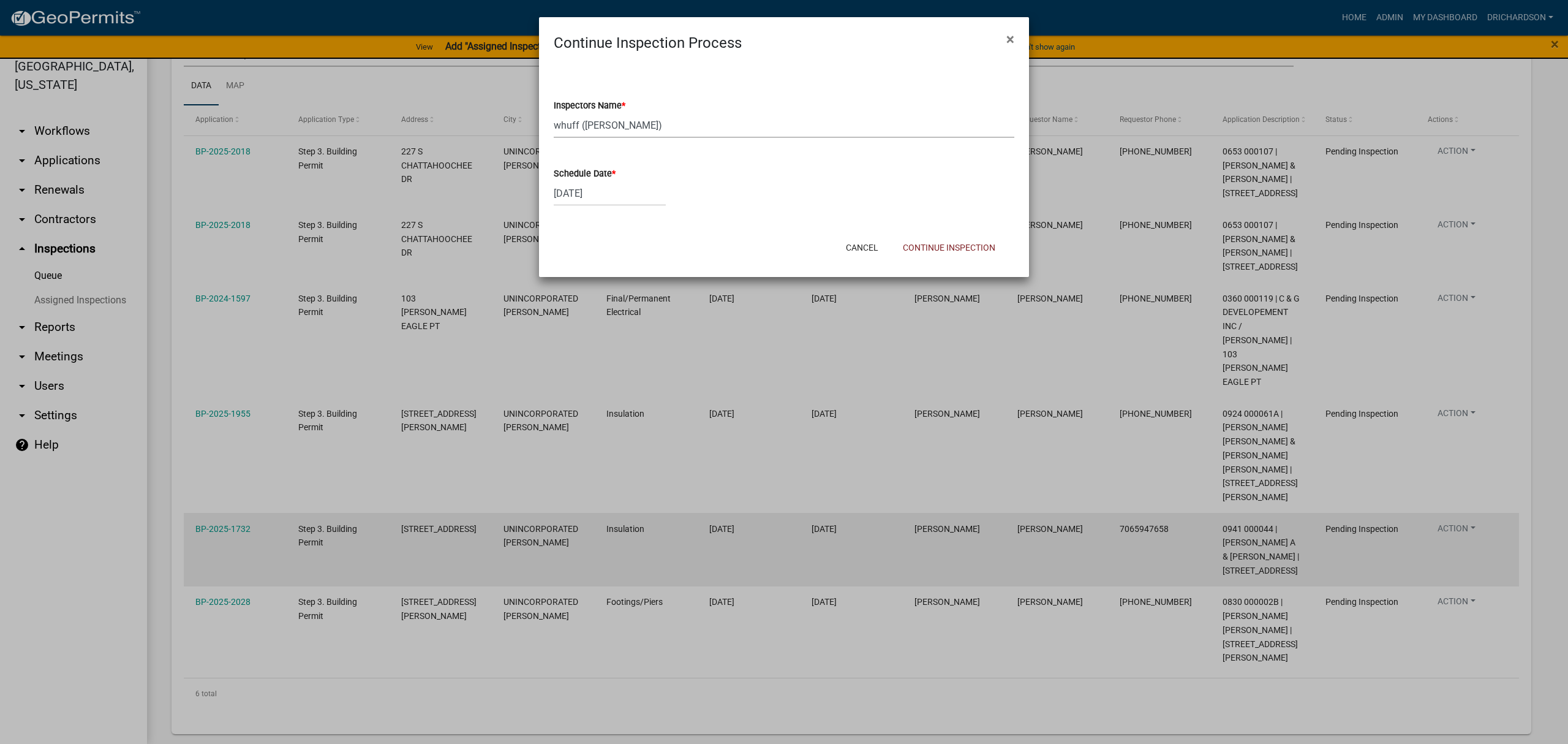
drag, startPoint x: 610, startPoint y: 126, endPoint x: 610, endPoint y: 134, distance: 8.0
click at [610, 127] on select "Select Item... whuff (William Huff) drichardson (Douglas Richardson) knorred (K…" at bounding box center [784, 125] width 461 height 25
select select "e20251c8-f858-4aed-a4a0-52e27fd5066e"
click at [554, 113] on select "Select Item... whuff (William Huff) drichardson (Douglas Richardson) knorred (K…" at bounding box center [784, 125] width 461 height 25
click at [934, 243] on button "Continue Inspection" at bounding box center [949, 247] width 112 height 22
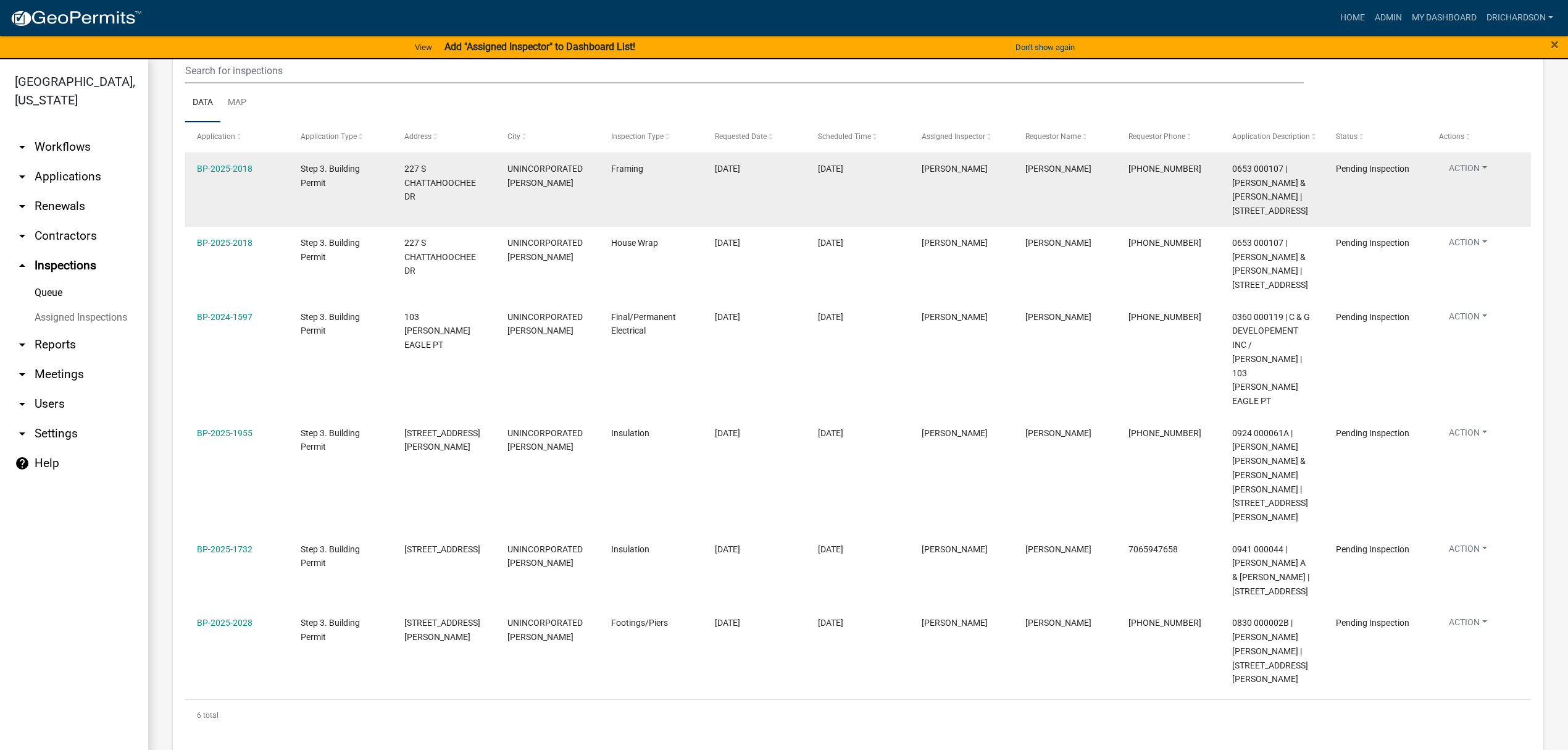
scroll to position [166, 0]
